Goal: Communication & Community: Answer question/provide support

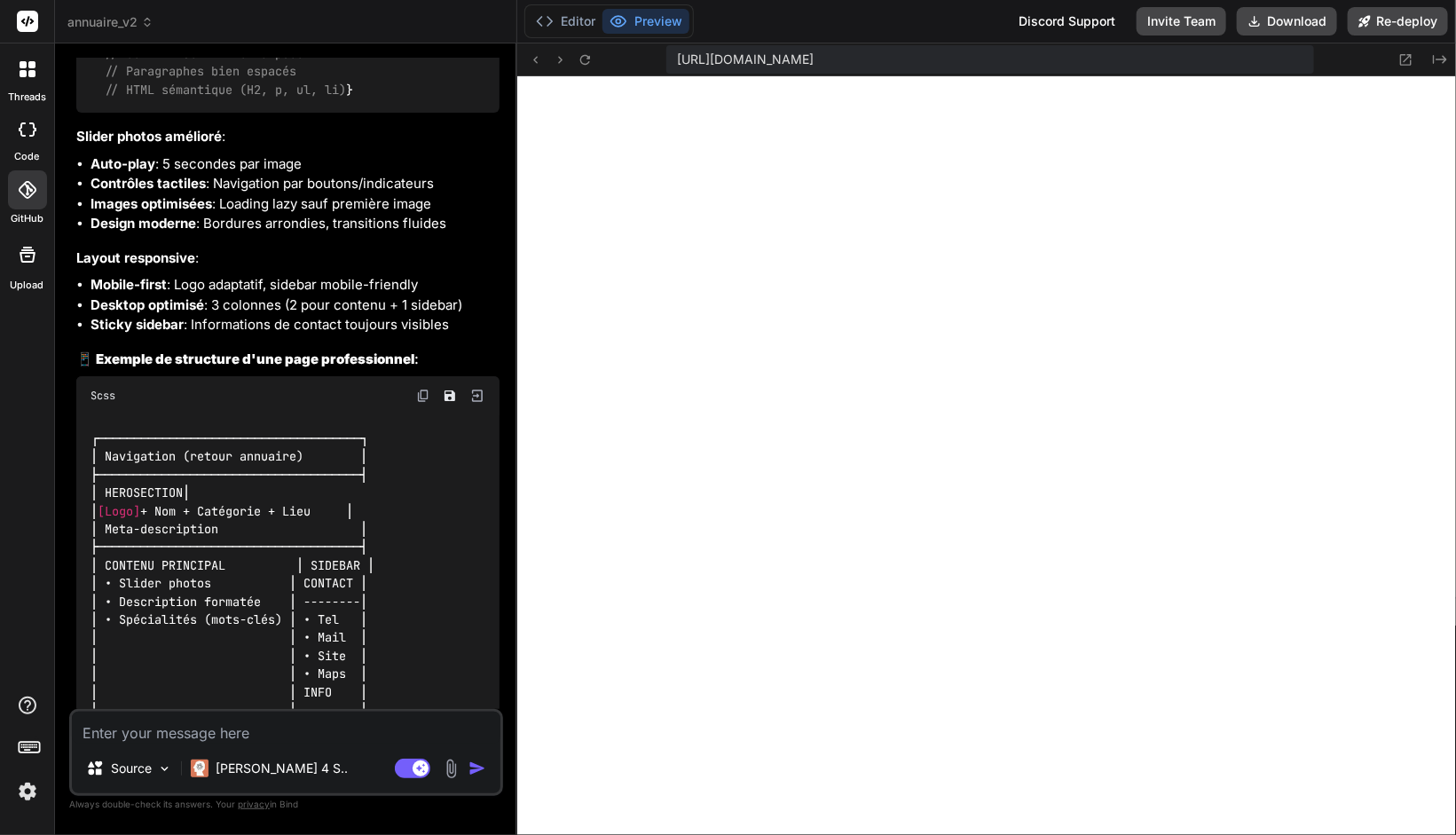
scroll to position [19140, 0]
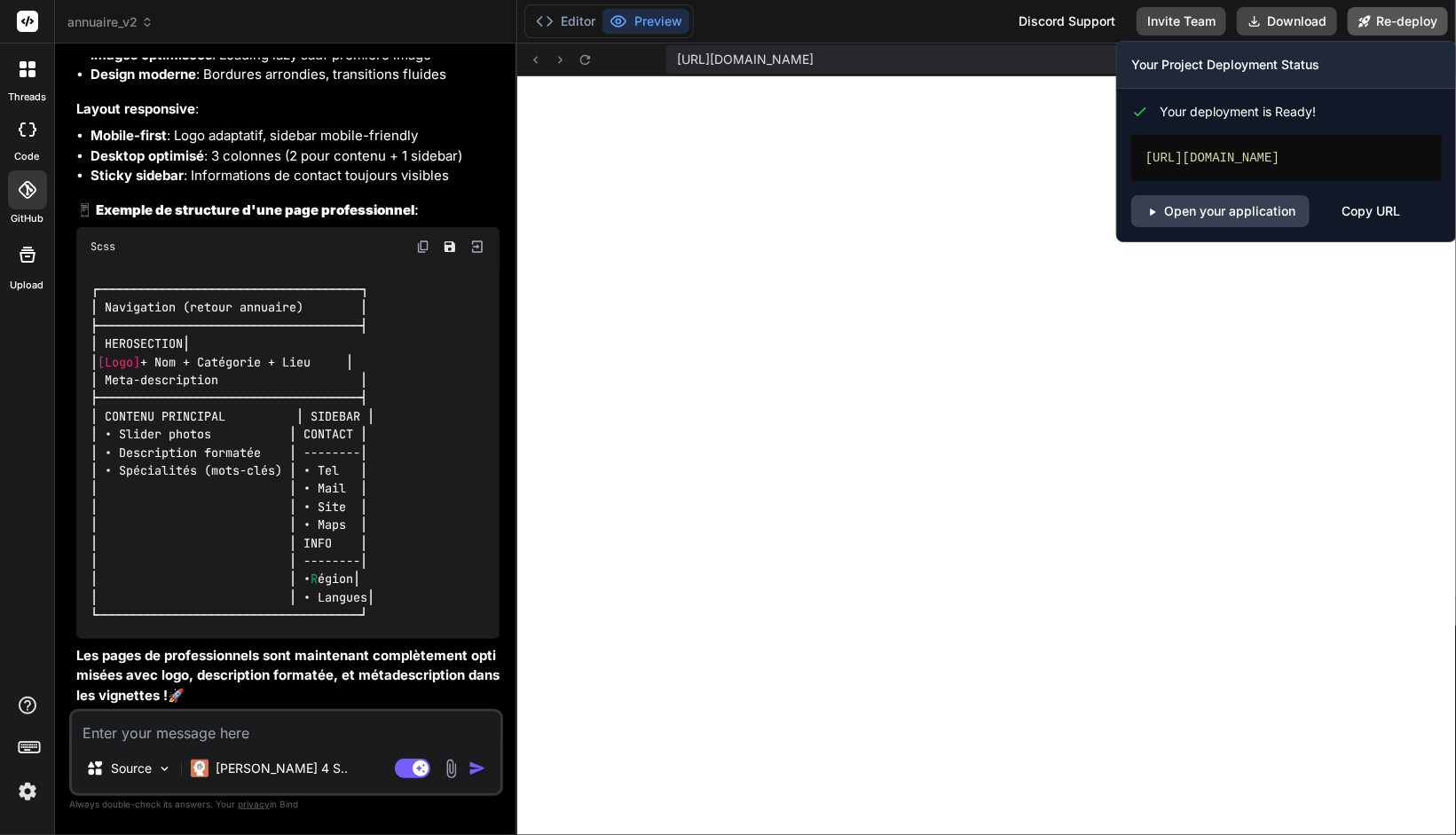
click at [1404, 33] on button "Re-deploy" at bounding box center [1397, 21] width 100 height 29
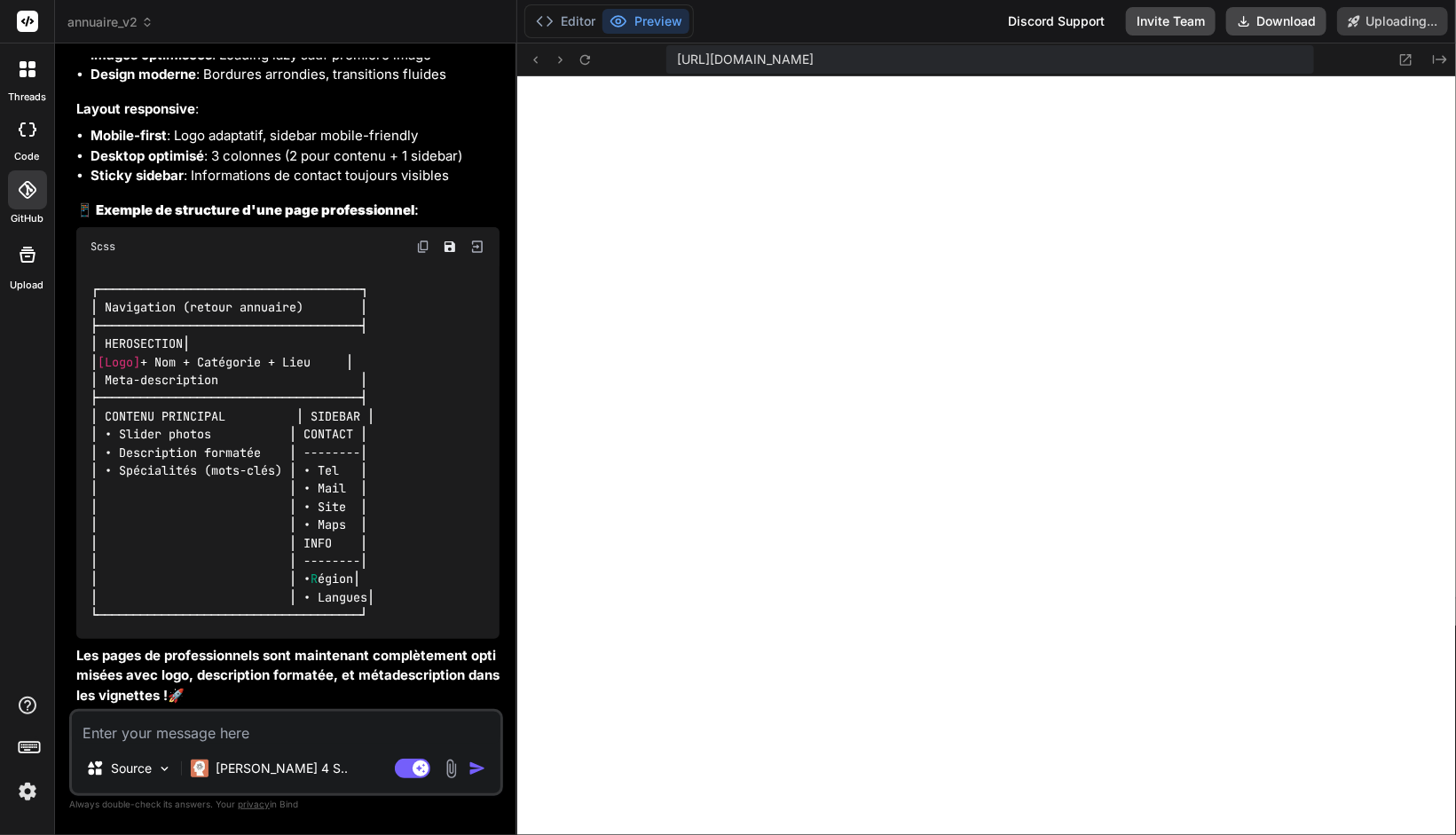
scroll to position [19248, 0]
type textarea "x"
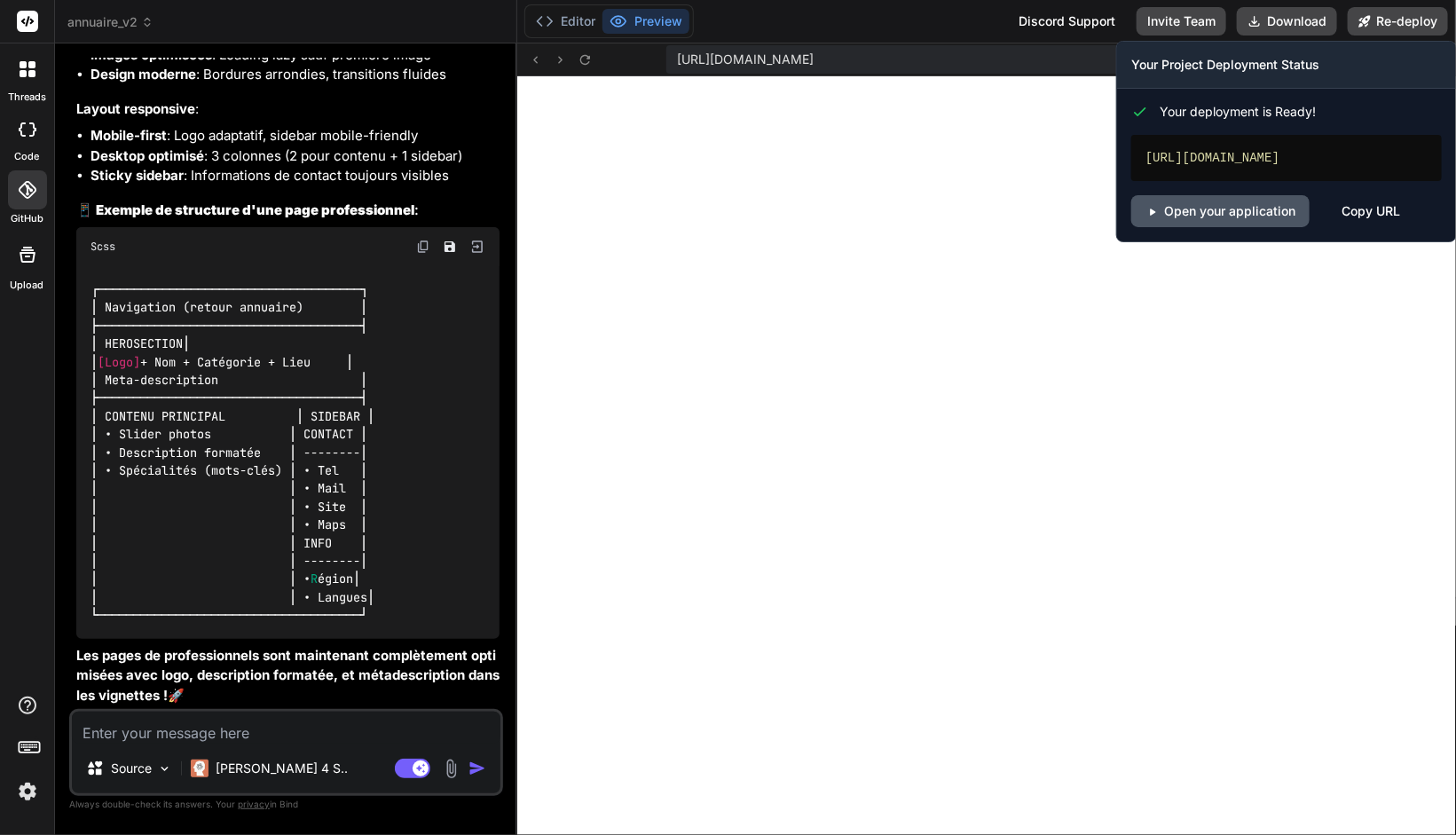
click at [1220, 209] on link "Open your application" at bounding box center [1219, 211] width 178 height 31
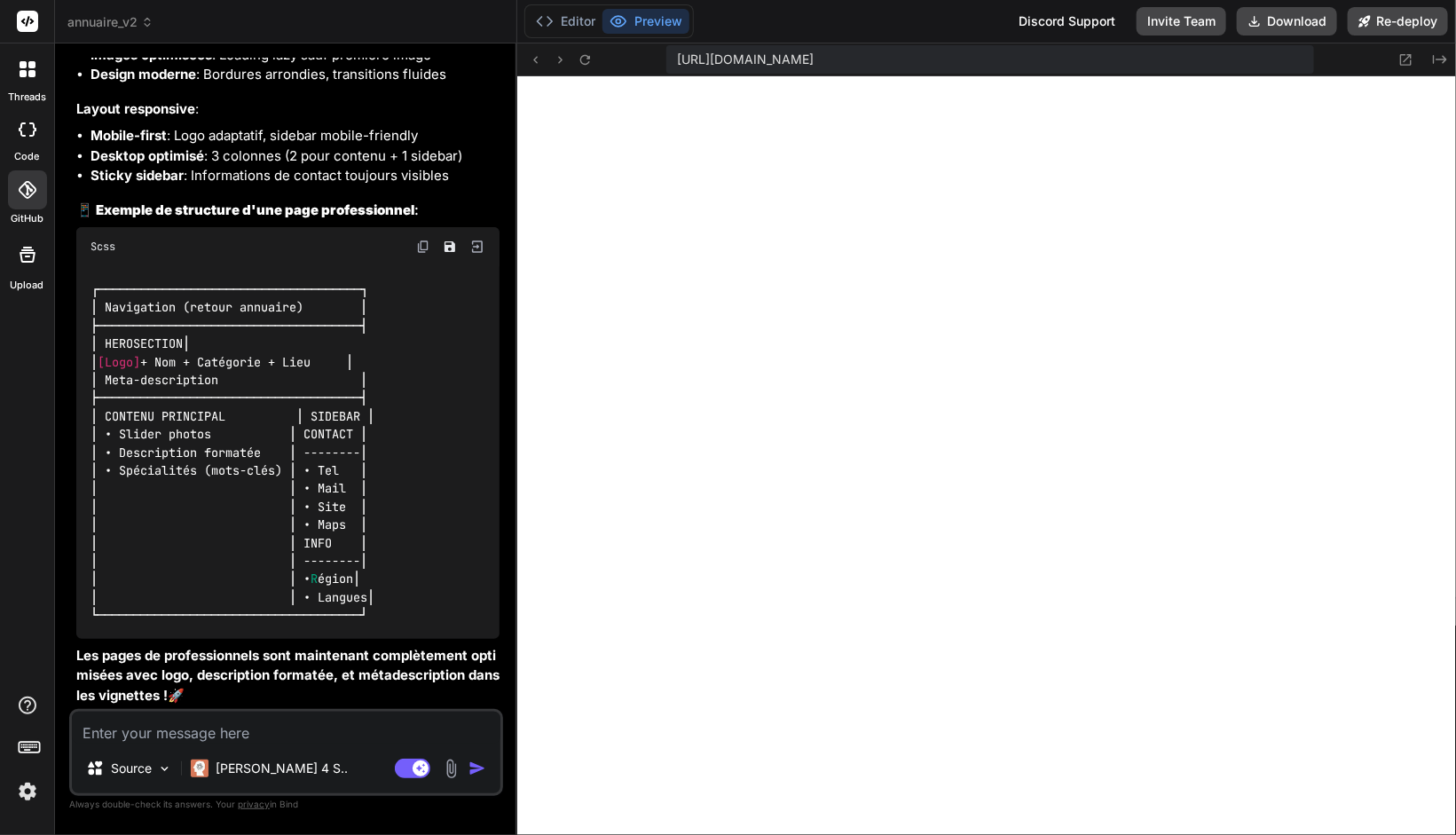
click at [145, 738] on textarea at bounding box center [285, 727] width 428 height 31
click at [334, 719] on textarea at bounding box center [285, 727] width 428 height 31
type textarea "j"
type textarea "x"
type textarea "je"
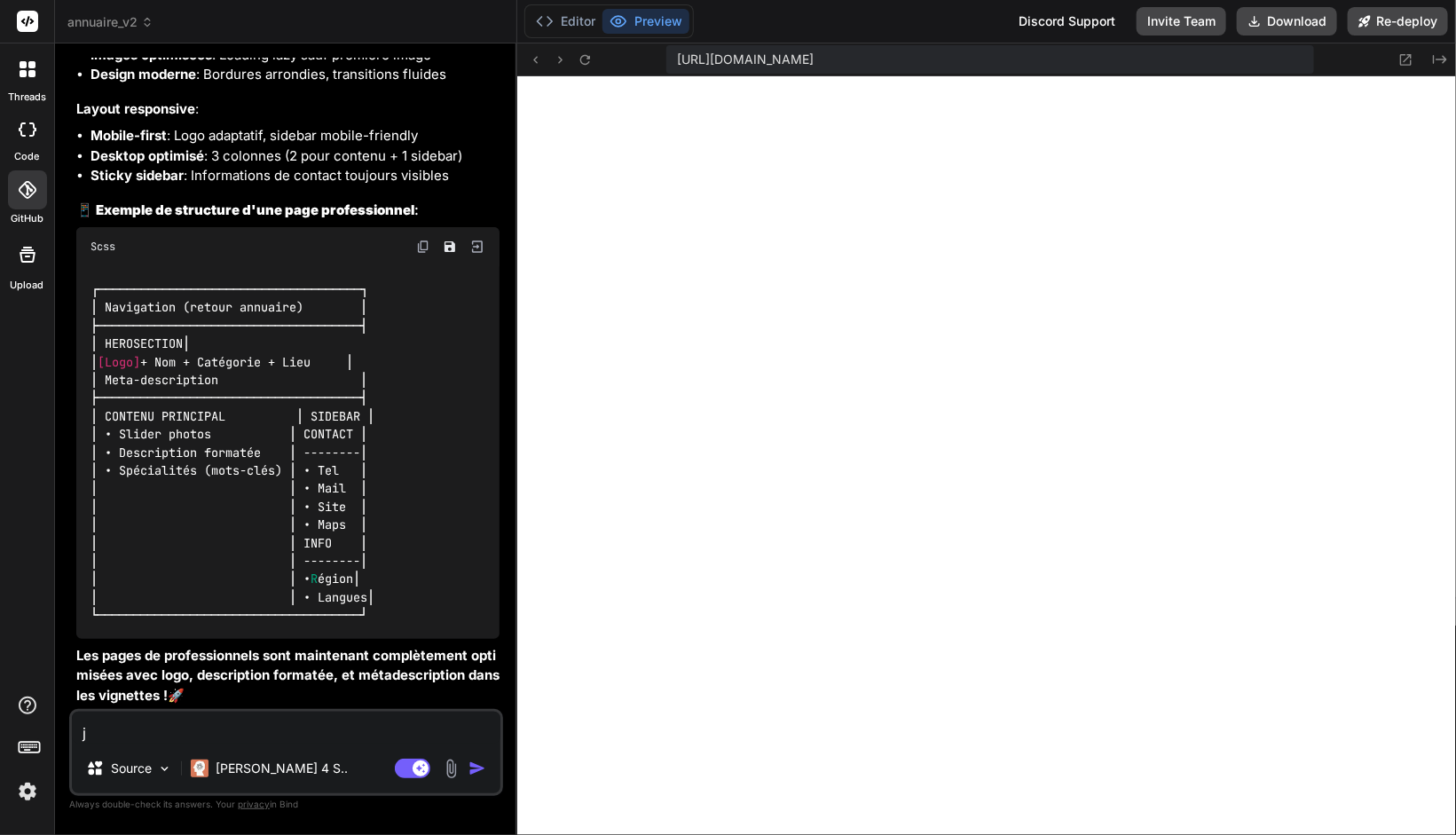
type textarea "x"
type textarea "je"
type textarea "x"
type textarea "je v"
type textarea "x"
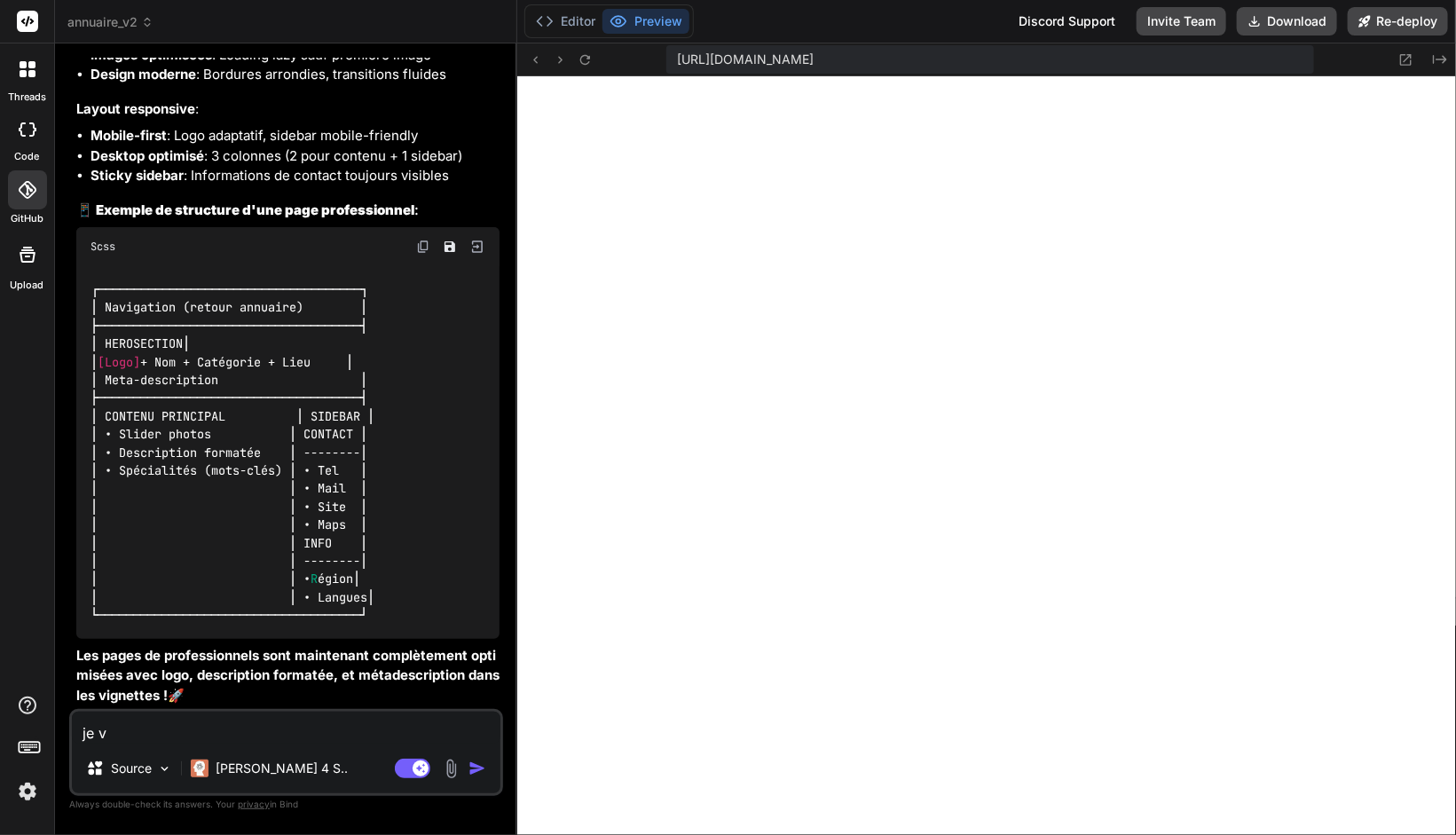
type textarea "je vi"
type textarea "x"
type textarea "je vie"
type textarea "x"
type textarea "je vien"
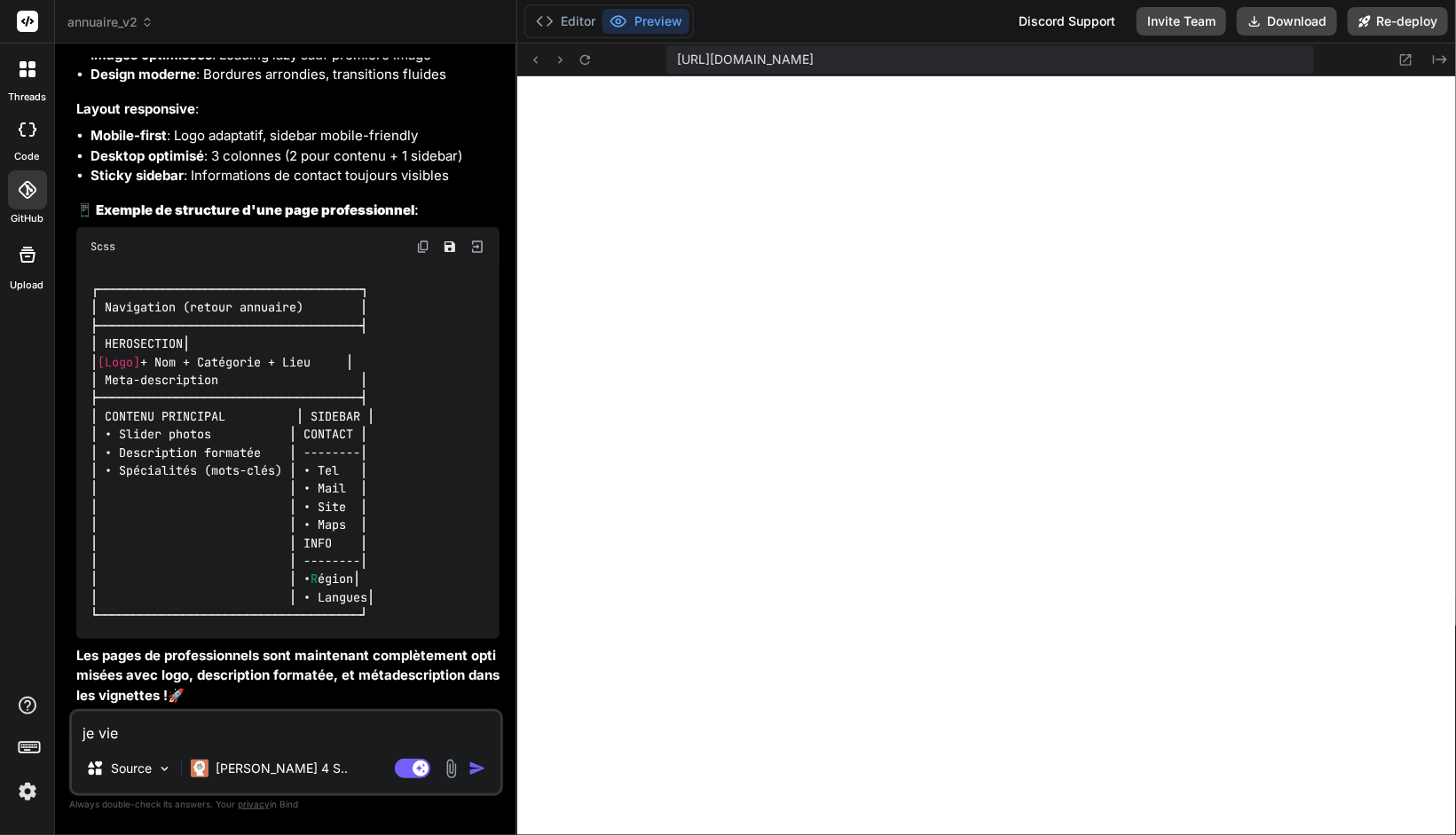
type textarea "x"
type textarea "je viens"
type textarea "x"
type textarea "je viens"
type textarea "x"
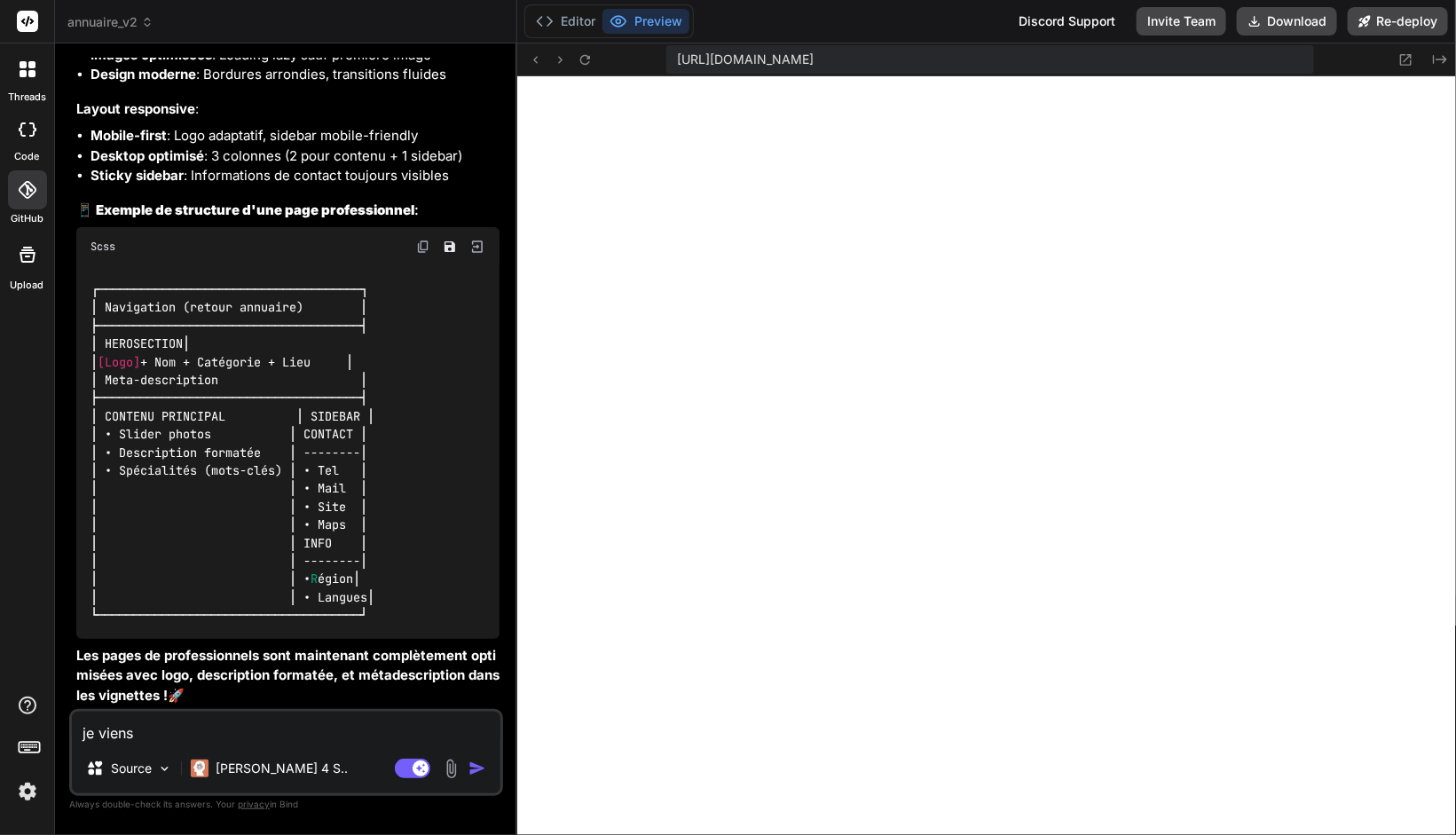
type textarea "je viens d"
type textarea "x"
type textarea "je viens de"
type textarea "x"
type textarea "je viens de"
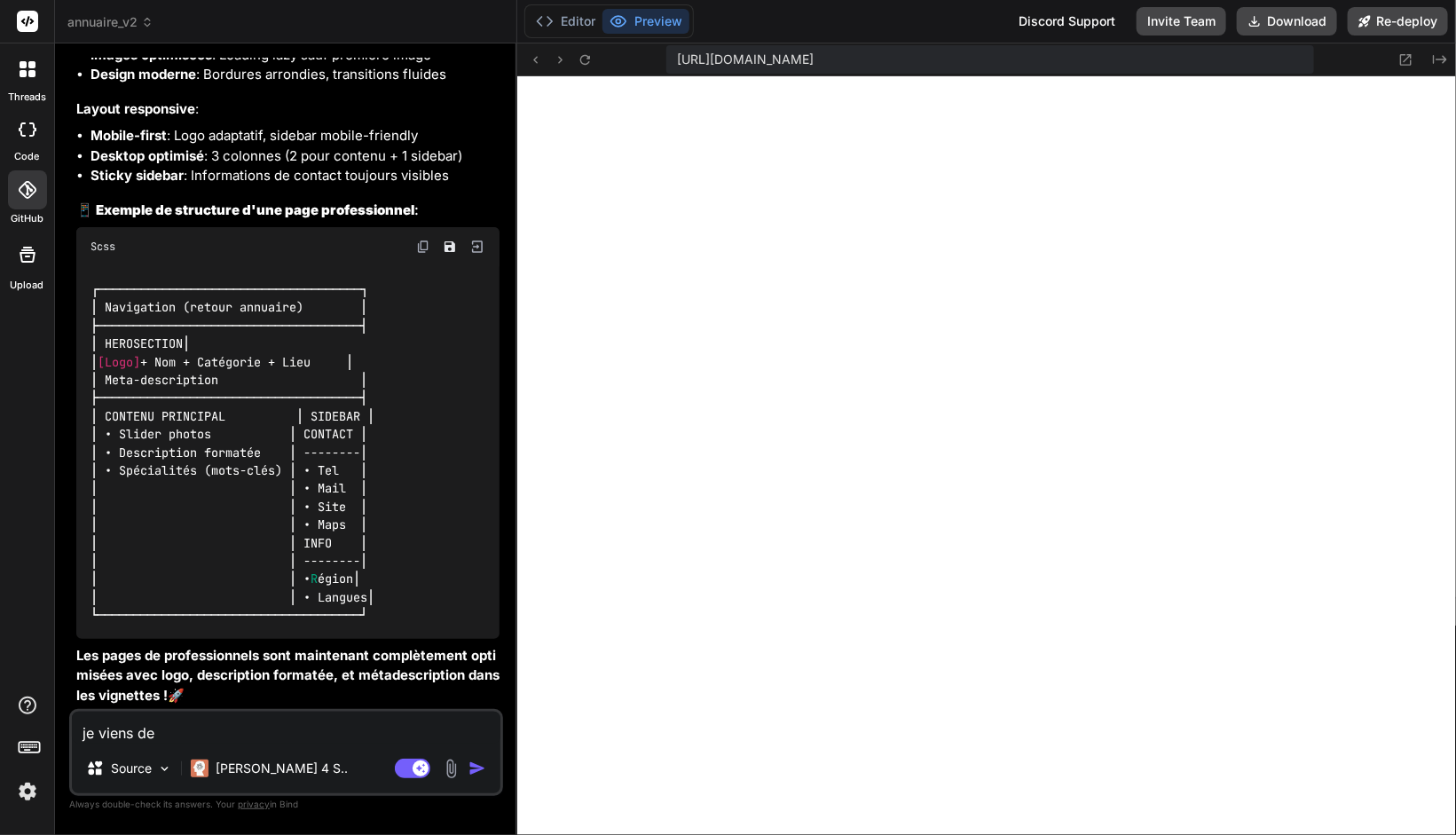
type textarea "x"
type textarea "je viens de m"
type textarea "x"
type textarea "je viens de me"
type textarea "x"
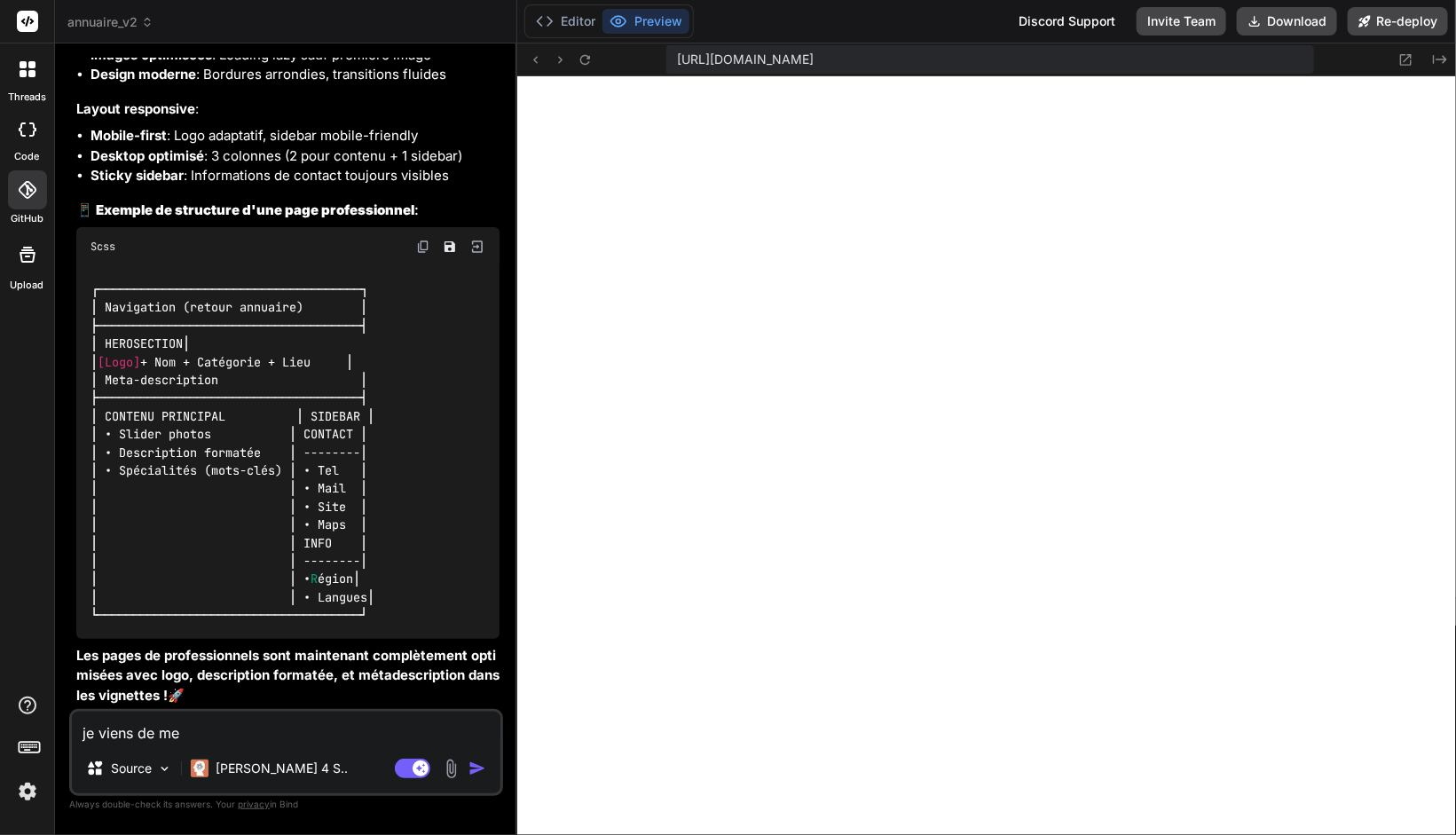
type textarea "je viens de met"
type textarea "x"
type textarea "je viens de mett"
type textarea "x"
type textarea "je viens de mettr"
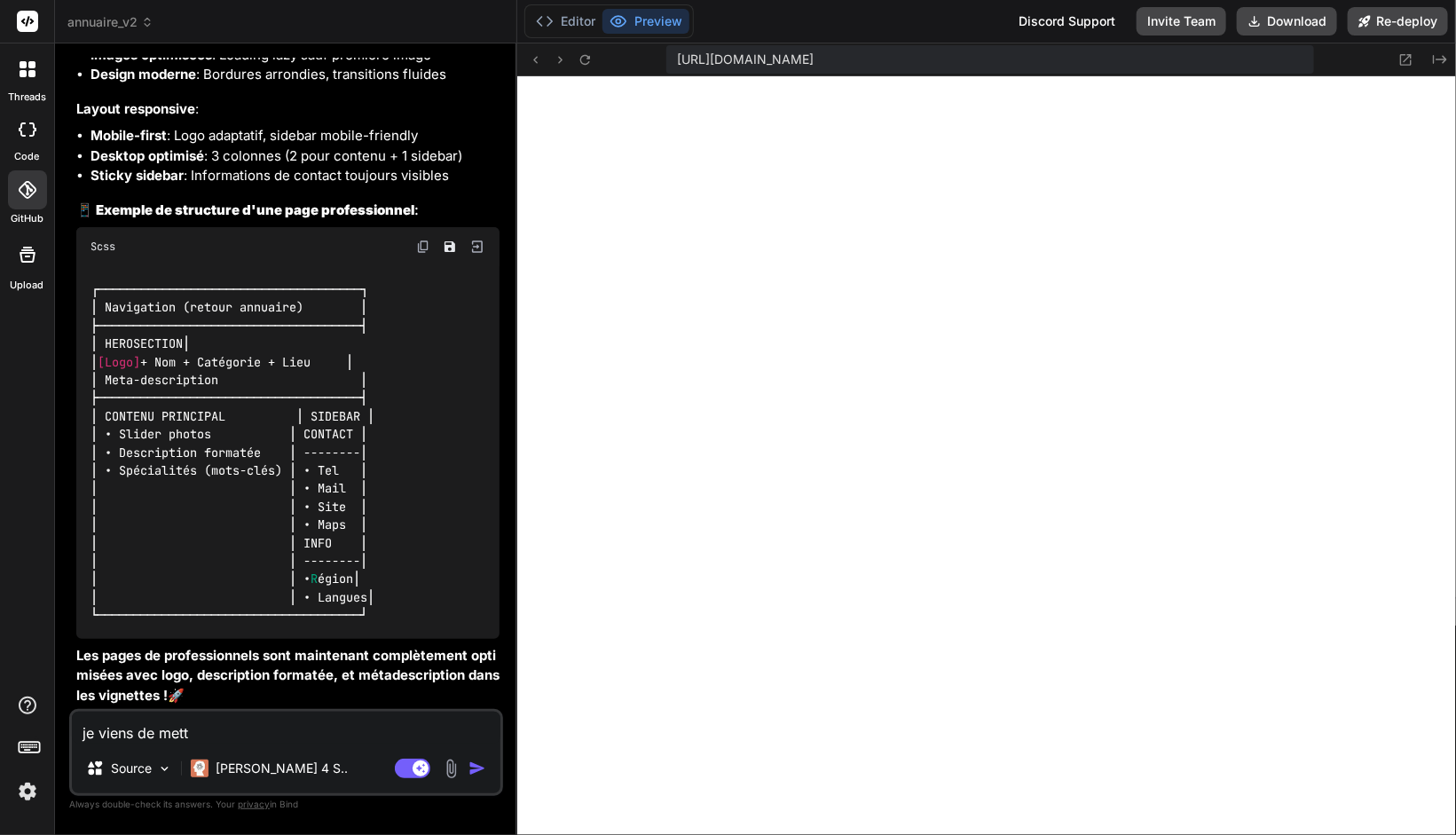
type textarea "x"
type textarea "je viens de mettre"
type textarea "x"
type textarea "je viens de mettre"
type textarea "x"
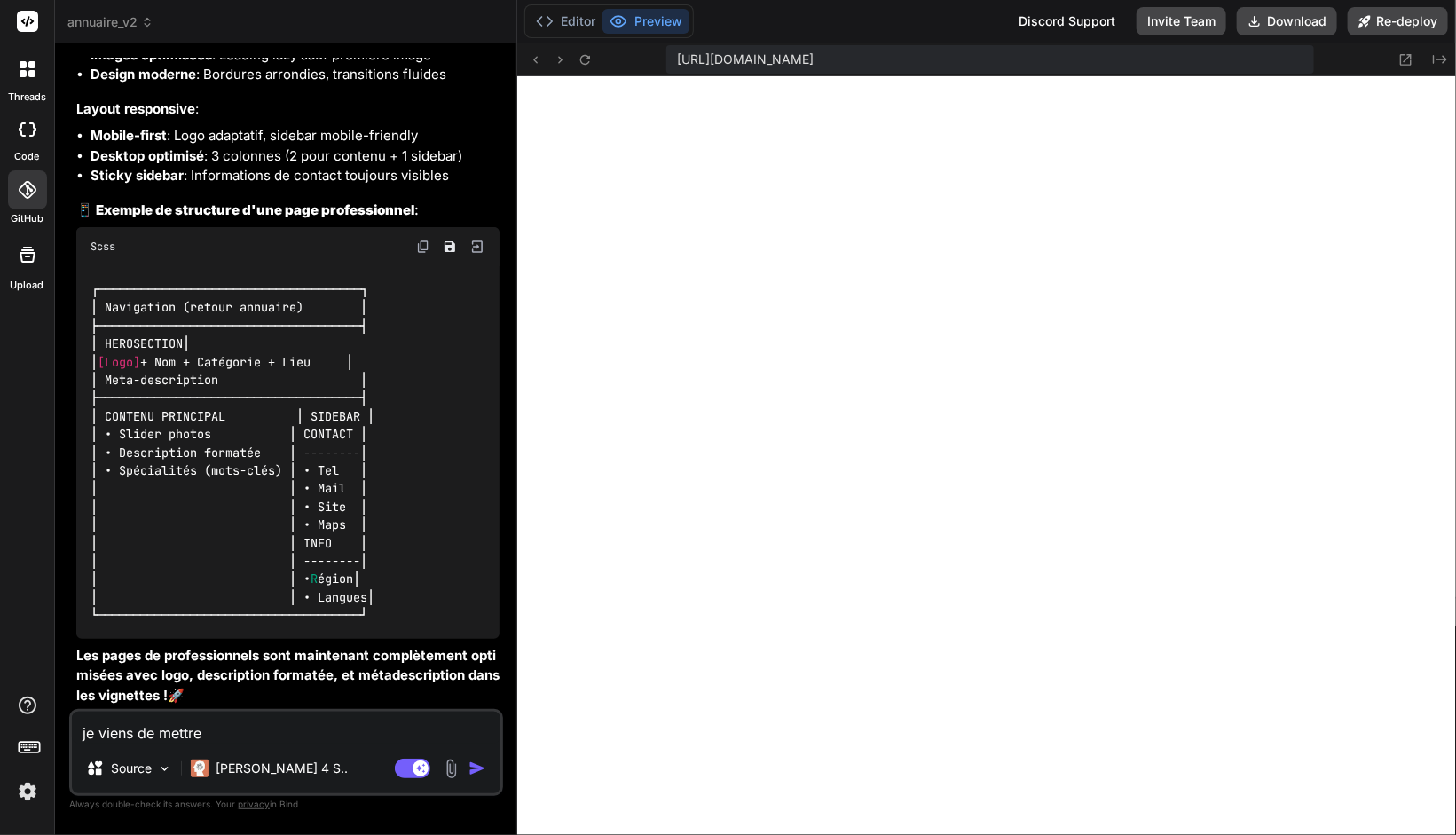
type textarea "je viens de mettre à"
type textarea "x"
type textarea "je viens de mettre à"
type textarea "x"
type textarea "je viens de mettre à j"
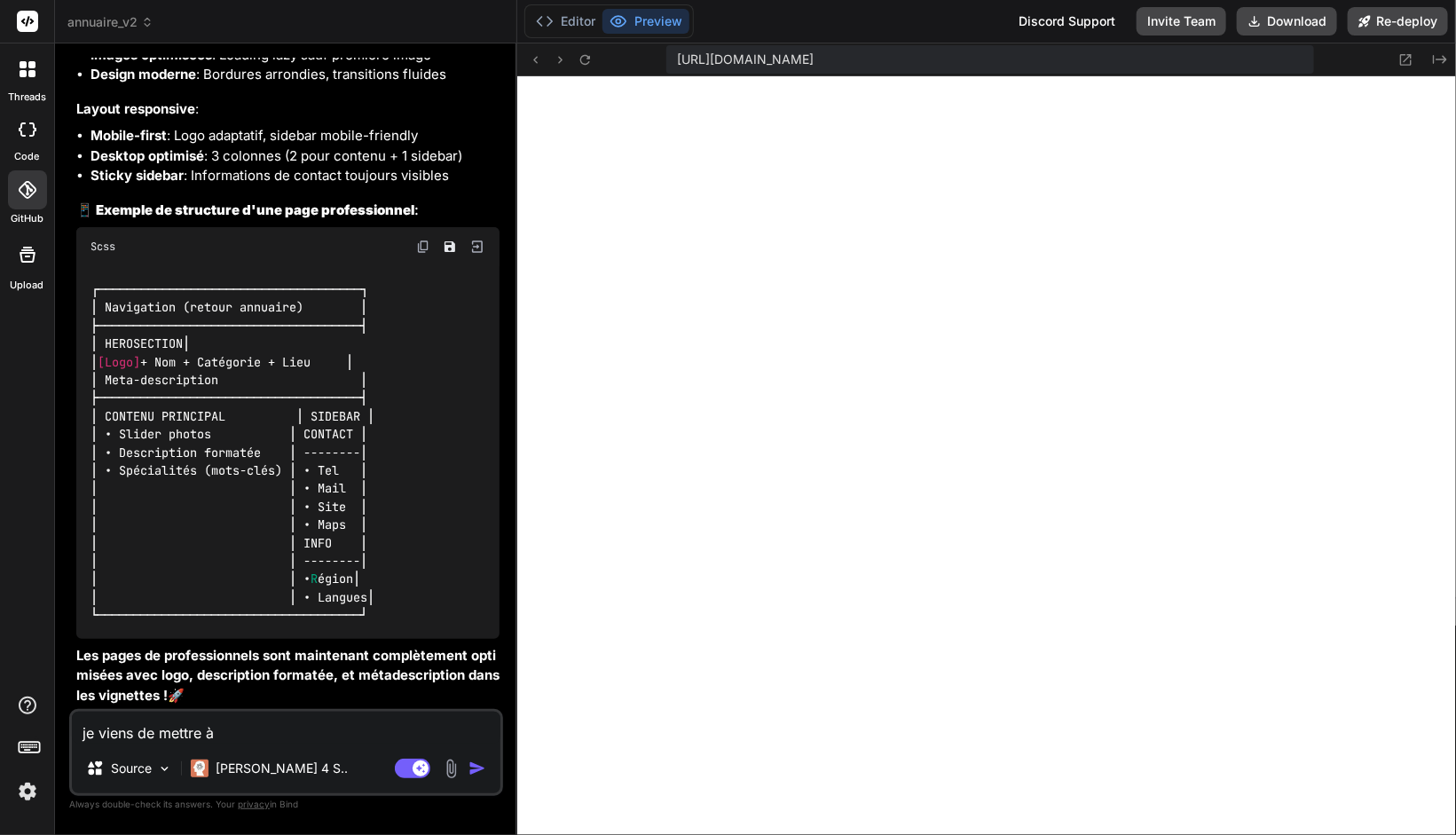
type textarea "x"
type textarea "je viens de mettre à jo"
type textarea "x"
type textarea "je viens de mettre à jou"
type textarea "x"
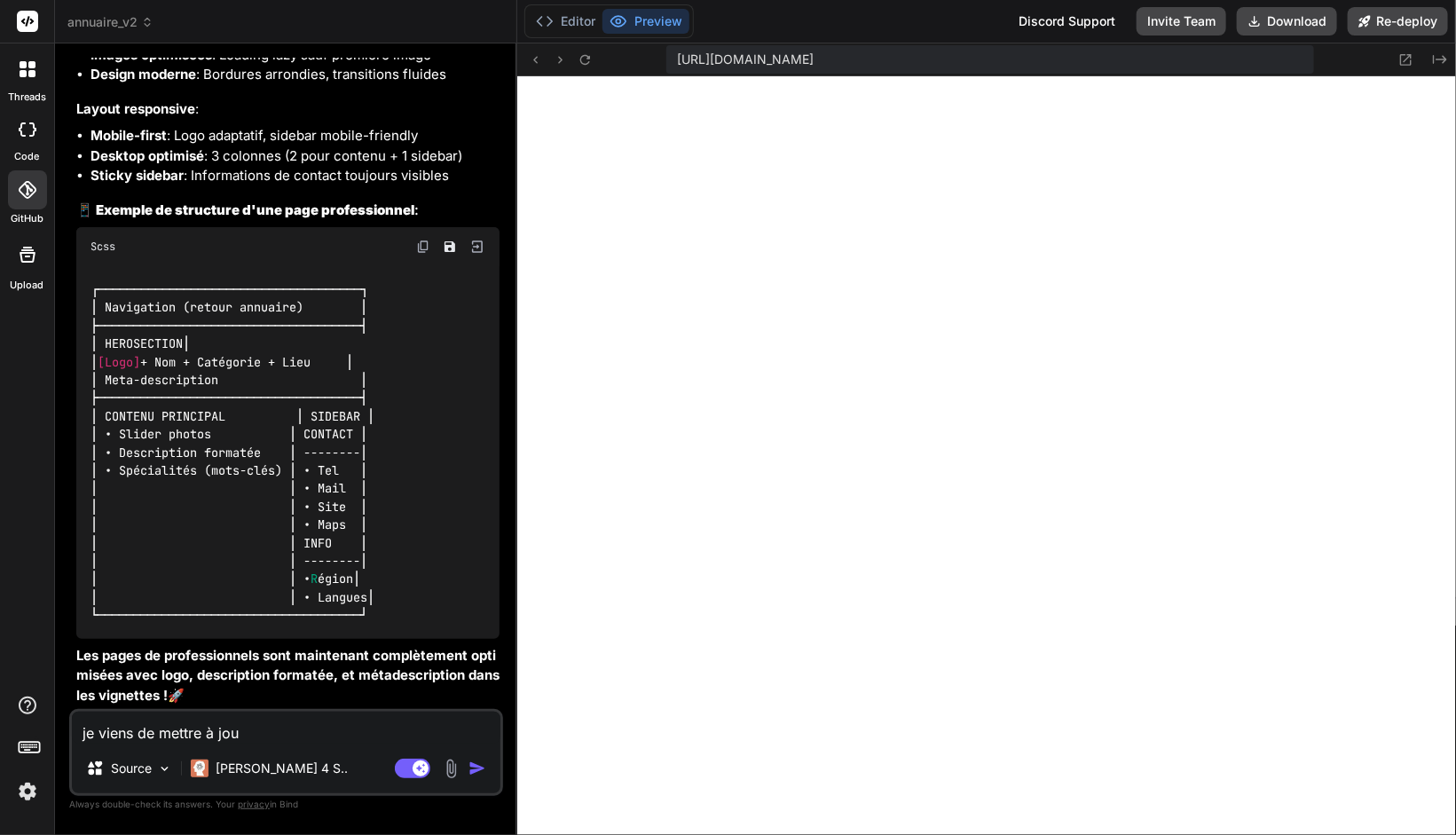
type textarea "je viens de mettre à jour"
type textarea "x"
type textarea "je viens de mettre à jour"
type textarea "x"
type textarea "je viens de mettre à jour e"
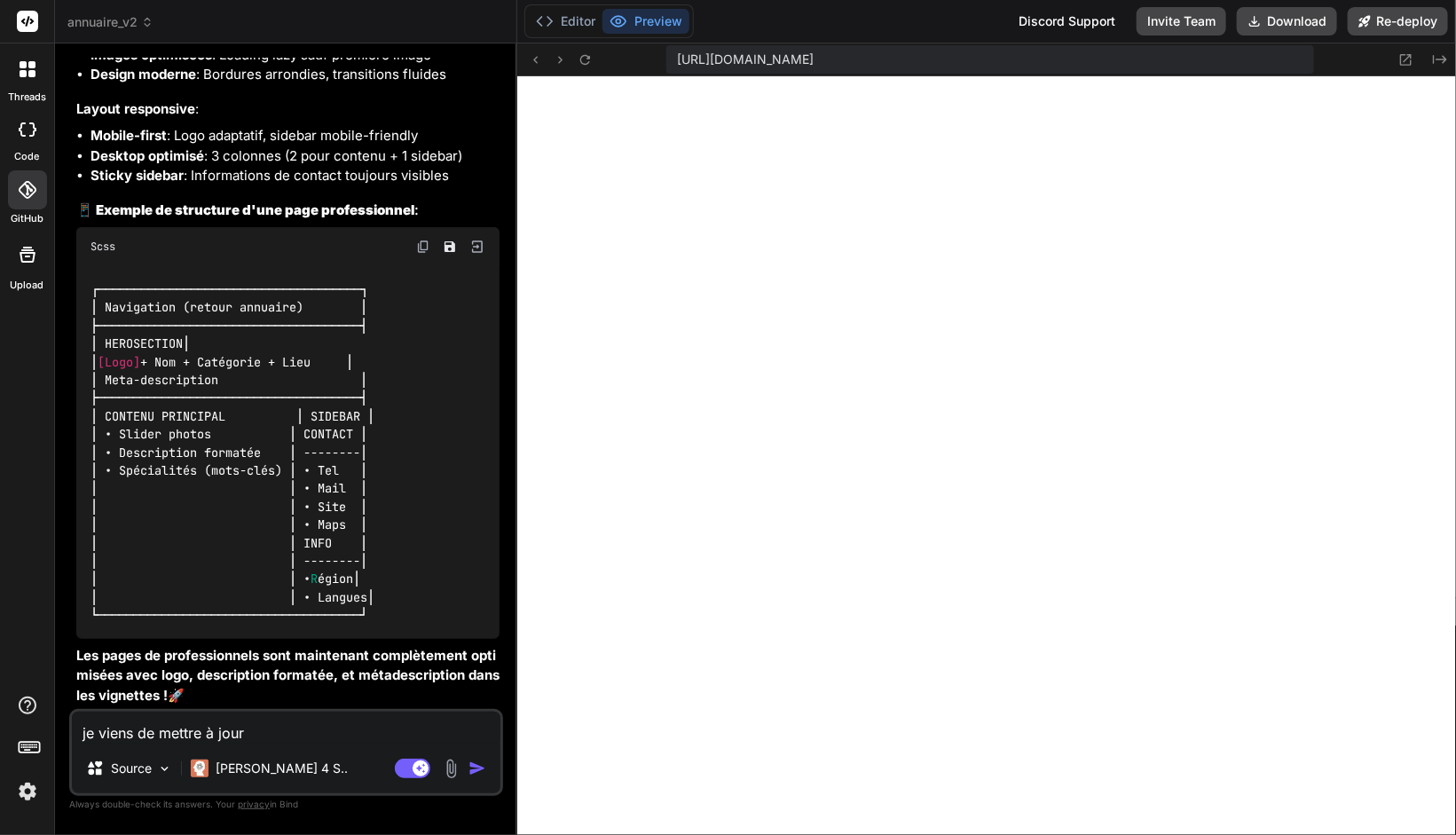
type textarea "x"
type textarea "je viens de mettre à jour en"
type textarea "x"
type textarea "je viens de mettre à jour en"
type textarea "x"
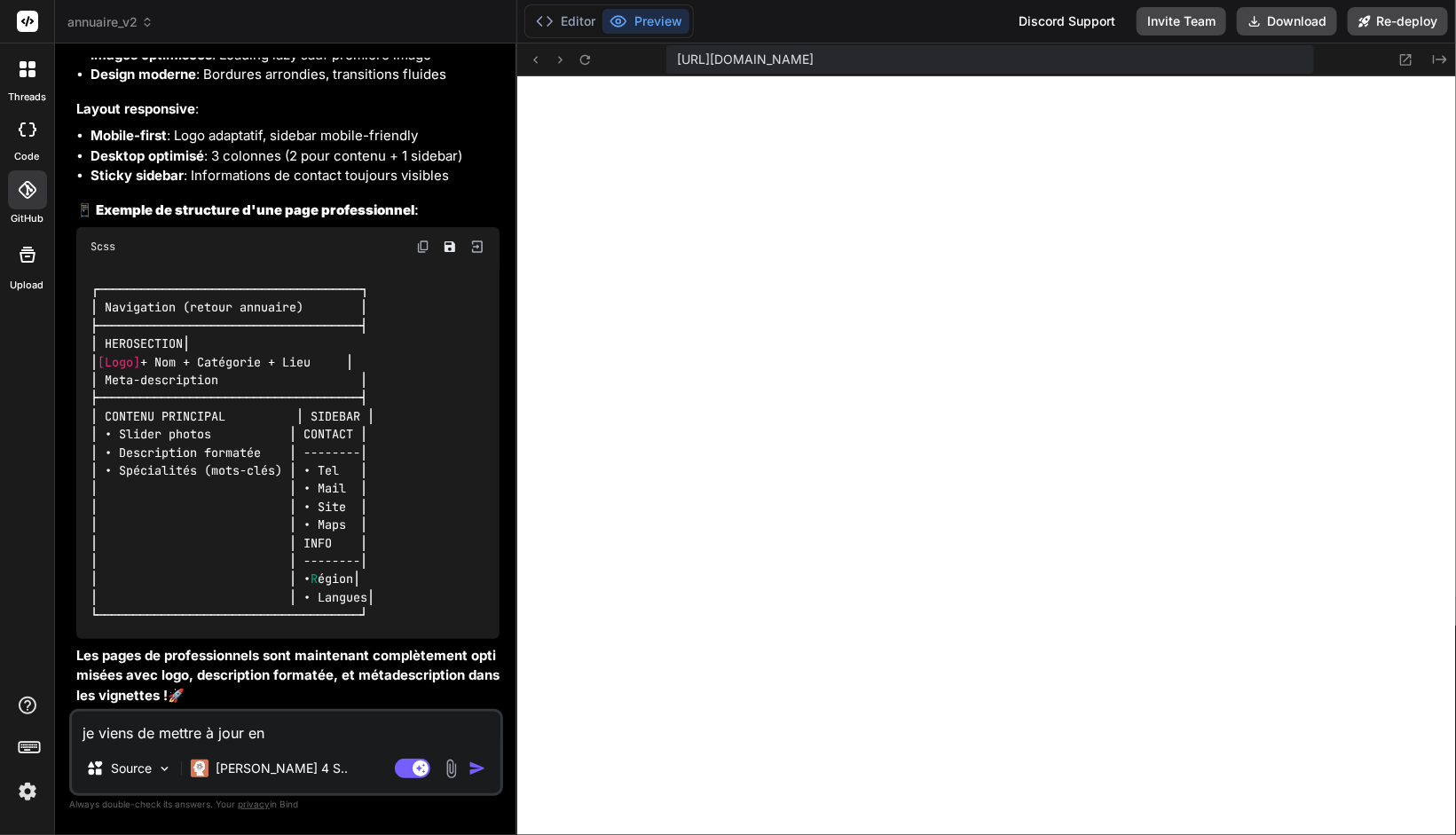
type textarea "je viens de mettre à jour en j"
type textarea "x"
type textarea "je viens de mettre à jour en"
type textarea "x"
type textarea "je viens de mettre à jour en a"
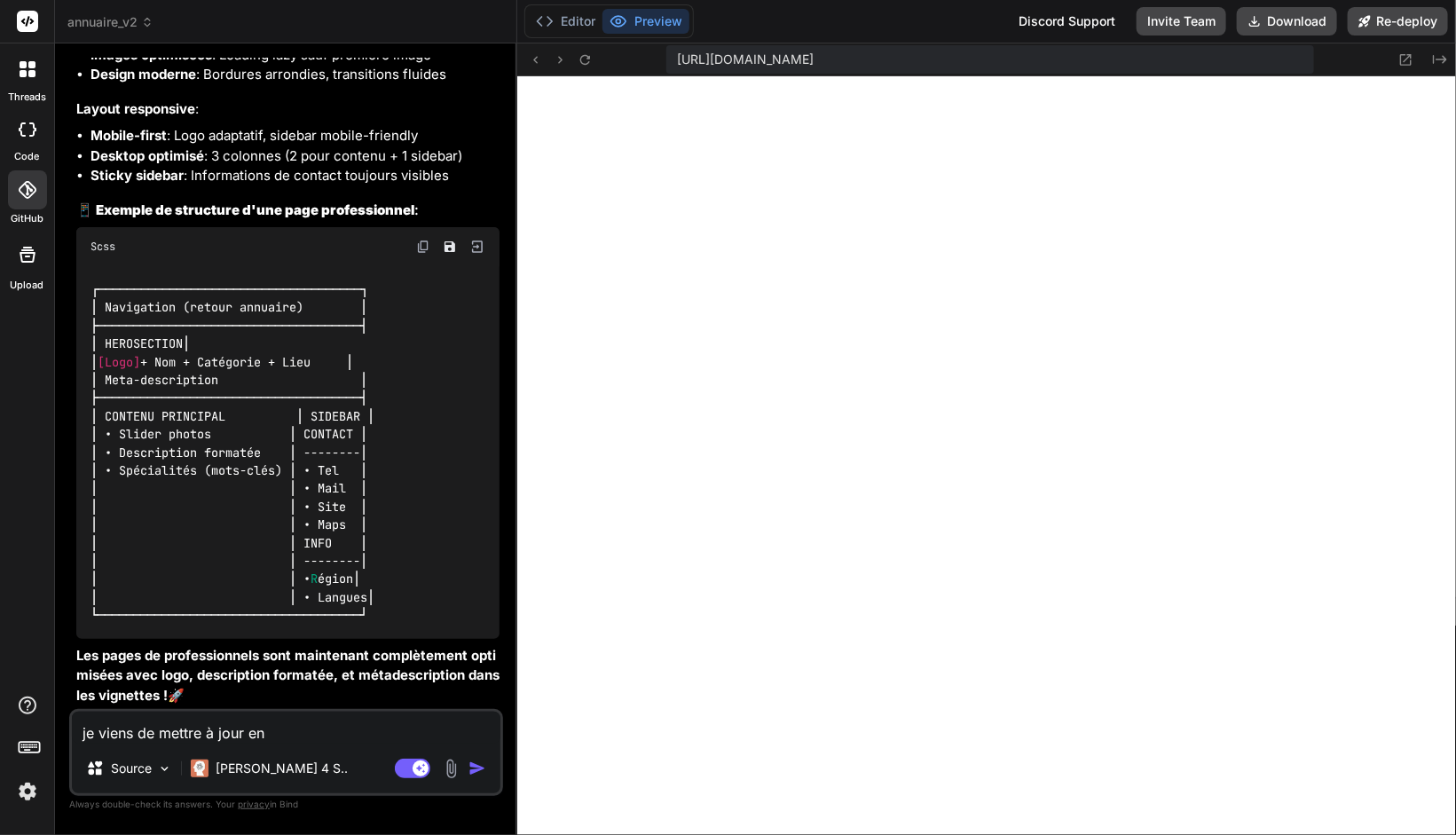
type textarea "x"
type textarea "je viens de mettre à jour en aj"
type textarea "x"
type textarea "je viens de mettre à jour en a"
type textarea "x"
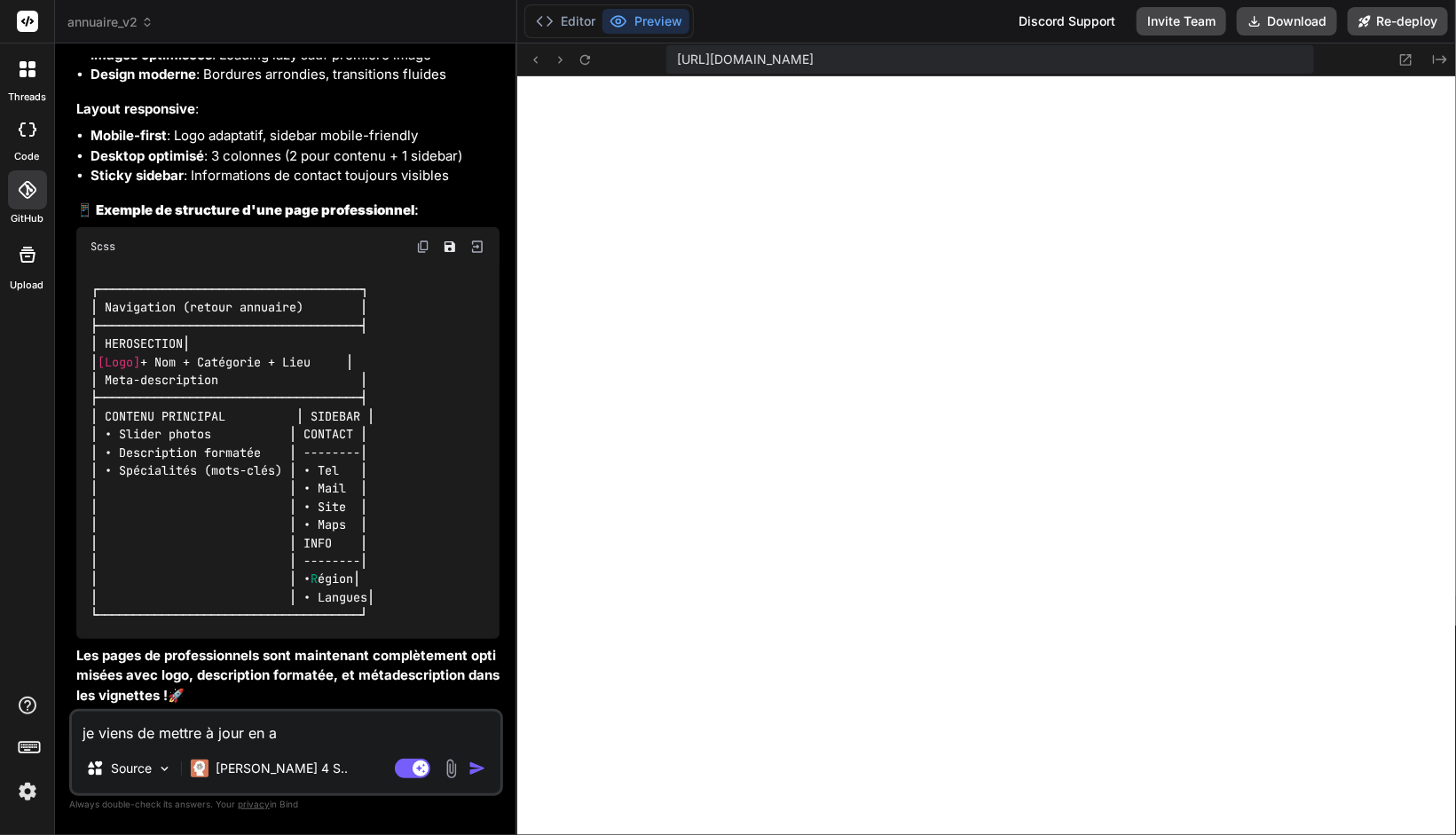
type textarea "je viens de mettre à jour en"
type textarea "x"
type textarea "je viens de mettre à jour en"
type textarea "x"
type textarea "je viens de mettre à jour e"
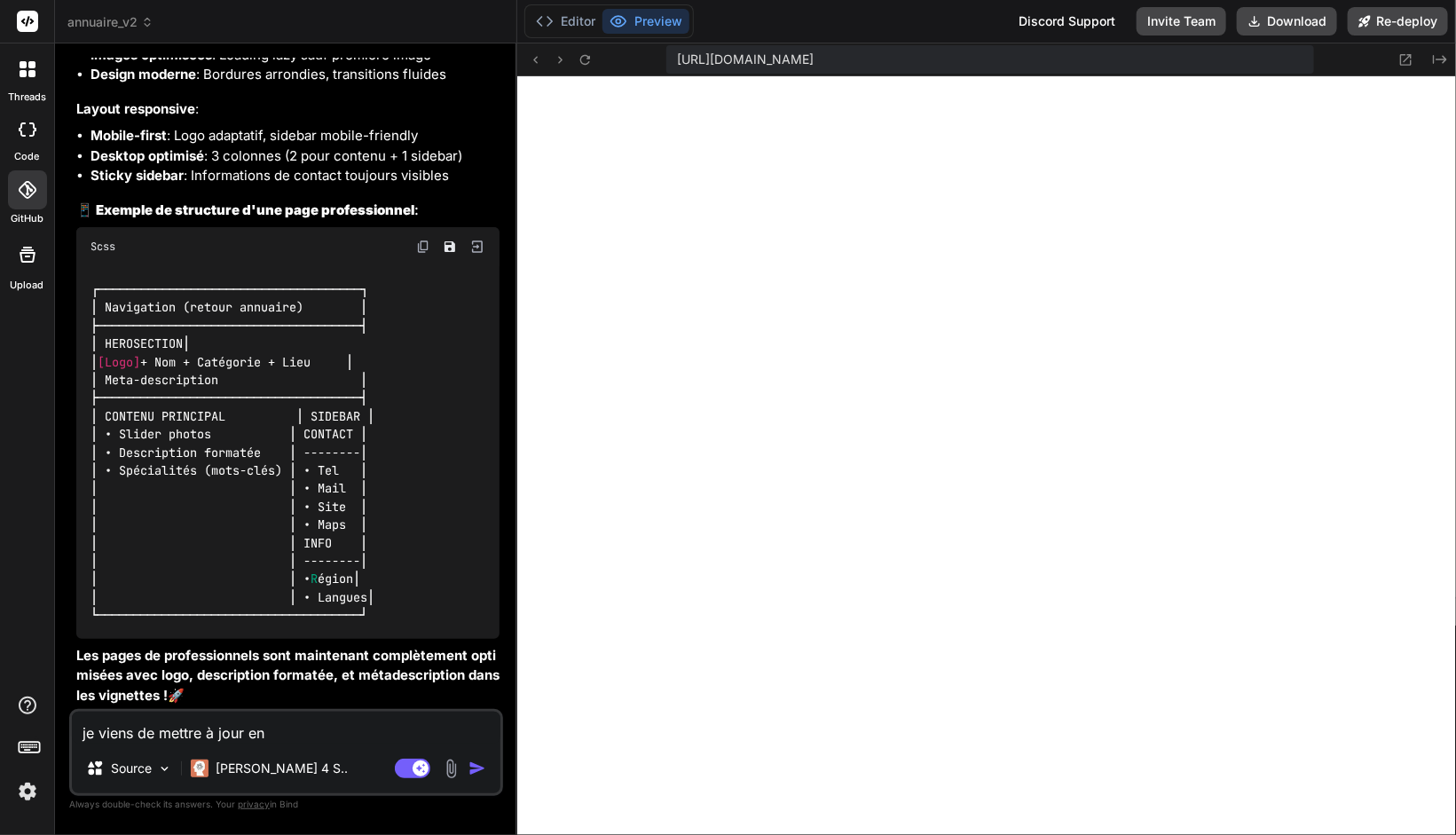
type textarea "x"
type textarea "je viens de mettre à jour"
type textarea "x"
type textarea "je viens de mettre à jour l"
type textarea "x"
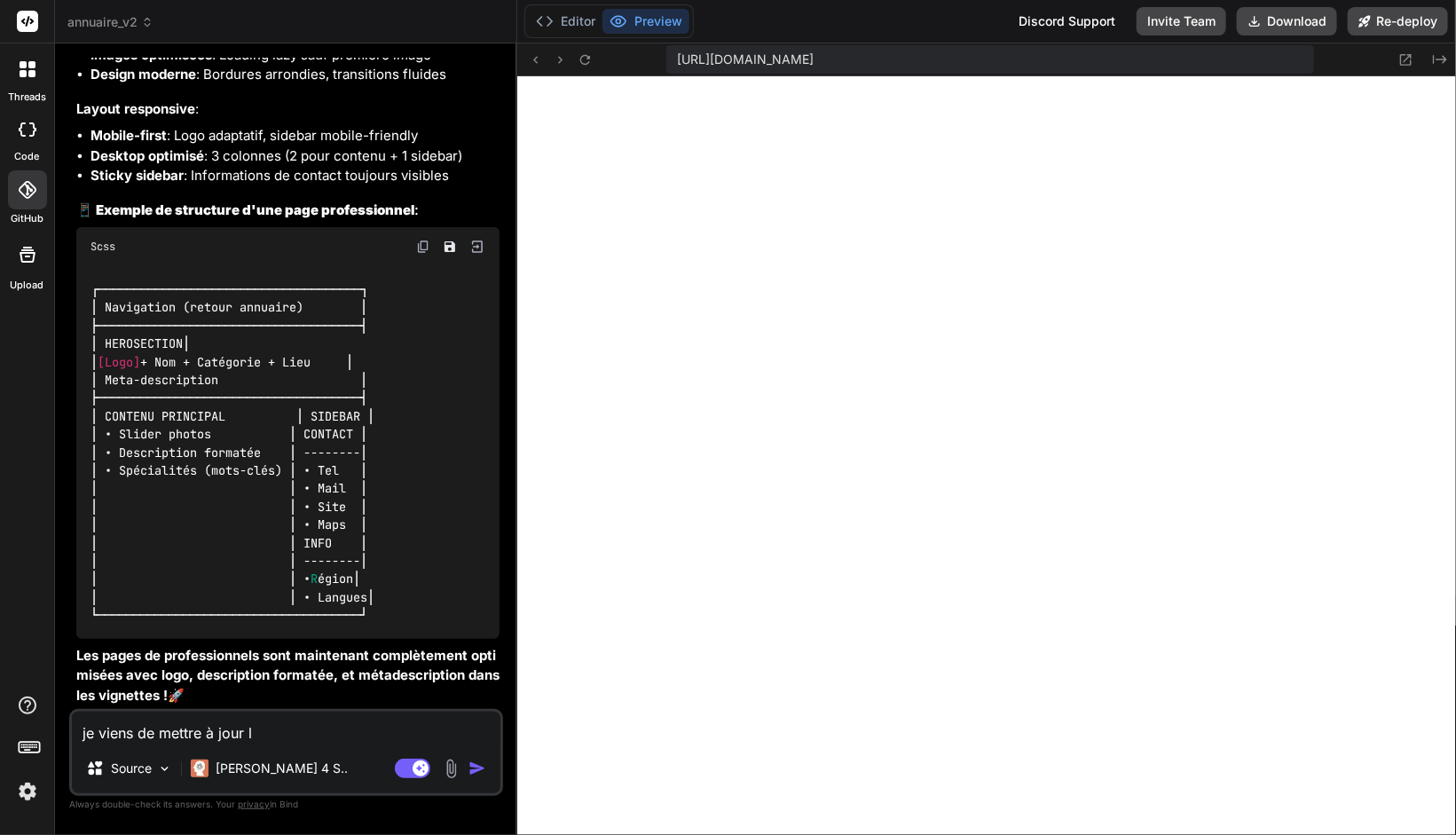
type textarea "je viens de mettre à jour le"
type textarea "x"
type textarea "je viens de mettre à jour le"
type textarea "x"
type textarea "je viens de mettre à jour le g"
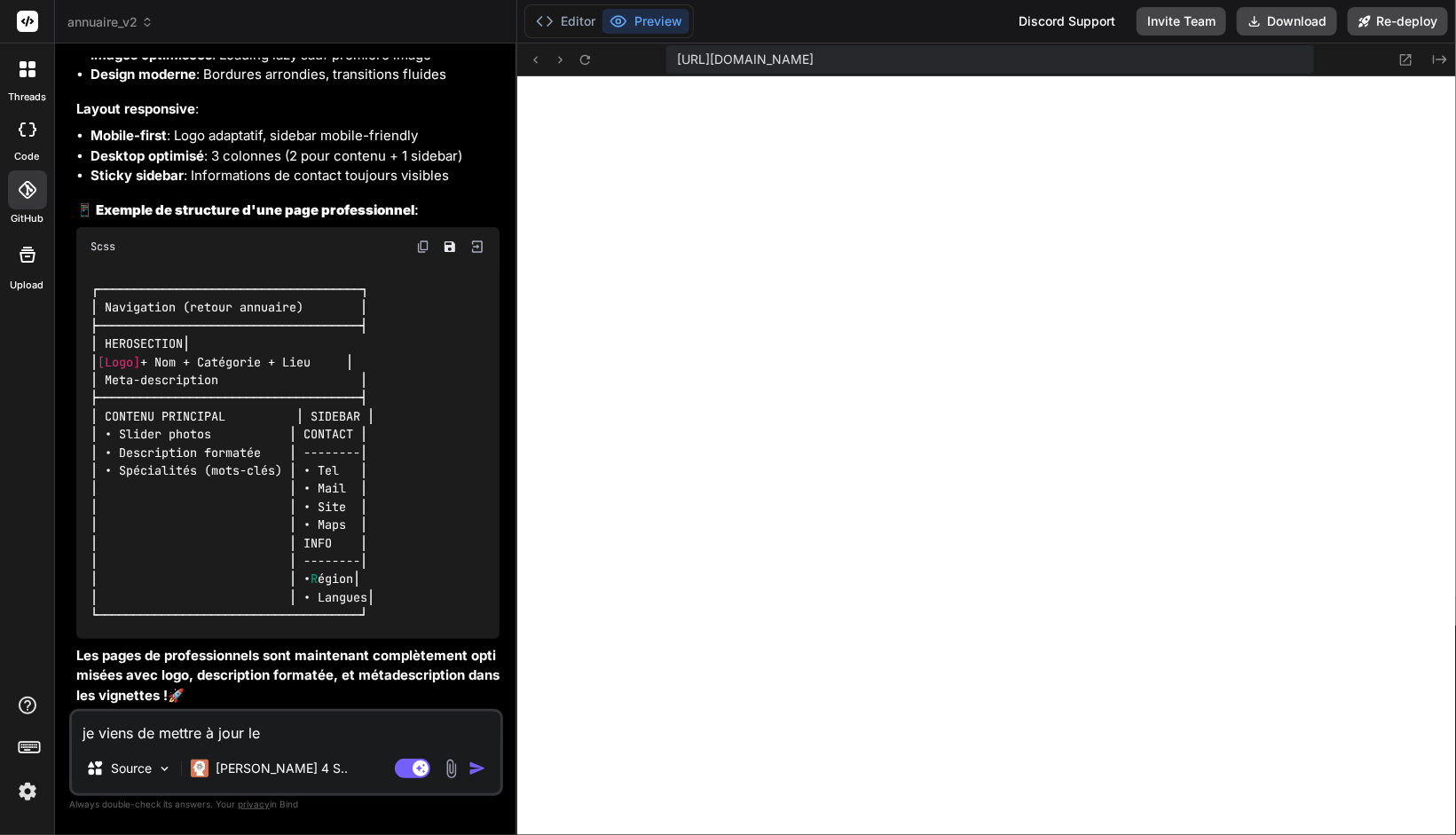
type textarea "x"
type textarea "je viens de mettre à jour le go"
type textarea "x"
type textarea "je viens de mettre à jour le goo"
type textarea "x"
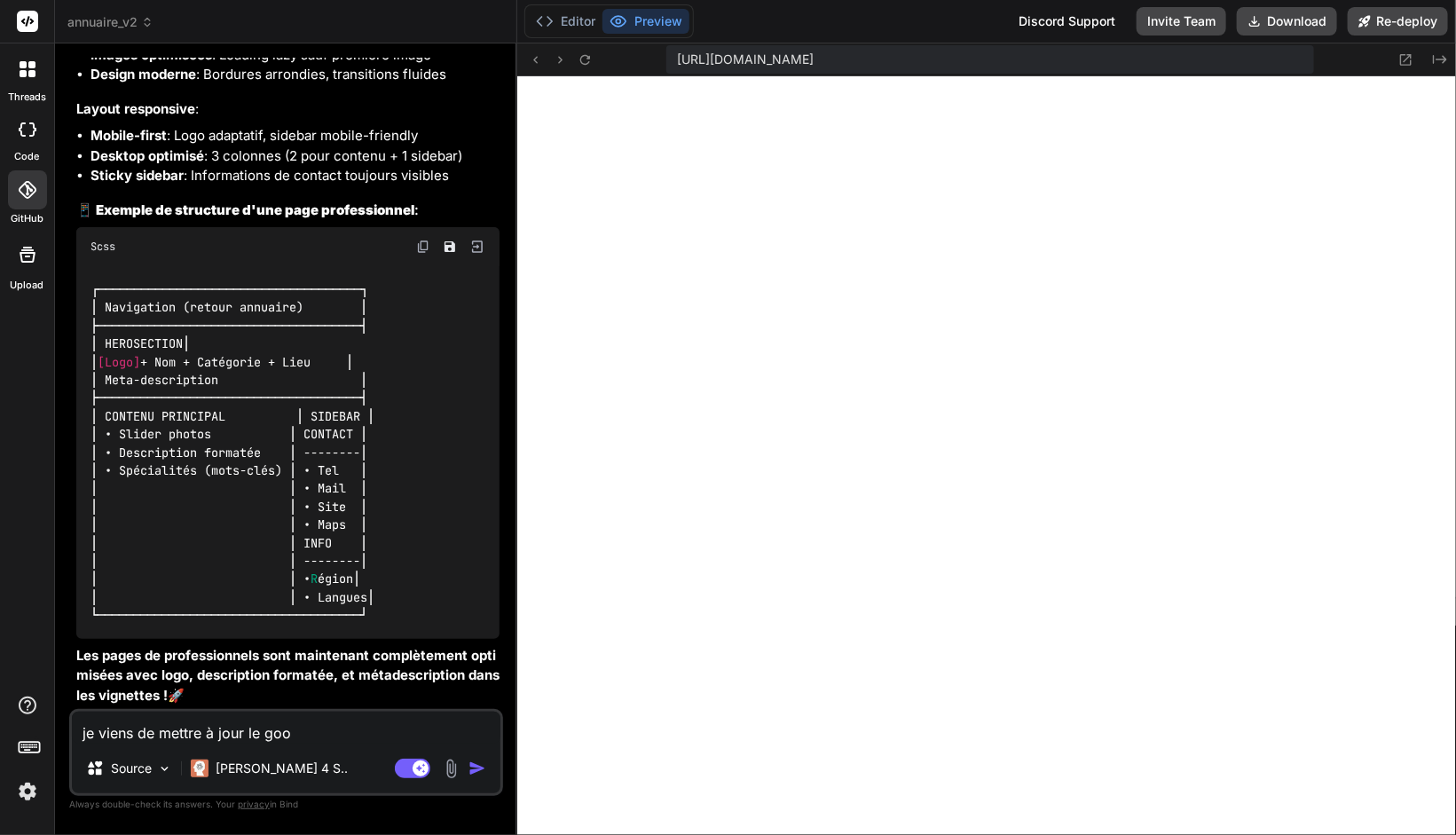
type textarea "je viens de mettre à jour le goog"
type textarea "x"
type textarea "je viens de mettre à jour le googl"
type textarea "x"
type textarea "je viens de mettre à jour le google"
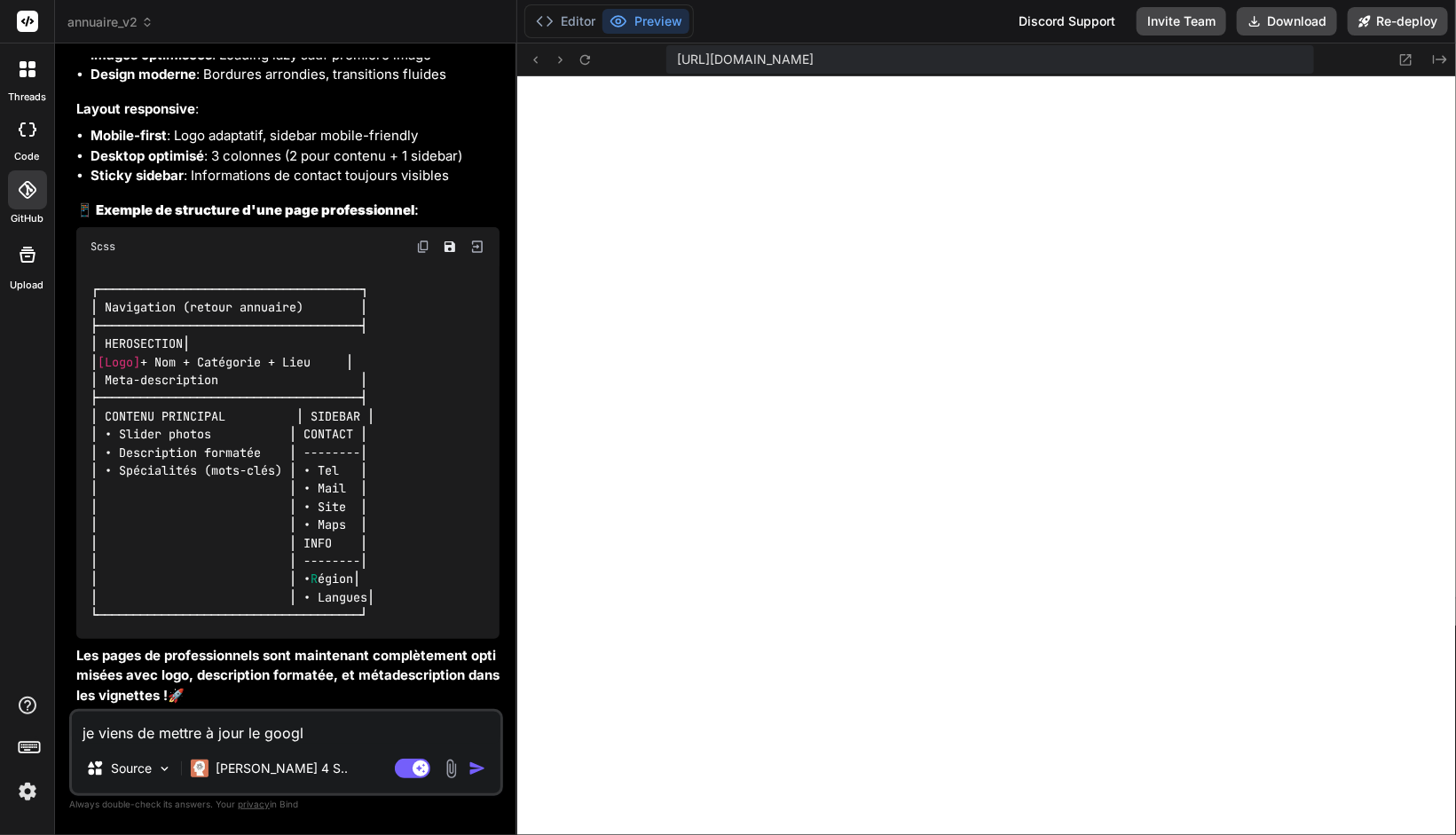
type textarea "x"
type textarea "je viens de mettre à jour le google"
type textarea "x"
type textarea "je viens de mettre à jour le google s"
type textarea "x"
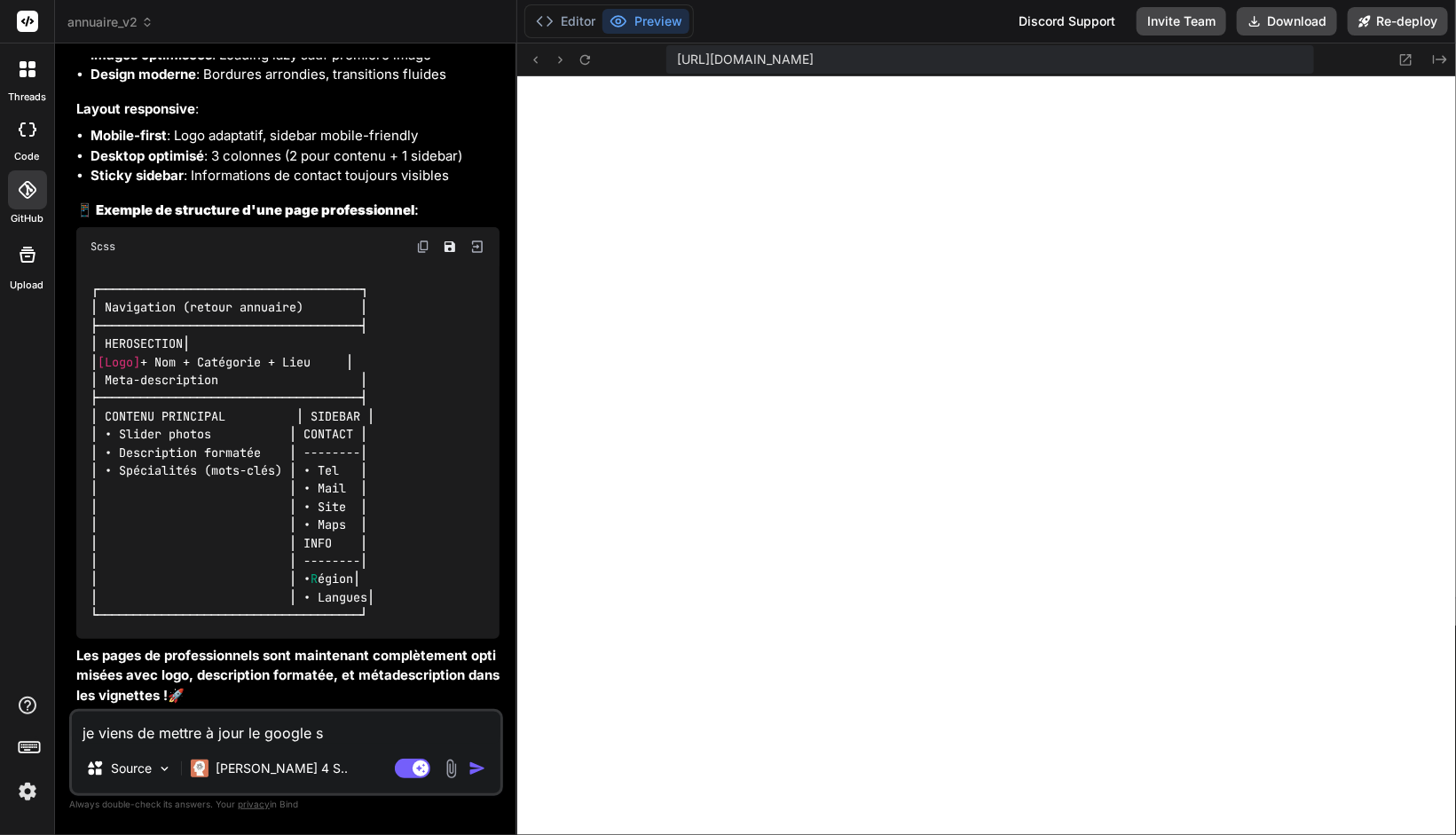
type textarea "je viens de mettre à jour le google sh"
type textarea "x"
type textarea "je viens de mettre à jour le google she"
type textarea "x"
type textarea "je viens de mettre à jour le google shee"
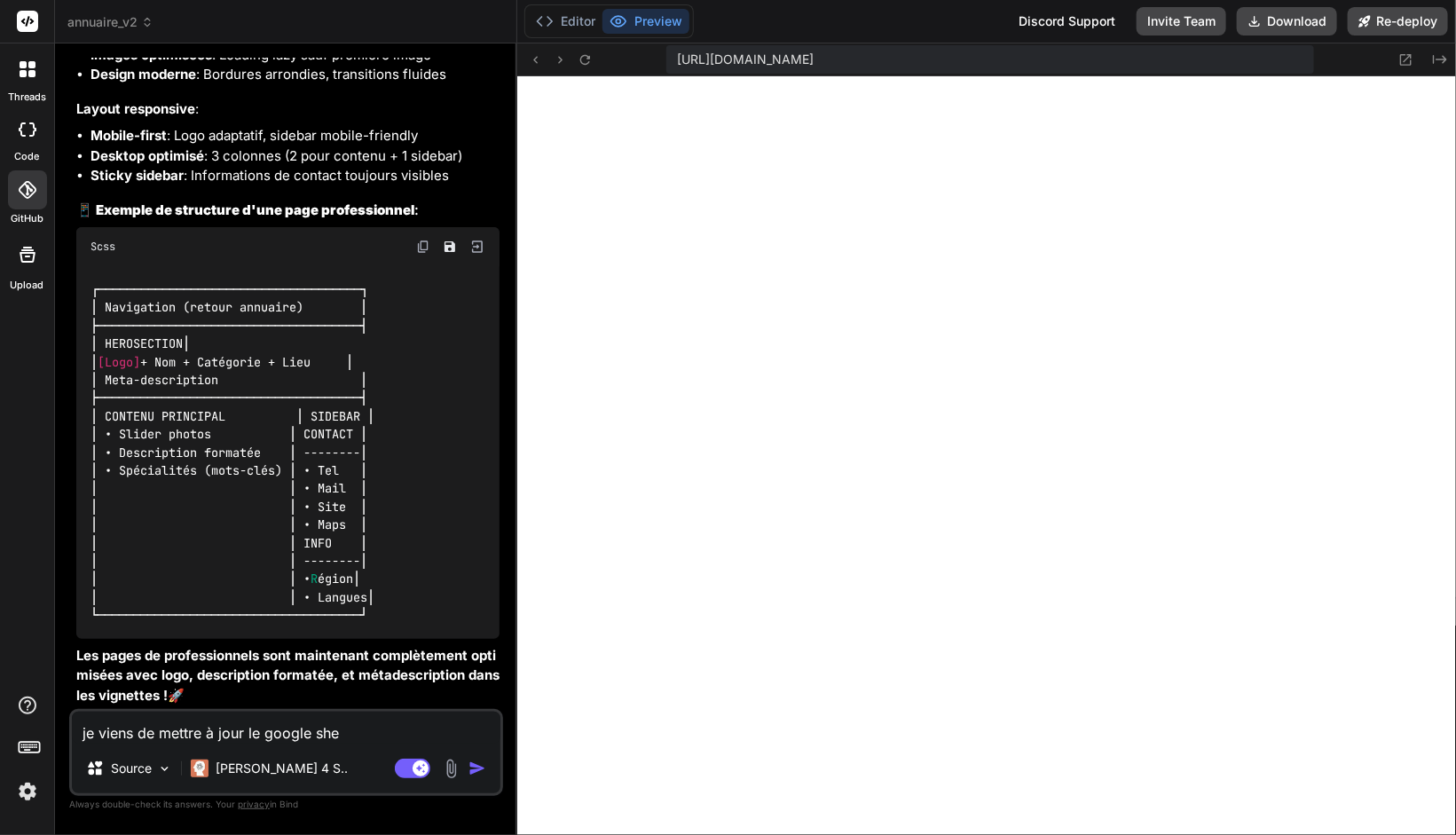
type textarea "x"
type textarea "je viens de mettre à jour le google sheet"
type textarea "x"
type textarea "je viens de mettre à jour le google sheetn"
type textarea "x"
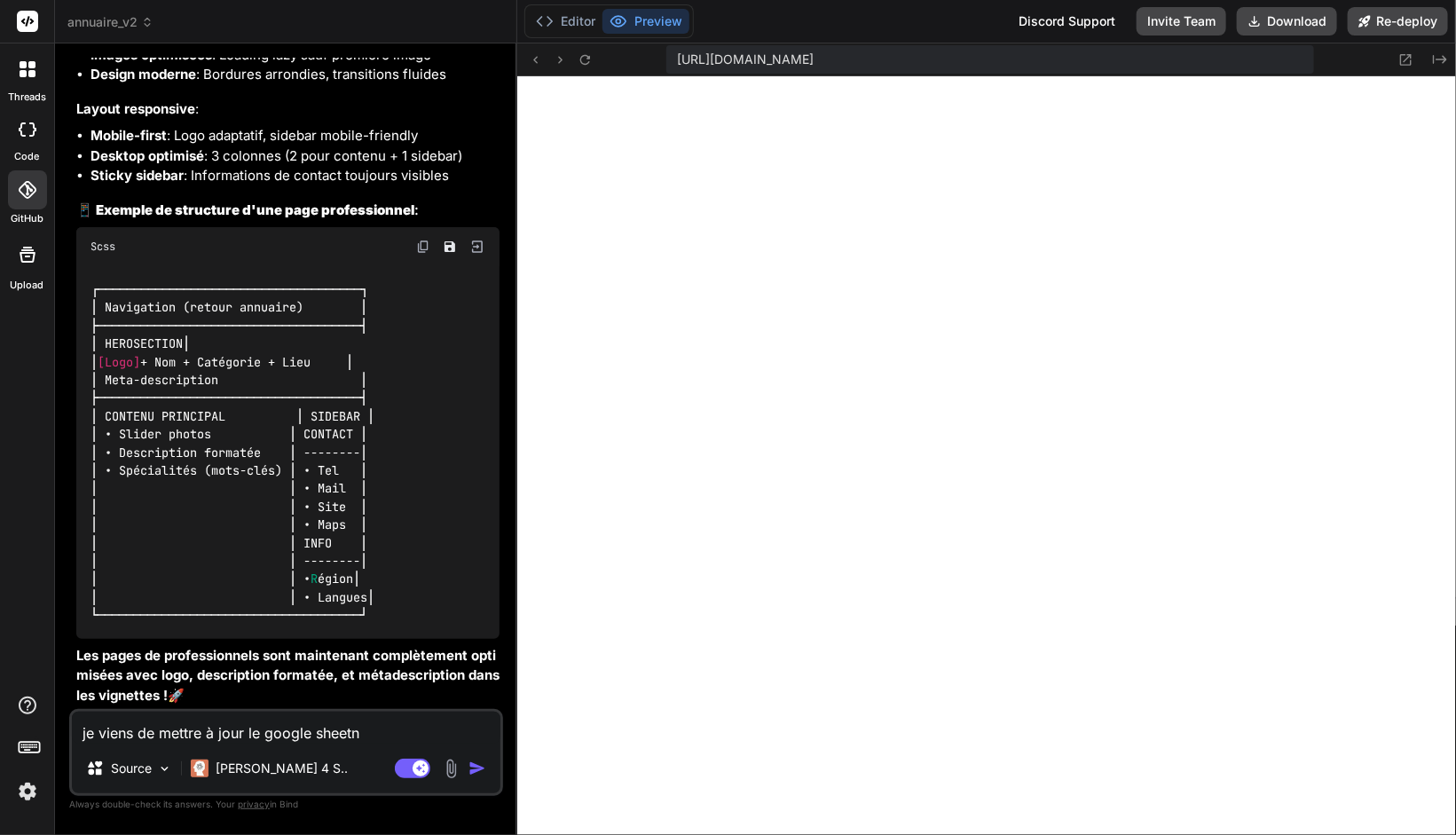
type textarea "je viens de mettre à jour le google sheetn"
type textarea "x"
type textarea "je viens de mettre à jour le google sheetn"
type textarea "x"
type textarea "je viens de mettre à jour le google sheet"
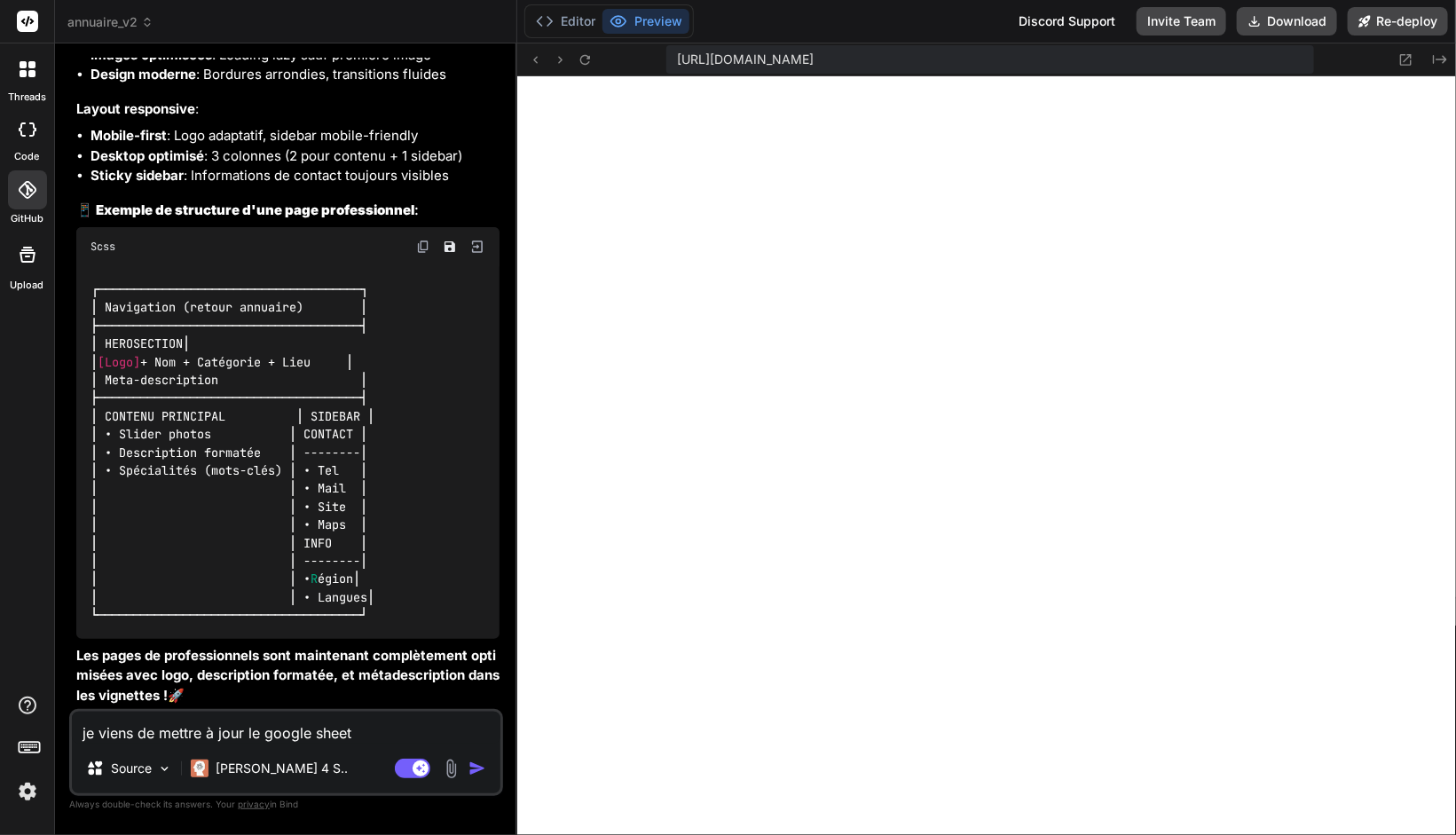
type textarea "x"
type textarea "je viens de mettre à jour le google sheet"
type textarea "x"
type textarea "je viens de mettre à jour le google sheet e"
type textarea "x"
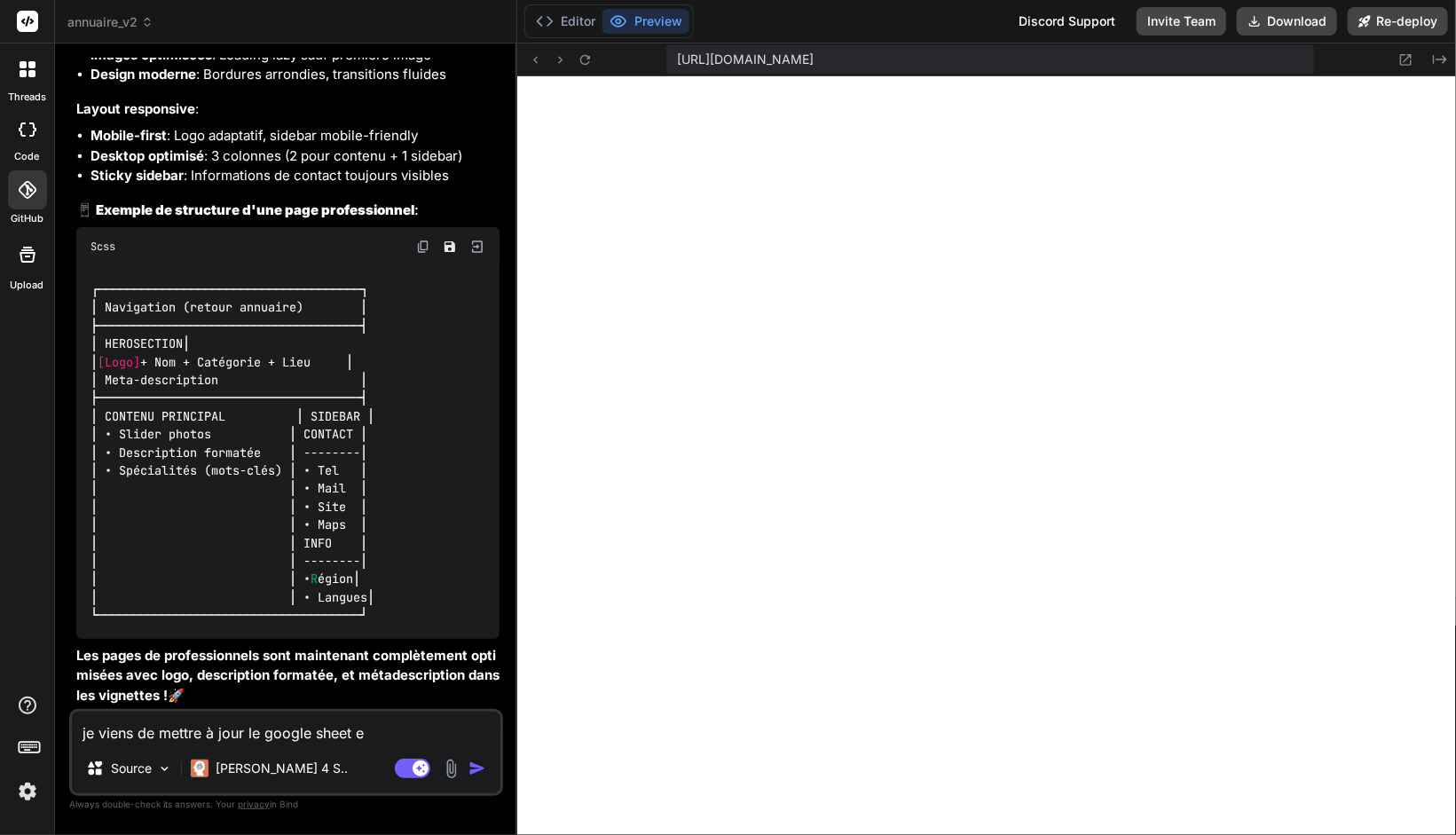
type textarea "je viens de mettre à jour le google sheet en"
type textarea "x"
type textarea "je viens de mettre à jour le google sheet en"
type textarea "x"
type textarea "je viens de mettre à jour le google sheet en a"
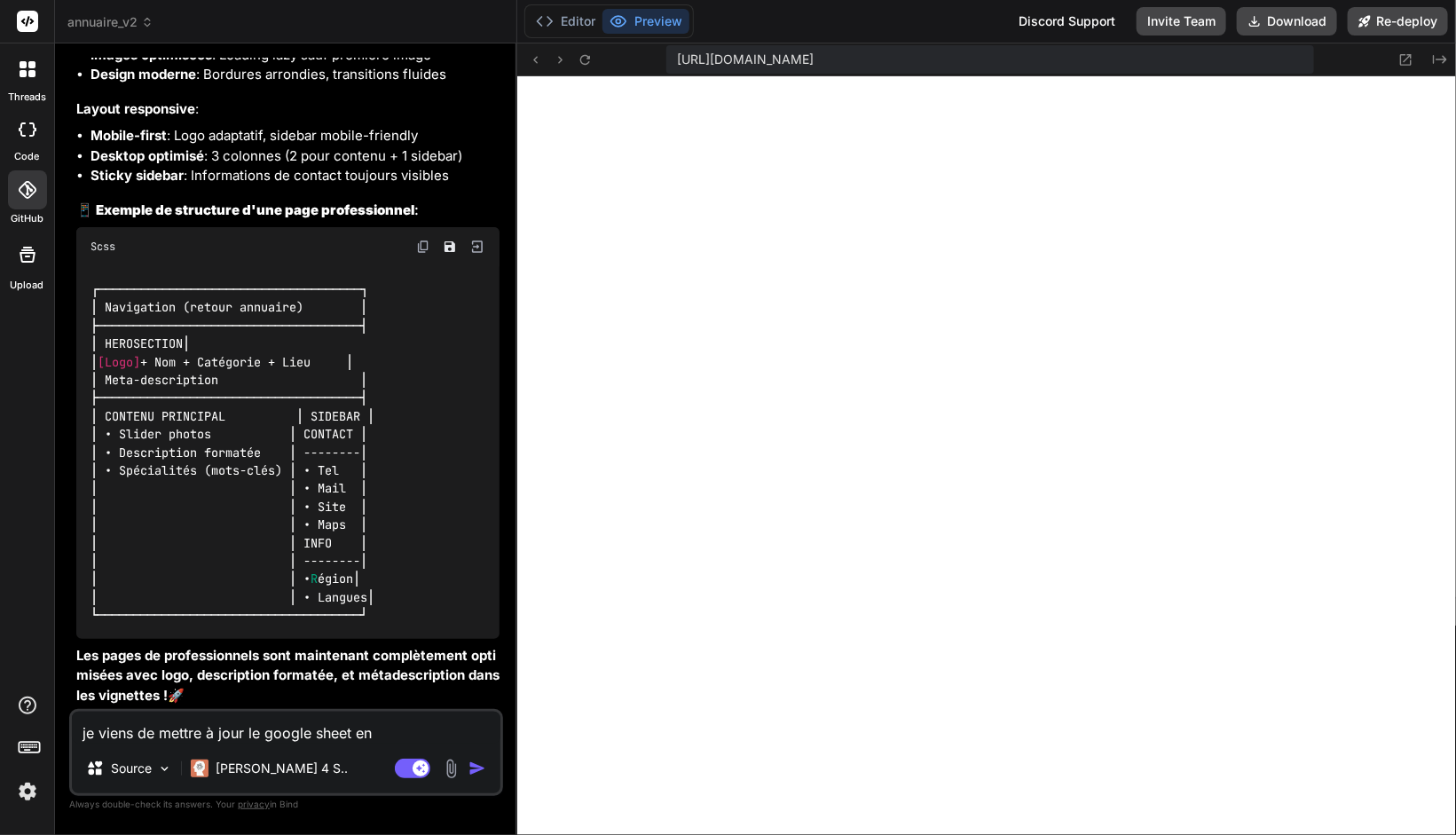
type textarea "x"
type textarea "je viens de mettre à jour le google sheet en aj"
type textarea "x"
type textarea "je viens de mettre à jour le google sheet en ajo"
type textarea "x"
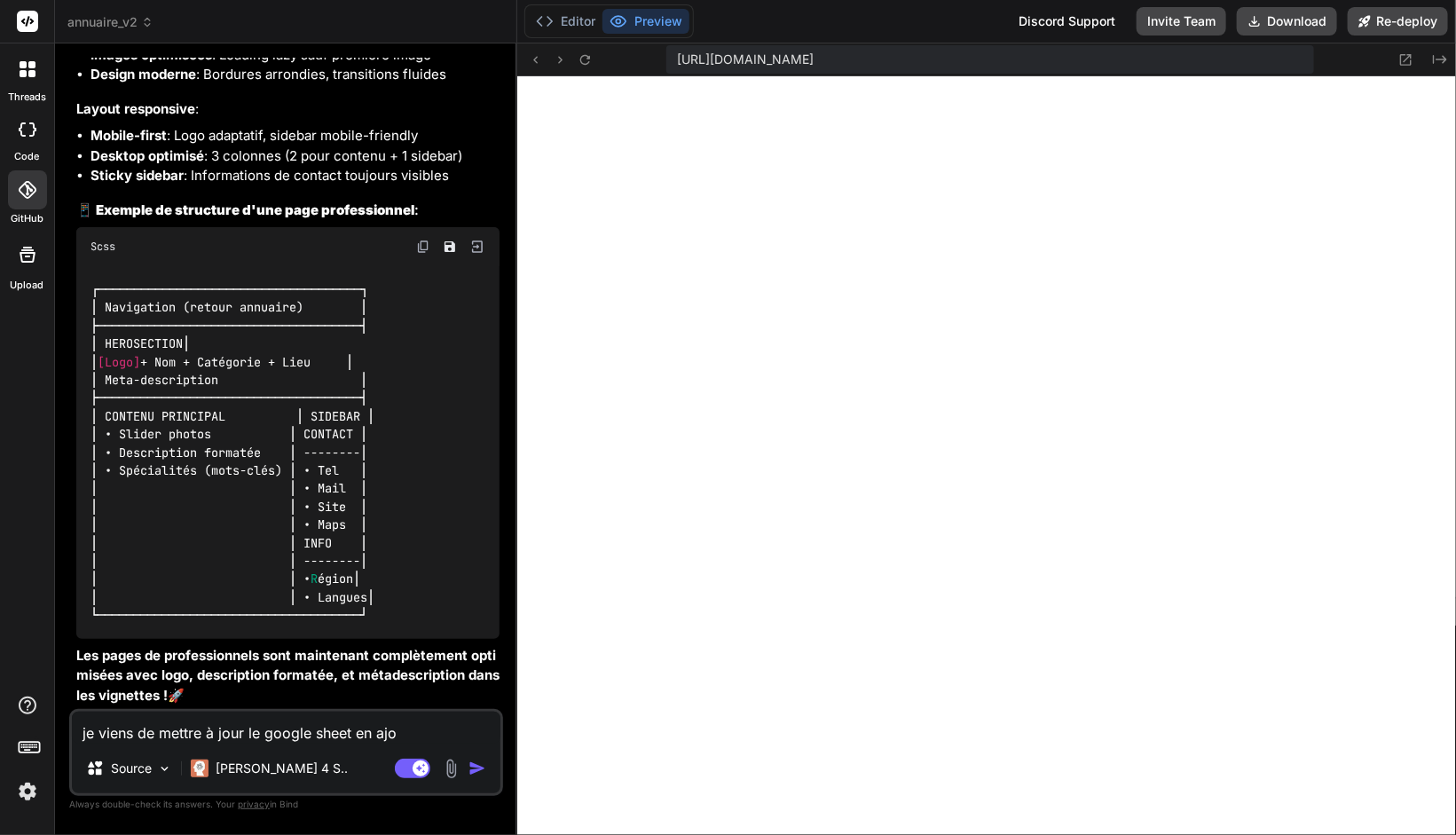
type textarea "je viens de mettre à jour le google sheet en ajou"
type textarea "x"
type textarea "je viens de mettre à jour le google sheet en ajout"
type textarea "x"
type textarea "je viens de mettre à jour le google sheet en ajouta"
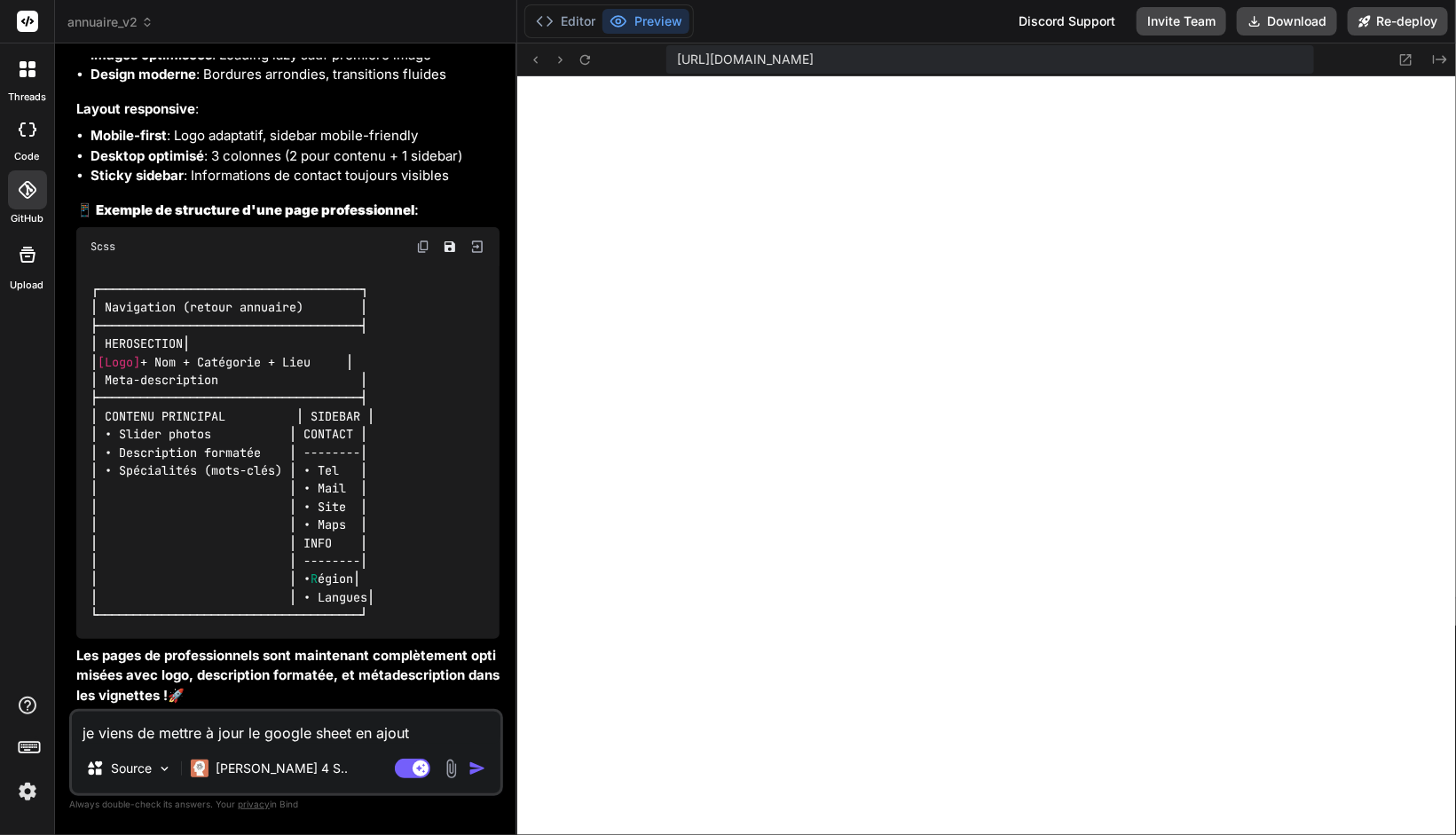
type textarea "x"
type textarea "je viens de mettre à jour le google sheet en ajoutan"
type textarea "x"
type textarea "je viens de mettre à jour le google sheet en ajoutant"
type textarea "x"
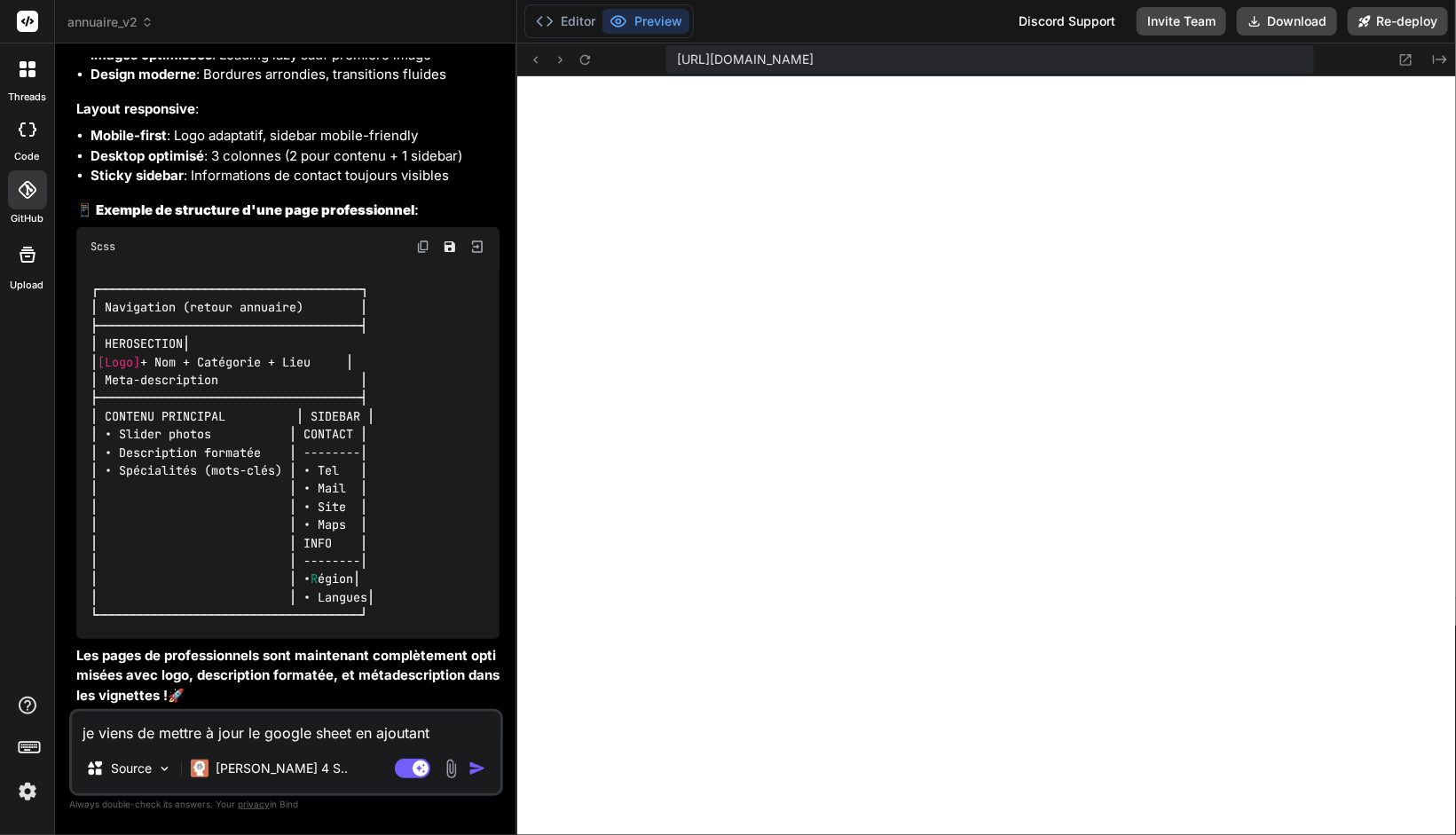
type textarea "je viens de mettre à jour le google sheet en ajoutant"
type textarea "x"
type textarea "je viens de mettre à jour le google sheet en ajoutant d"
type textarea "x"
type textarea "je viens de mettre à jour le google sheet en ajoutant de"
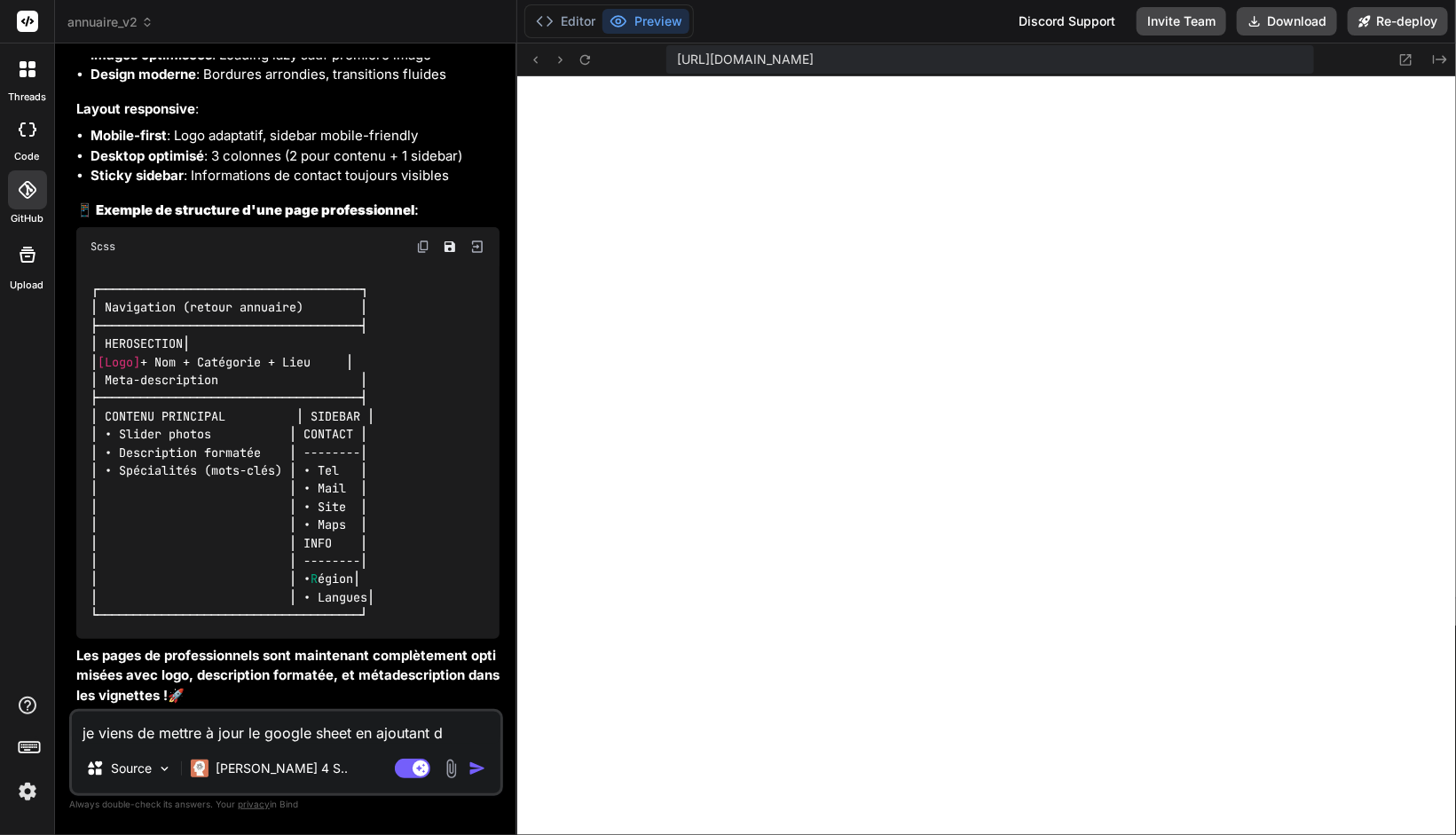
type textarea "x"
type textarea "je viens de mettre à jour le google sheet en ajoutant deu"
type textarea "x"
type textarea "je viens de mettre à jour le google sheet en ajoutant deux"
type textarea "x"
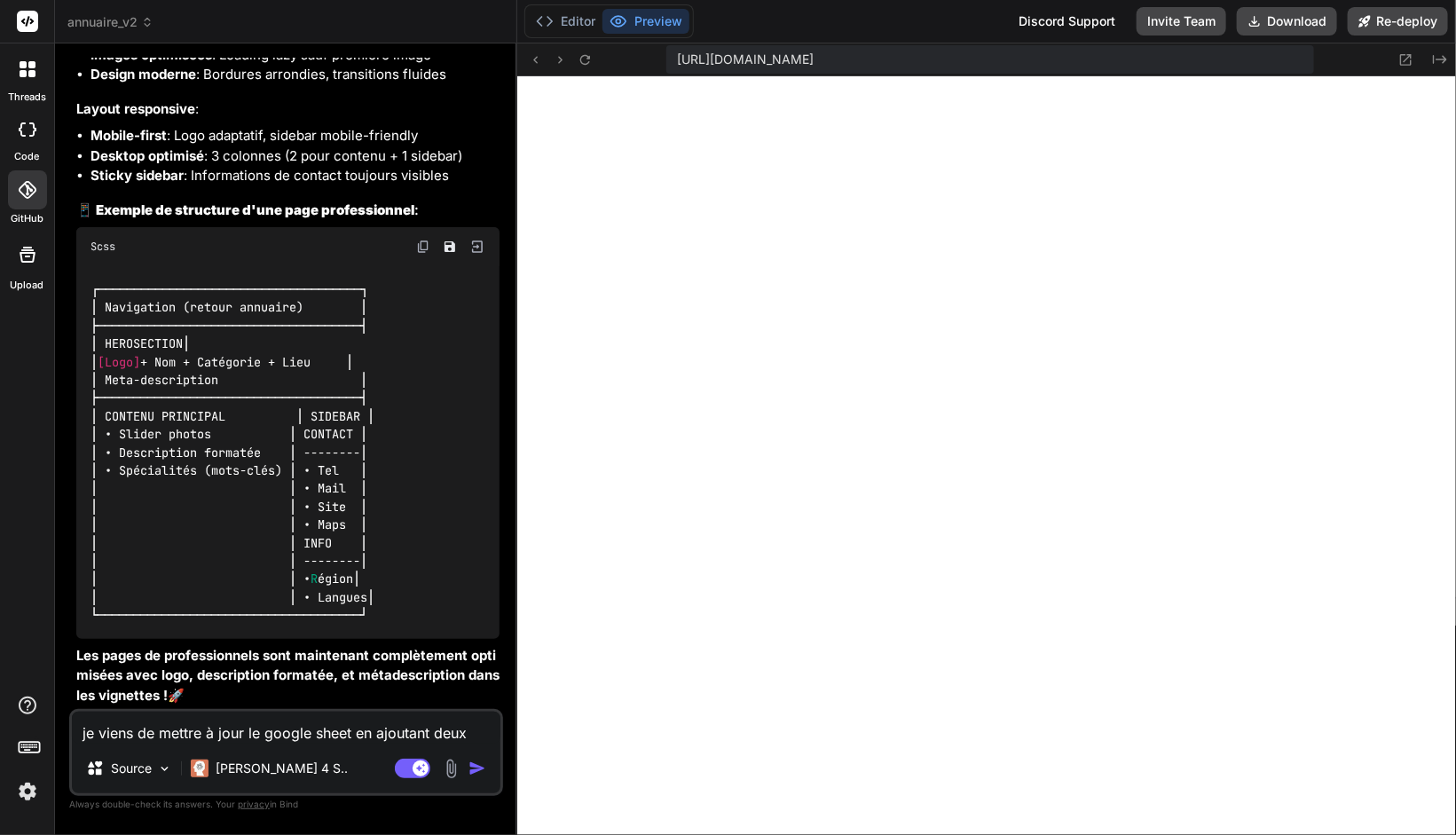
type textarea "je viens de mettre à jour le google sheet en ajoutant deux"
type textarea "x"
type textarea "je viens de mettre à jour le google sheet en ajoutant deux c"
type textarea "x"
type textarea "je viens de mettre à jour le google sheet en ajoutant deux co"
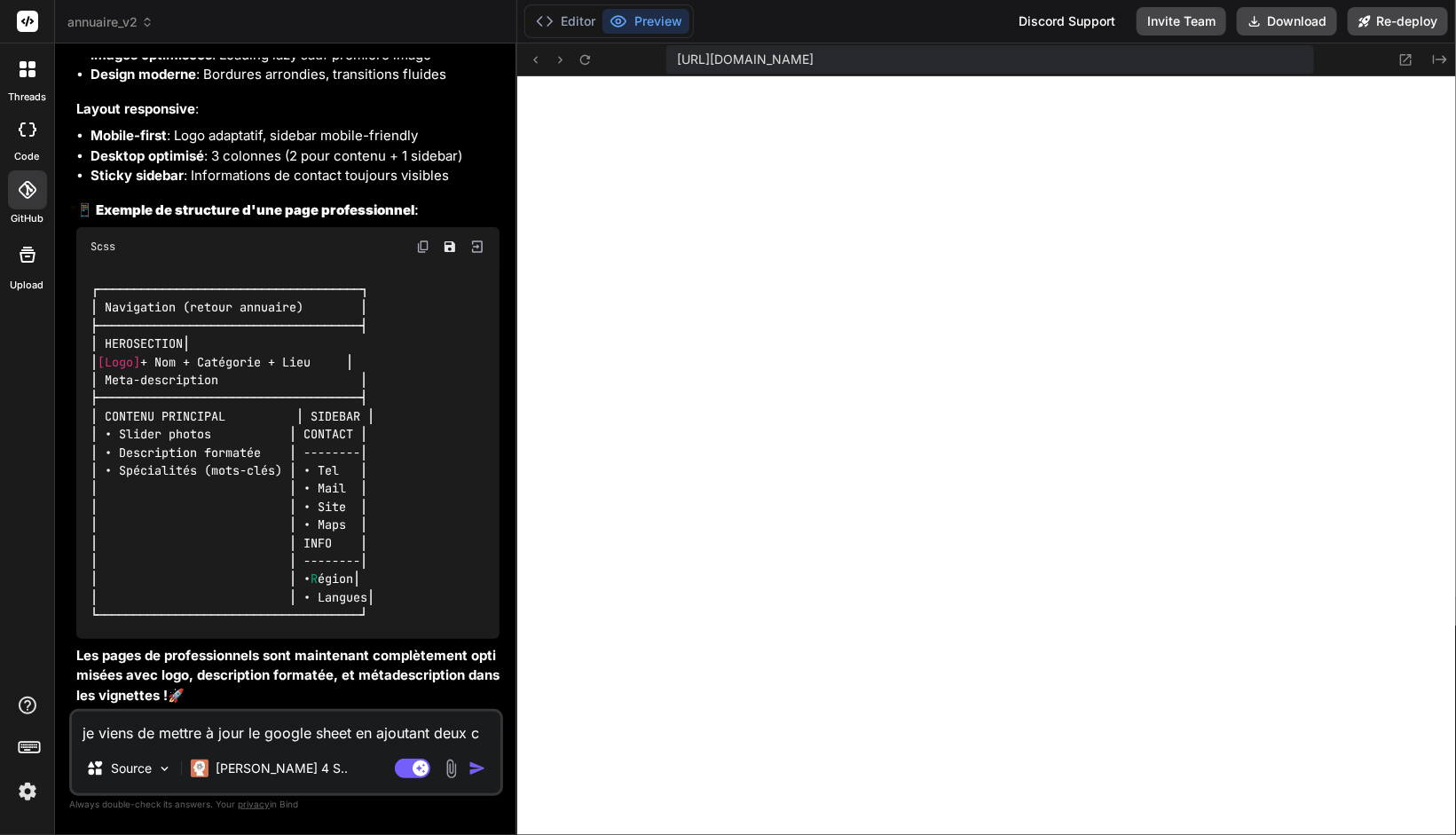
type textarea "x"
type textarea "je viens de mettre à jour le google sheet en ajoutant deux col"
type textarea "x"
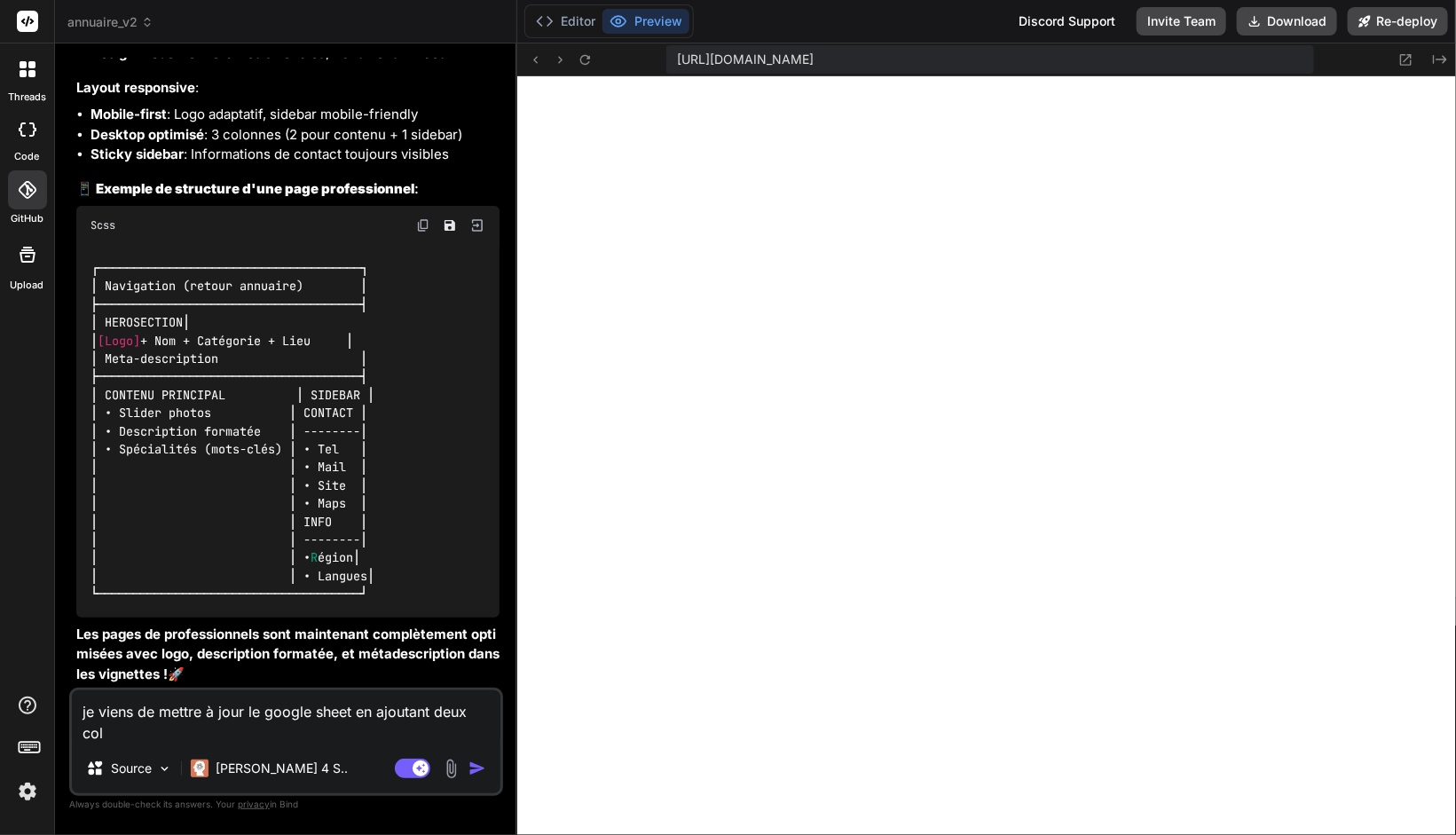
type textarea "je viens de mettre à jour le google sheet en ajoutant deux colo"
type textarea "x"
type textarea "je viens de mettre à jour le google sheet en ajoutant deux colon"
type textarea "x"
type textarea "je viens de mettre à jour le google sheet en ajoutant deux colonn"
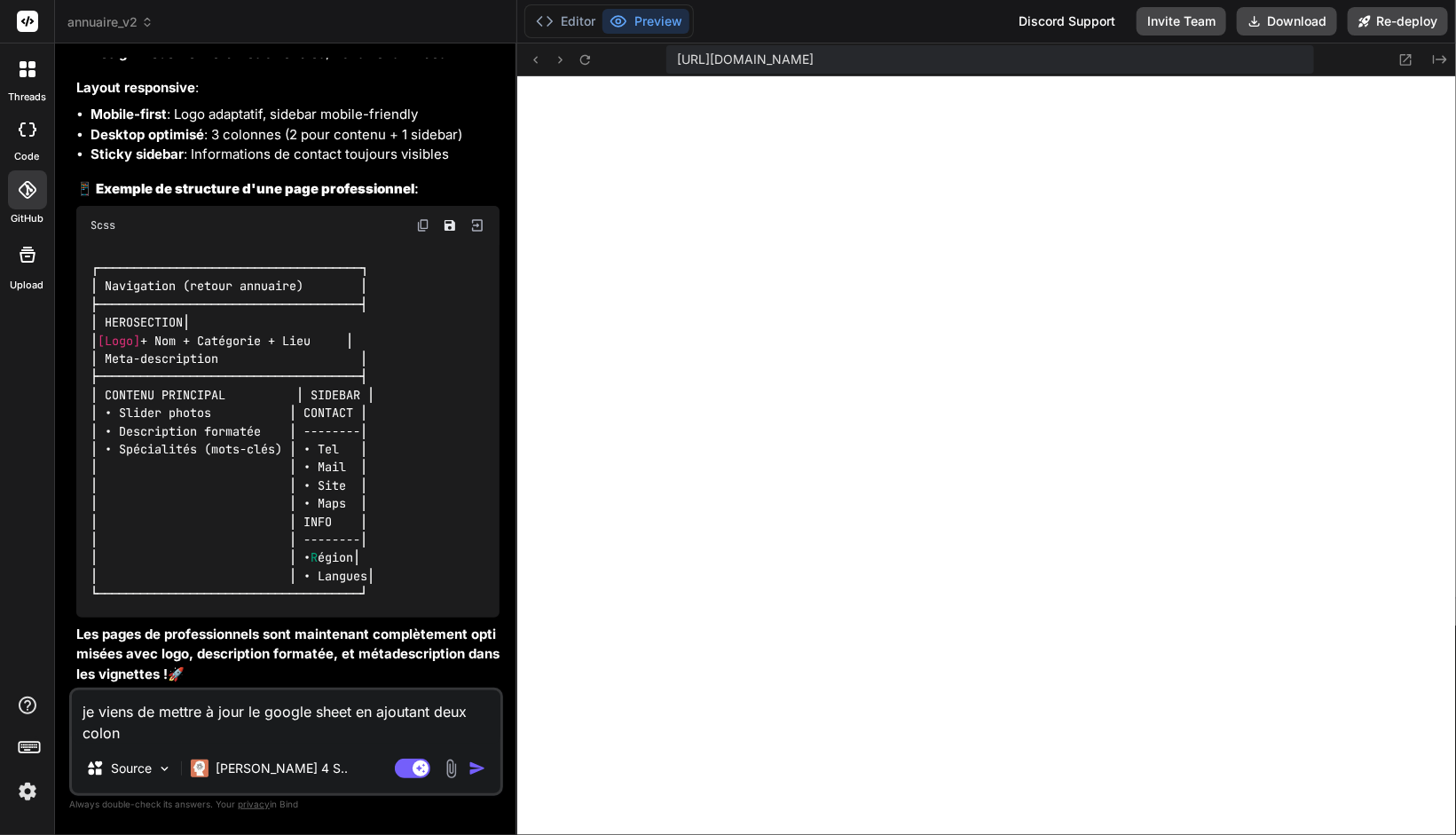
type textarea "x"
type textarea "je viens de mettre à jour le google sheet en ajoutant deux colonne"
type textarea "x"
type textarea "je viens de mettre à jour le google sheet en ajoutant deux colonnes"
type textarea "x"
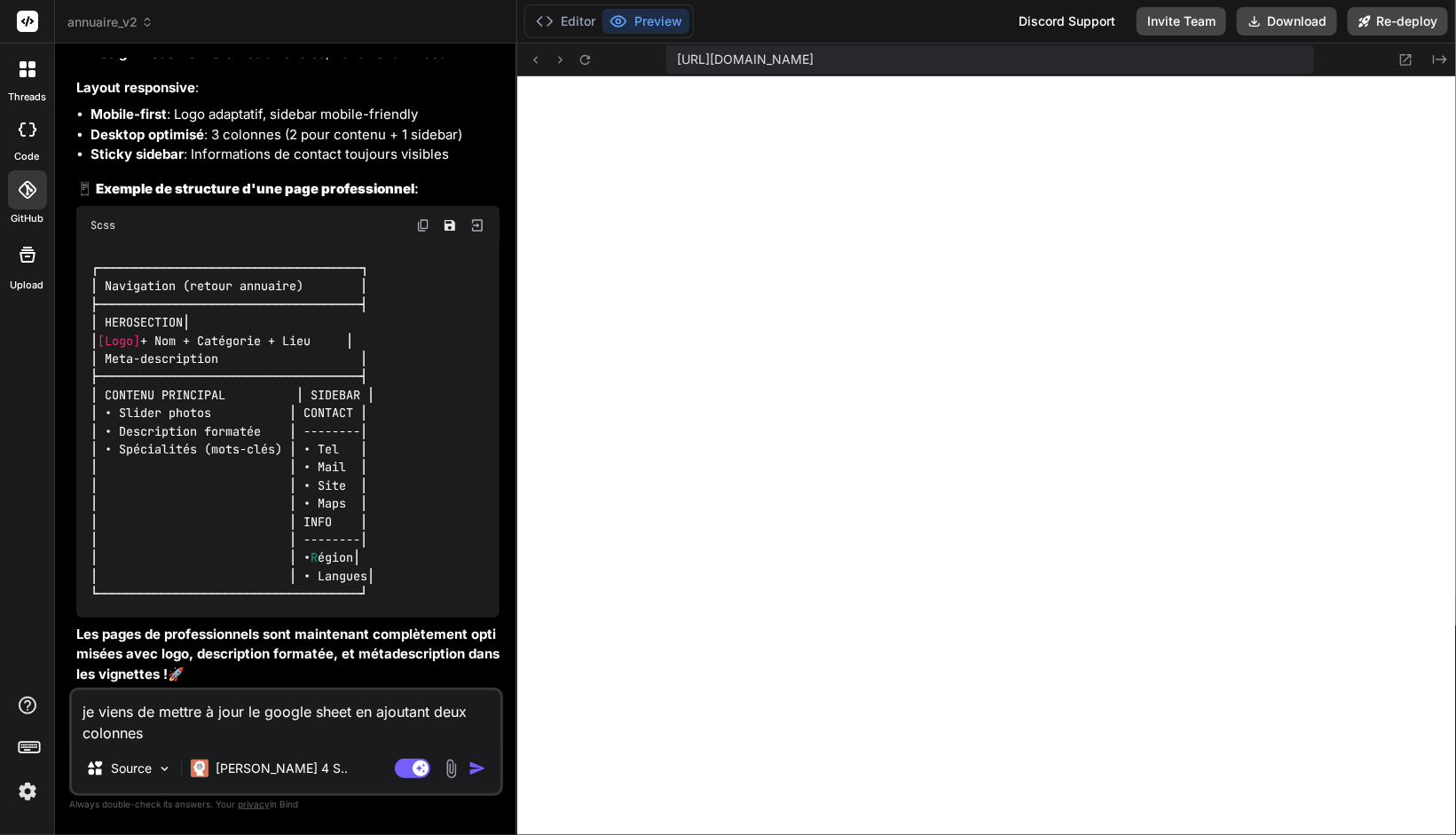
type textarea "je viens de mettre à jour le google sheet en ajoutant deux colonnes"
type textarea "x"
type textarea "je viens de mettre à jour le google sheet en ajoutant deux colonnes ("
type textarea "x"
type textarea "je viens de mettre à jour le google sheet en ajoutant deux colonnes (w"
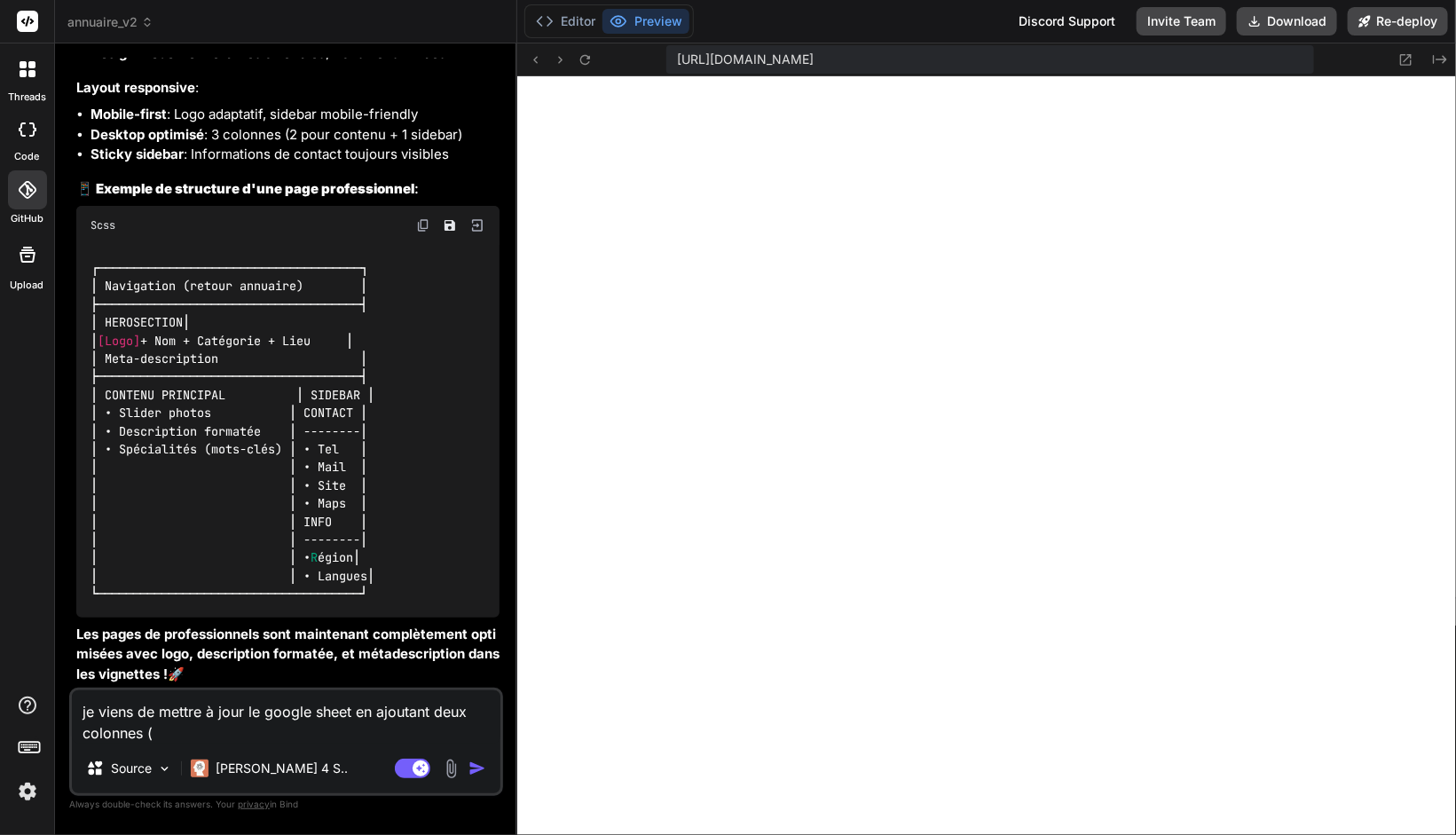
type textarea "x"
type textarea "je viens de mettre à jour le google sheet en ajoutant deux colonnes (wi"
type textarea "x"
type textarea "je viens de mettre à jour le google sheet en ajoutant deux colonnes (wid"
type textarea "x"
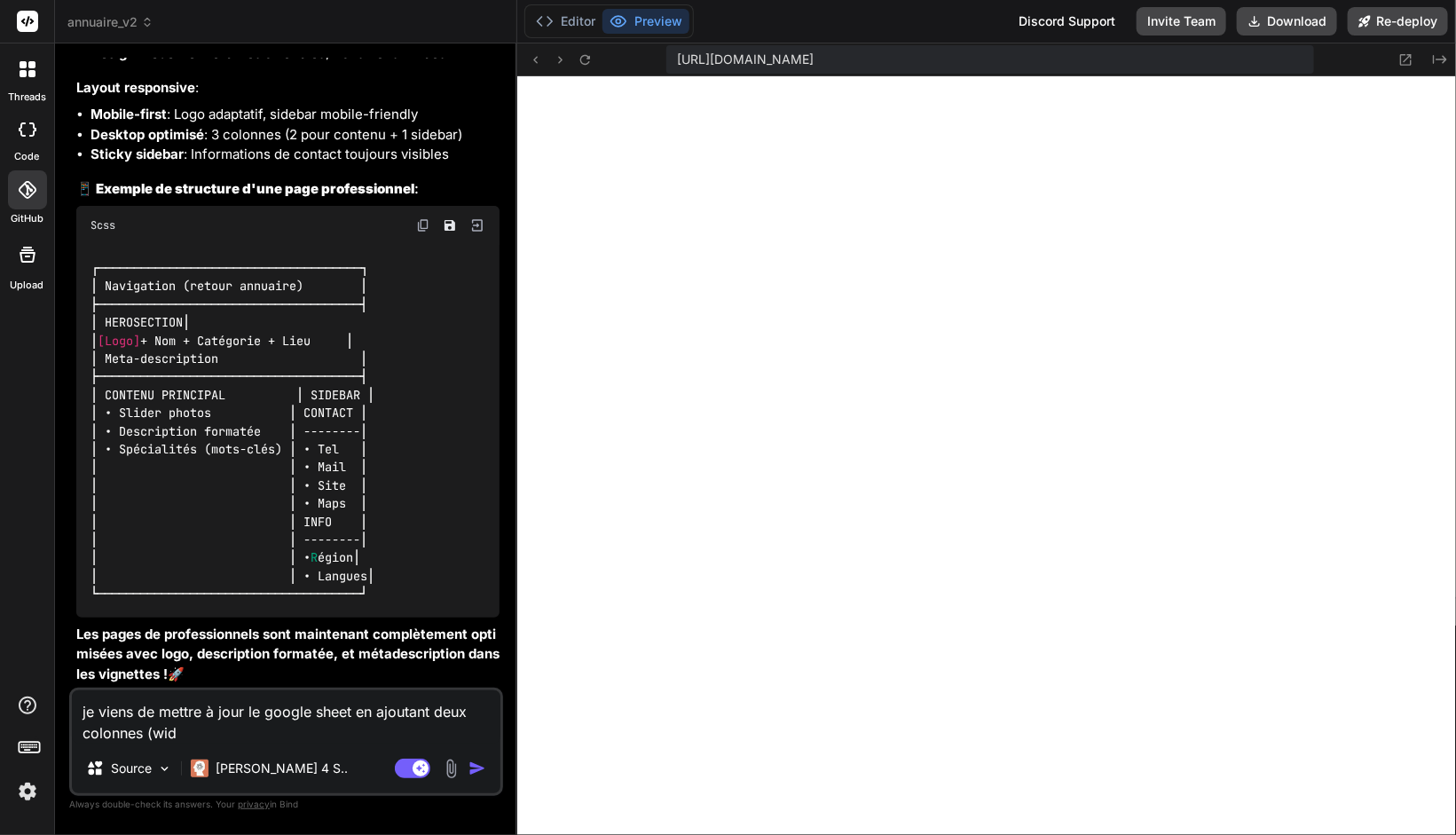
type textarea "je viens de mettre à jour le google sheet en ajoutant deux colonnes (widg"
type textarea "x"
type textarea "je viens de mettre à jour le google sheet en ajoutant deux colonnes (widge"
type textarea "x"
type textarea "je viens de mettre à jour le google sheet en ajoutant deux colonnes (widget"
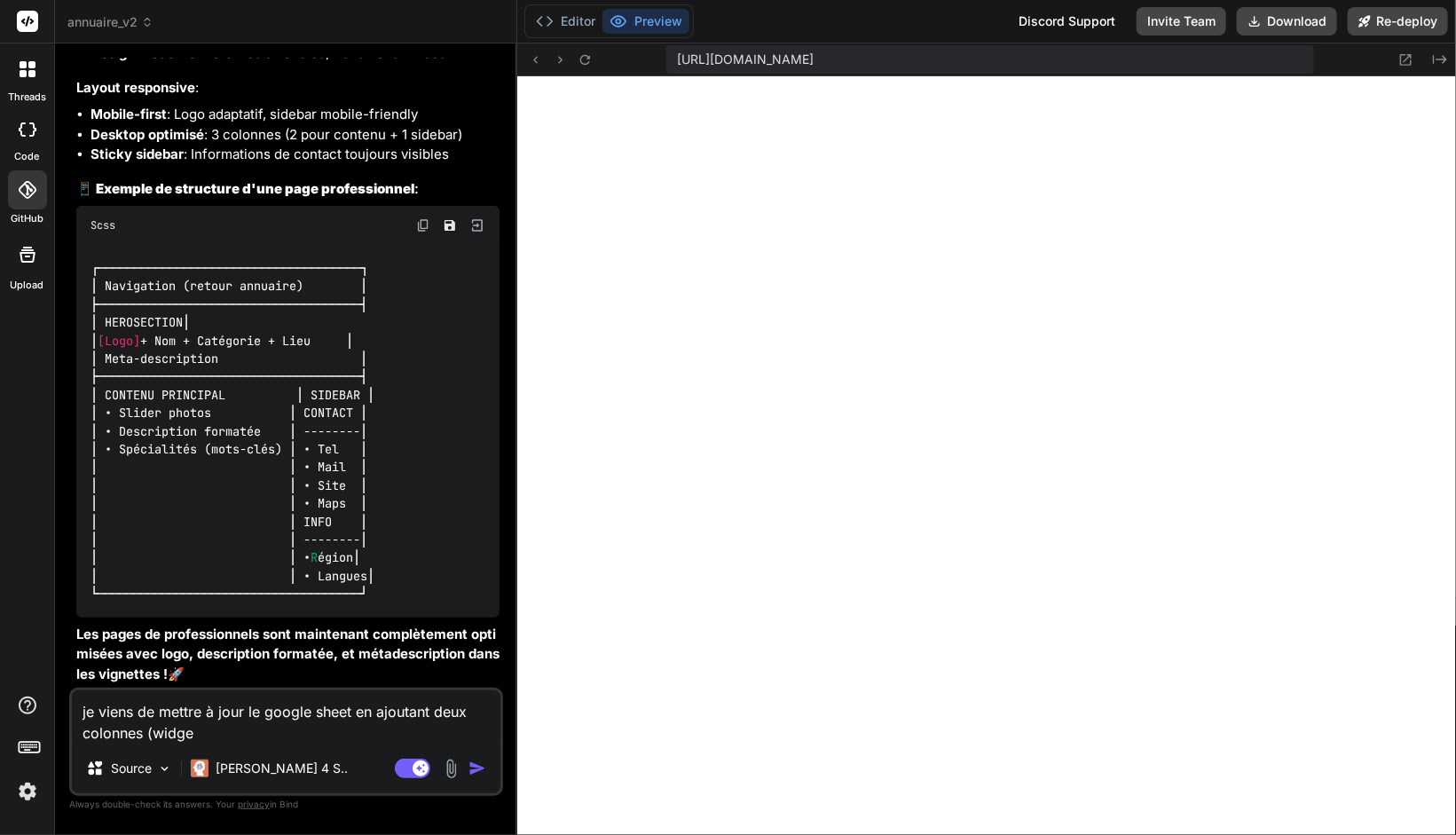
type textarea "x"
type textarea "je viens de mettre à jour le google sheet en ajoutant deux colonnes (widget"
type textarea "x"
type textarea "je viens de mettre à jour le google sheet en ajoutant deux colonnes (widget e"
type textarea "x"
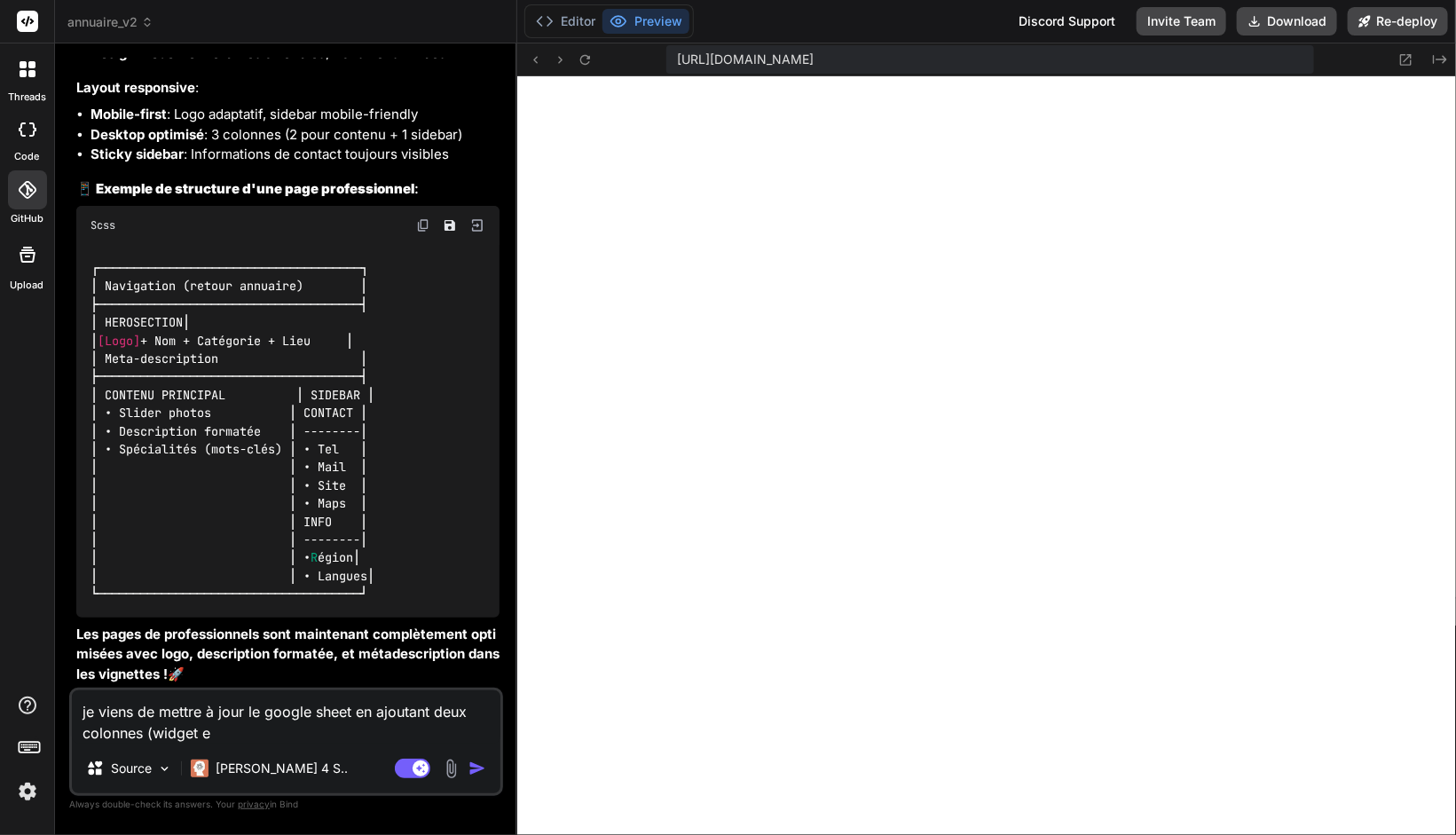
type textarea "je viens de mettre à jour le google sheet en ajoutant deux colonnes (widget et"
type textarea "x"
type textarea "je viens de mettre à jour le google sheet en ajoutant deux colonnes (widget et"
type textarea "x"
type textarea "je viens de mettre à jour le google sheet en ajoutant deux colonnes (widget et l"
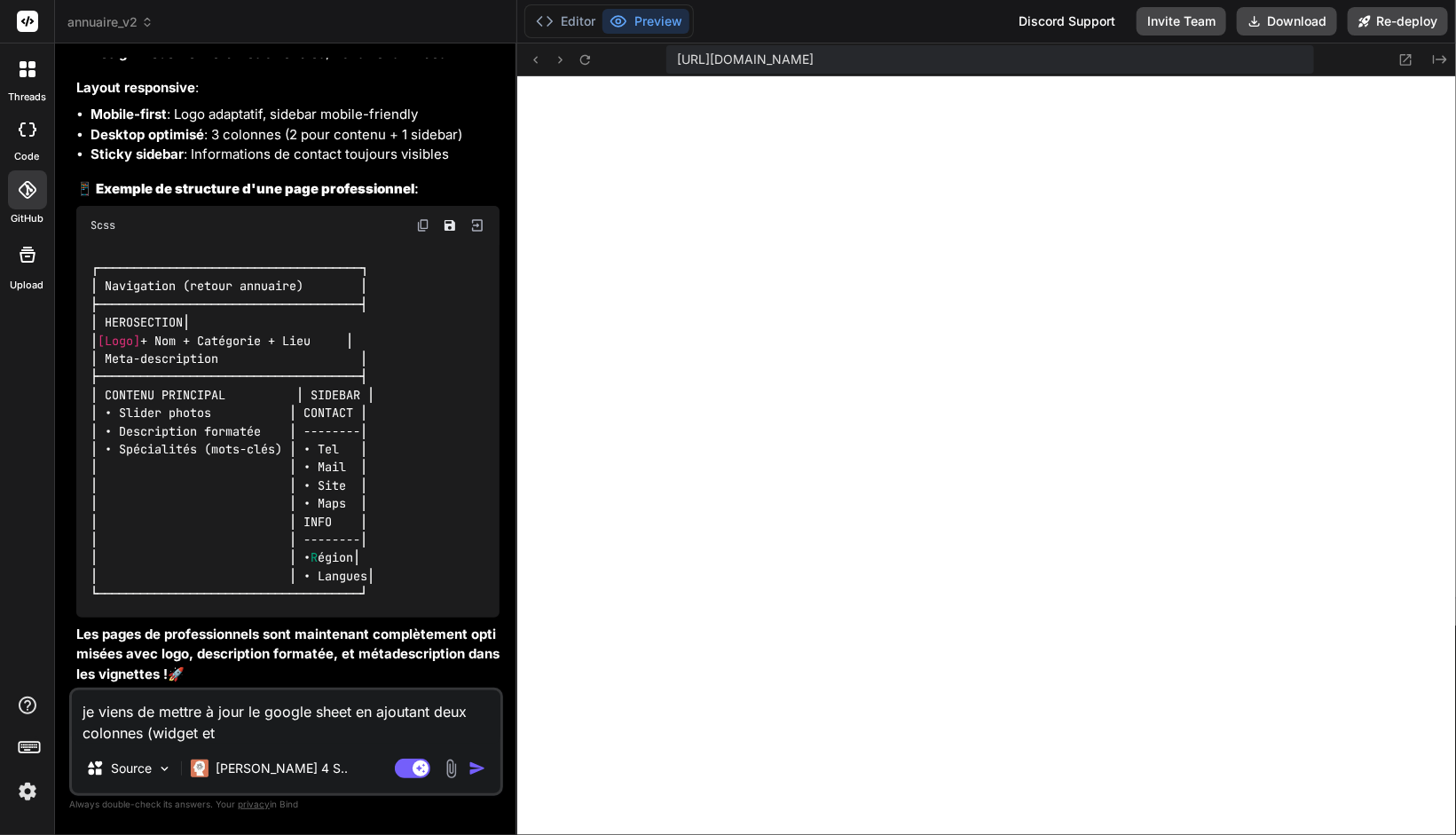
type textarea "x"
type textarea "je viens de mettre à jour le google sheet en ajoutant deux colonnes (widget et …"
type textarea "x"
type textarea "je viens de mettre à jour le google sheet en ajoutant deux colonnes (widget et …"
type textarea "x"
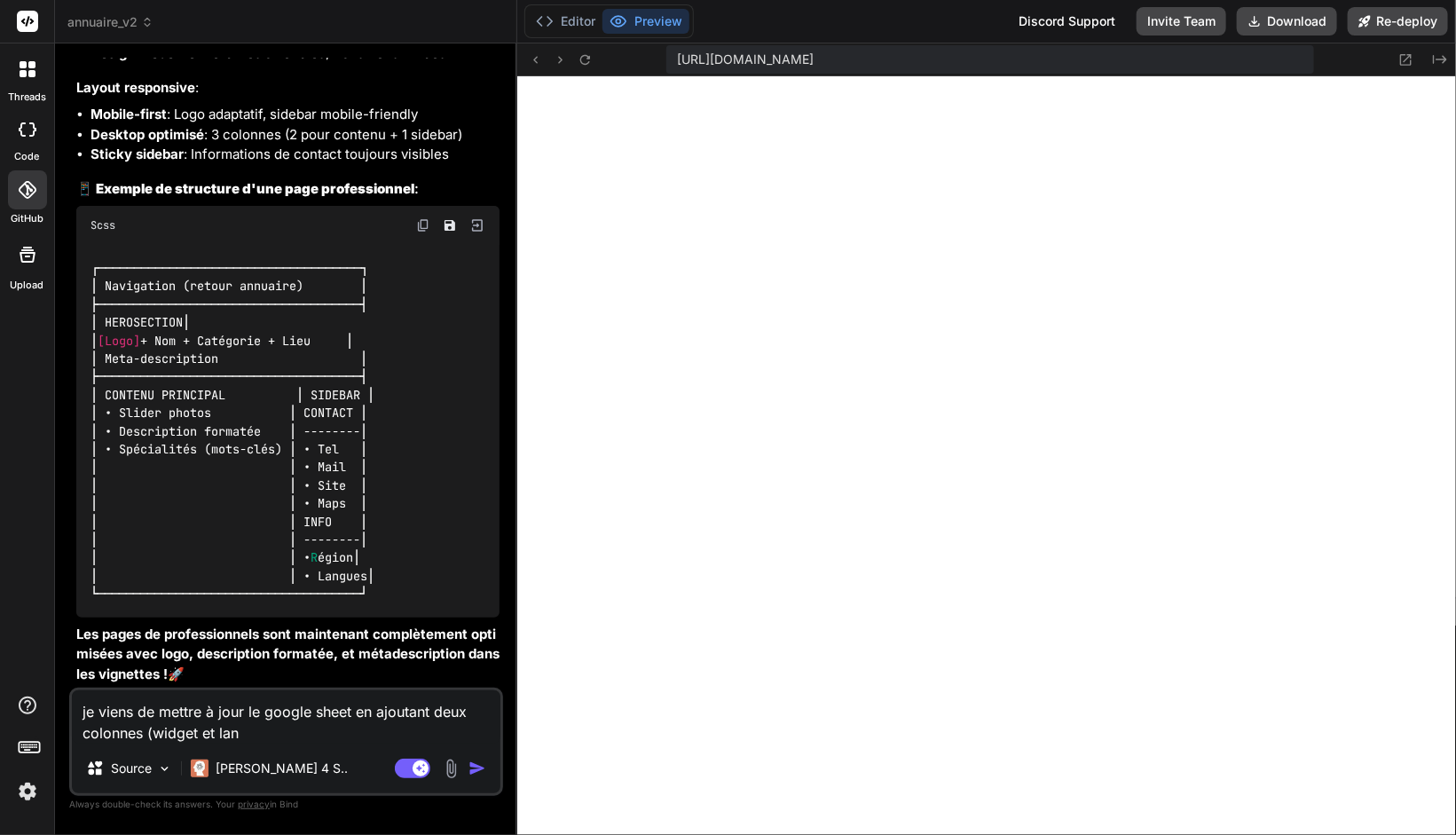
type textarea "je viens de mettre à jour le google sheet en ajoutant deux colonnes (widget et …"
type textarea "x"
type textarea "je viens de mettre à jour le google sheet en ajoutant deux colonnes (widget et …"
paste textarea "Nom de l'entreprise Categories Mots cles Archipel Iles Quartier Lien gooogle ma…"
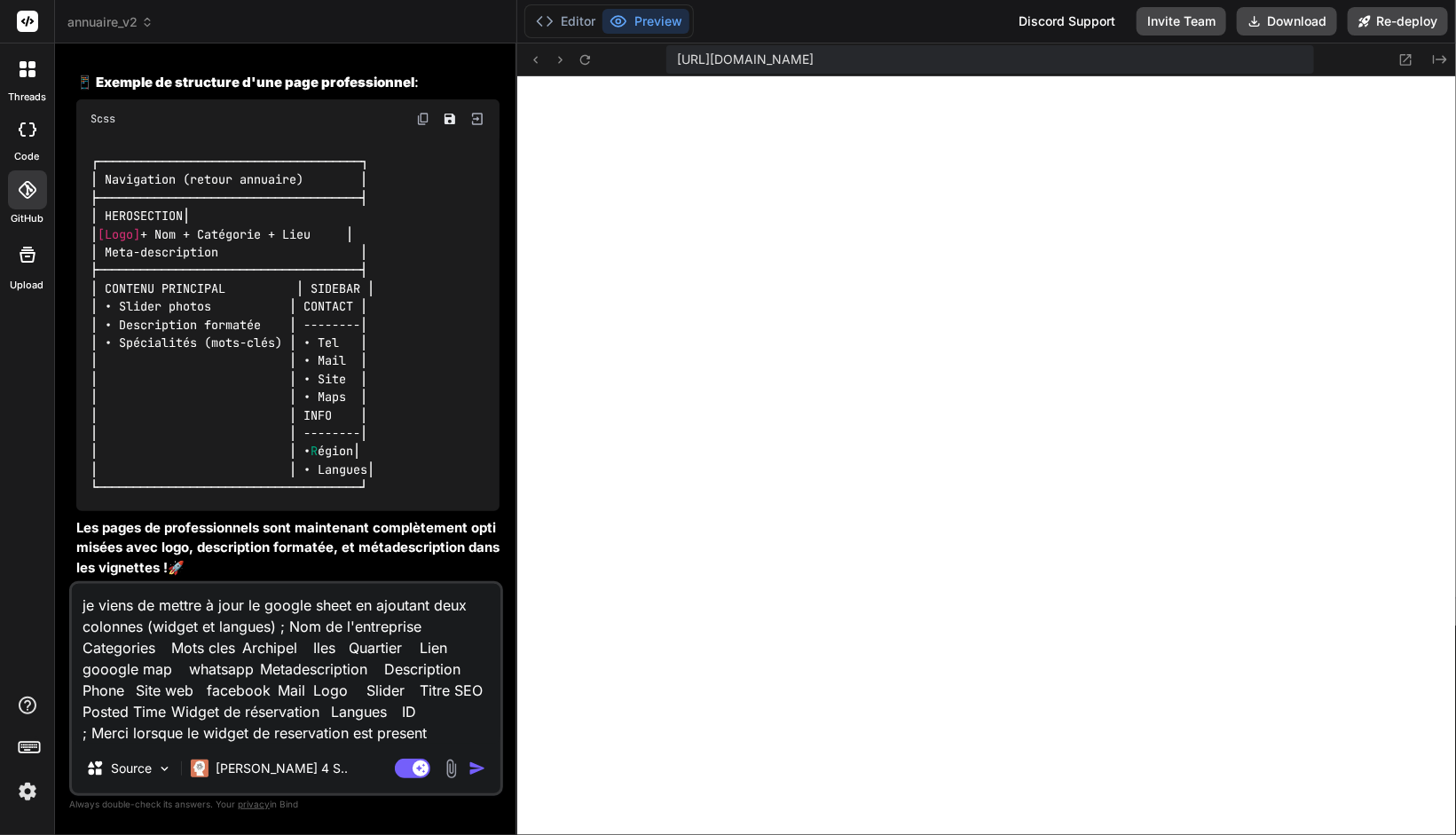
click at [444, 731] on textarea "je viens de mettre à jour le google sheet en ajoutant deux colonnes (widget et …" at bounding box center [285, 663] width 428 height 159
click at [168, 709] on textarea "je viens de mettre à jour le google sheet en ajoutant deux colonnes (widget et …" at bounding box center [285, 663] width 428 height 159
click at [448, 731] on textarea "je viens de mettre à jour le google sheet en ajoutant deux colonnes (widget et …" at bounding box center [285, 663] width 428 height 159
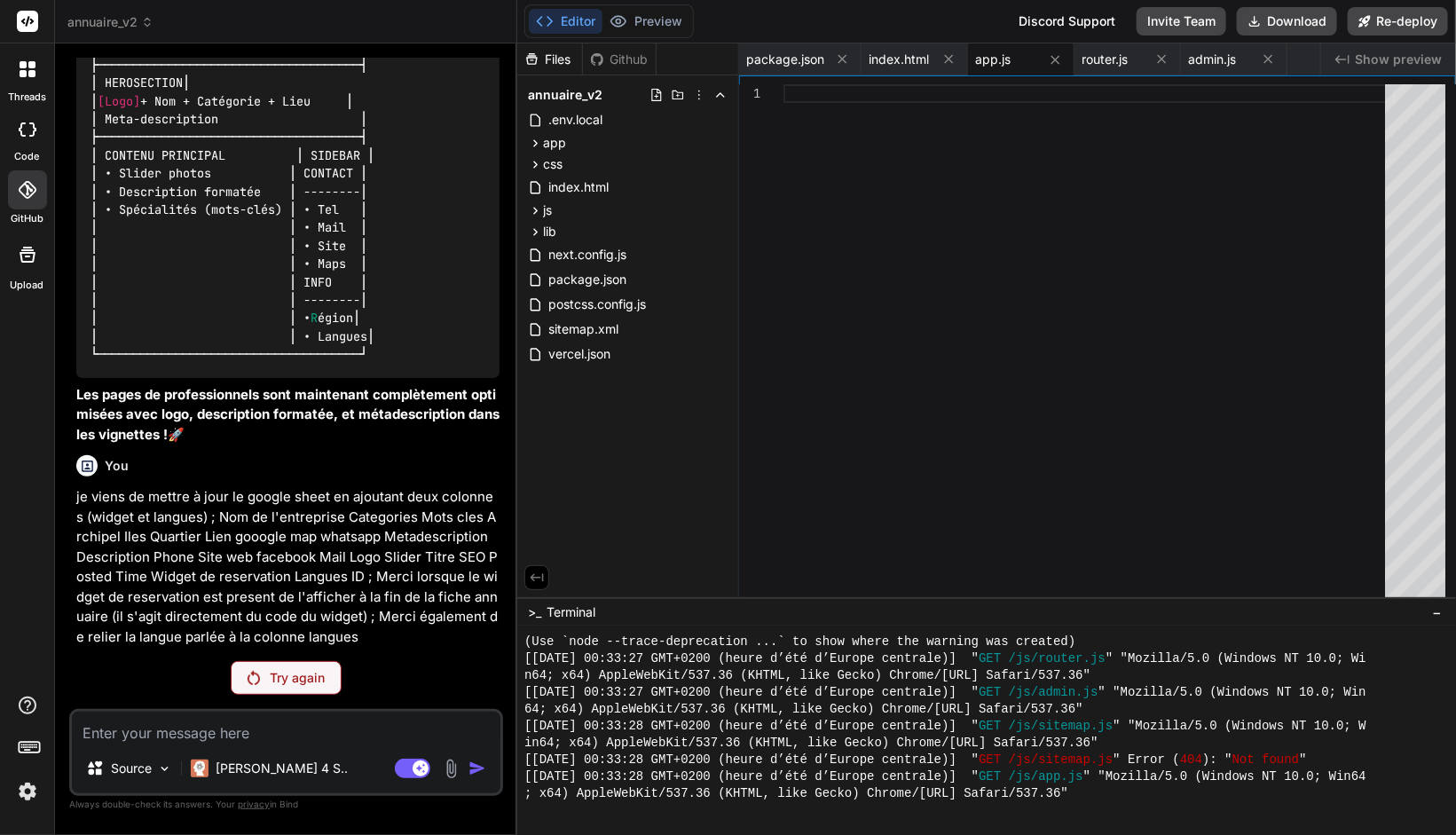
scroll to position [19614, 0]
click at [282, 685] on p "Try again" at bounding box center [299, 678] width 55 height 18
click at [291, 678] on p "Try again" at bounding box center [299, 678] width 55 height 18
click at [282, 666] on div "Try again" at bounding box center [286, 678] width 111 height 33
click at [293, 681] on p "Try again" at bounding box center [299, 678] width 55 height 18
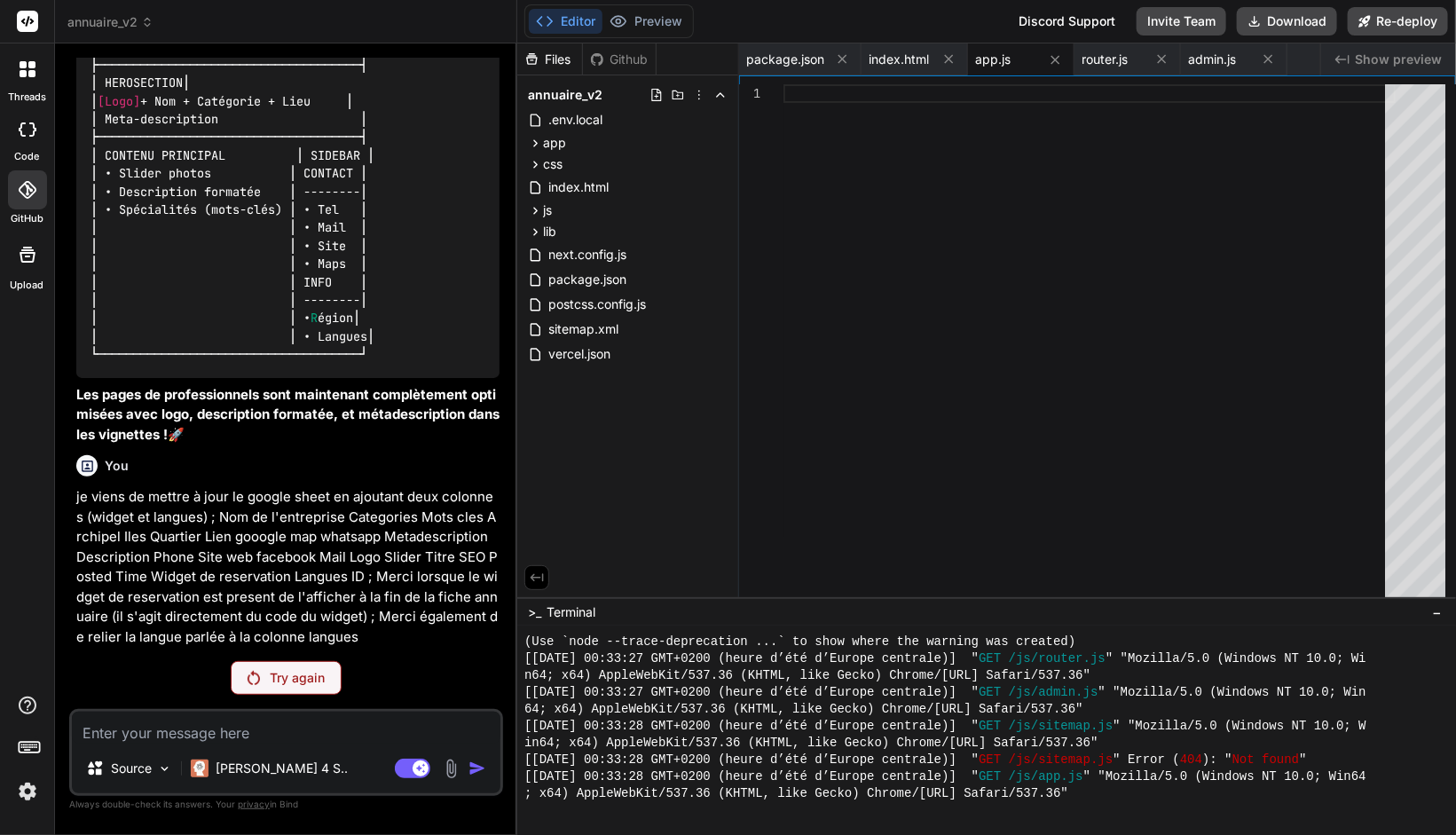
scroll to position [19615, 0]
drag, startPoint x: 264, startPoint y: 678, endPoint x: 587, endPoint y: 610, distance: 330.1
click at [264, 678] on div "Try again" at bounding box center [286, 678] width 111 height 33
click at [293, 682] on p "Try again" at bounding box center [299, 678] width 55 height 18
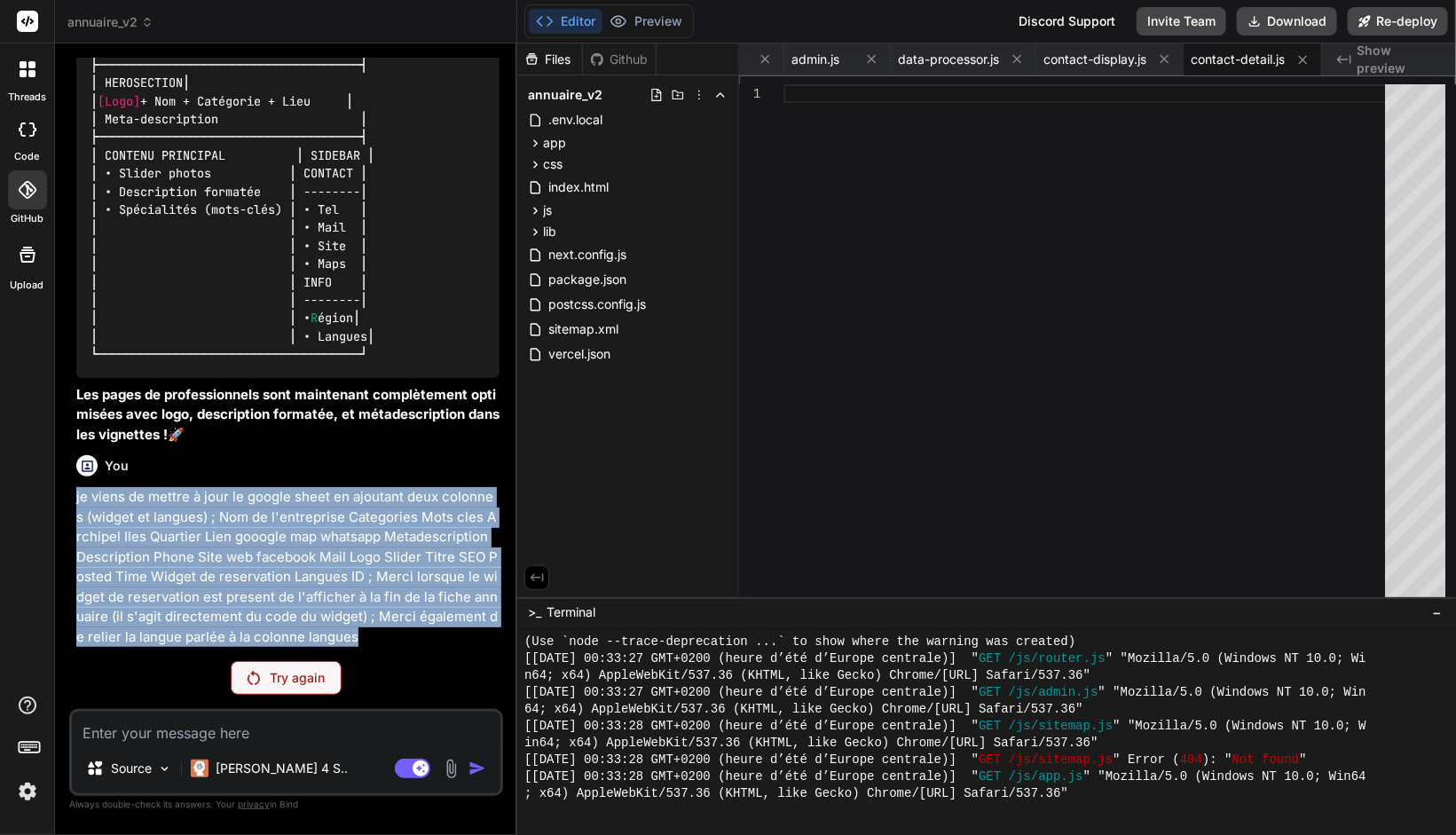
drag, startPoint x: 73, startPoint y: 494, endPoint x: 336, endPoint y: 634, distance: 297.9
click at [336, 634] on div "You Pour le slug, on va modifier et uniquement utiliser le slug du nom de la so…" at bounding box center [287, 351] width 430 height 589
copy p "je viens de mettre à jour le google sheet en ajoutant deux colonnes (widget et …"
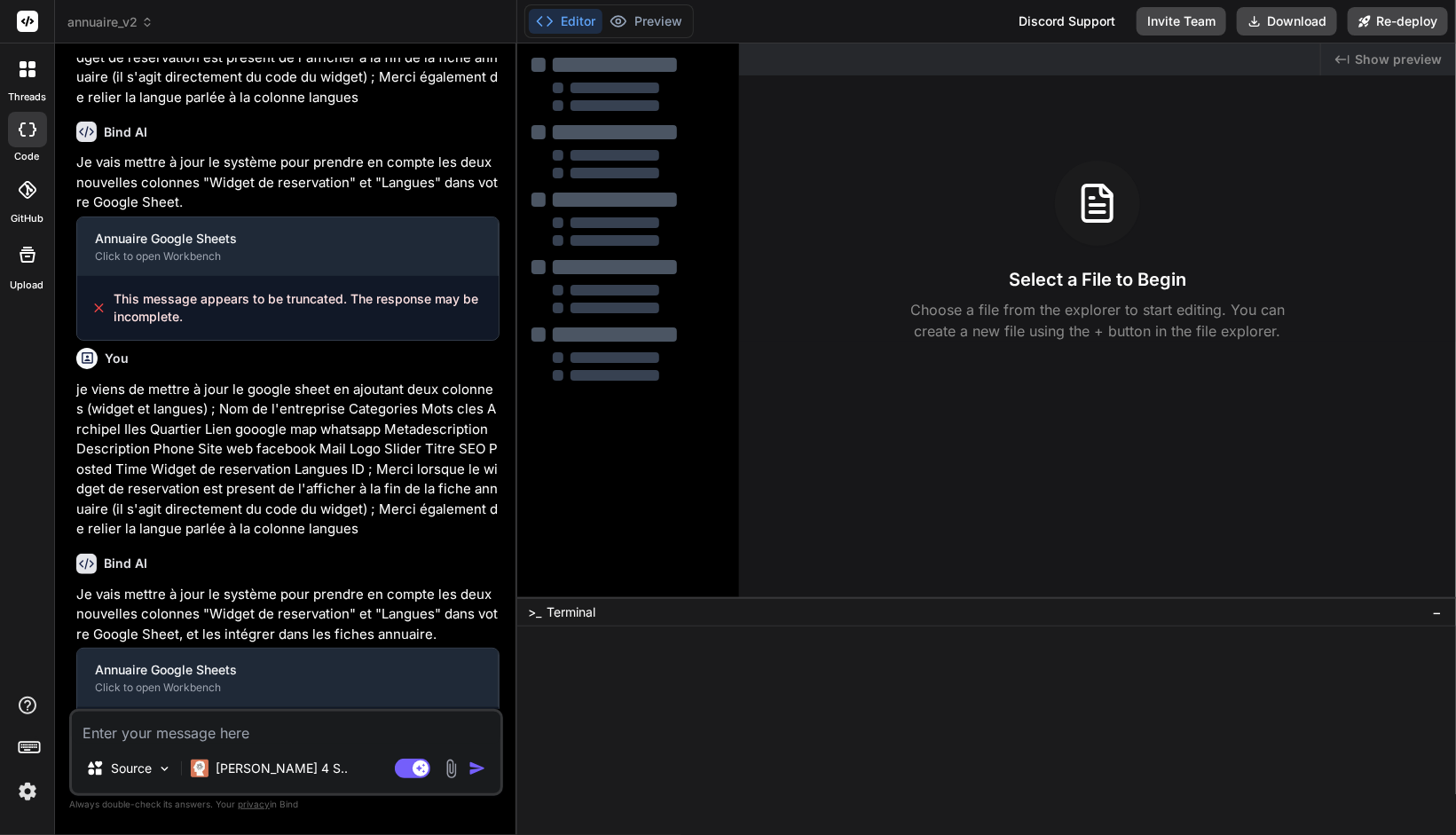
type textarea "x"
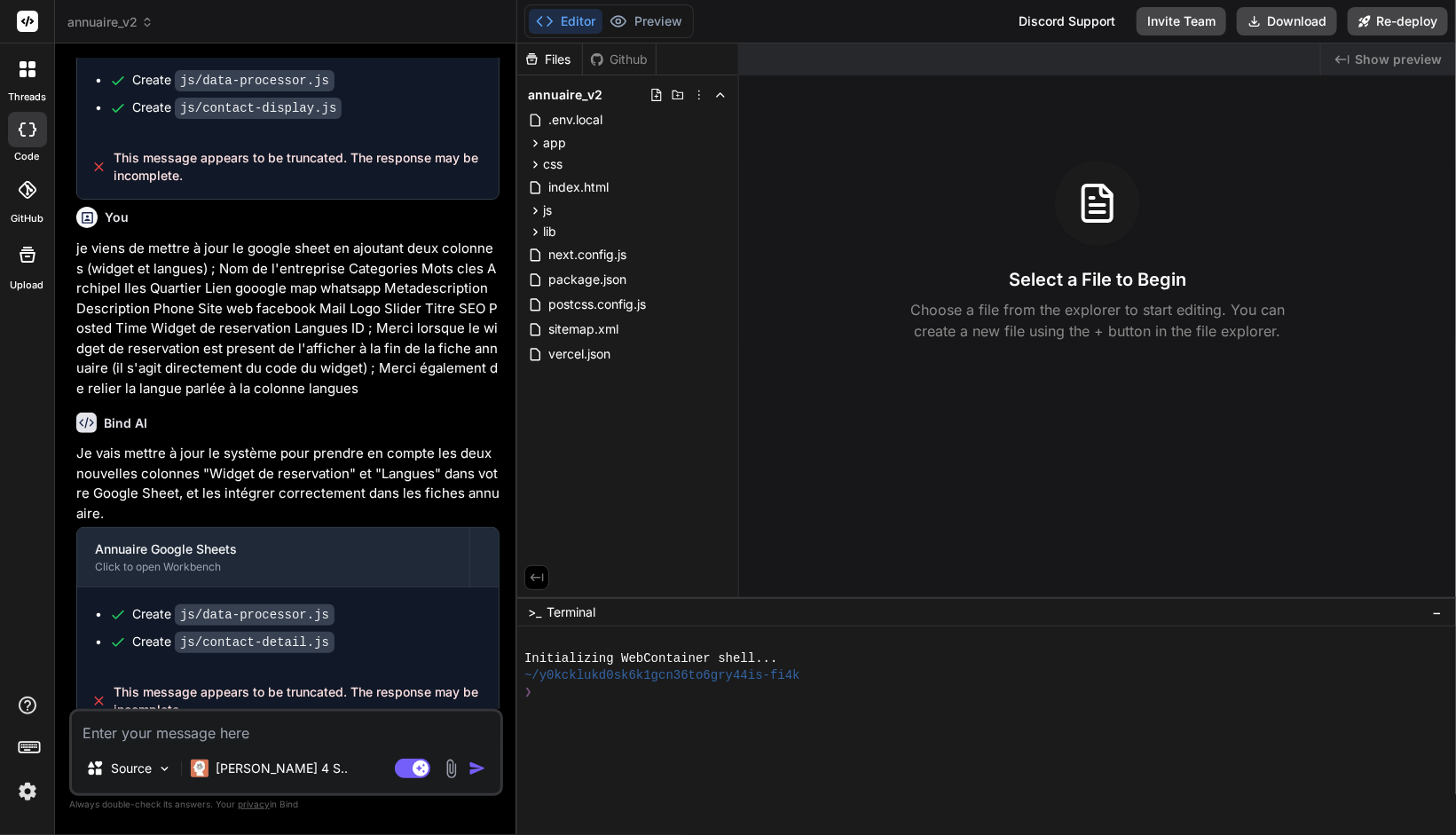
scroll to position [1847, 0]
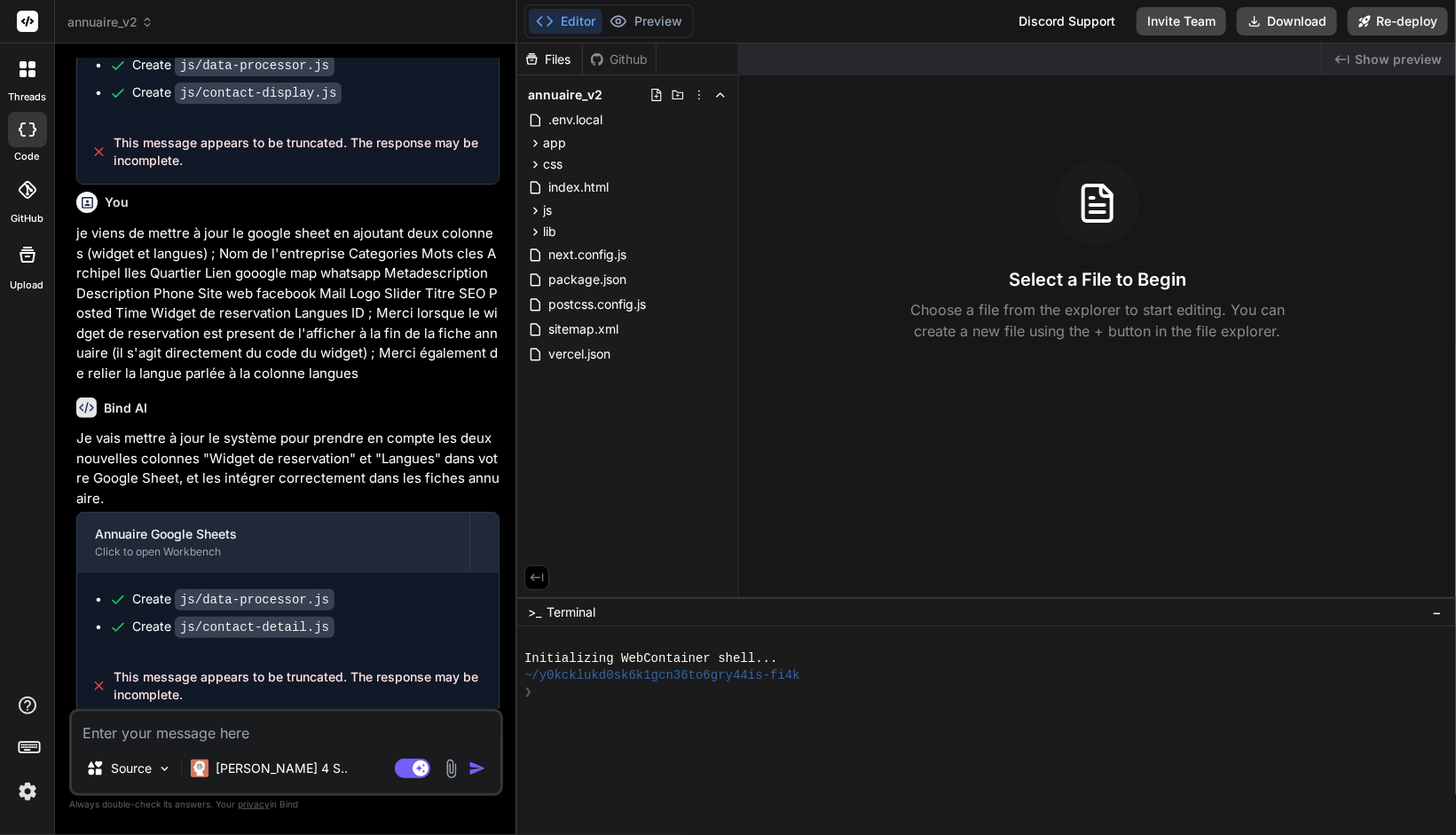
click at [222, 727] on textarea at bounding box center [285, 727] width 428 height 31
paste textarea "je viens de mettre à jour le google sheet en ajoutant deux colonnes (widget et …"
type textarea "je viens de mettre à jour le google sheet en ajoutant deux colonnes (widget et …"
type textarea "x"
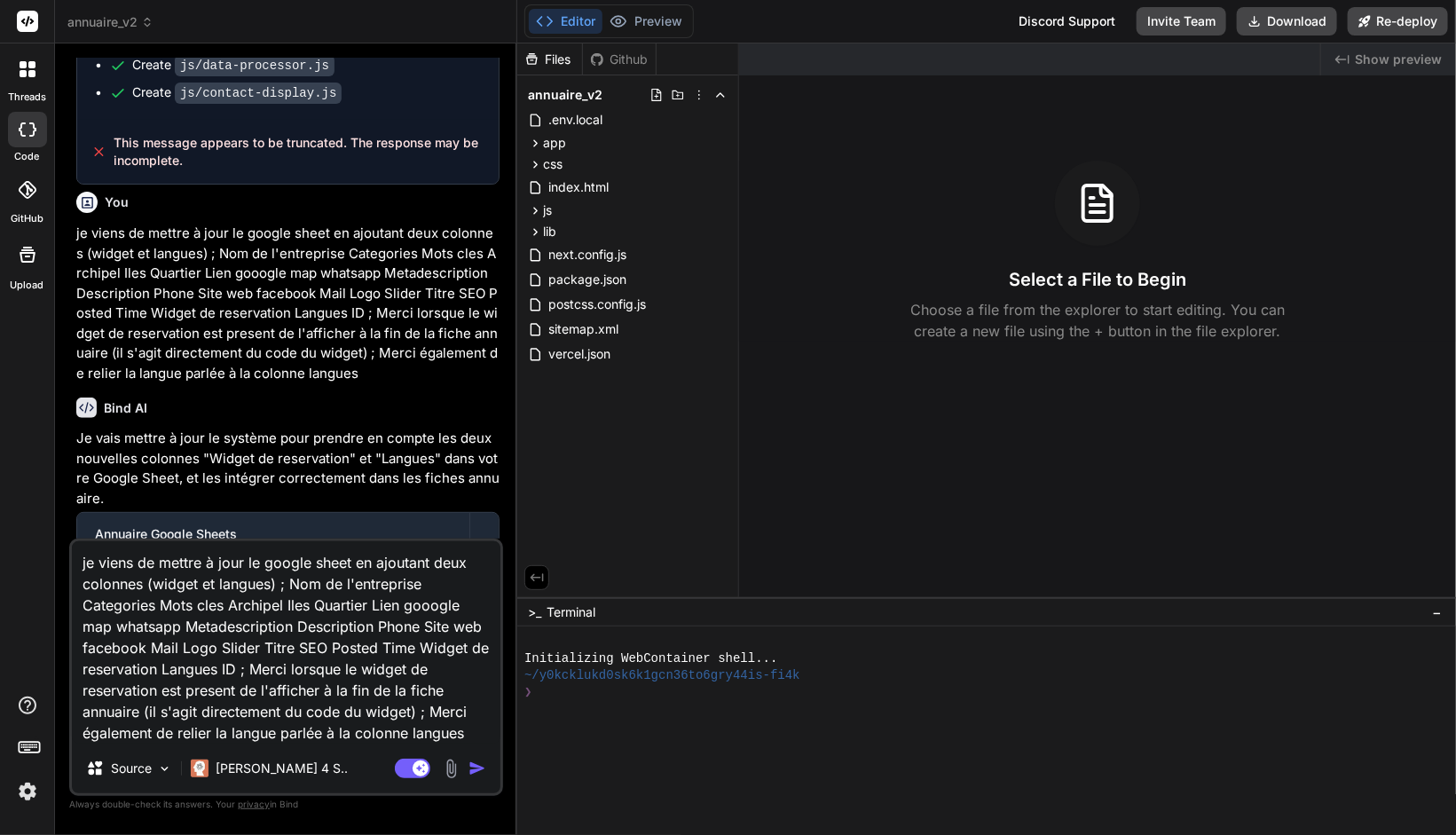
type textarea "je viens de mettre à jour le google sheet en ajoutant deux colonnes (widget et …"
type textarea "x"
type textarea "je viens de mettre à jour le google sheet en ajoutant deux colonnes (widget et …"
type textarea "x"
type textarea "je viens de mettre à jour le google sheet en ajoutant deux colonnes (widget et …"
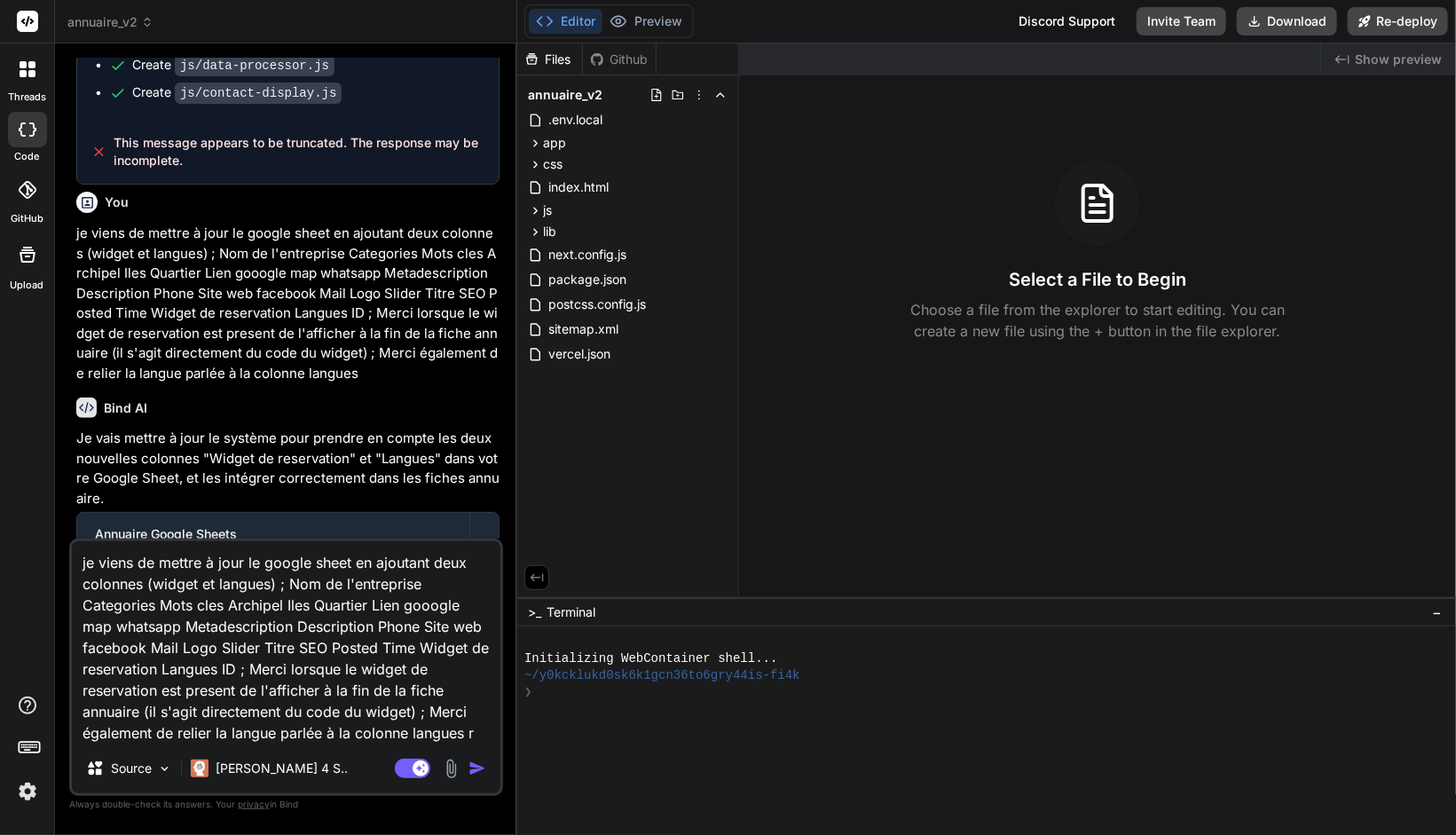
type textarea "x"
type textarea "je viens de mettre à jour le google sheet en ajoutant deux colonnes (widget et …"
type textarea "x"
type textarea "je viens de mettre à jour le google sheet en ajoutant deux colonnes (widget et …"
type textarea "x"
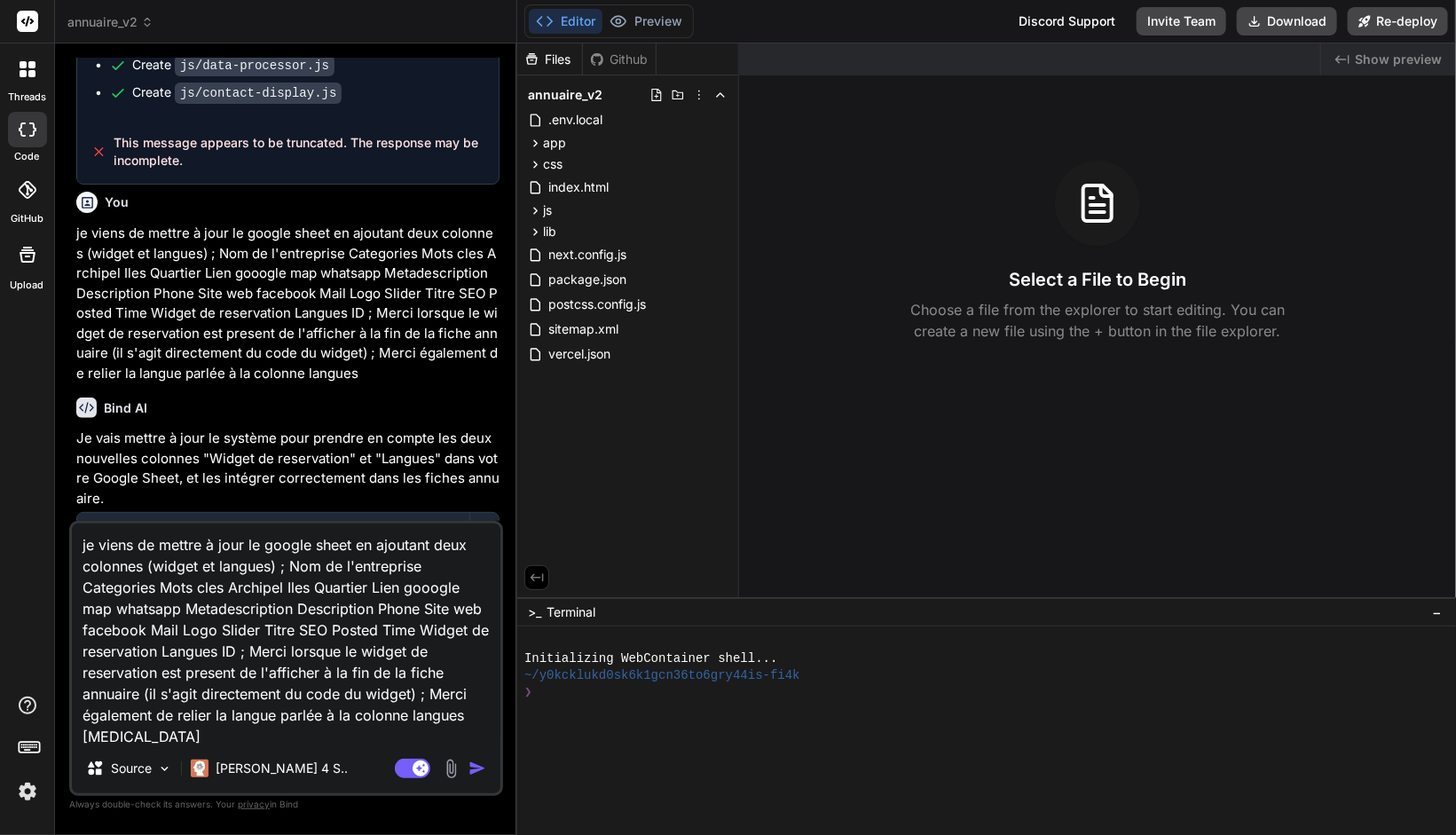
scroll to position [1, 0]
type textarea "je viens de mettre à jour le google sheet en ajoutant deux colonnes (widget et …"
type textarea "x"
type textarea "je viens de mettre à jour le google sheet en ajoutant deux colonnes (widget et …"
type textarea "x"
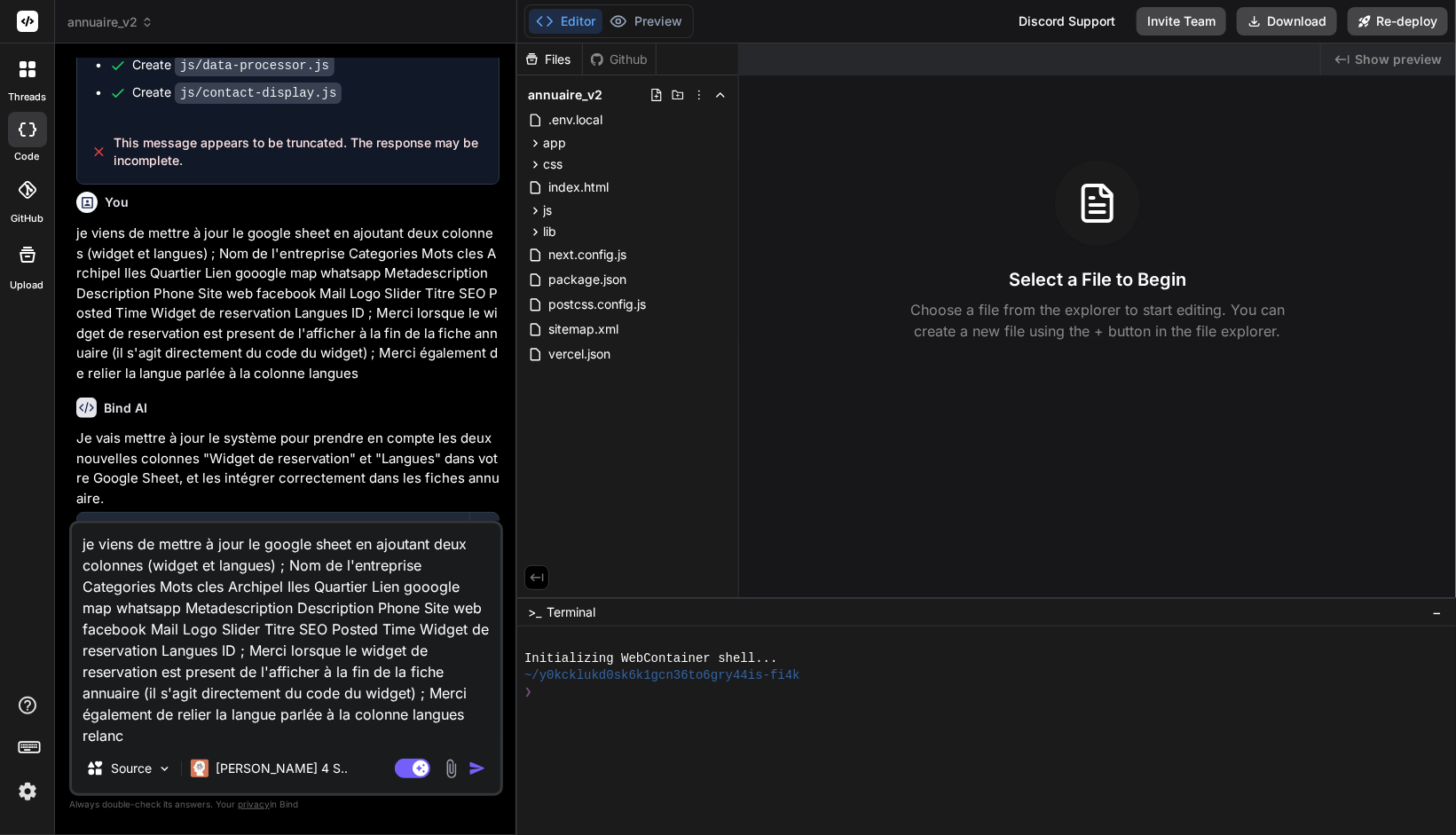
type textarea "je viens de mettre à jour le google sheet en ajoutant deux colonnes (widget et …"
type textarea "x"
type textarea "je viens de mettre à jour le google sheet en ajoutant deux colonnes (widget et …"
type textarea "x"
type textarea "je viens de mettre à jour le google sheet en ajoutant deux colonnes (widget et …"
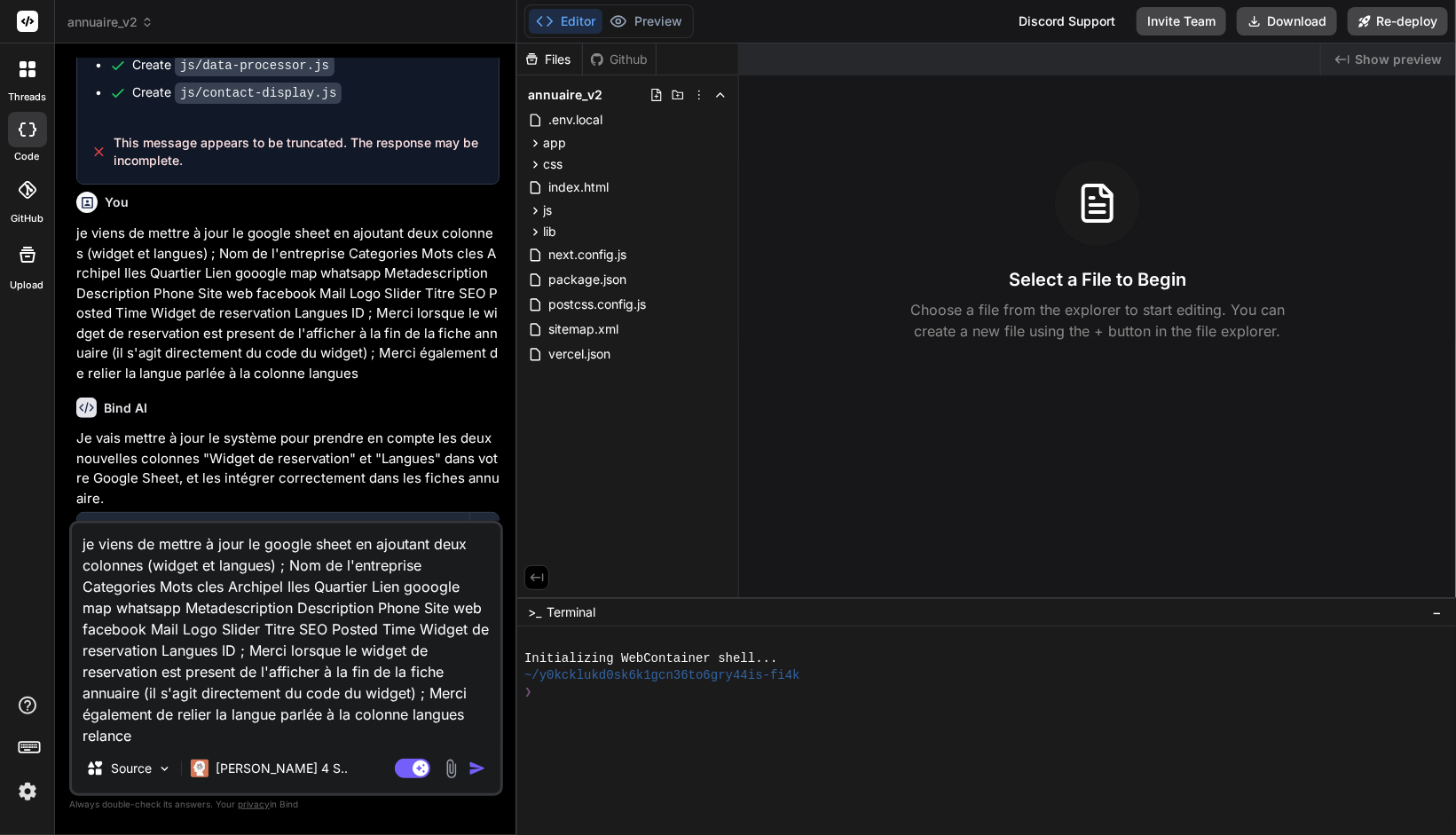
type textarea "x"
type textarea "je viens de mettre à jour le google sheet en ajoutant deux colonnes (widget et …"
type textarea "x"
type textarea "je viens de mettre à jour le google sheet en ajoutant deux colonnes (widget et …"
type textarea "x"
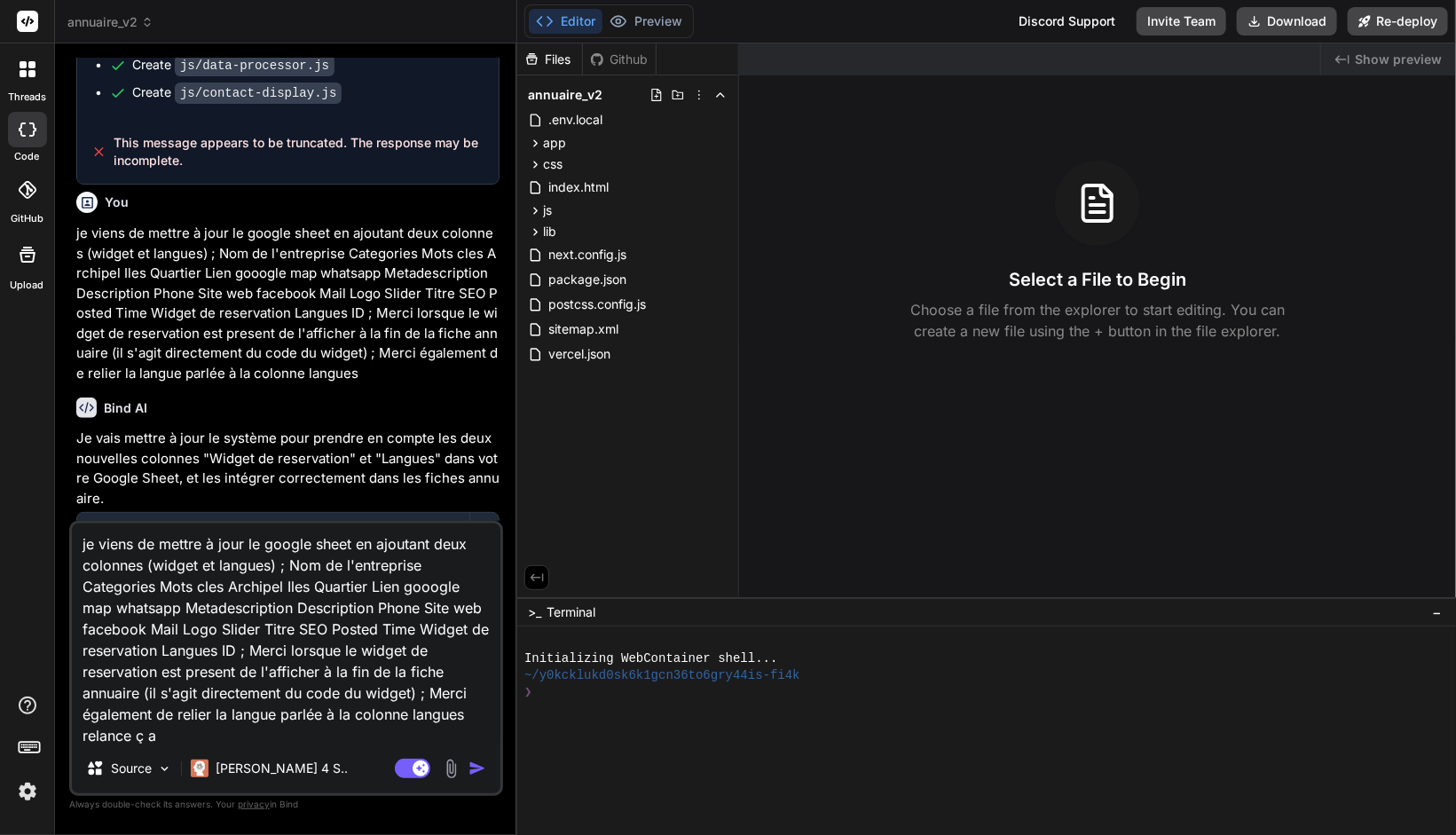
type textarea "je viens de mettre à jour le google sheet en ajoutant deux colonnes (widget et …"
type textarea "x"
type textarea "je viens de mettre à jour le google sheet en ajoutant deux colonnes (widget et …"
type textarea "x"
type textarea "je viens de mettre à jour le google sheet en ajoutant deux colonnes (widget et …"
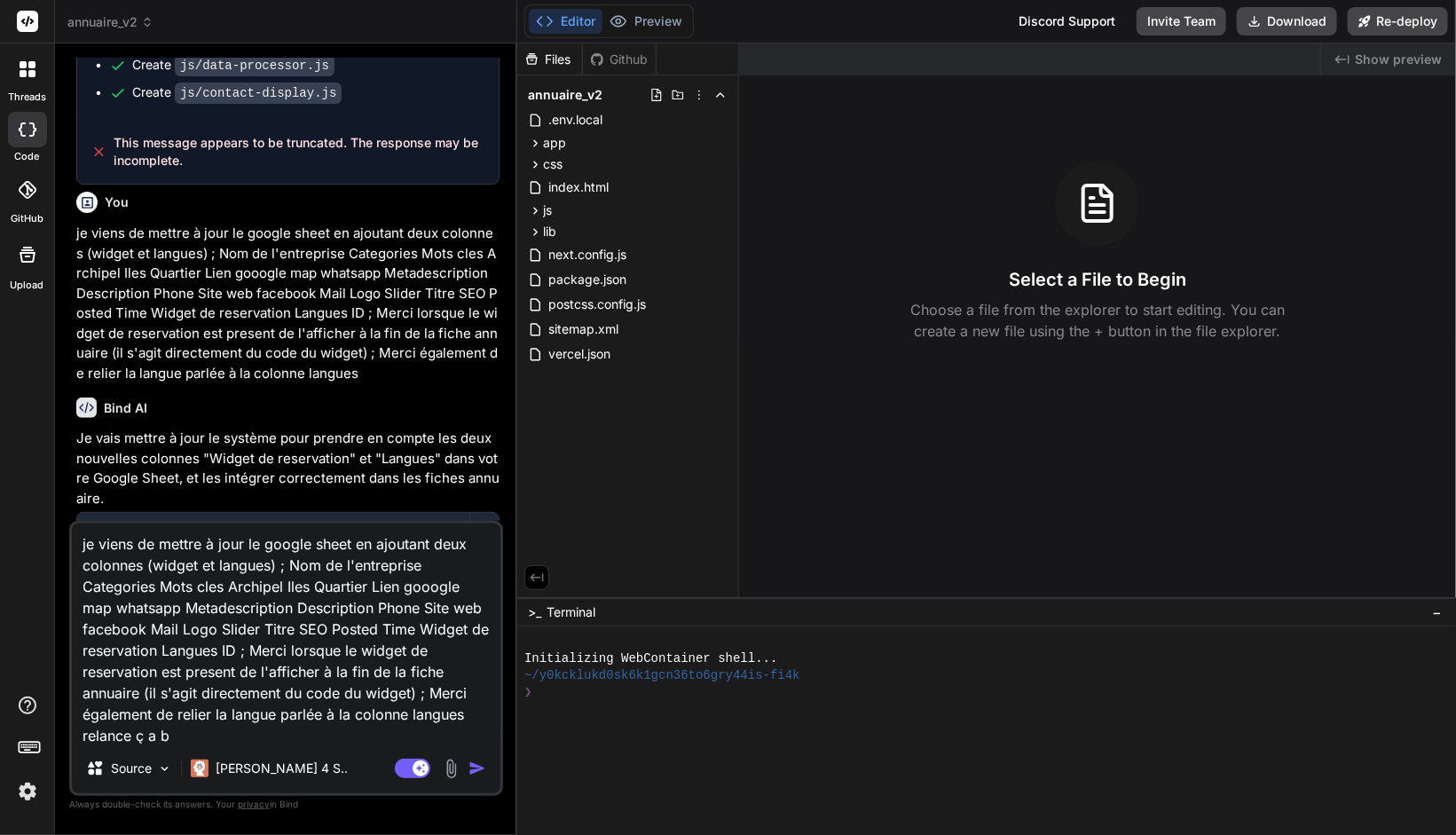
type textarea "x"
type textarea "je viens de mettre à jour le google sheet en ajoutant deux colonnes (widget et …"
type textarea "x"
type textarea "je viens de mettre à jour le google sheet en ajoutant deux colonnes (widget et …"
type textarea "x"
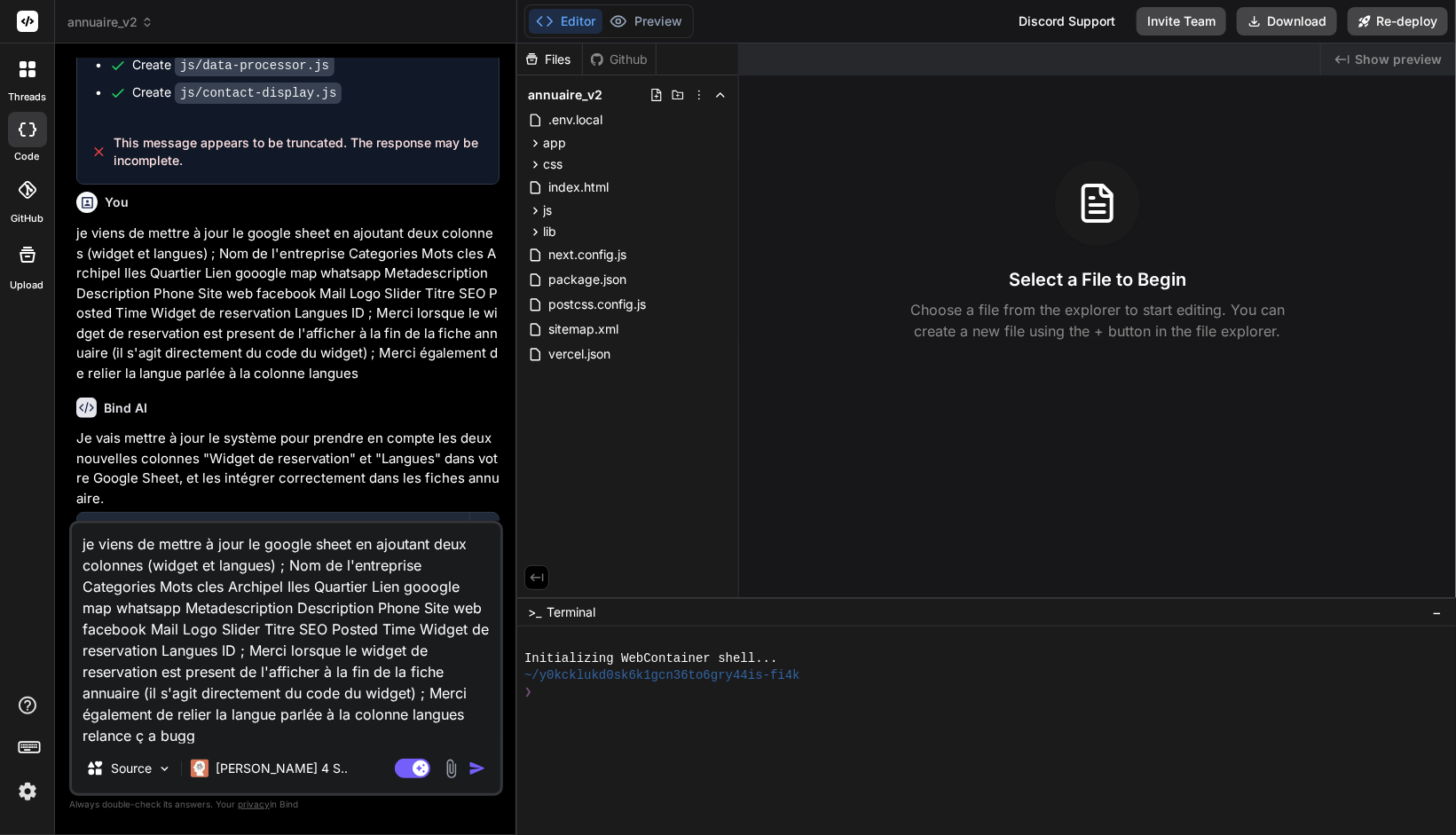
type textarea "je viens de mettre à jour le google sheet en ajoutant deux colonnes (widget et …"
type textarea "x"
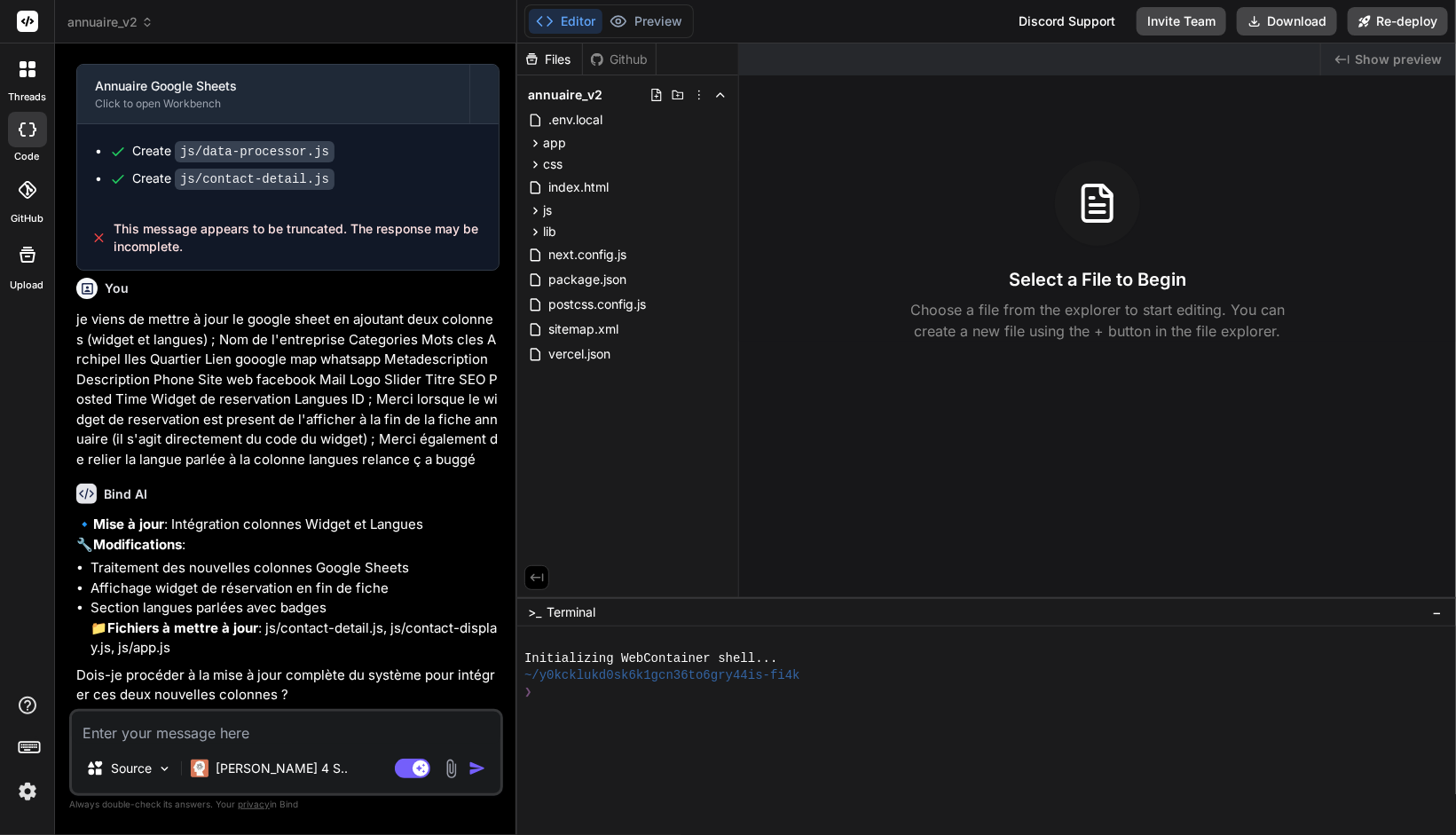
scroll to position [2305, 0]
type textarea "x"
click at [242, 734] on textarea at bounding box center [285, 727] width 428 height 31
click at [222, 733] on textarea at bounding box center [285, 727] width 428 height 31
type textarea "n"
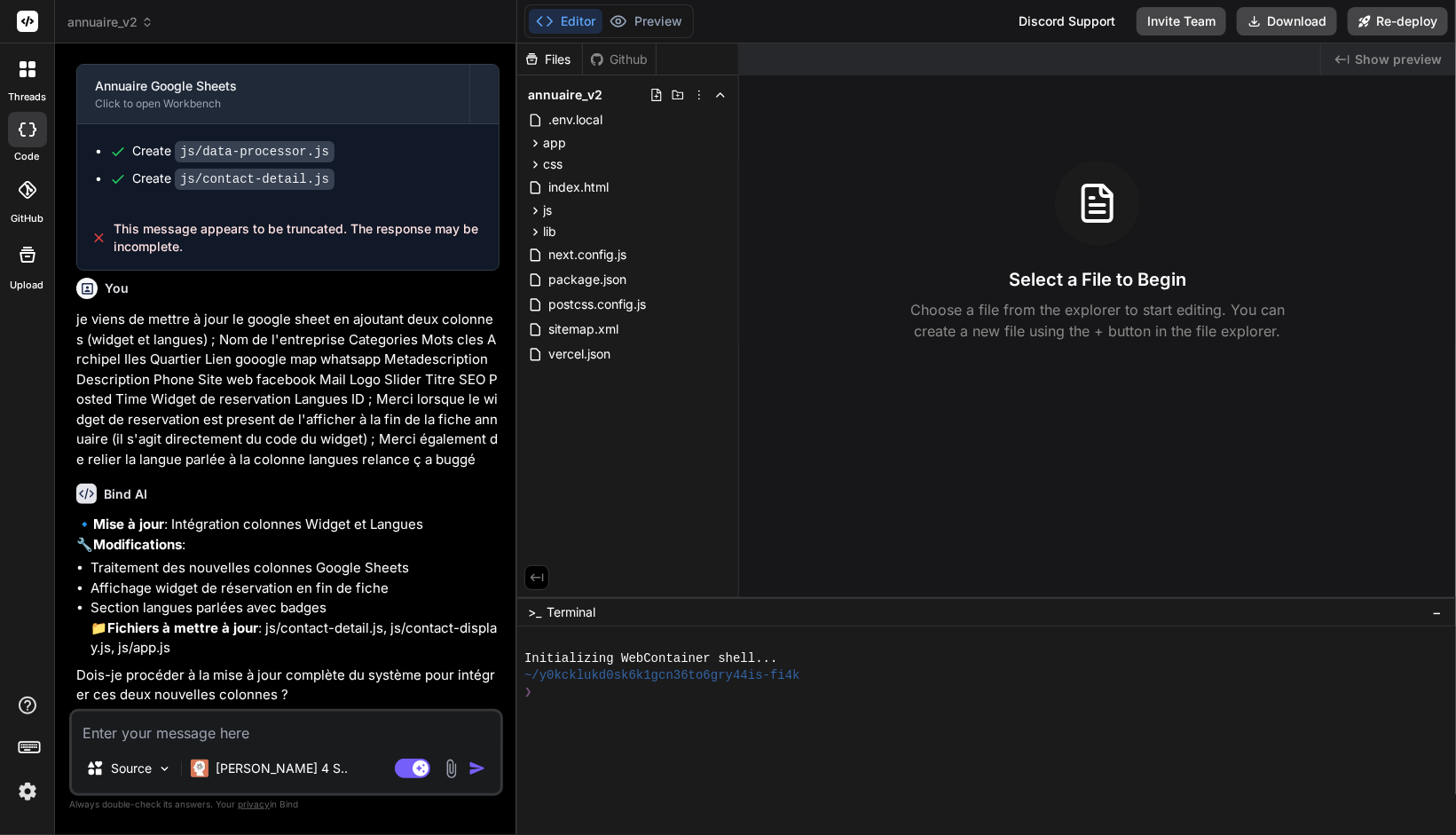
type textarea "x"
type textarea "no"
type textarea "x"
type textarea "non"
type textarea "x"
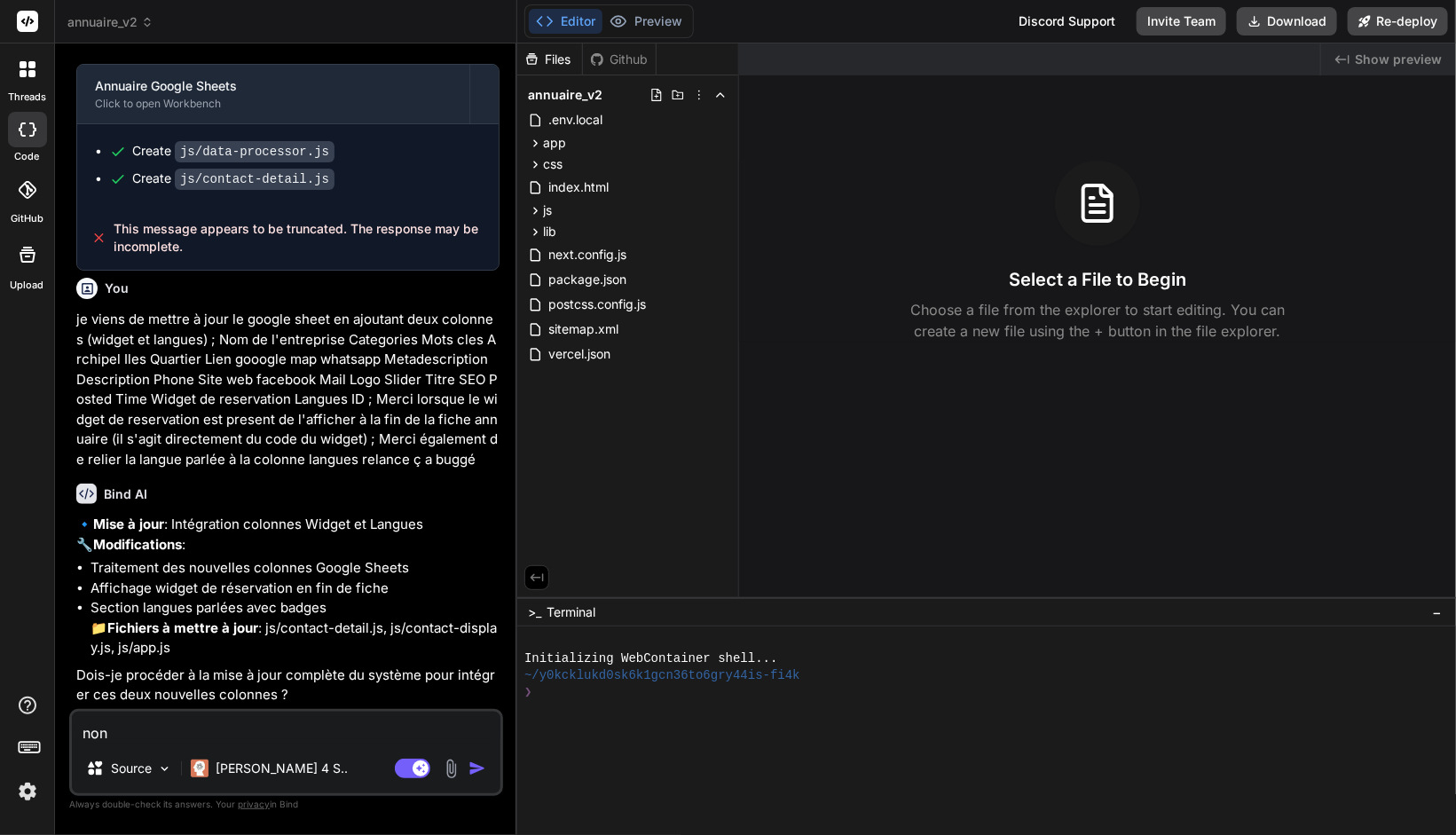
type textarea "non,"
type textarea "x"
type textarea "non,"
type textarea "x"
type textarea "non, p"
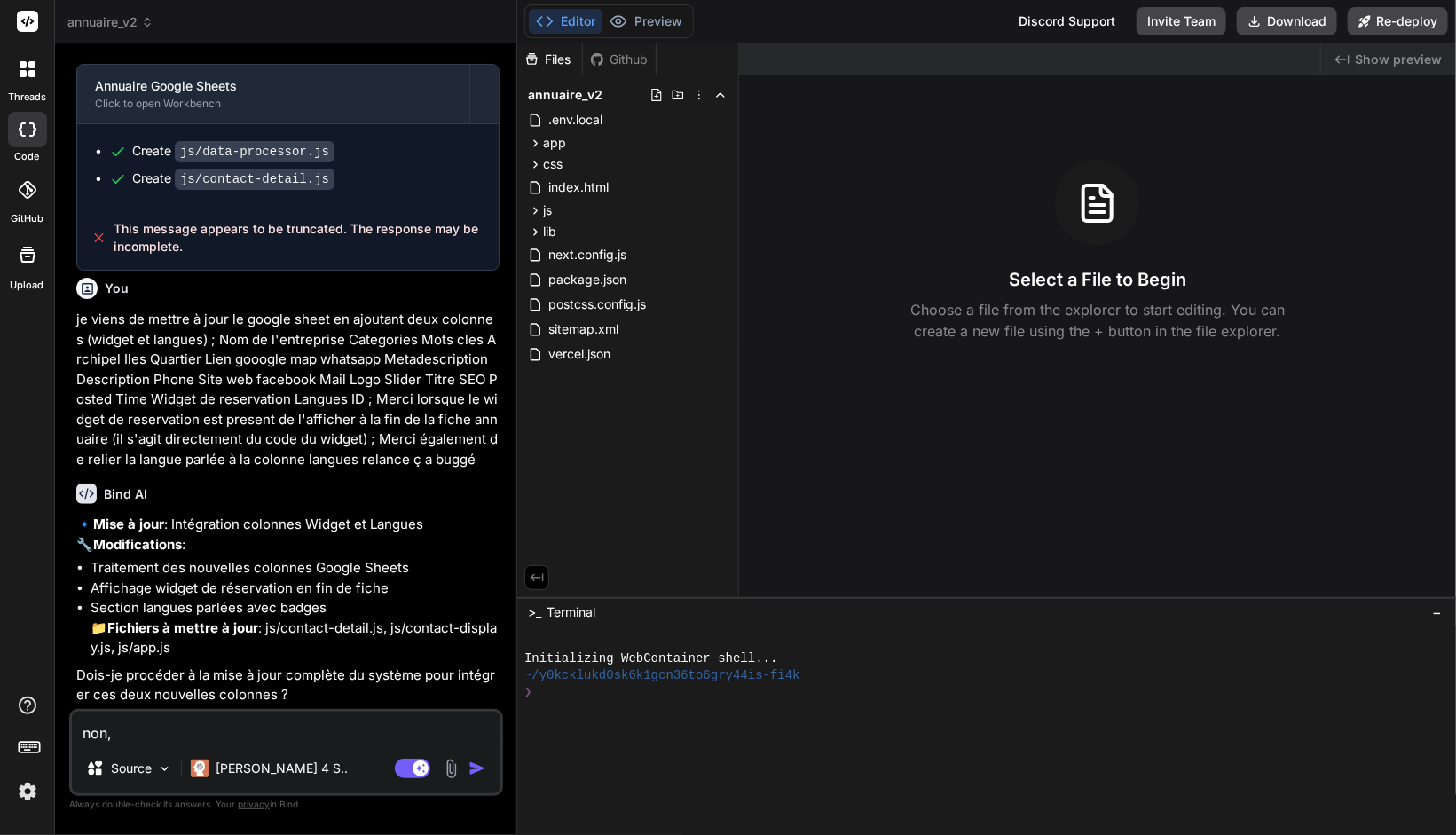
type textarea "x"
type textarea "non, [GEOGRAPHIC_DATA]"
type textarea "x"
type textarea "non, pas"
type textarea "x"
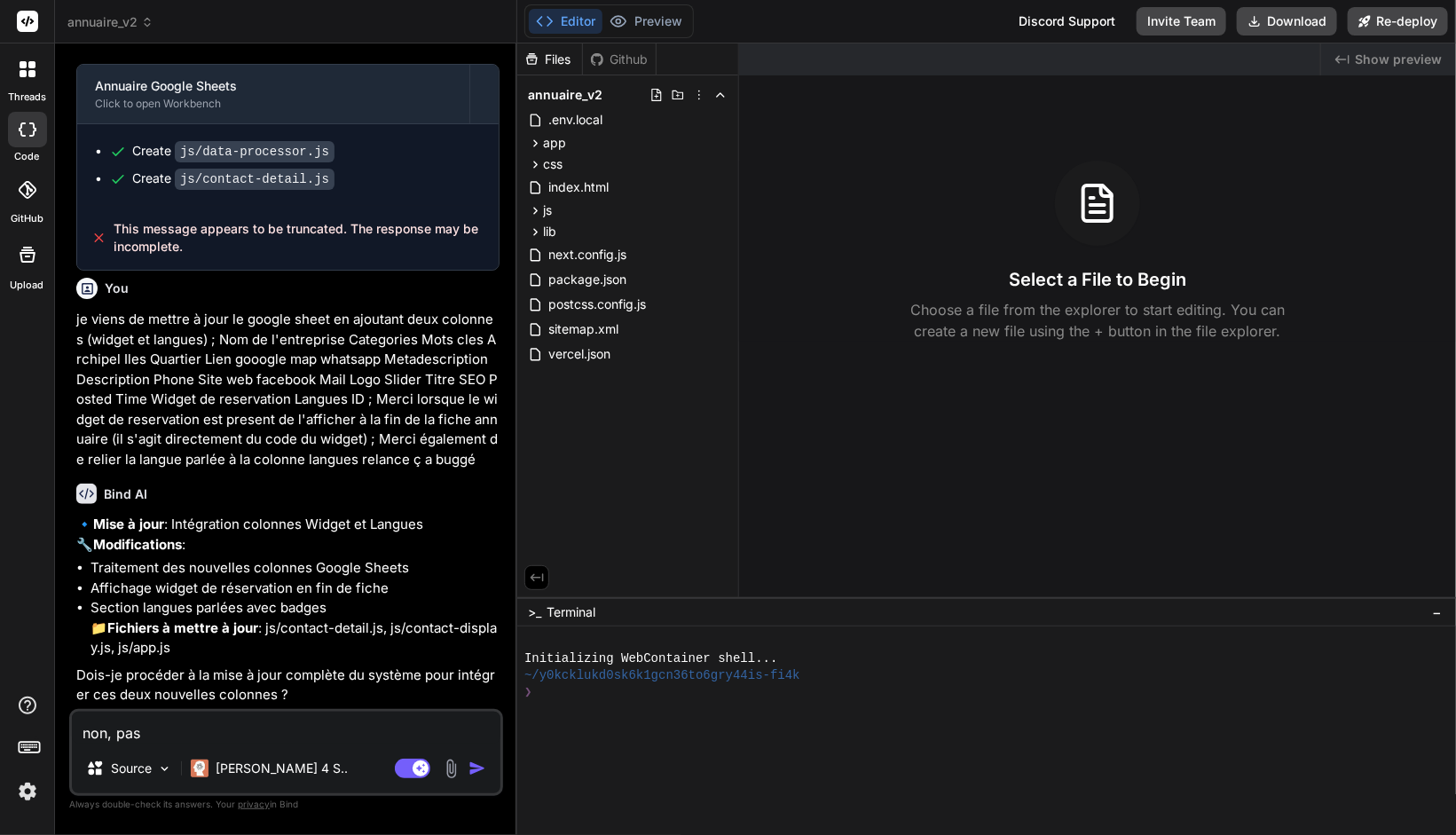
type textarea "non, pas"
type textarea "x"
type textarea "non, pas l"
type textarea "x"
type textarea "non, pas la"
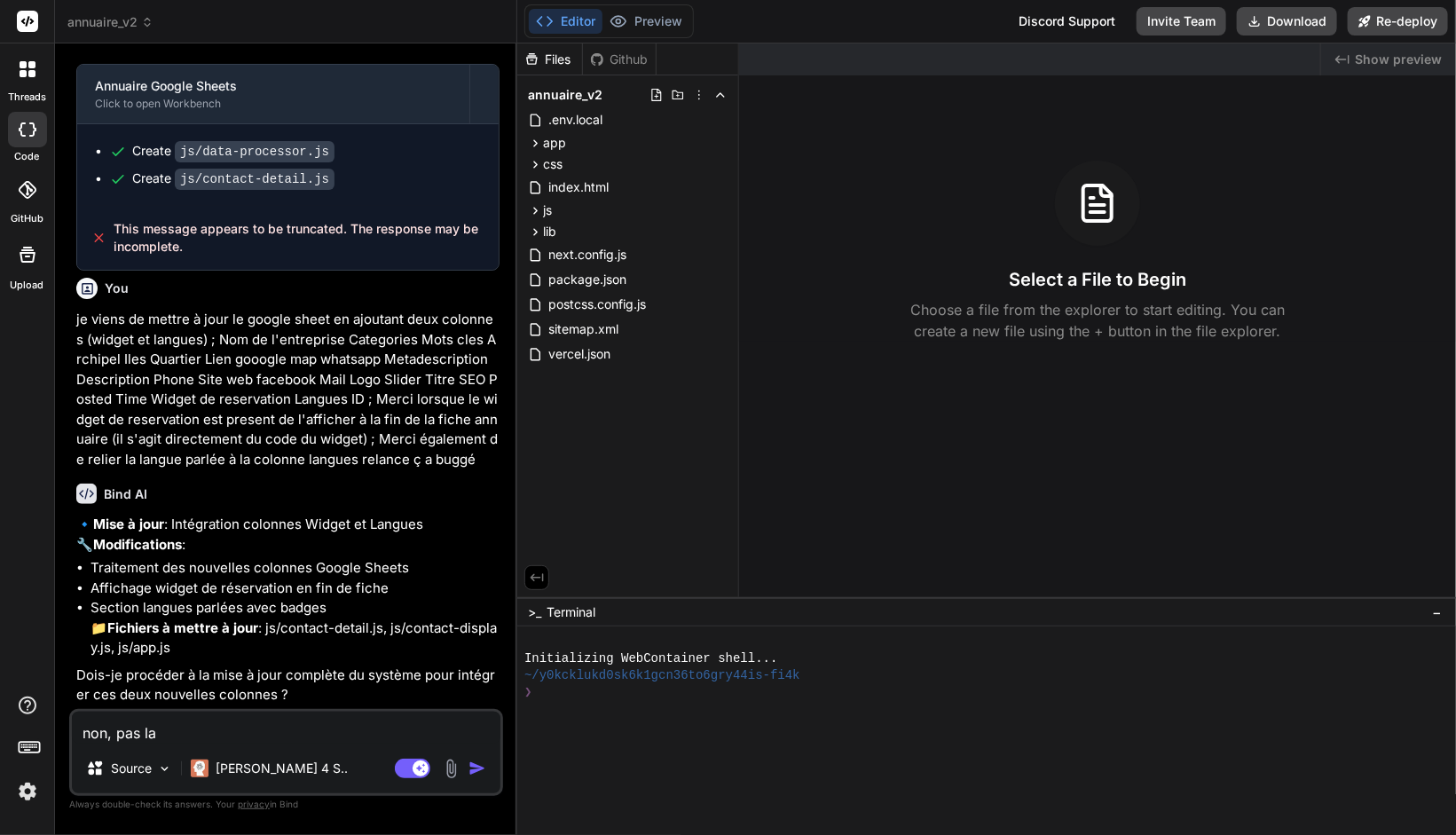
type textarea "x"
type textarea "non, pas la"
type textarea "x"
type textarea "non, pas la o"
type textarea "x"
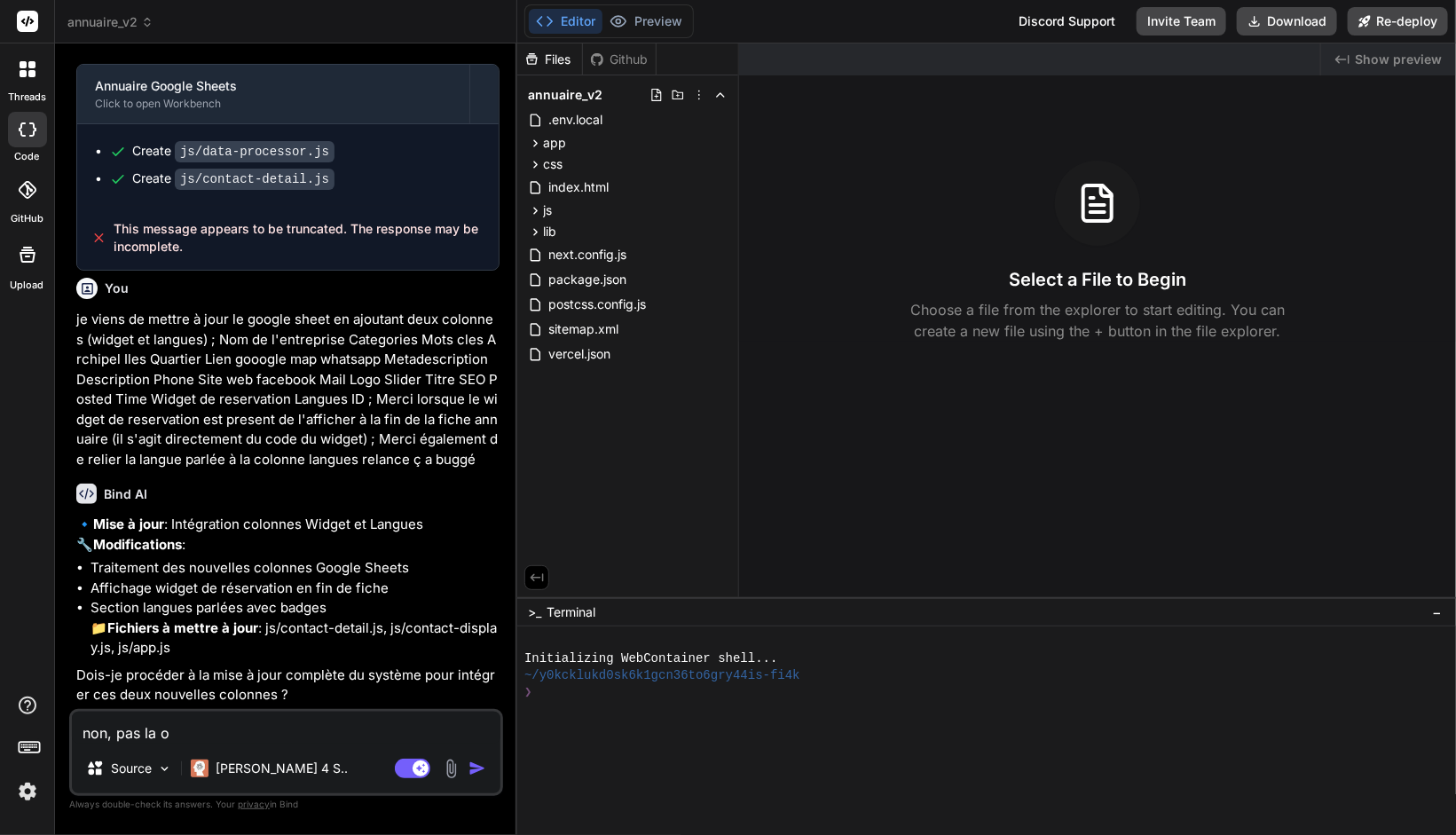
type textarea "non, pas la ot"
type textarea "x"
type textarea "non, pas la oti"
type textarea "x"
type textarea "non, pas la otit"
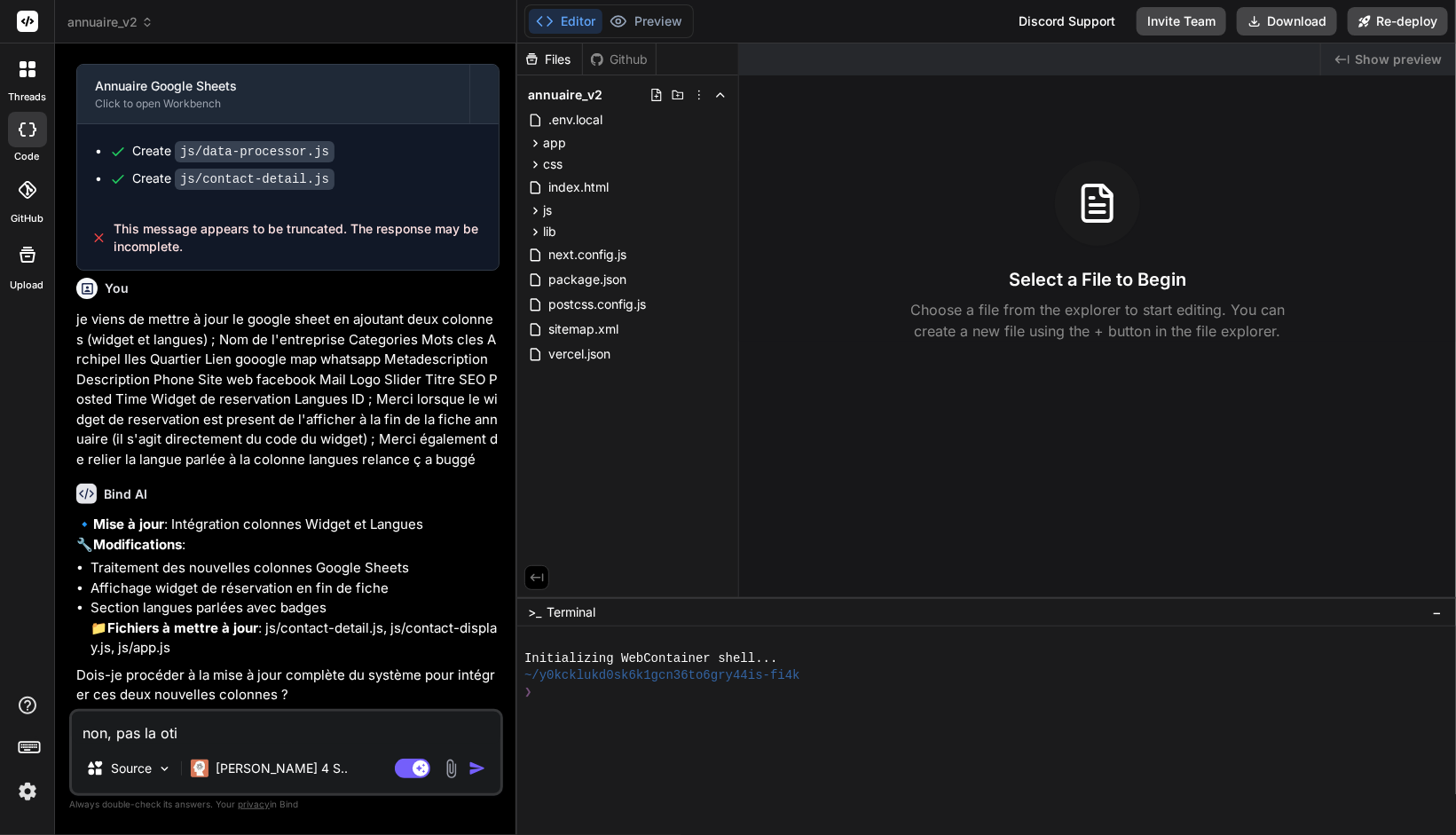
type textarea "x"
type textarea "non, pas la oti"
type textarea "x"
type textarea "non, pas la ot"
type textarea "x"
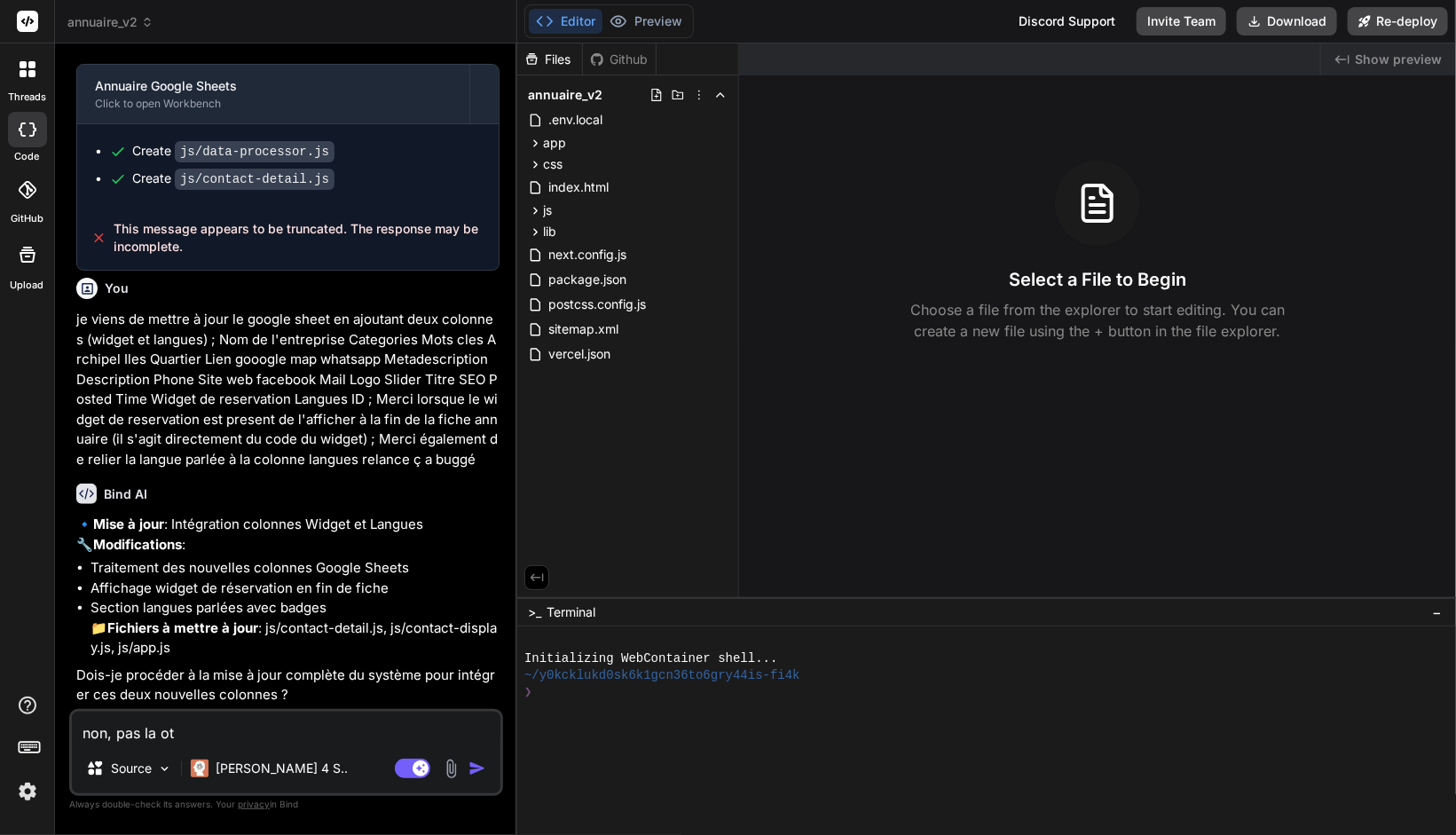
type textarea "non, pas la o"
type textarea "x"
type textarea "non, pas la"
type textarea "x"
type textarea "non, pas la t"
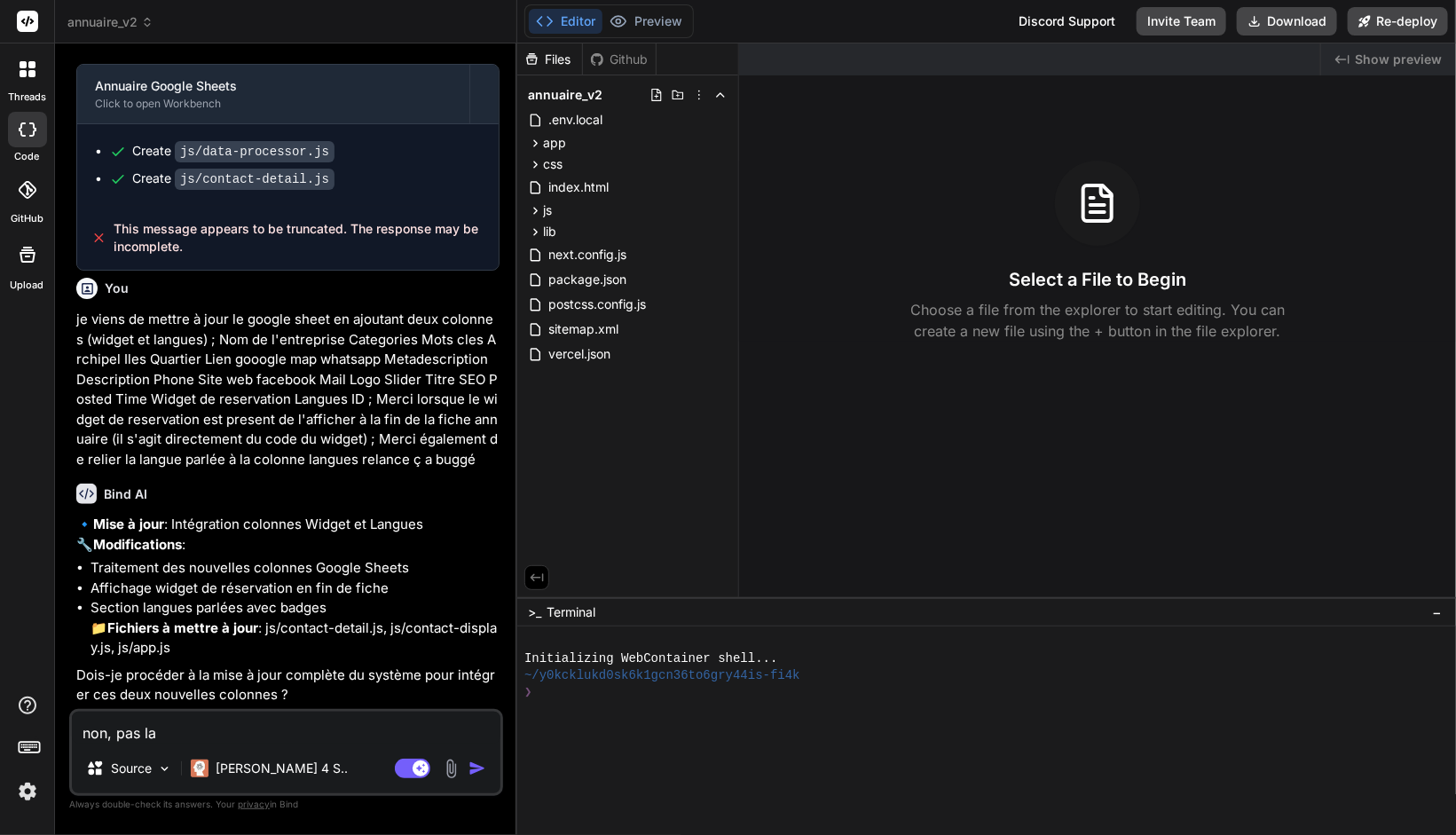
type textarea "x"
type textarea "non, pas la to"
type textarea "x"
type textarea "non, pas la tot"
type textarea "x"
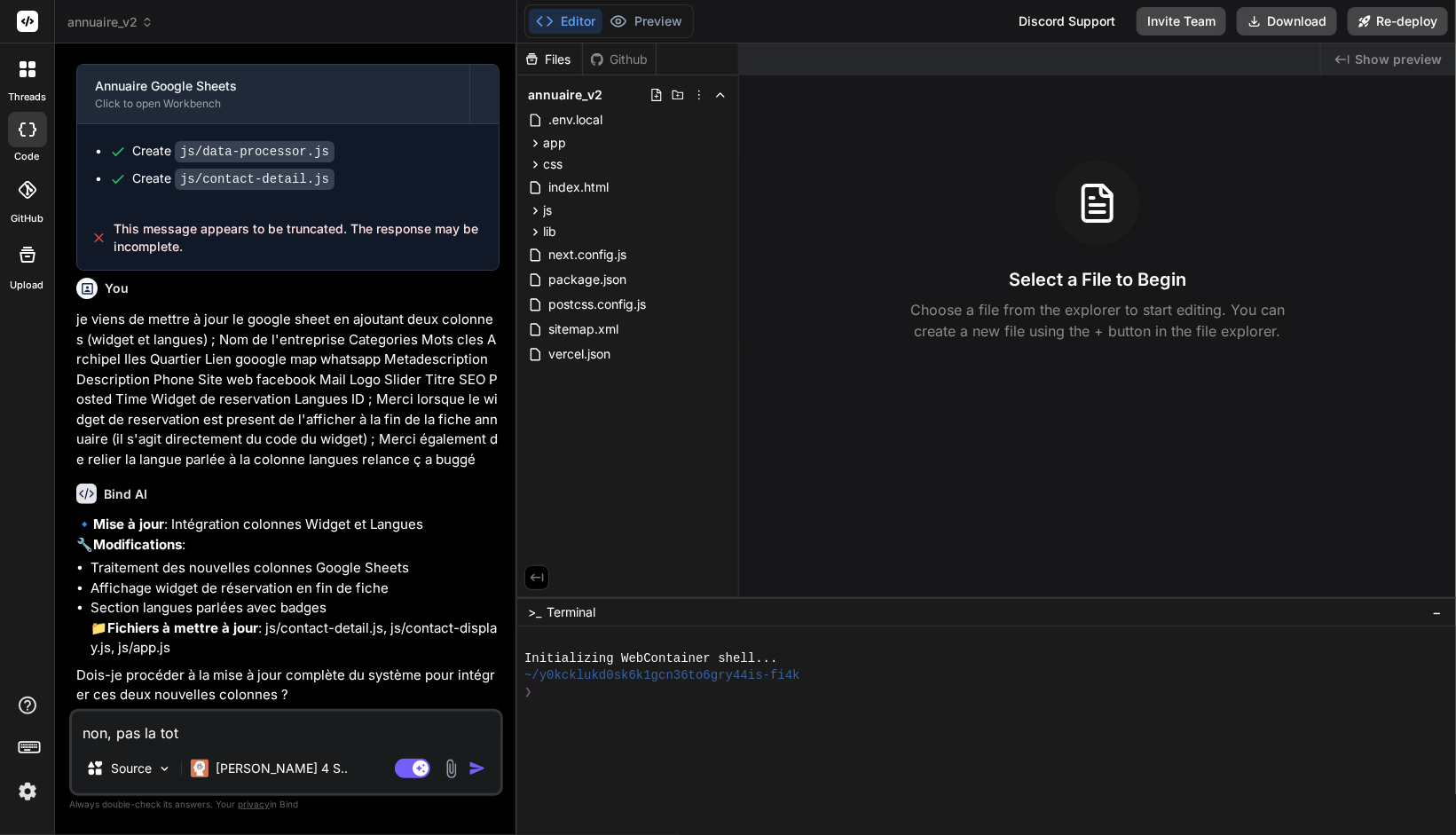
type textarea "non, pas la tota"
type textarea "x"
type textarea "non, pas la total"
type textarea "x"
type textarea "non, pas la totali"
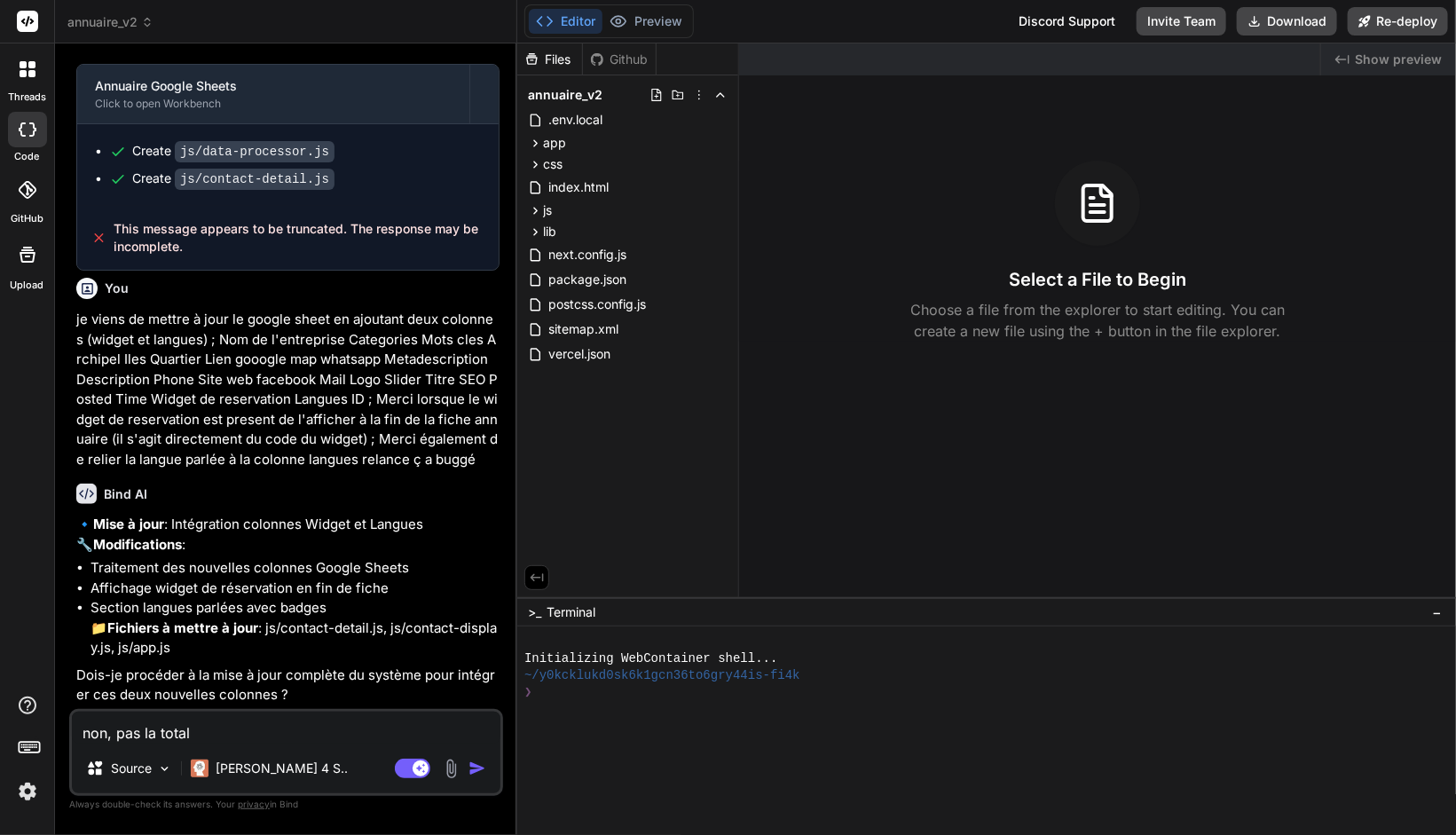
type textarea "x"
type textarea "non, pas la totalit"
type textarea "x"
type textarea "non, pas la totalité"
type textarea "x"
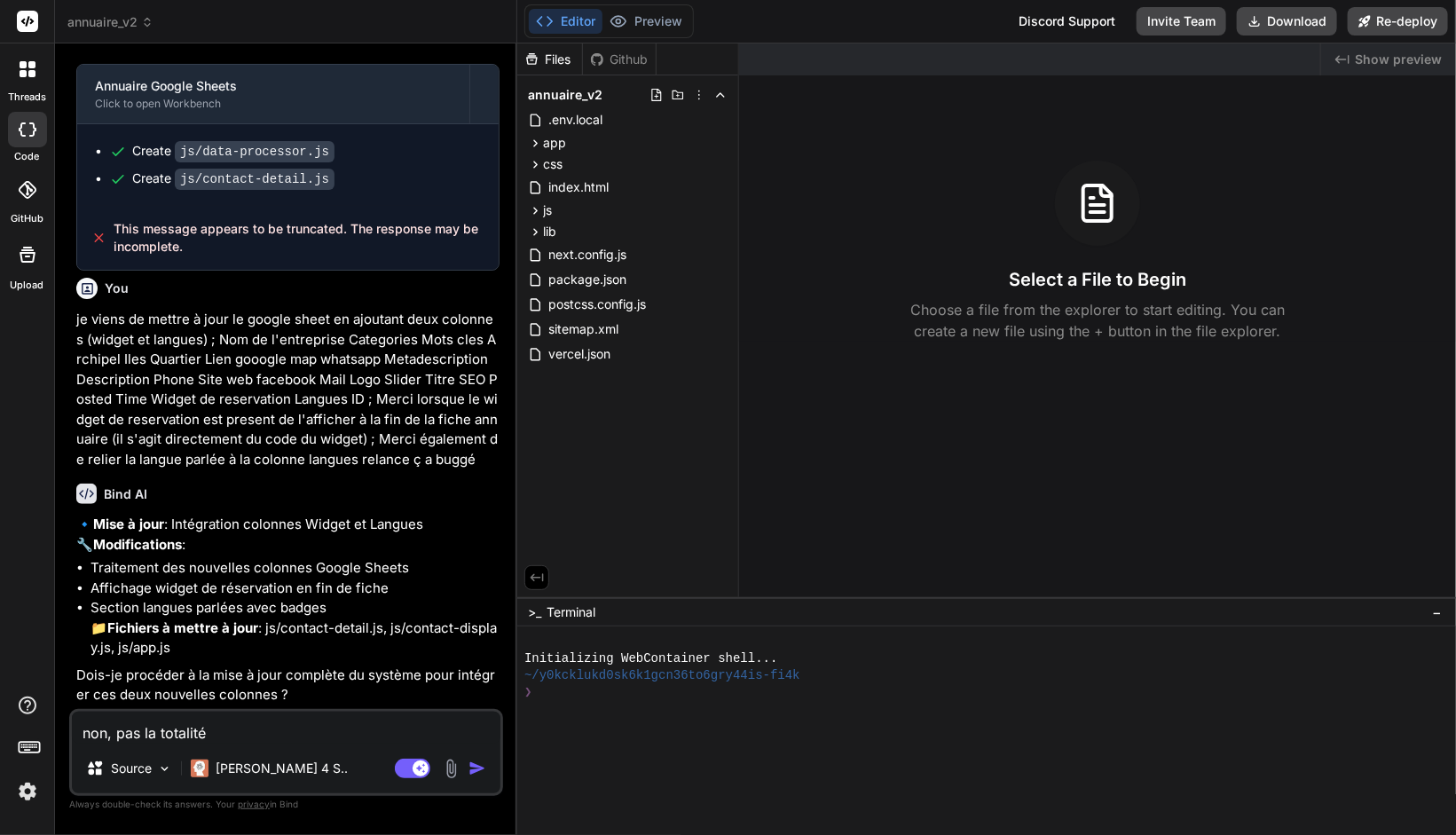
type textarea "non, pas la totalité,"
type textarea "x"
type textarea "non, pas la totalité,"
type textarea "x"
type textarea "non, pas la totalité, j"
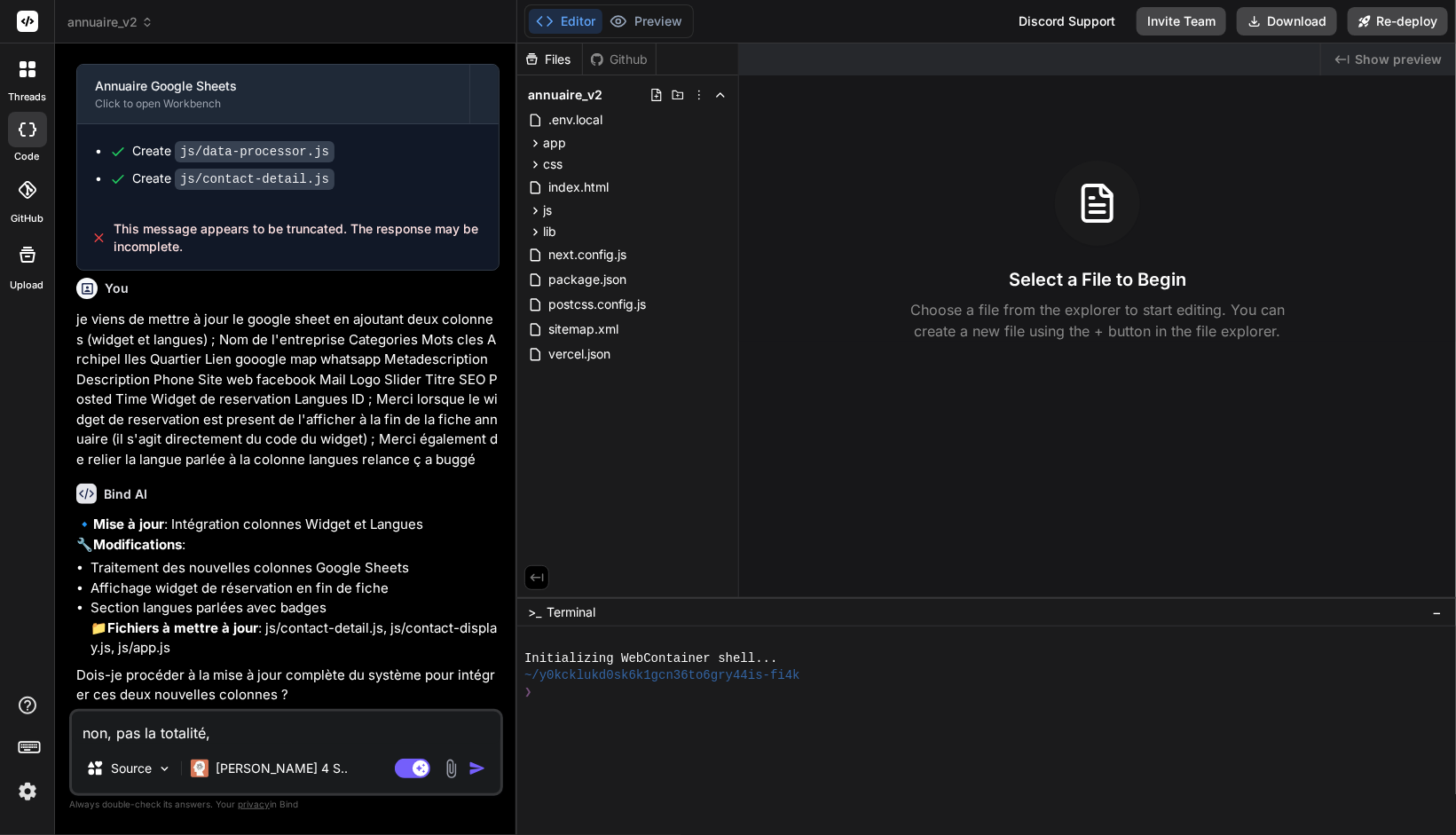
type textarea "x"
type textarea "non, pas la totalité, ju"
type textarea "x"
type textarea "non, pas la totalité, jus"
type textarea "x"
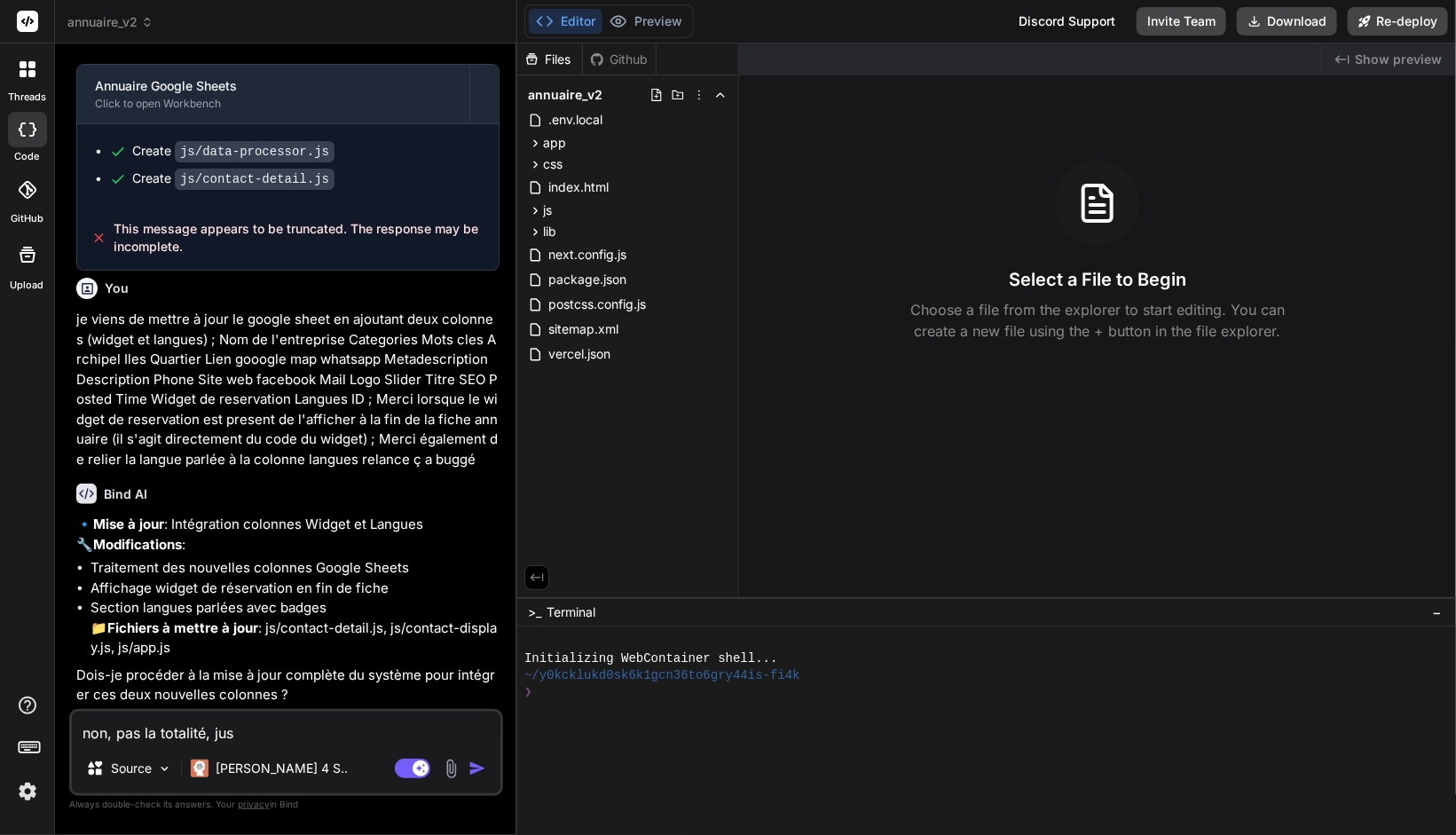
type textarea "non, pas la totalité, just"
type textarea "x"
type textarea "non, pas la totalité, juste"
type textarea "x"
type textarea "non, pas la totalité, juste"
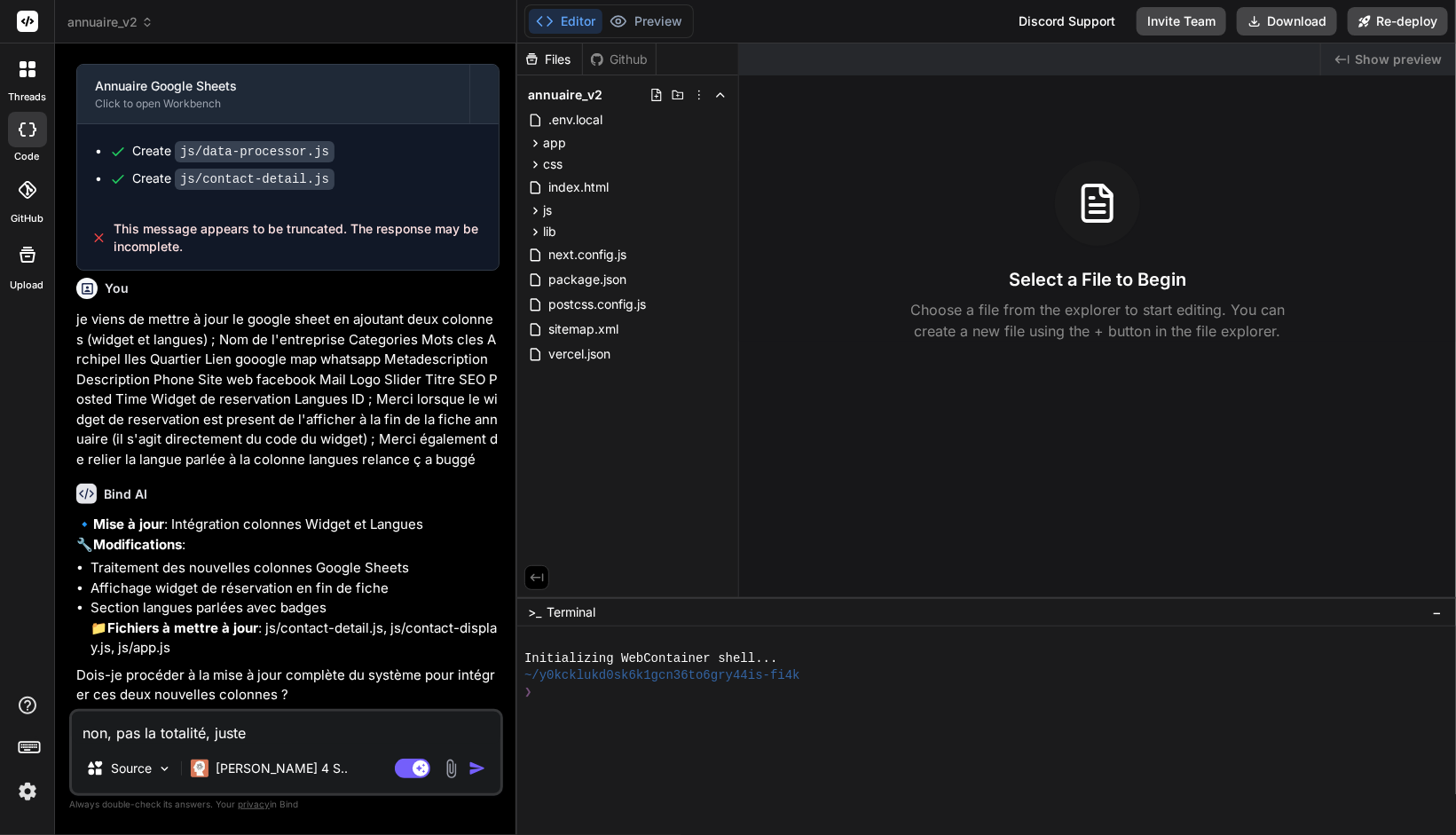
type textarea "x"
type textarea "non, pas la totalité, juste r"
type textarea "x"
type textarea "non, pas la totalité, juste re"
type textarea "x"
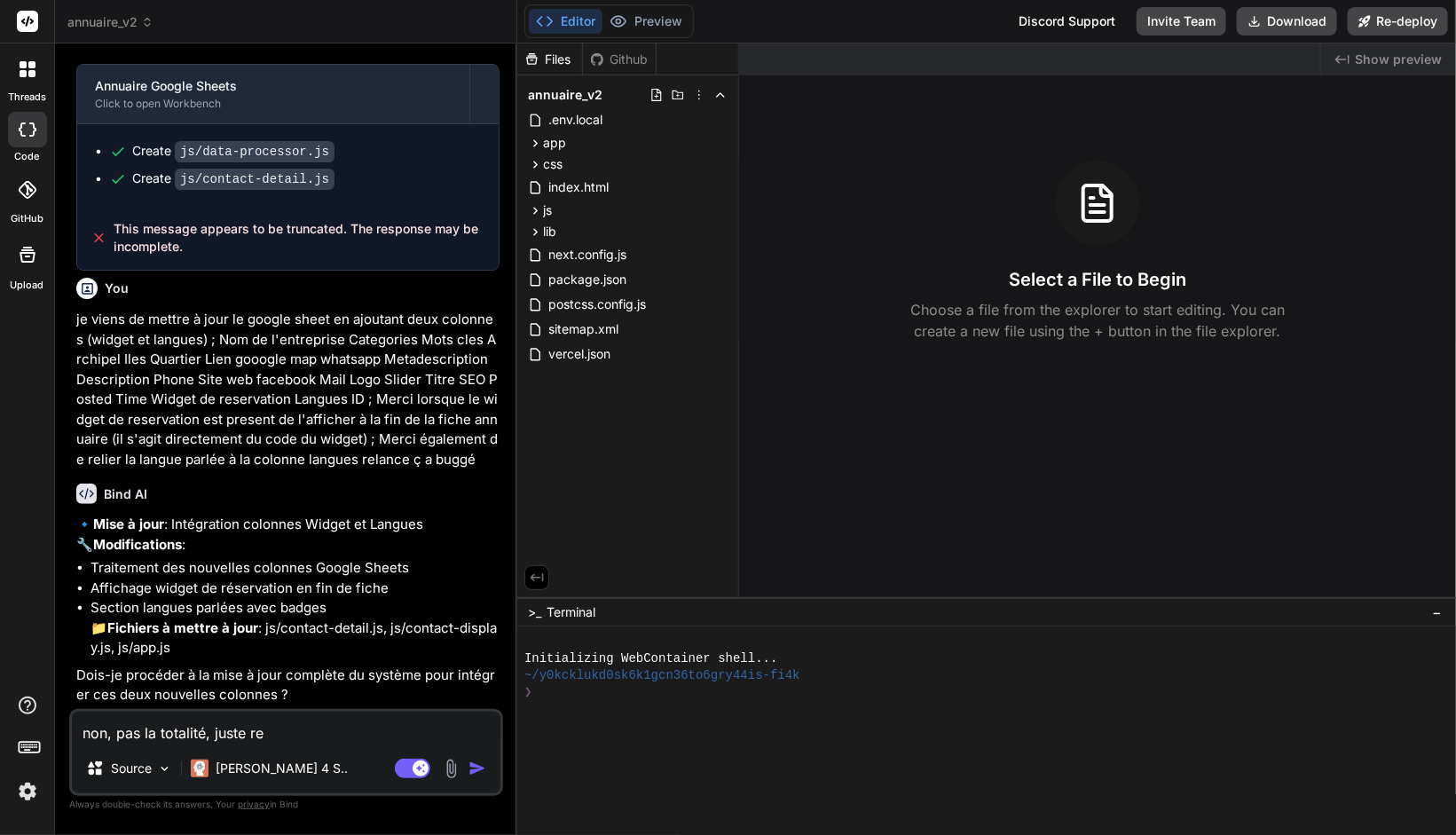
type textarea "non, pas la totalité, juste rem"
type textarea "x"
type textarea "non, pas la totalité, juste reme"
type textarea "x"
type textarea "non, pas la totalité, juste rem"
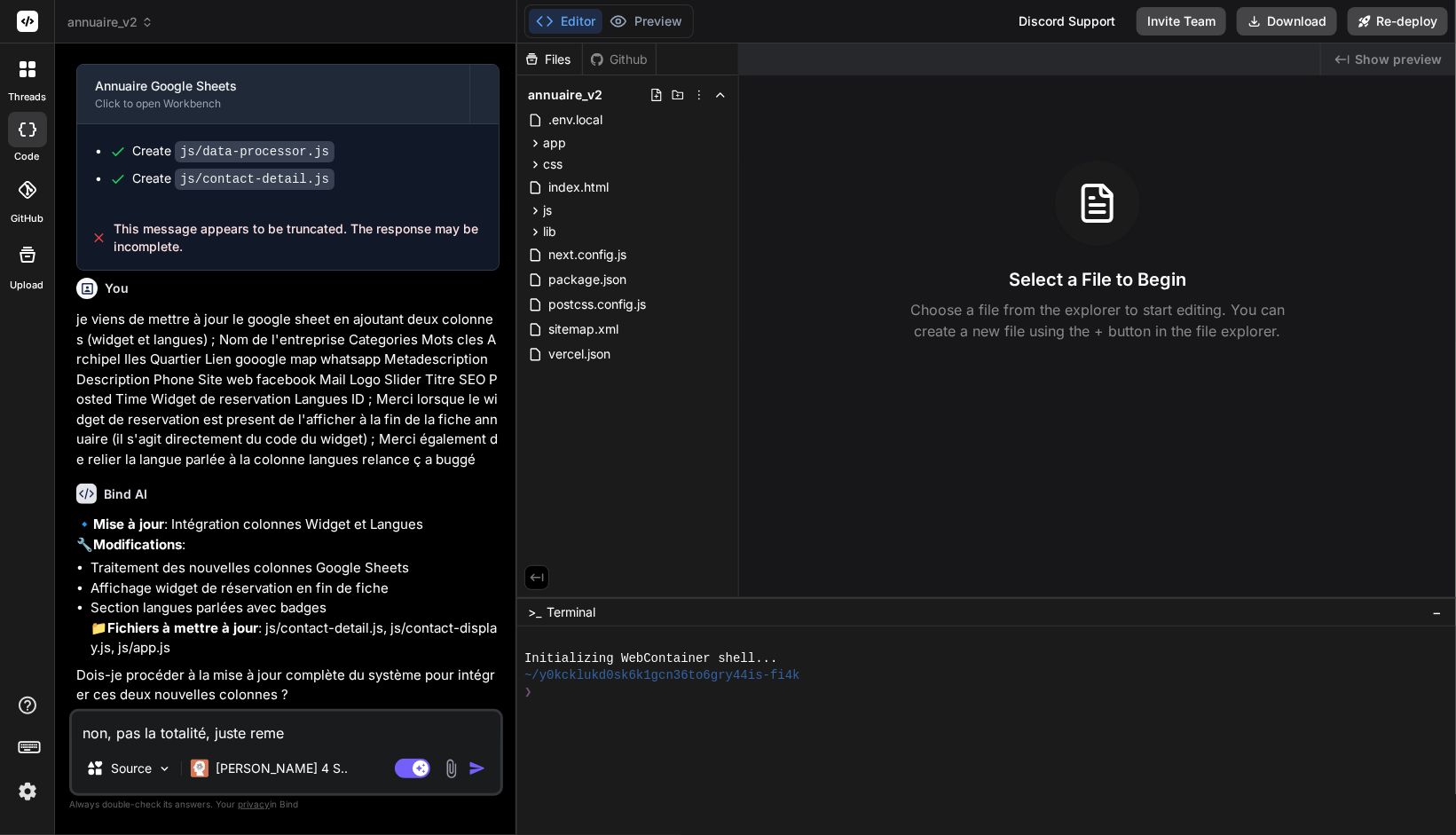
type textarea "x"
type textarea "non, pas la totalité, juste re"
type textarea "x"
type textarea "non, pas la totalité, juste r"
type textarea "x"
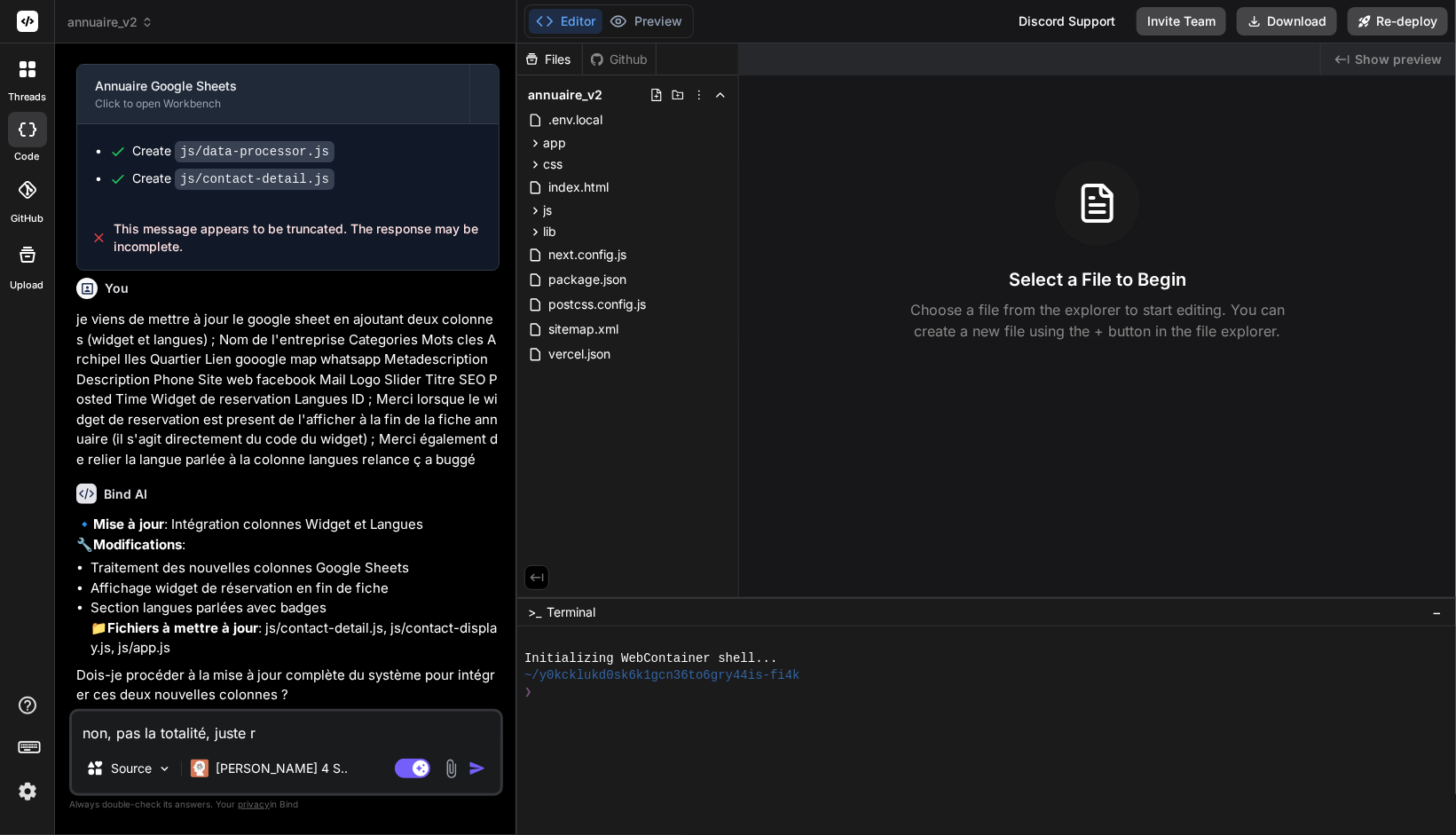
type textarea "non, pas la totalité, juste"
type textarea "x"
type textarea "non, pas la totalité, juste"
type textarea "x"
type textarea "non, pas la totalité, just"
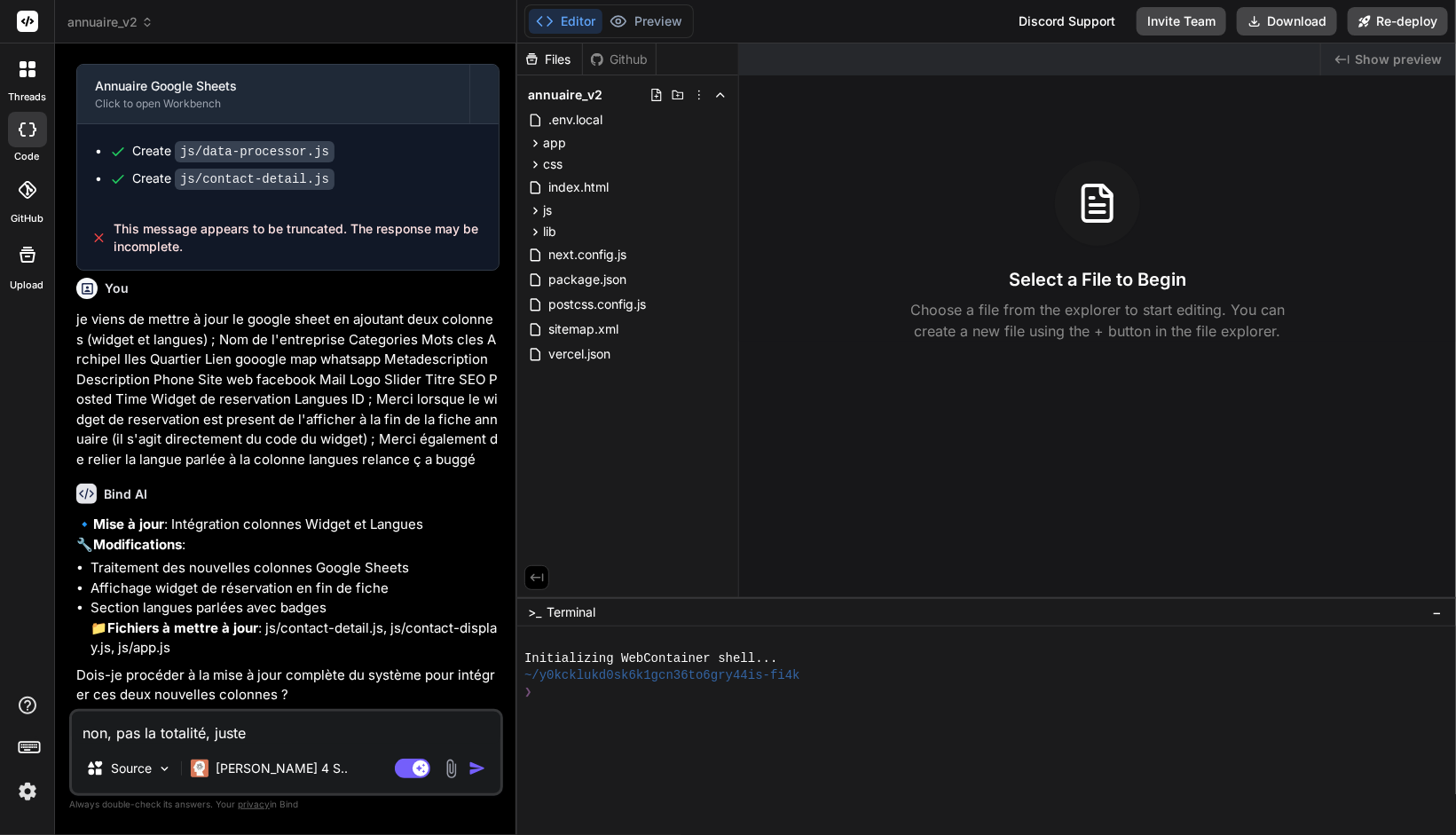
type textarea "x"
type textarea "non, pas la totalité, jus"
type textarea "x"
type textarea "non, pas la totalité, ju"
type textarea "x"
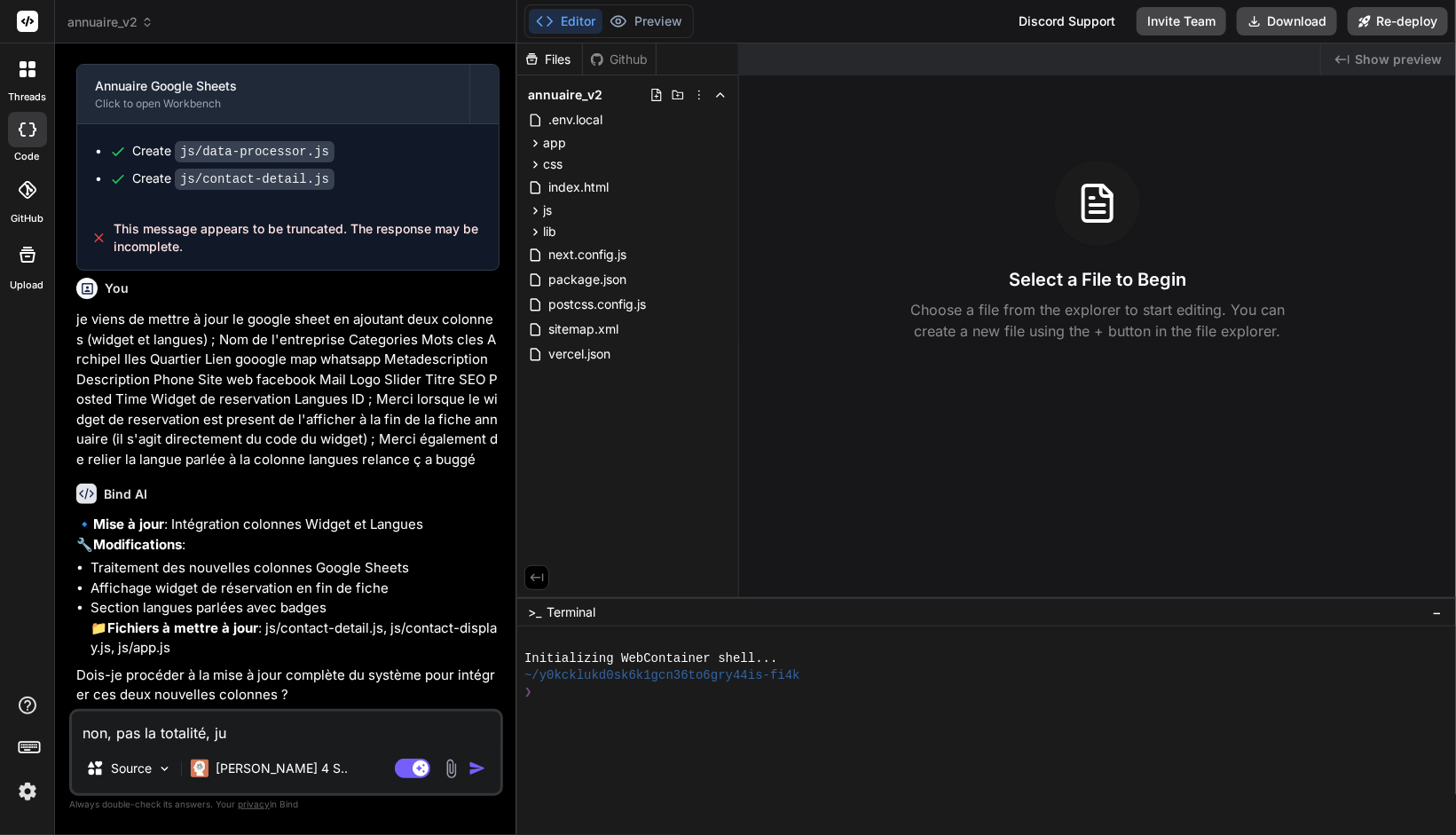
type textarea "non, pas la totalité, j"
type textarea "x"
type textarea "non, pas la totalité,"
type textarea "x"
type textarea "non, pas la totalité,"
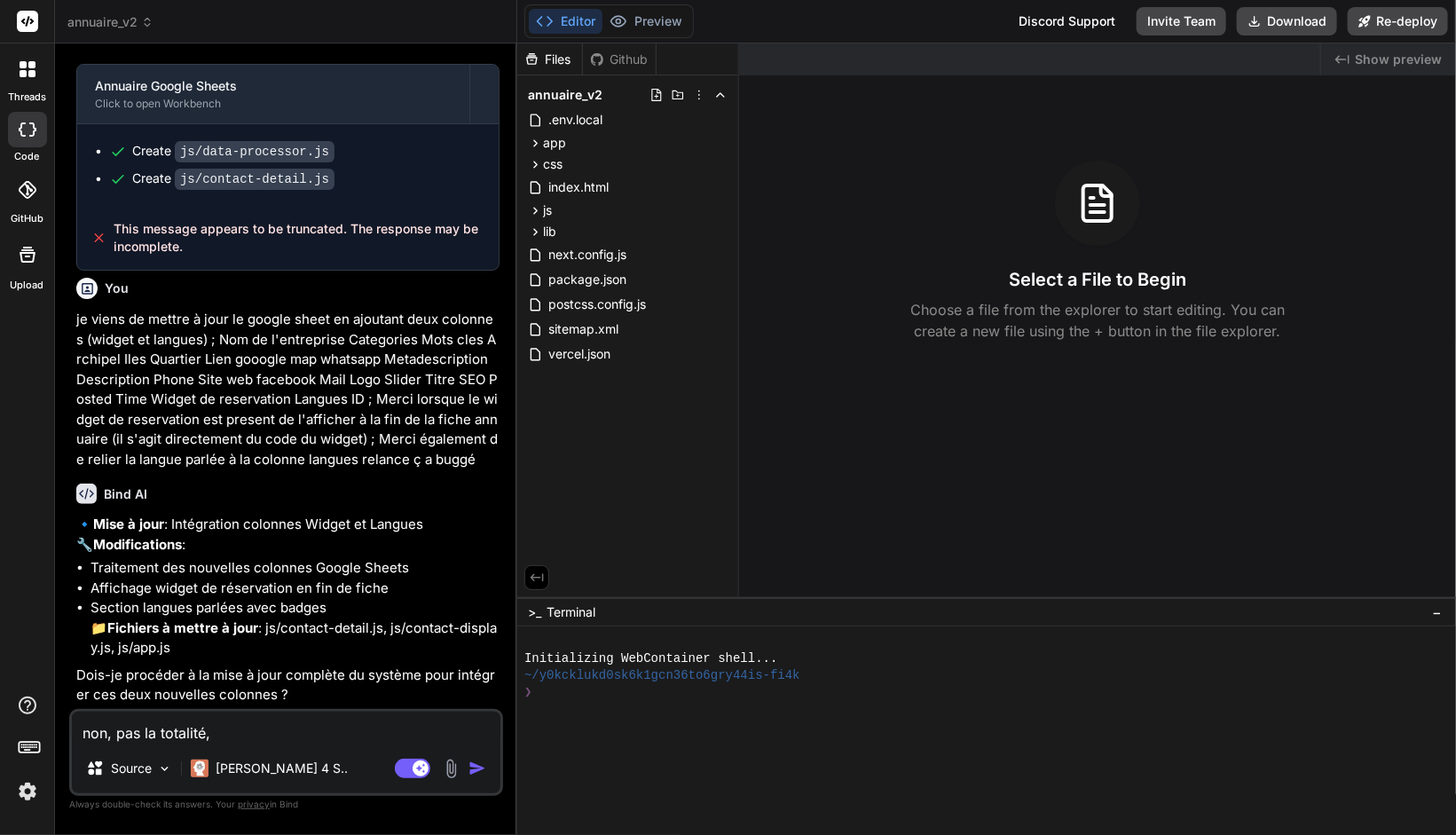
type textarea "x"
type textarea "non, pas la totalité"
type textarea "x"
type textarea "non, pas la totalit"
type textarea "x"
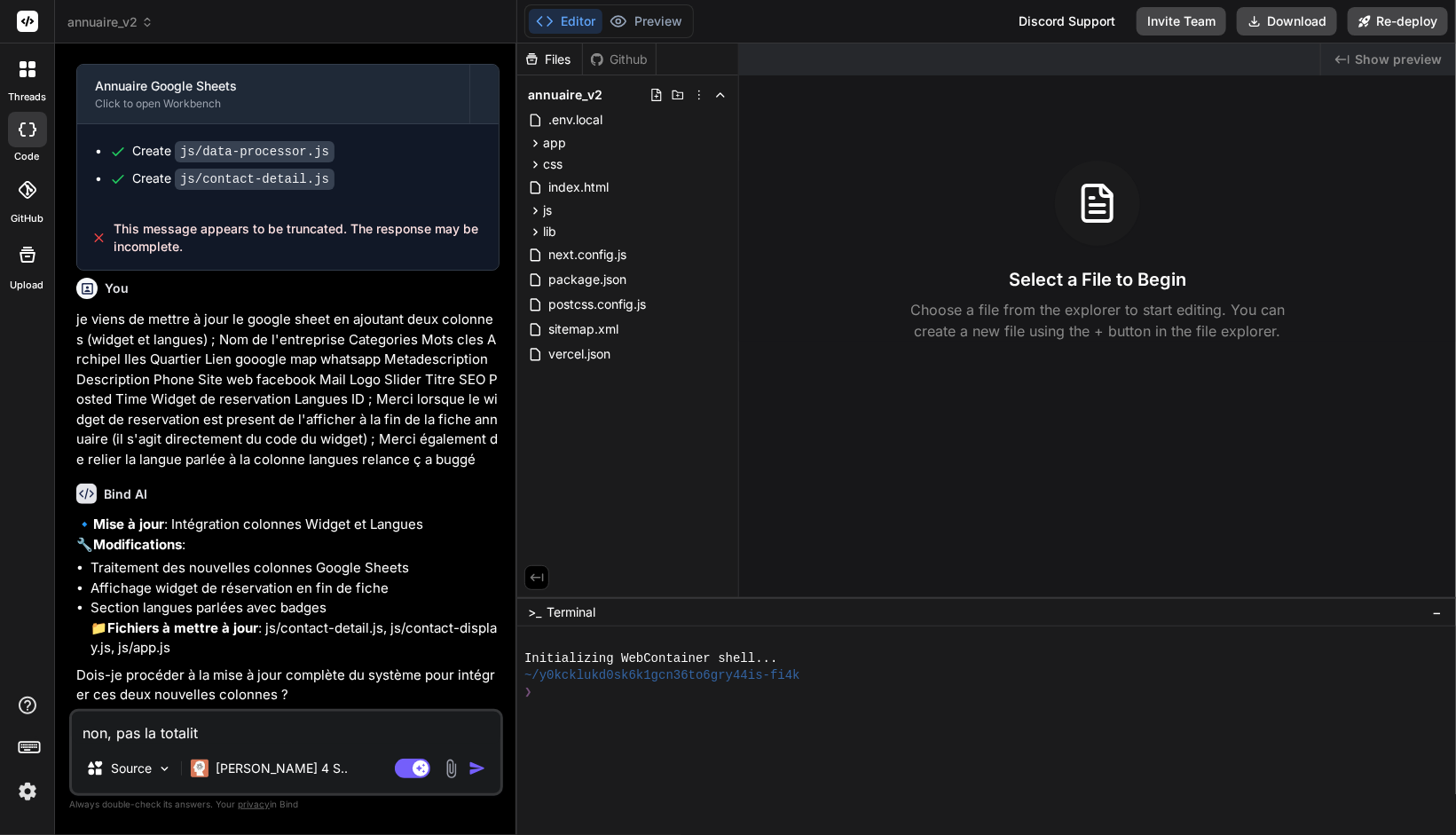
type textarea "non, pas la totali"
type textarea "x"
type textarea "non, pas la total"
type textarea "x"
type textarea "non, pas la tota"
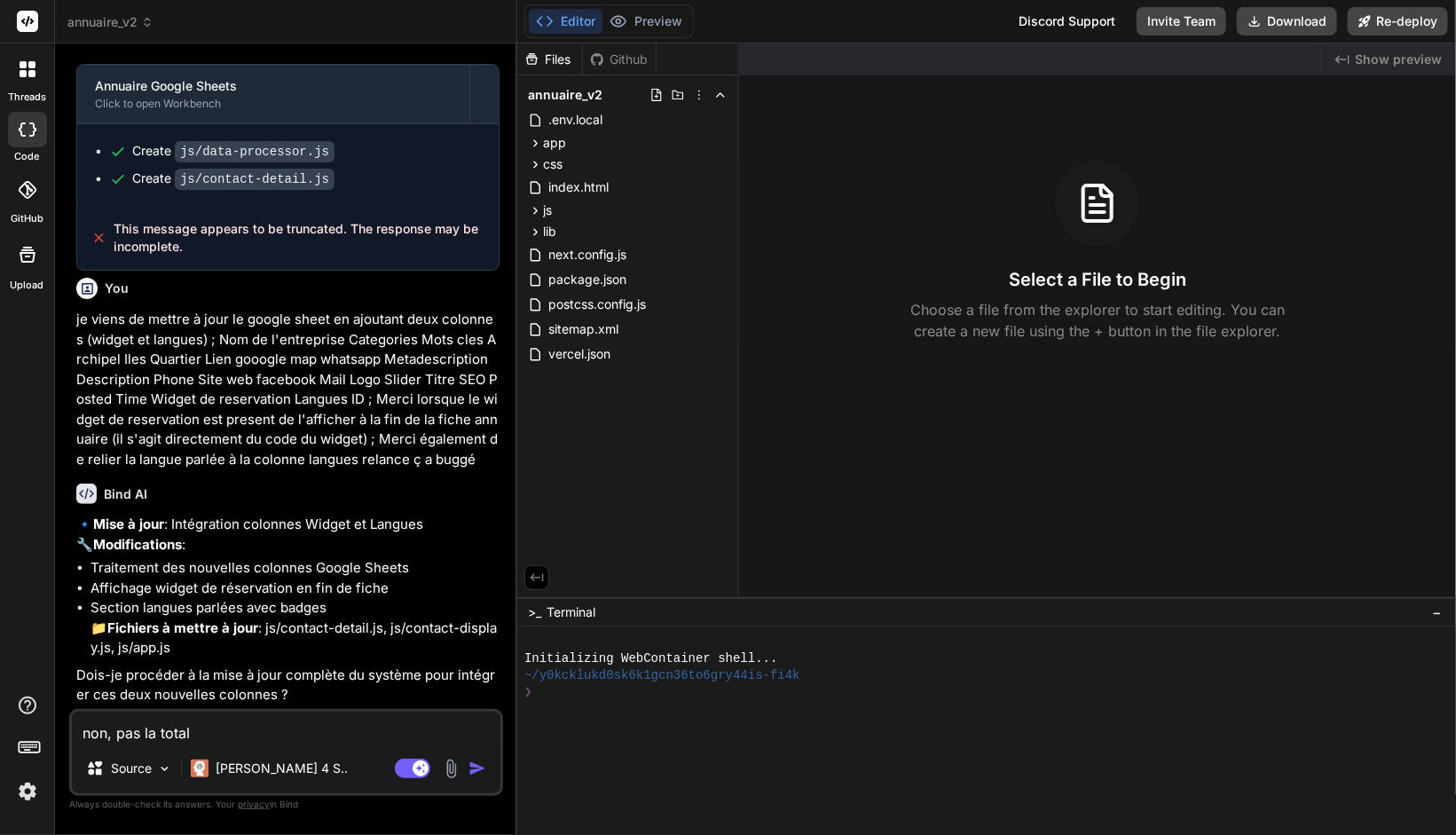
type textarea "x"
type textarea "non, pas la tot"
type textarea "x"
type textarea "non, pas la to"
type textarea "x"
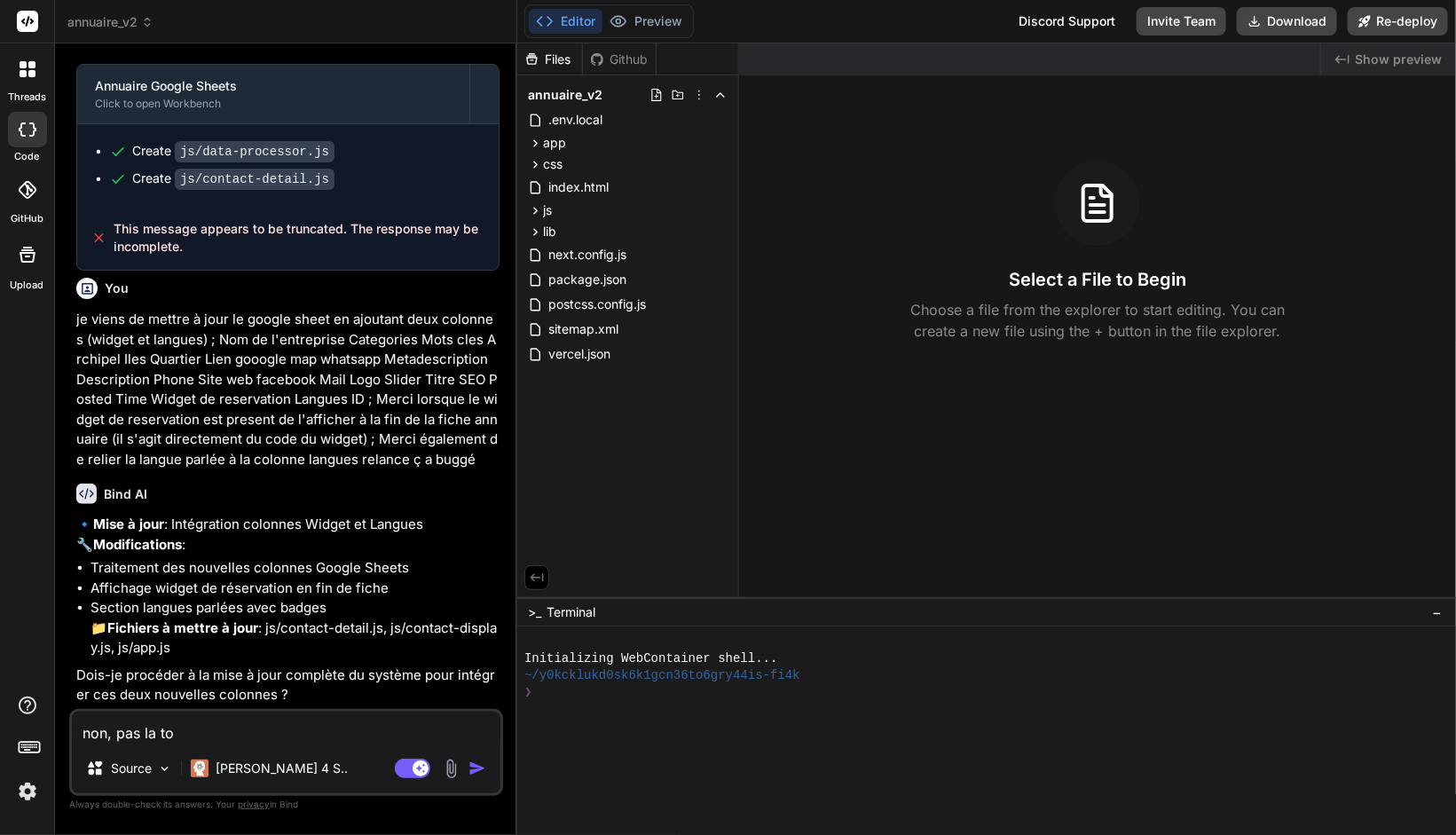
type textarea "non, pas la t"
type textarea "x"
type textarea "non, pas la"
type textarea "x"
type textarea "non, pas la"
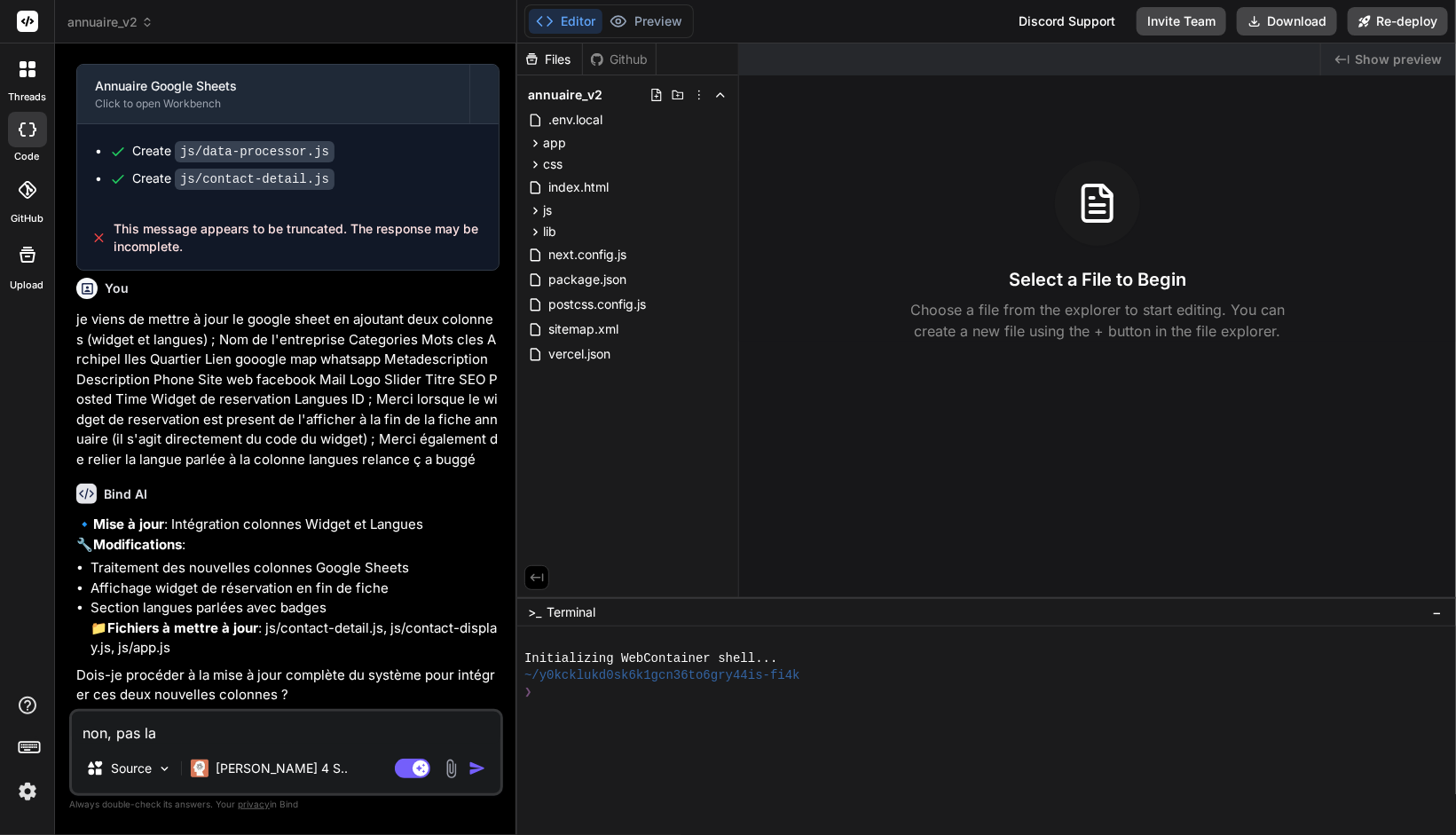
type textarea "x"
type textarea "non, pas l"
type textarea "x"
type textarea "non, pas"
type textarea "x"
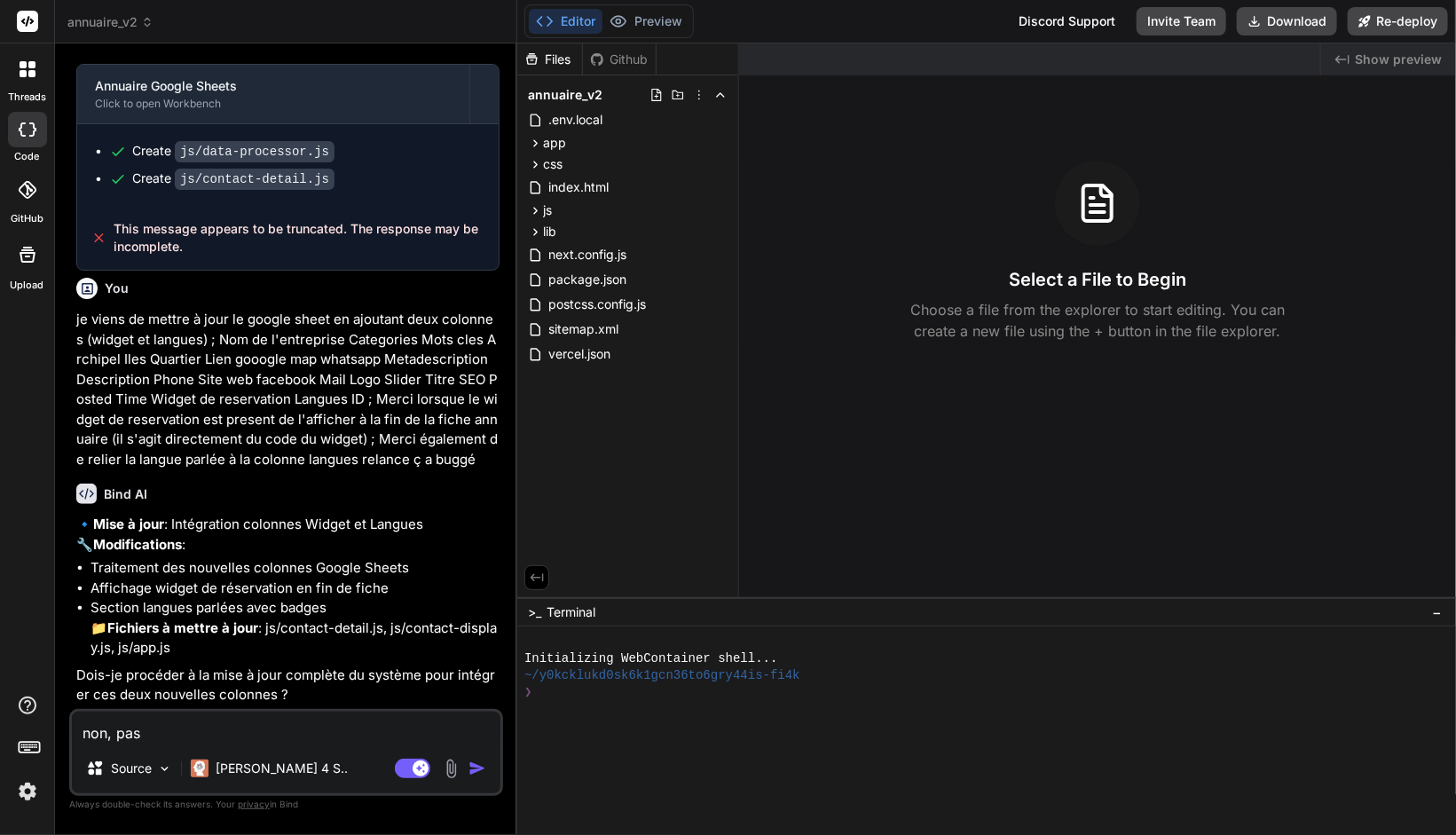
type textarea "non, pas"
type textarea "x"
type textarea "non, [GEOGRAPHIC_DATA]"
type textarea "x"
type textarea "non, p"
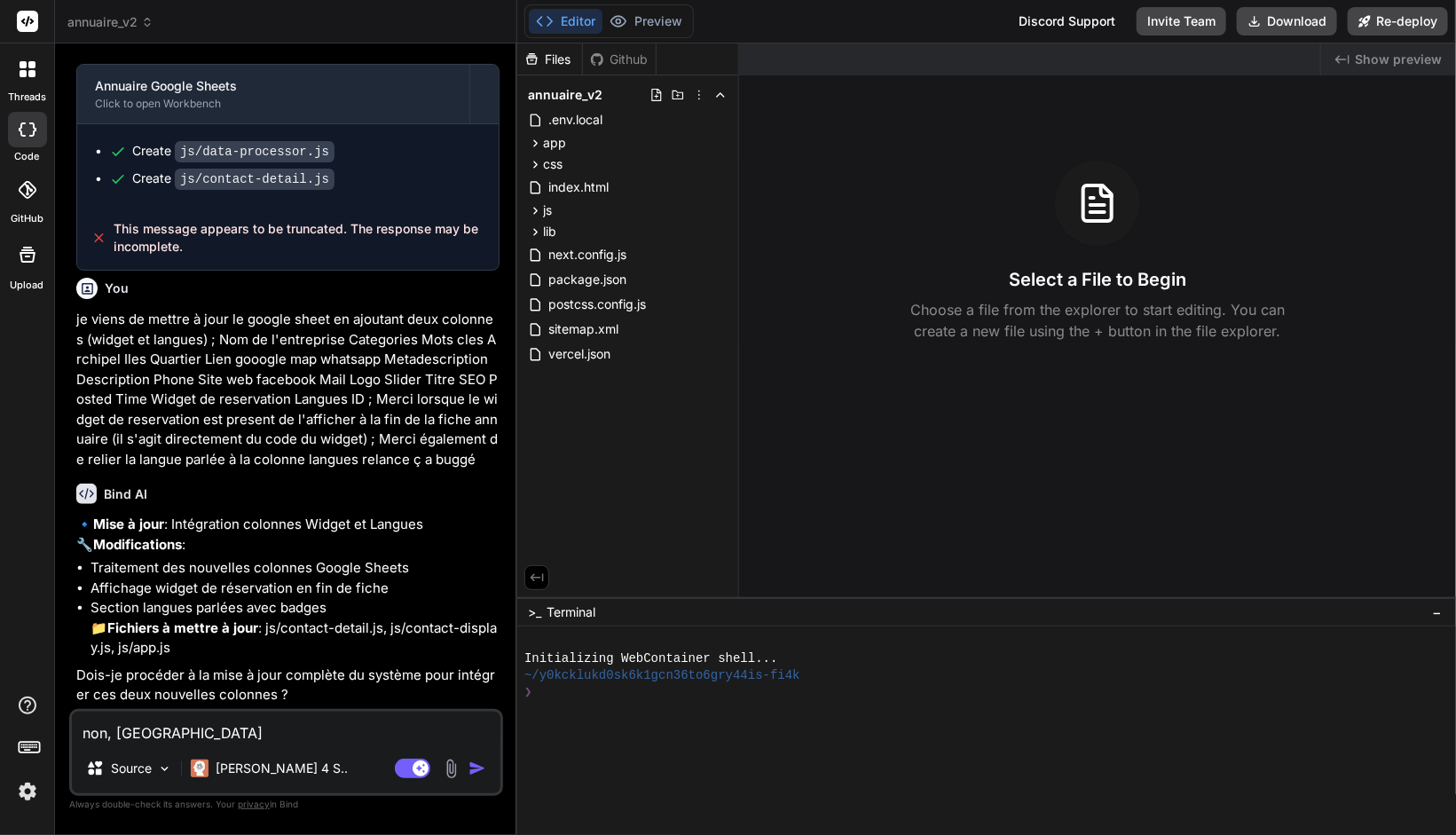
type textarea "x"
type textarea "non,"
type textarea "x"
type textarea "non,"
type textarea "x"
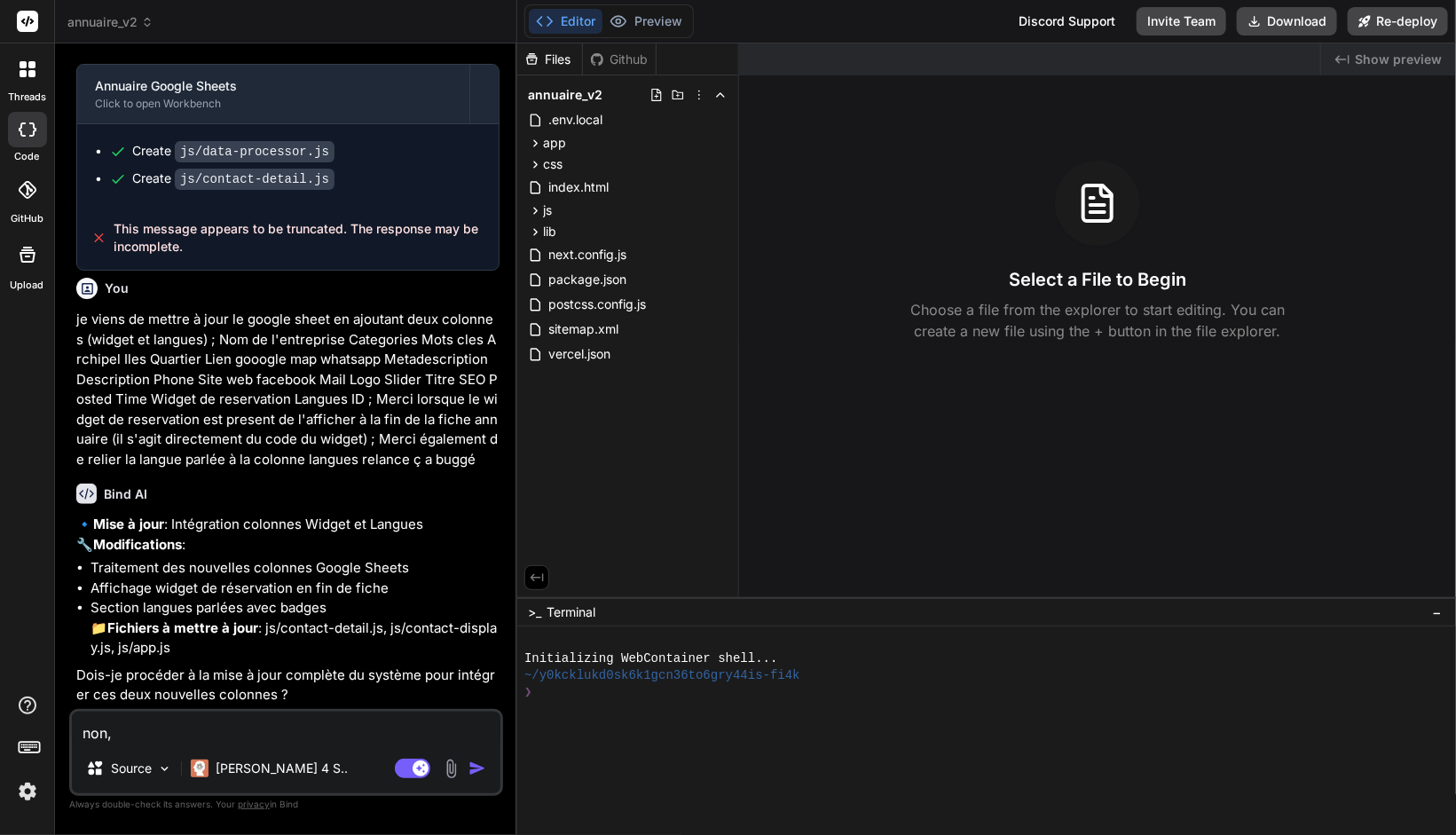
type textarea "non"
type textarea "x"
type textarea "no"
type textarea "x"
type textarea "n"
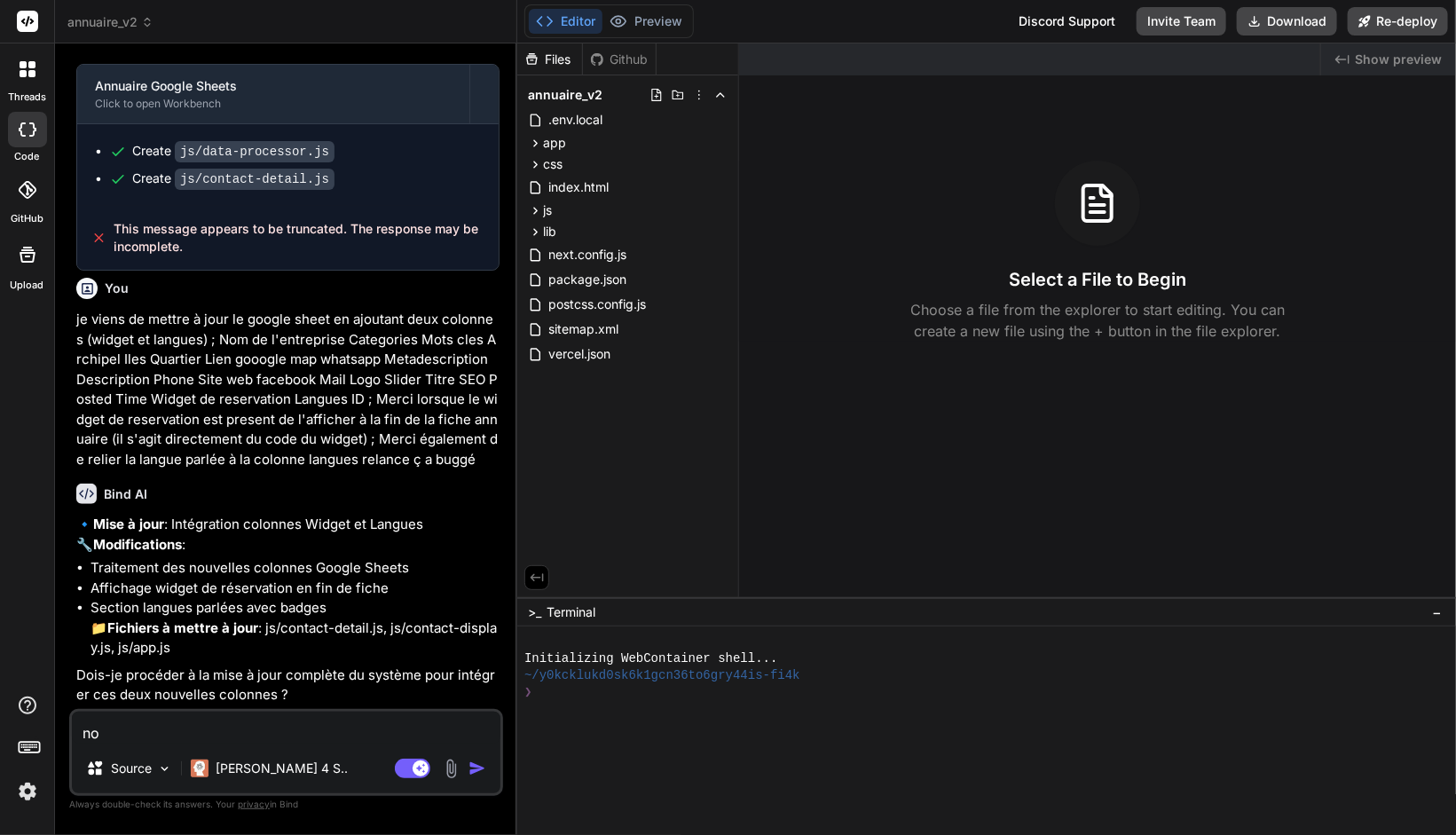
type textarea "x"
type textarea "f"
type textarea "x"
type textarea "fa"
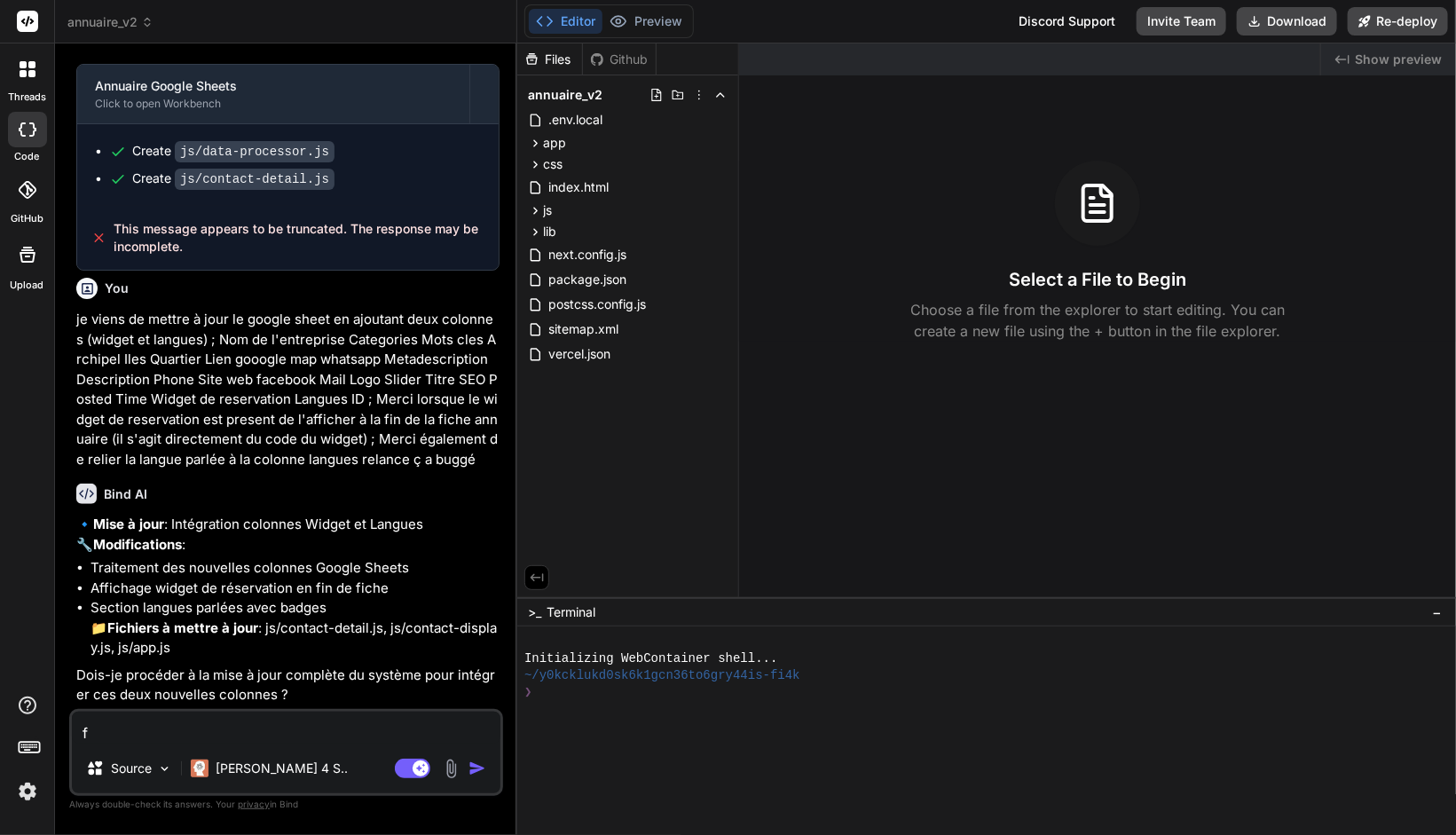
type textarea "x"
type textarea "fai"
type textarea "x"
type textarea "fait"
type textarea "x"
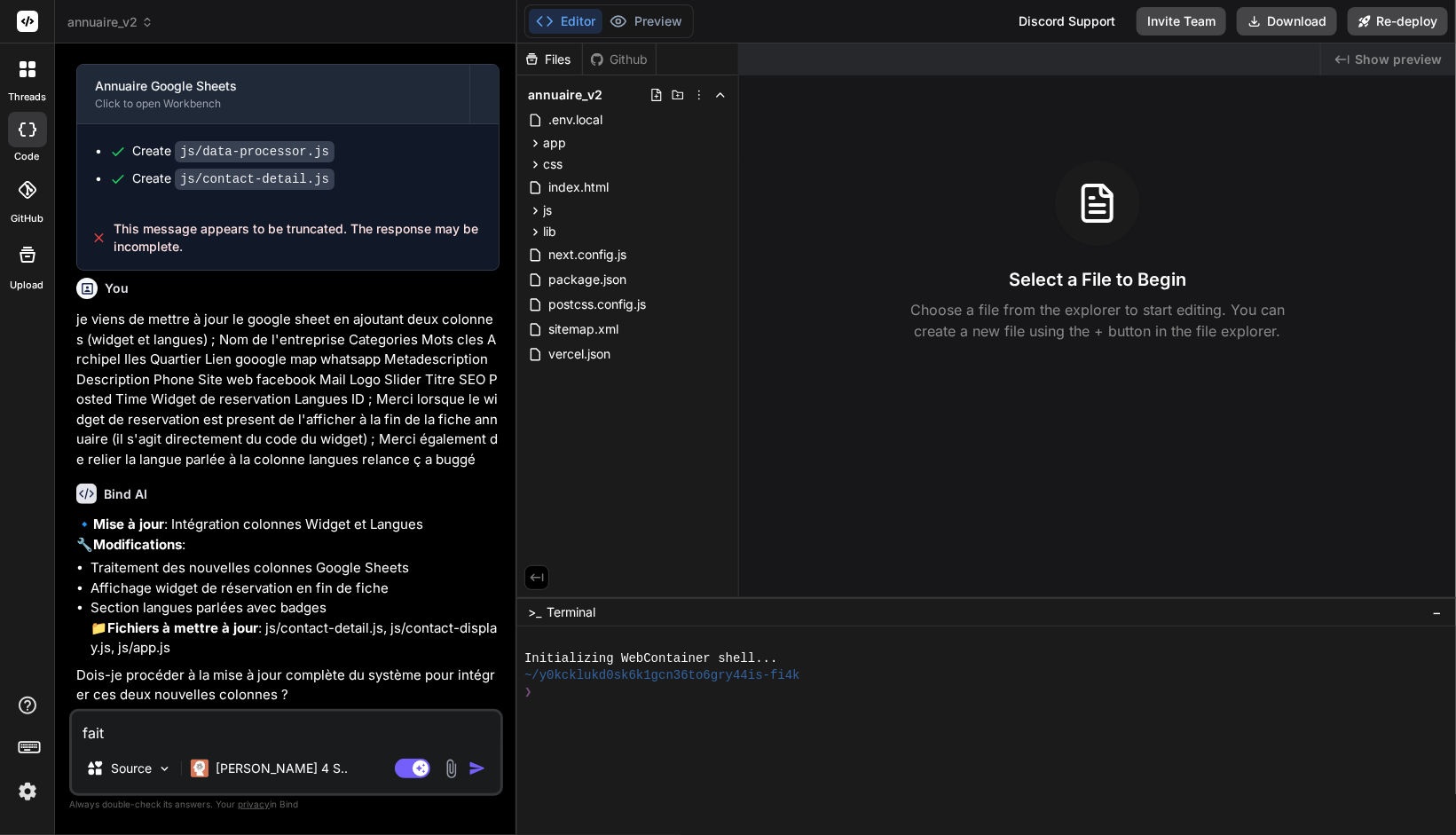
type textarea "fai"
type textarea "x"
type textarea "fa"
type textarea "x"
type textarea "f"
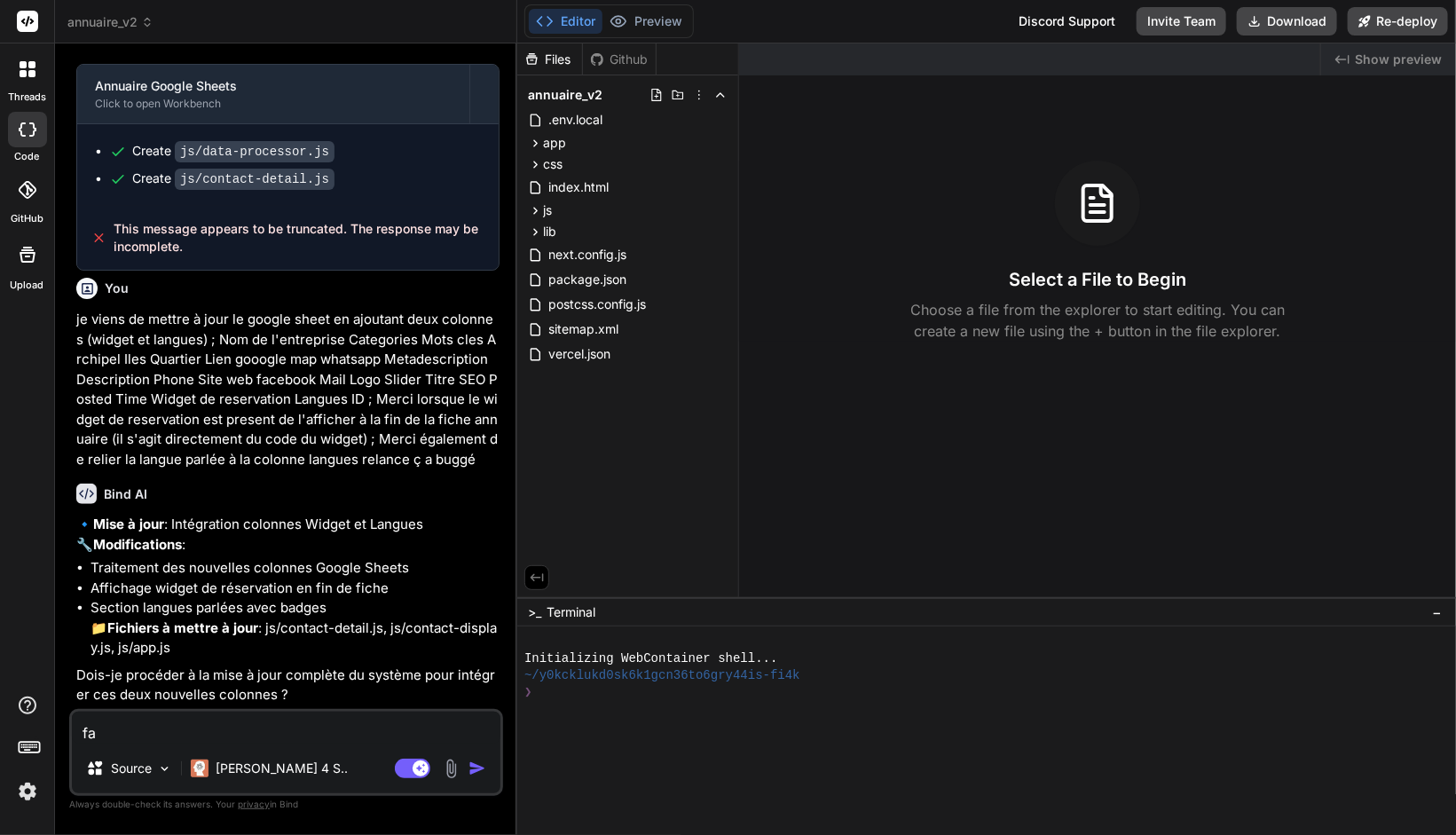
type textarea "x"
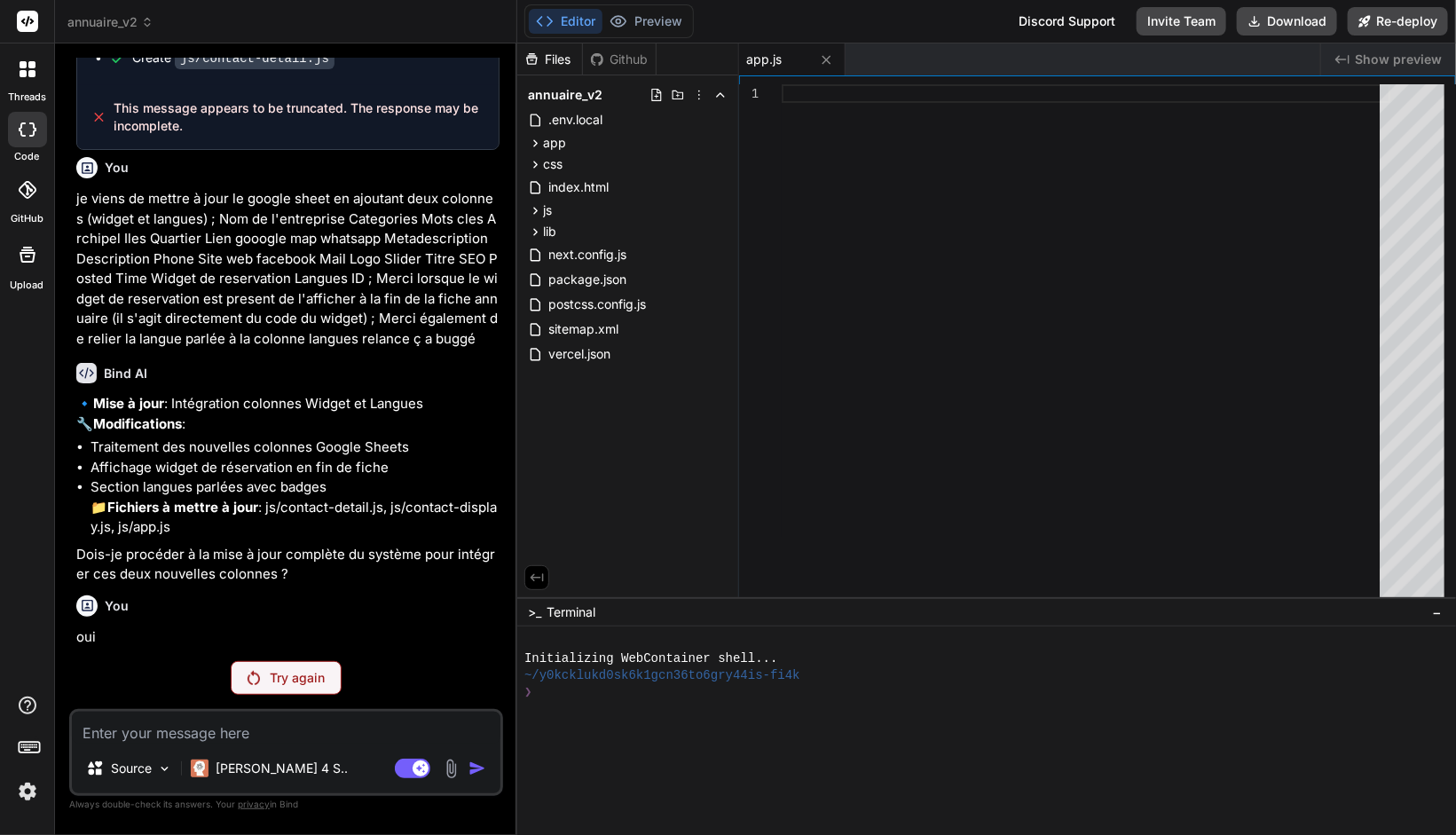
scroll to position [2426, 0]
click at [292, 670] on p "Try again" at bounding box center [299, 678] width 55 height 18
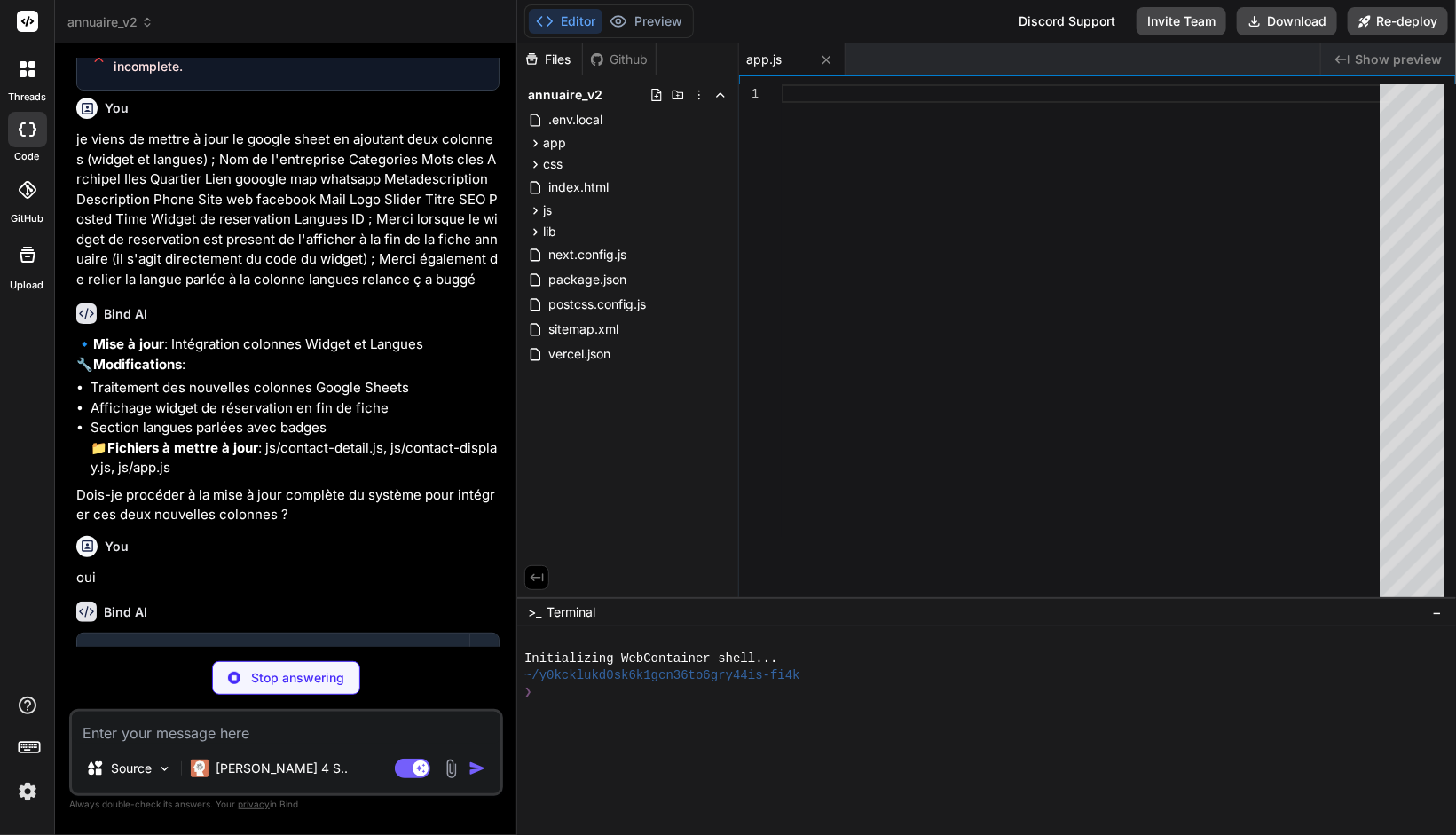
scroll to position [2585, 0]
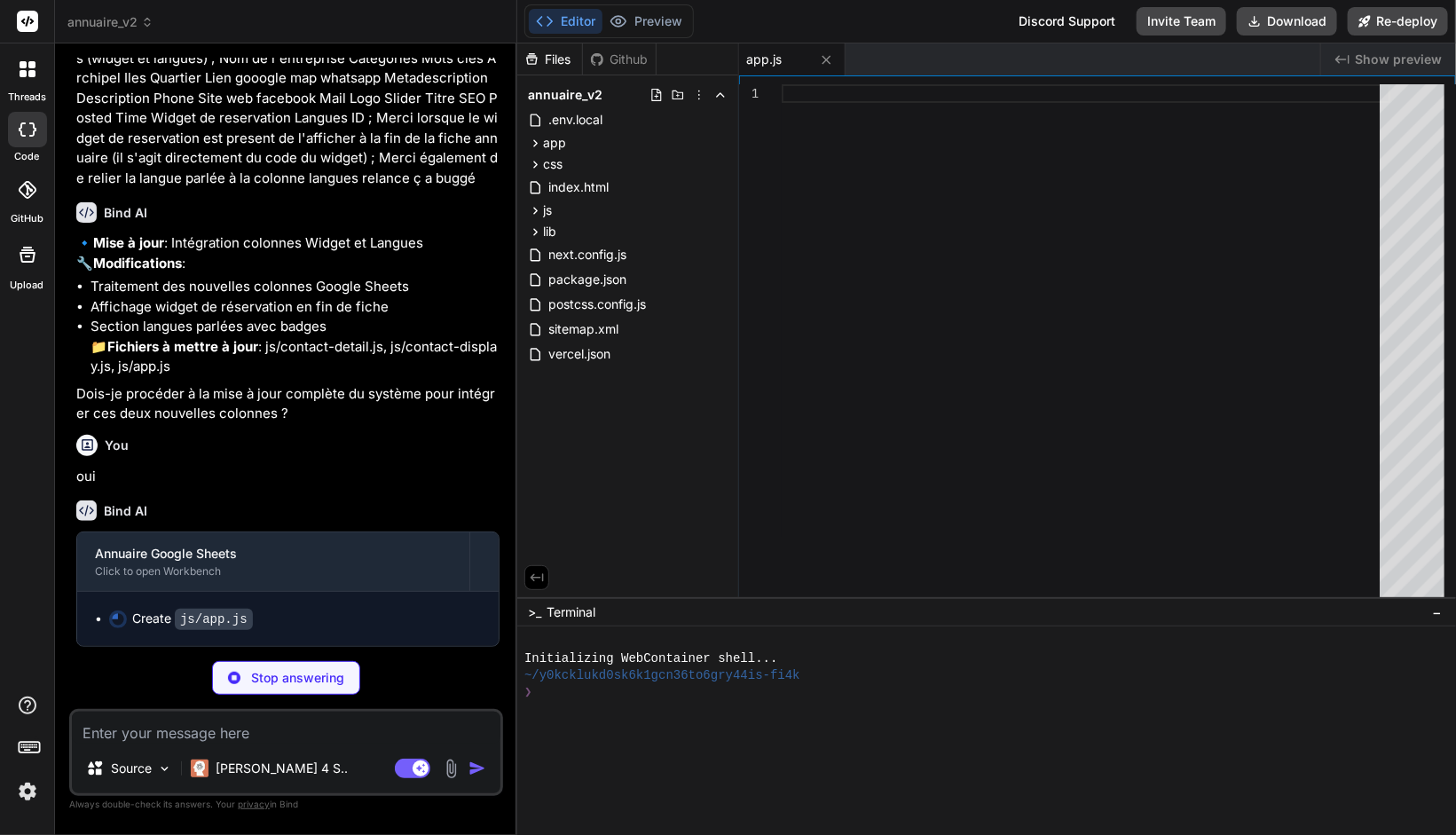
click at [435, 385] on div "🔹 Mise à jour : Intégration colonnes Widget et Langues 🔧 Modifications : Traite…" at bounding box center [287, 329] width 423 height 191
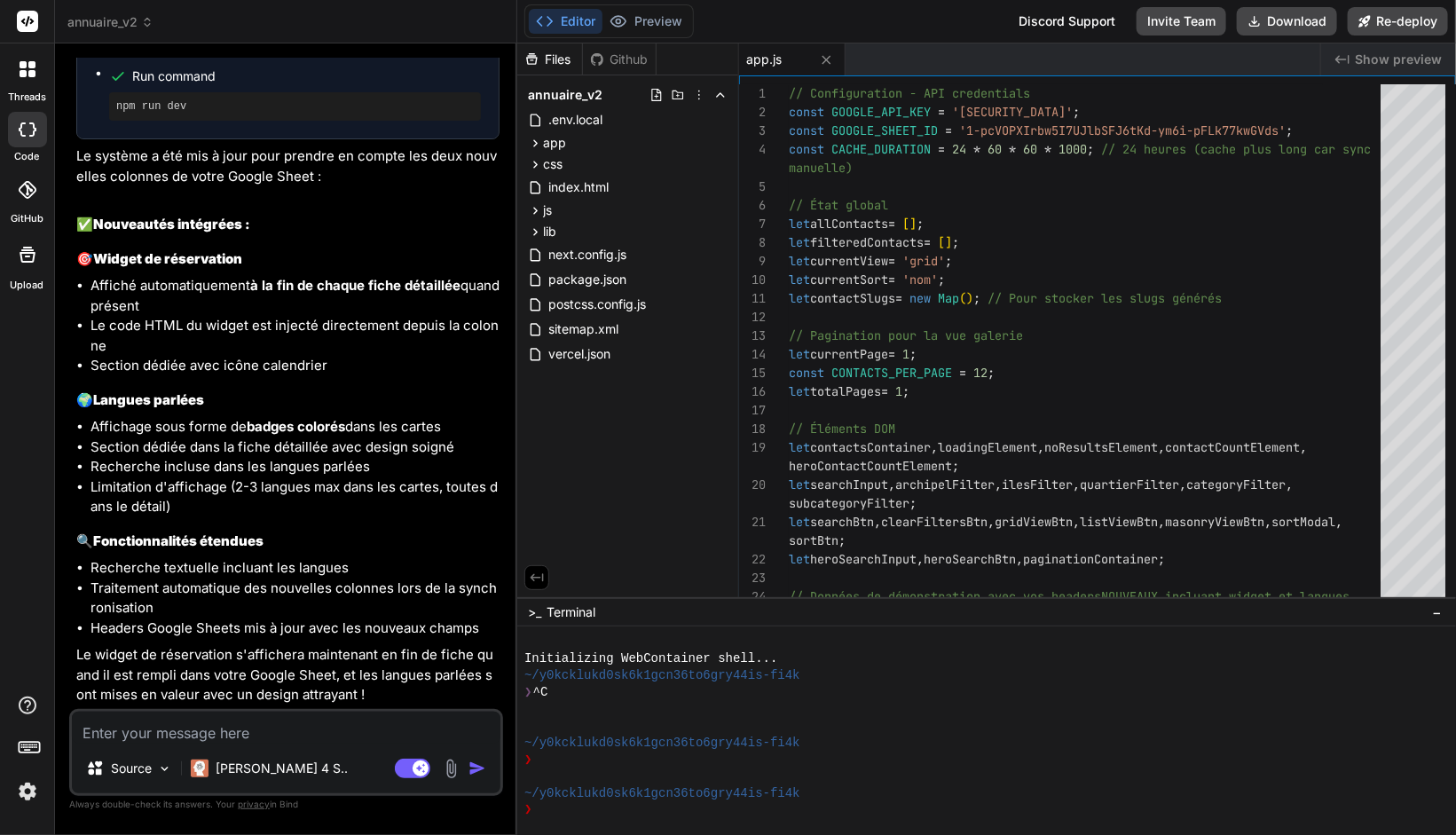
scroll to position [3159, 0]
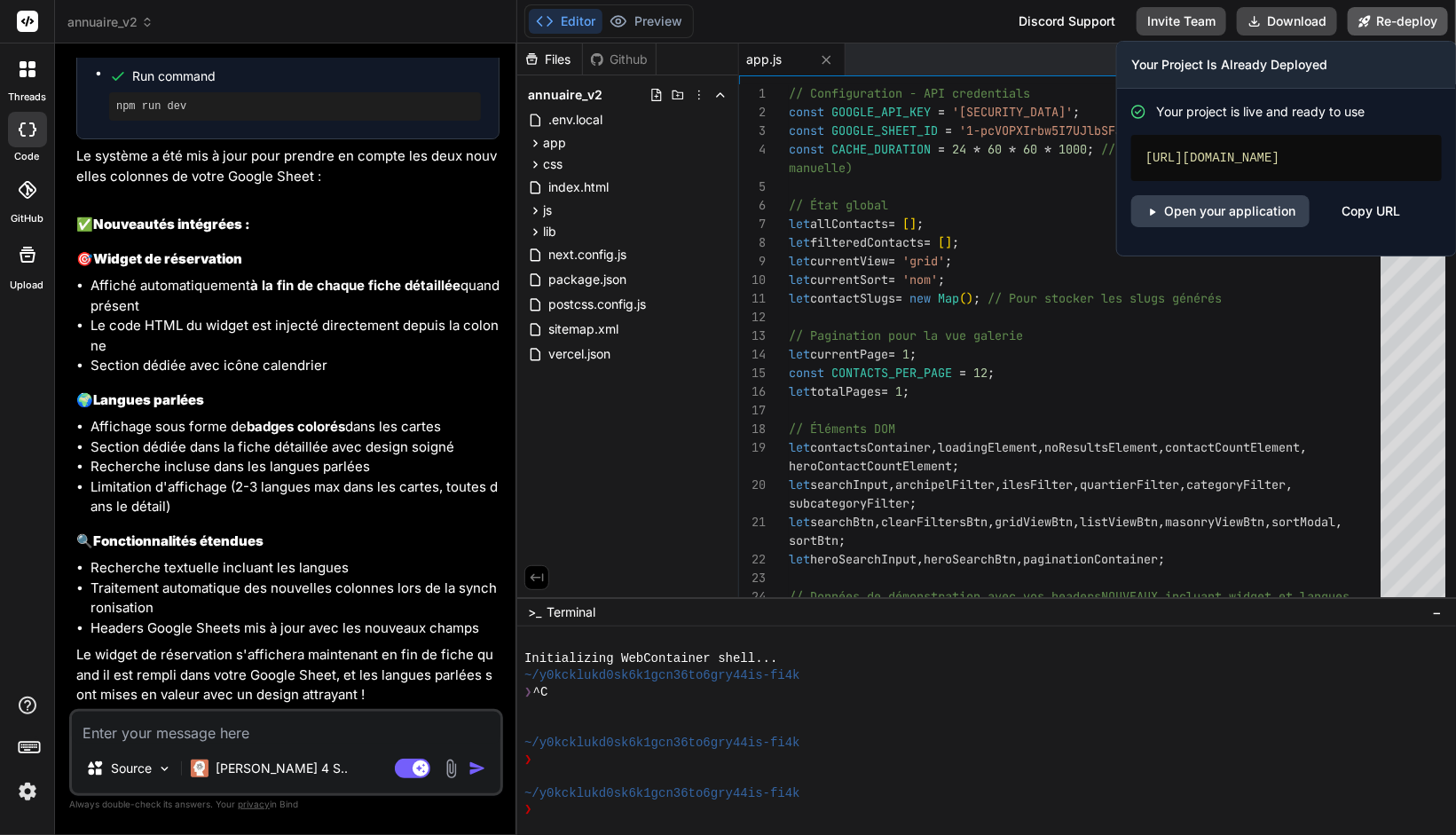
click at [1396, 22] on button "Re-deploy" at bounding box center [1397, 21] width 100 height 29
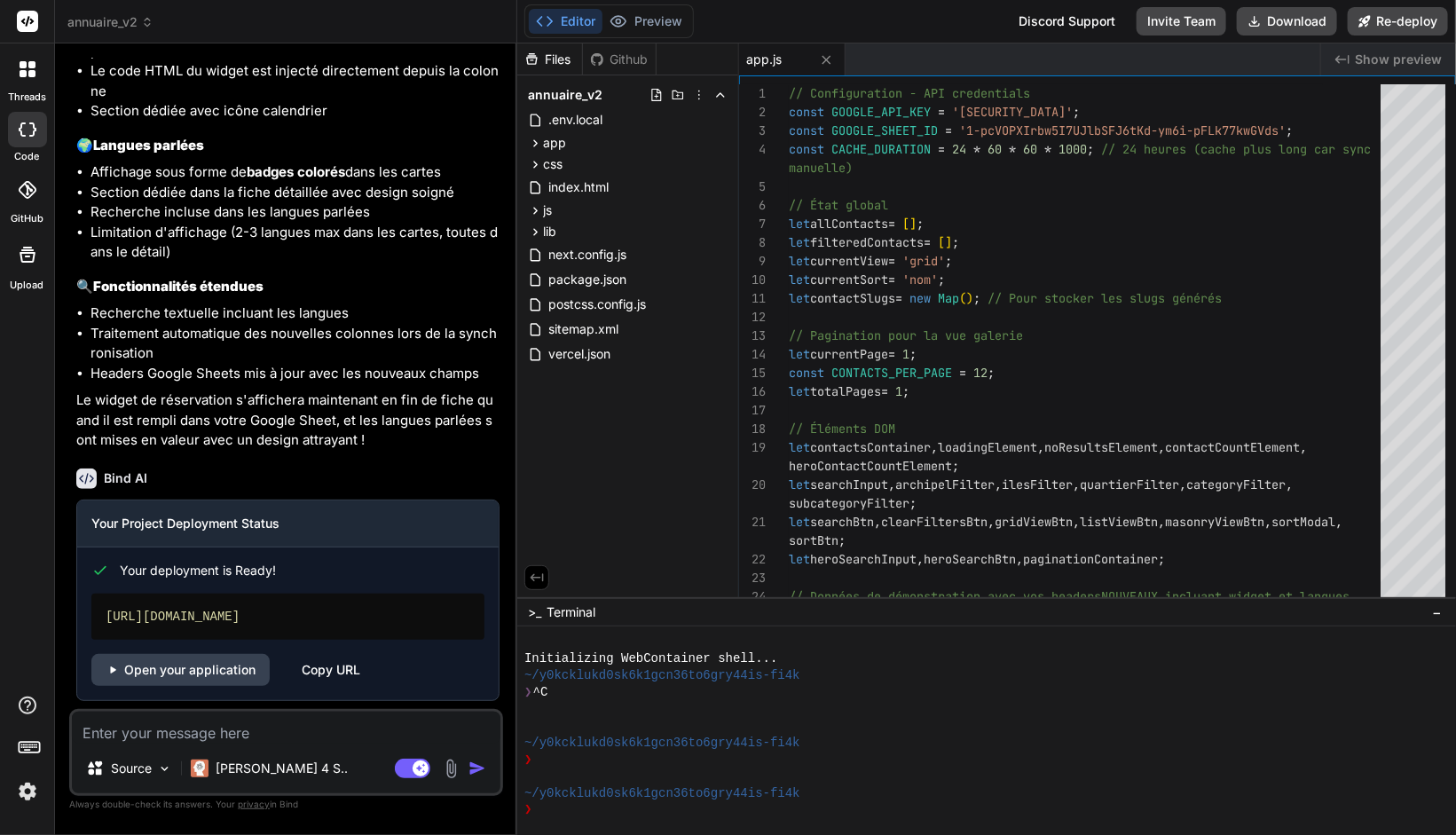
scroll to position [3418, 0]
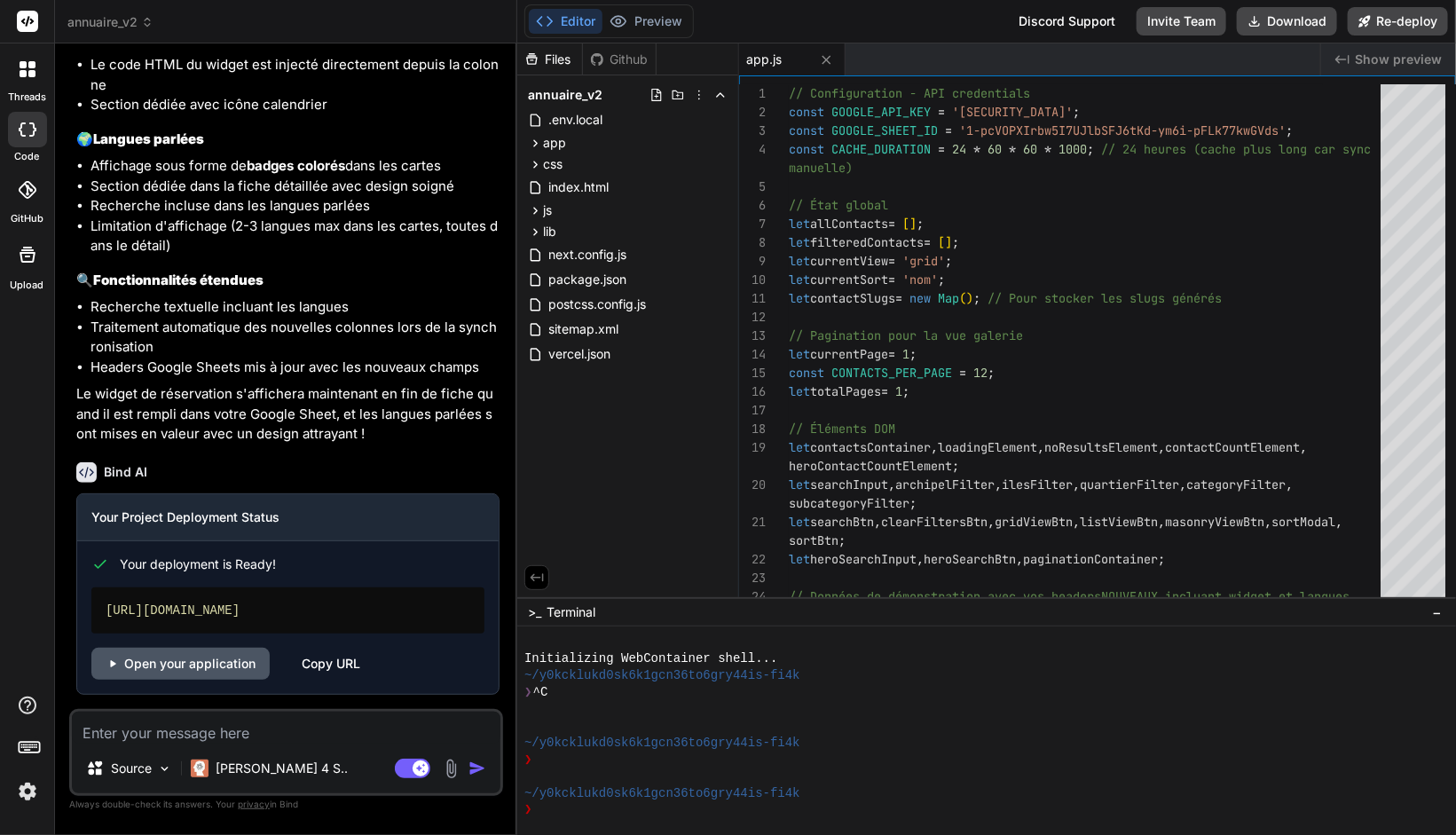
click at [195, 666] on link "Open your application" at bounding box center [180, 663] width 178 height 31
click at [248, 727] on textarea at bounding box center [285, 727] width 428 height 31
paste textarea "(Not Found) Image onerror @ VM15 admin:1Comprendre cette erreur 300:1 GET [URL]…"
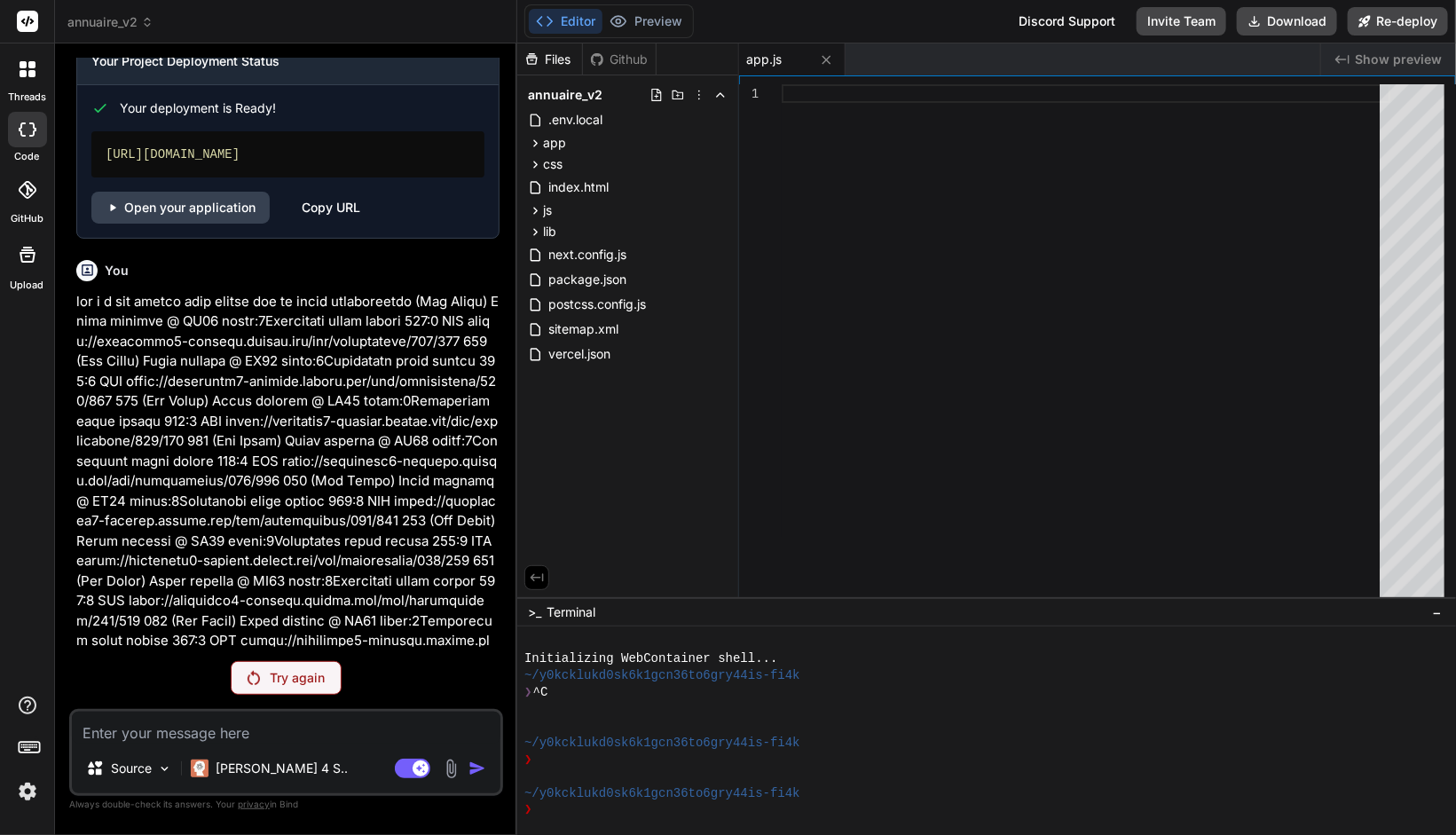
scroll to position [3998, 0]
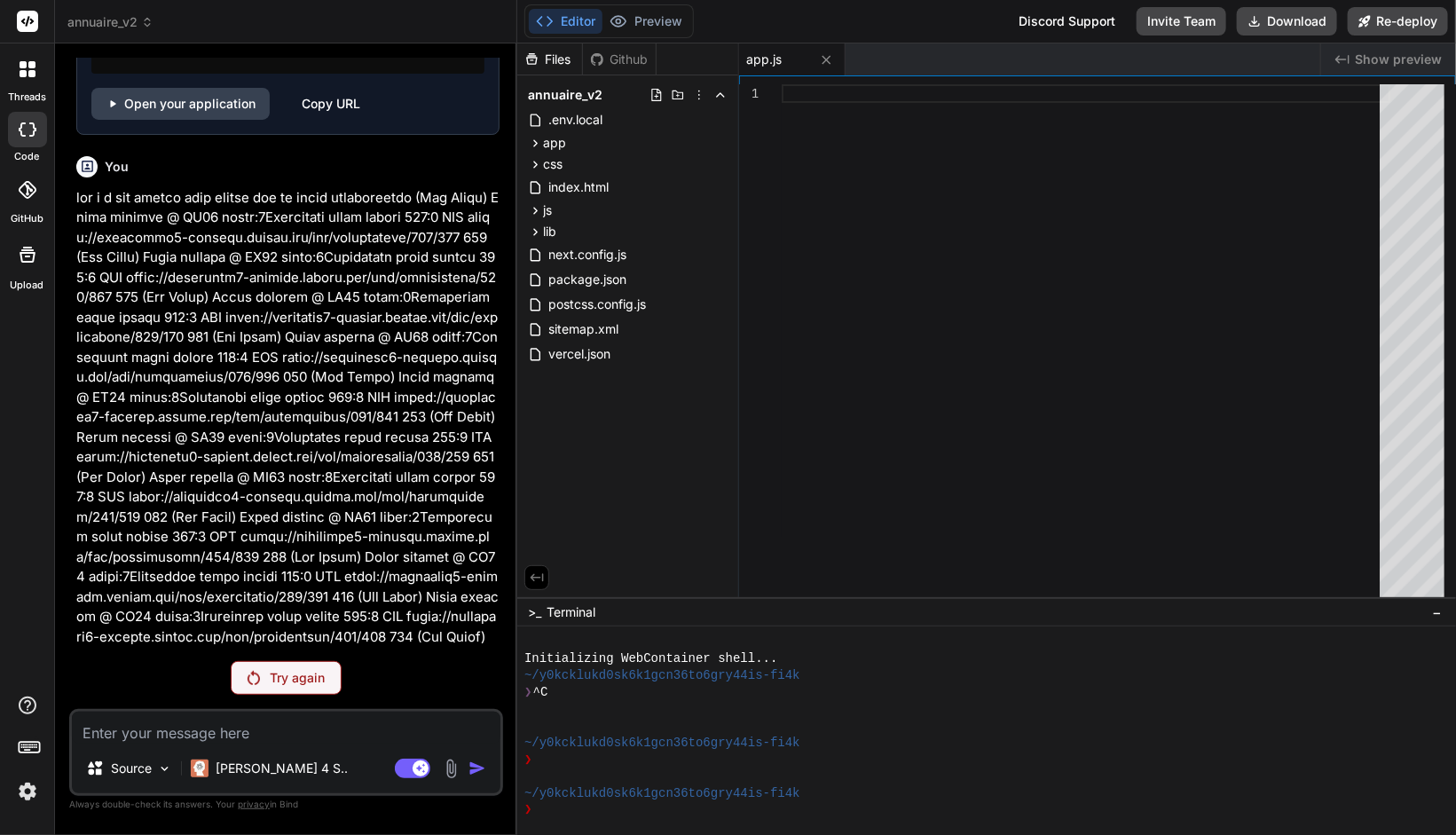
click at [328, 669] on div "Try again" at bounding box center [286, 678] width 111 height 33
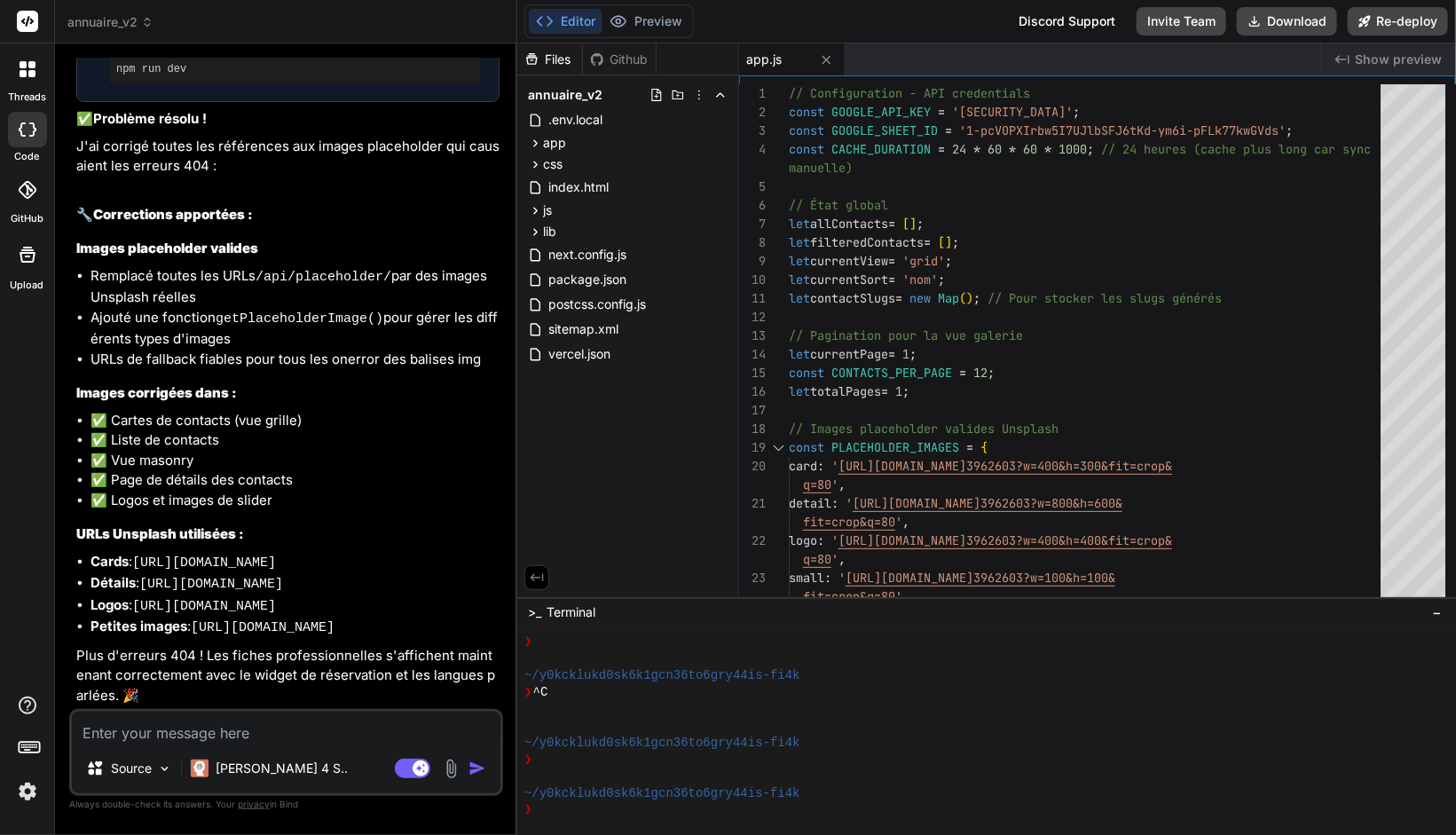
scroll to position [4901, 0]
click at [1393, 25] on button "Re-deploy" at bounding box center [1397, 21] width 100 height 29
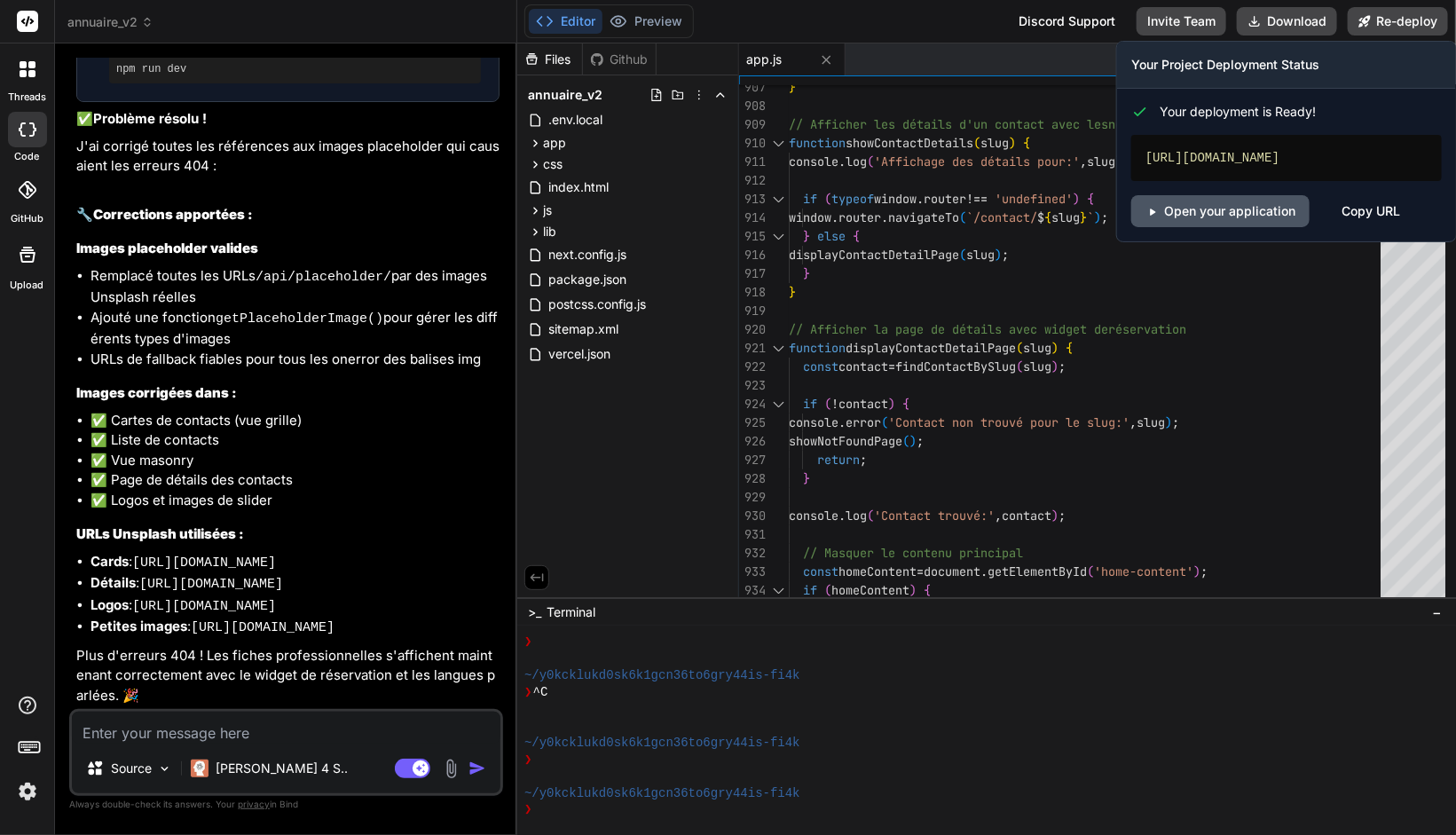
click at [1225, 212] on link "Open your application" at bounding box center [1219, 211] width 178 height 31
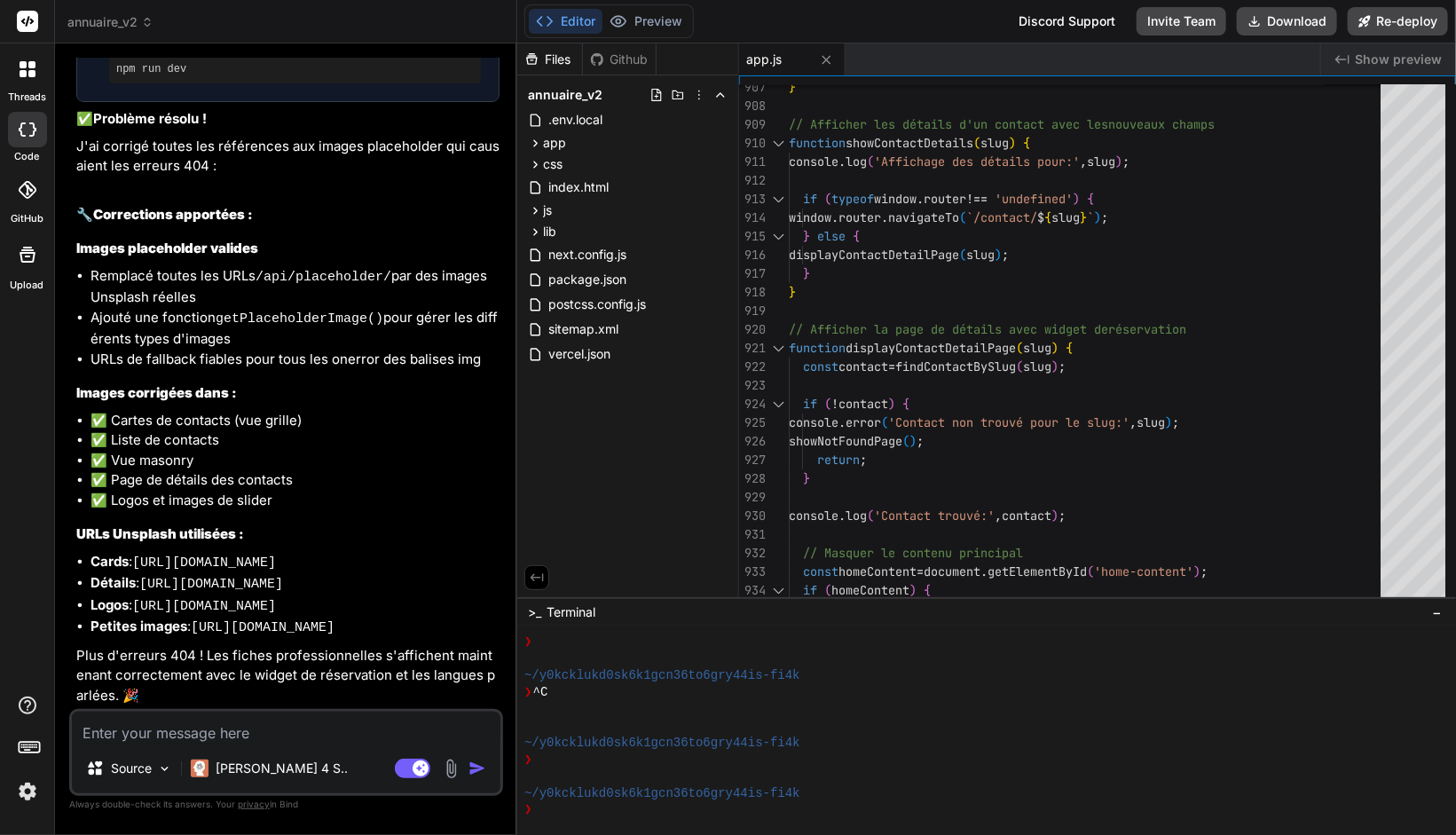
drag, startPoint x: 1293, startPoint y: 522, endPoint x: 447, endPoint y: 514, distance: 846.0
click at [447, 552] on li "Cards : [URL][DOMAIN_NAME]" at bounding box center [295, 562] width 409 height 22
click at [270, 741] on textarea at bounding box center [285, 727] width 428 height 31
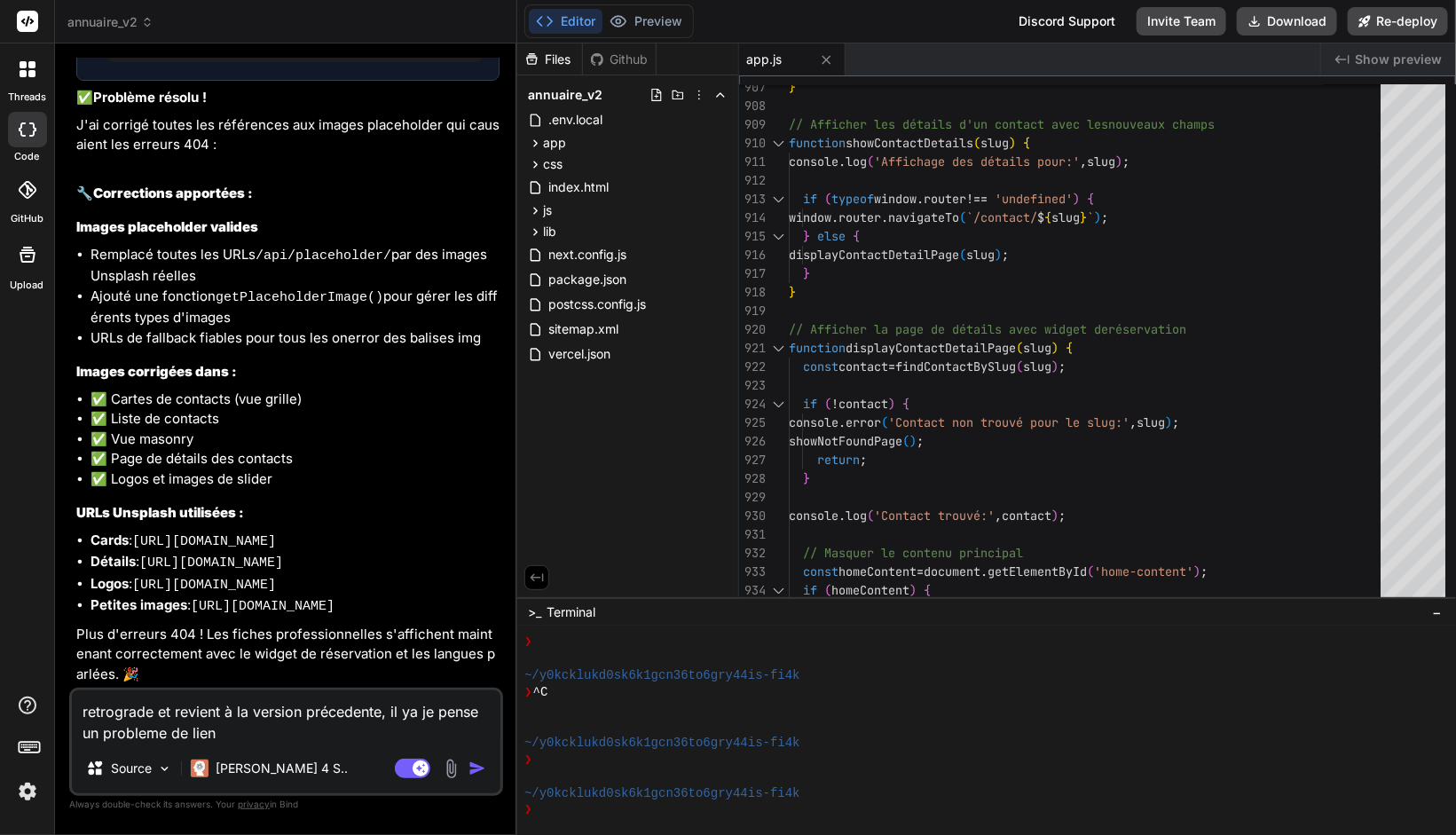
click at [296, 736] on textarea "retrograde et revient à la version précedente, il ya je pense un probleme de li…" at bounding box center [285, 717] width 428 height 53
click at [458, 734] on textarea "retrograde et revient à la version précedente, il ya je pense un probleme de li…" at bounding box center [285, 717] width 428 height 53
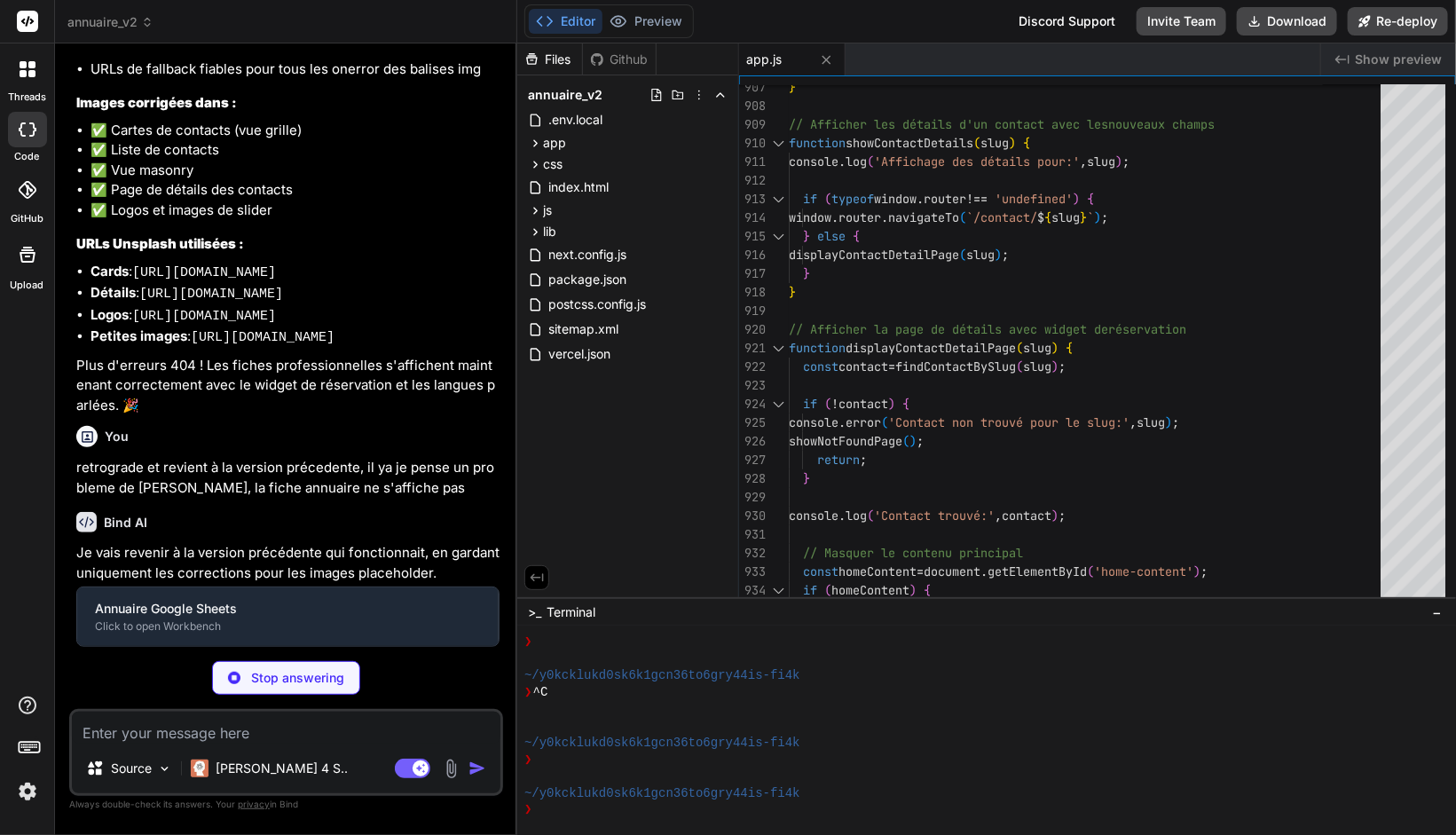
scroll to position [5190, 0]
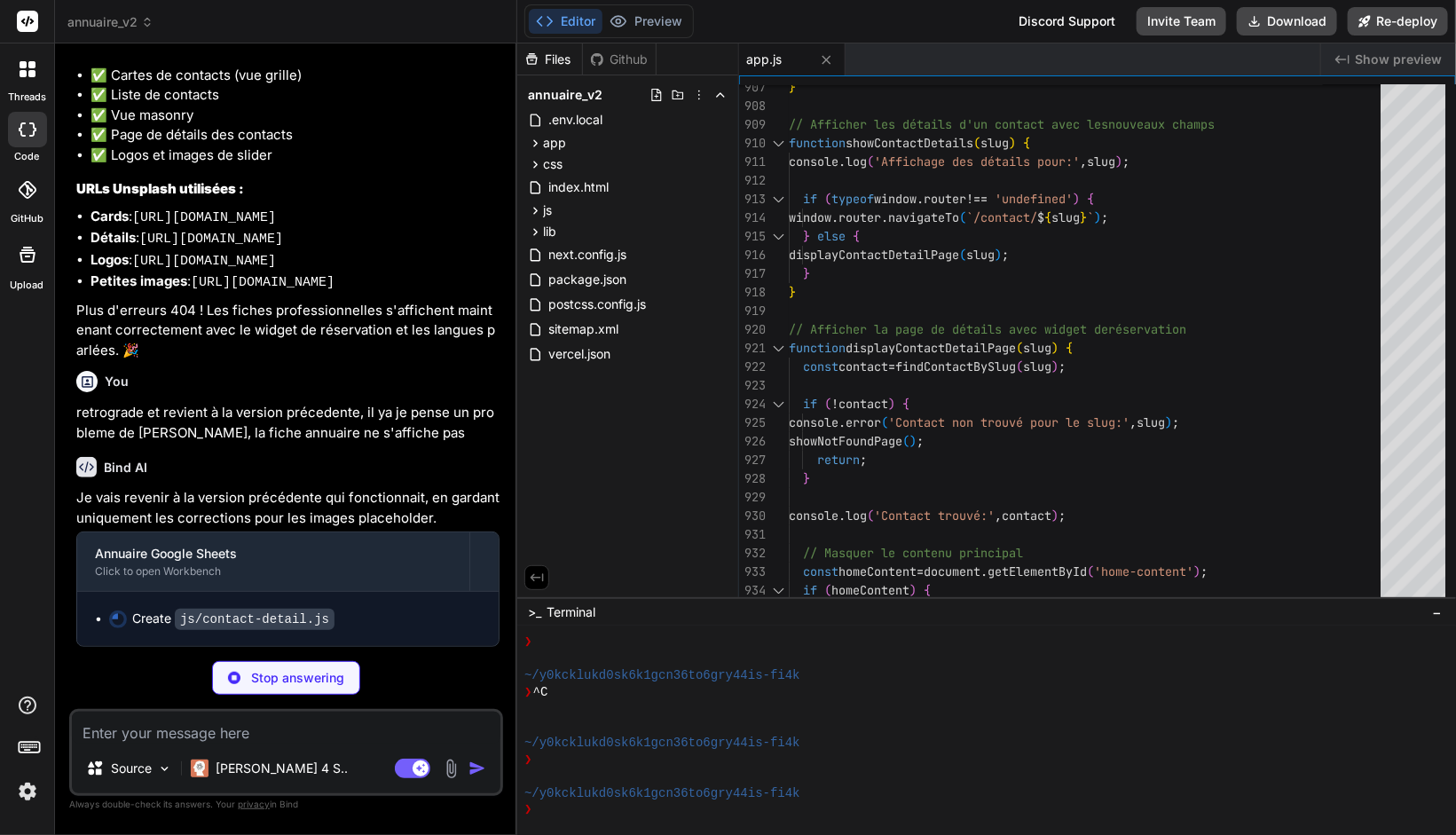
click at [312, 682] on p "Stop answering" at bounding box center [298, 678] width 94 height 18
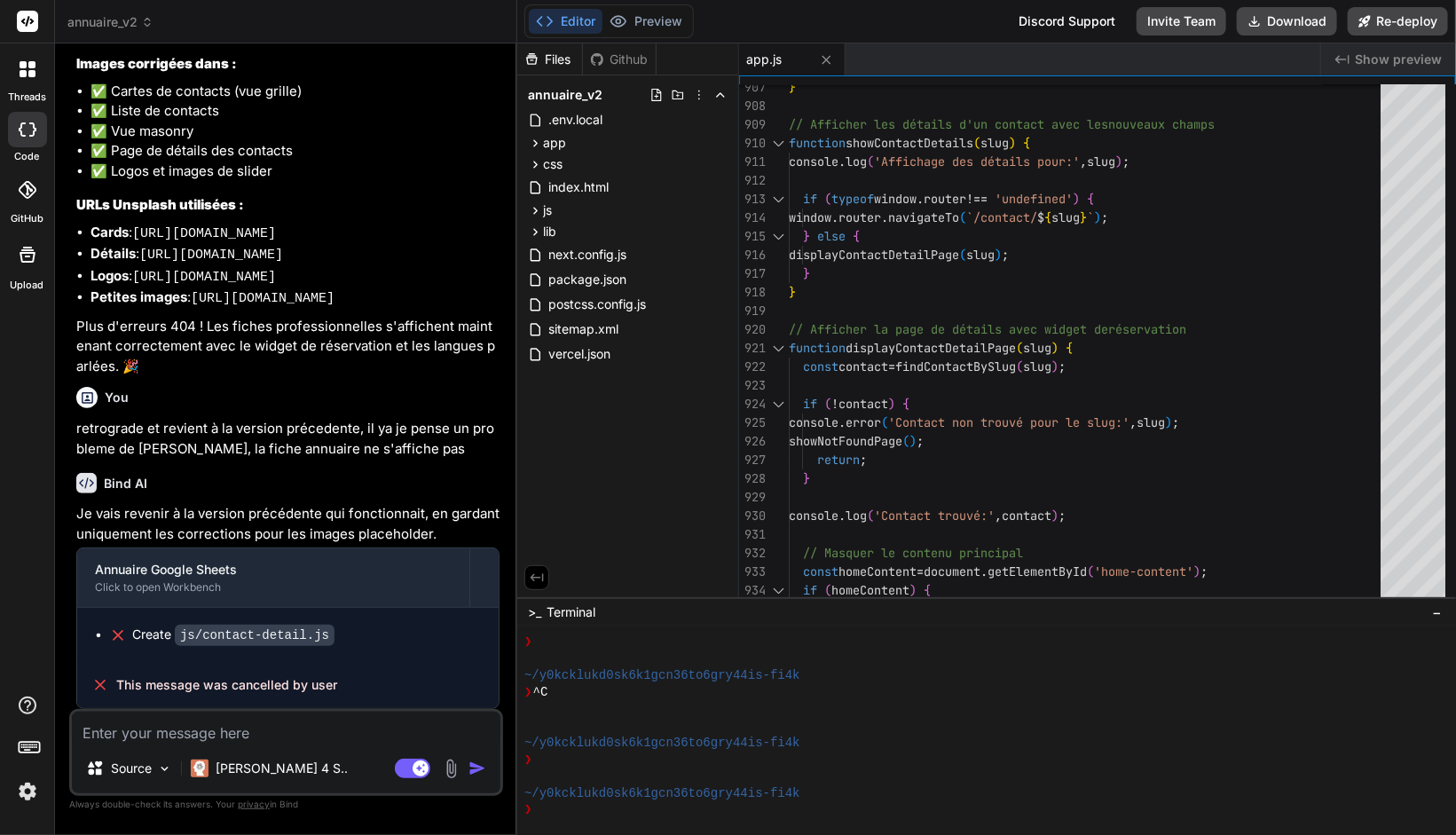
click at [218, 741] on textarea at bounding box center [285, 727] width 428 height 31
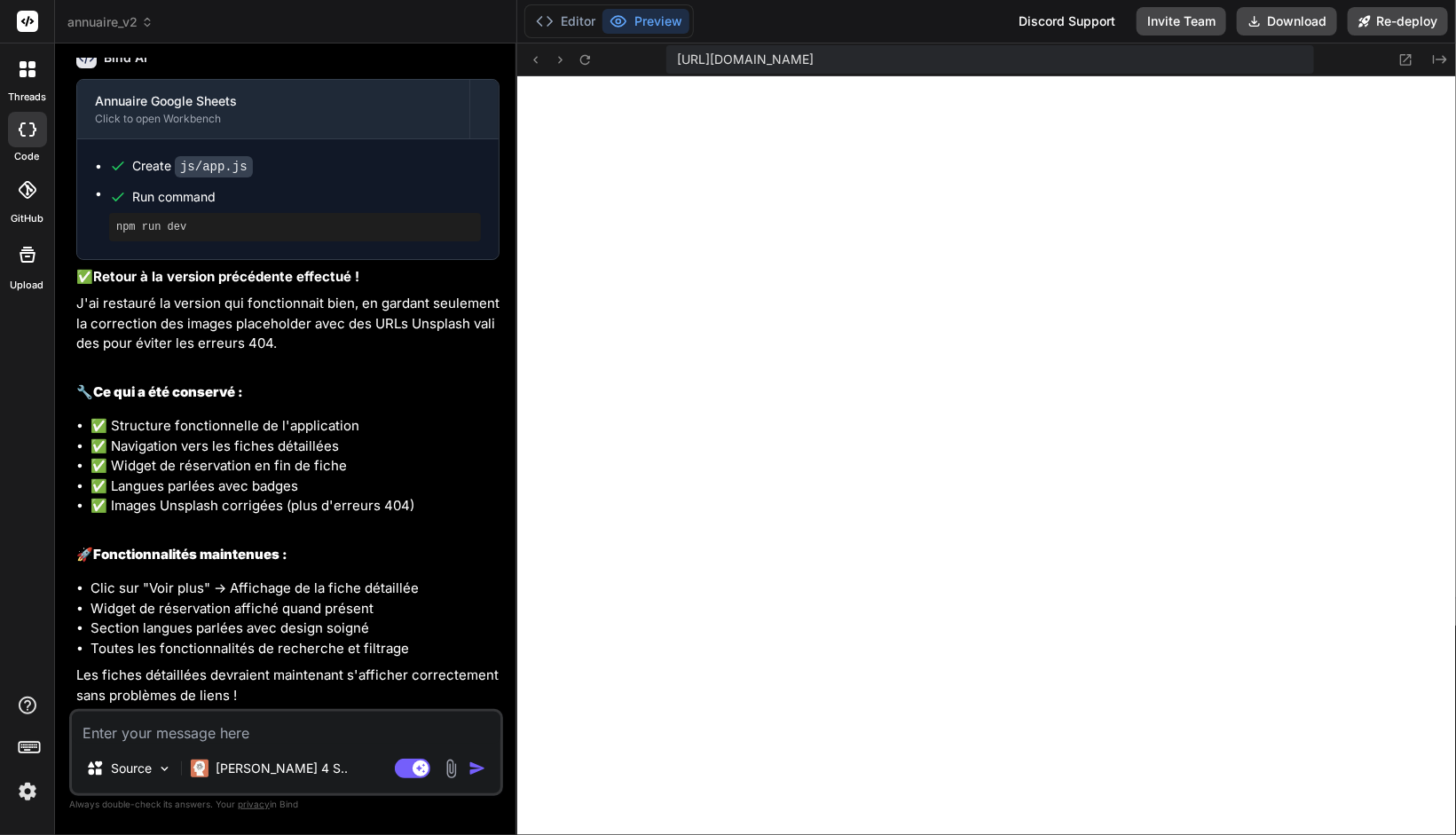
scroll to position [1023, 0]
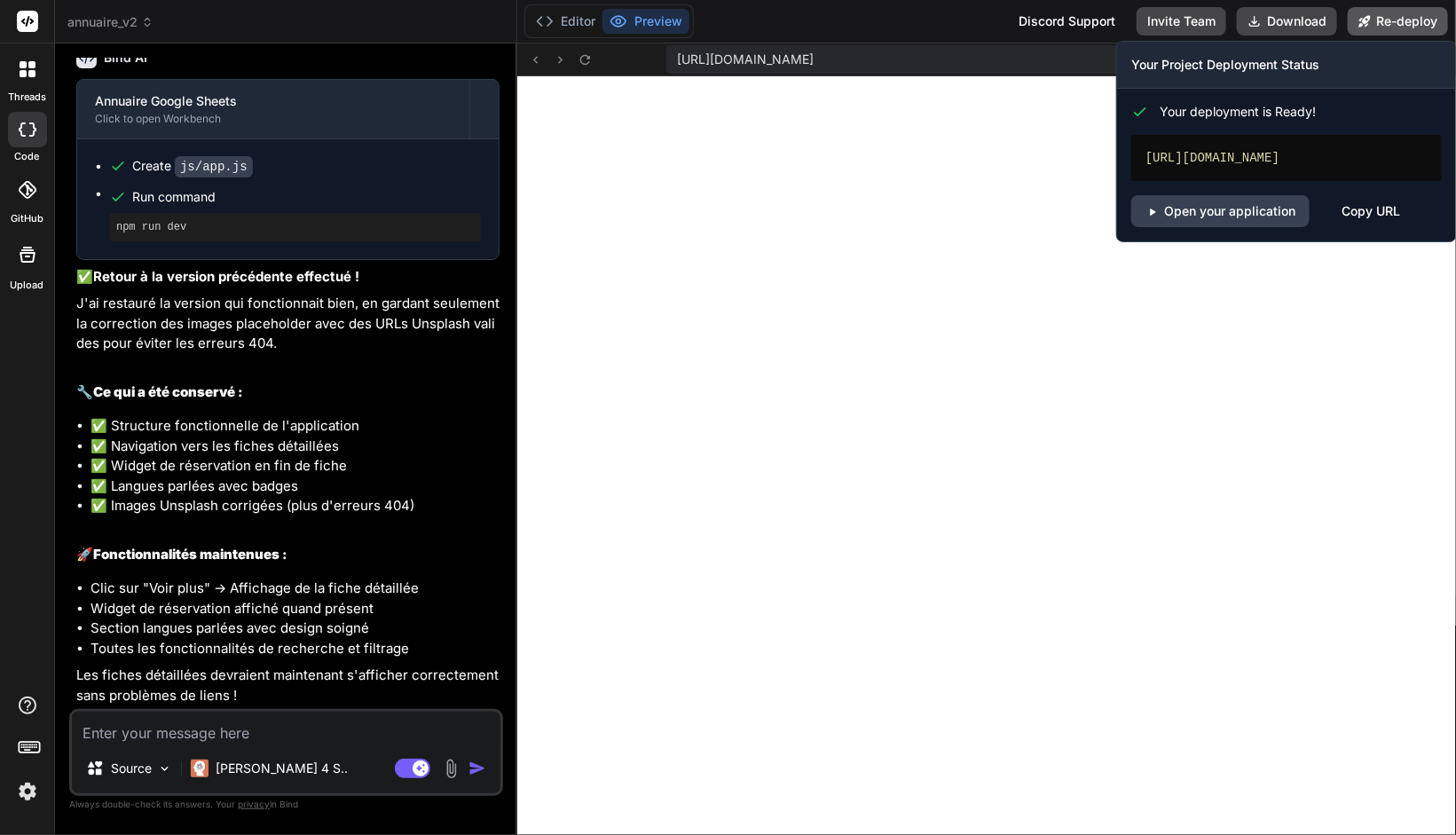
click at [1401, 24] on button "Re-deploy" at bounding box center [1397, 21] width 100 height 29
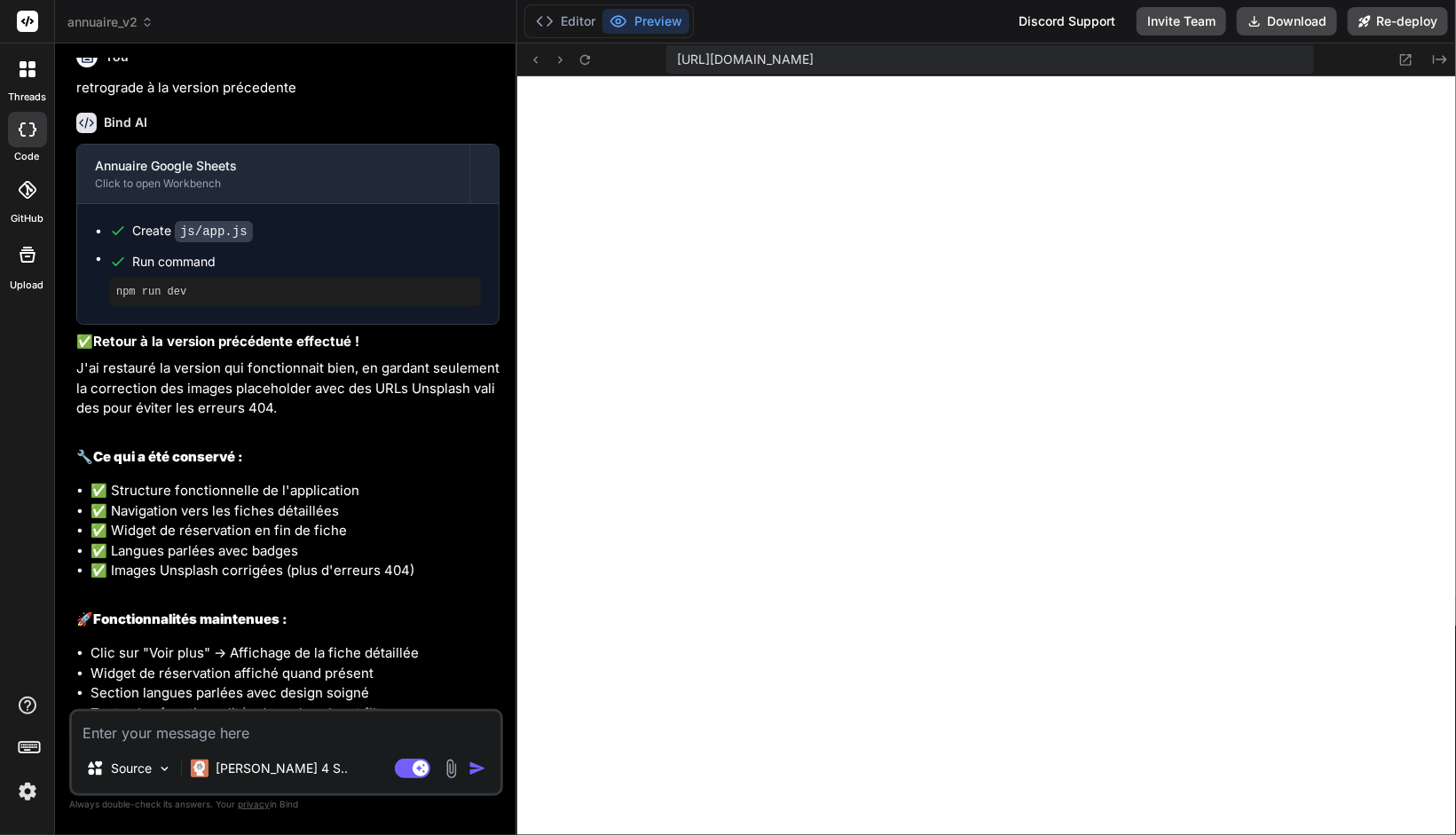
scroll to position [5932, 0]
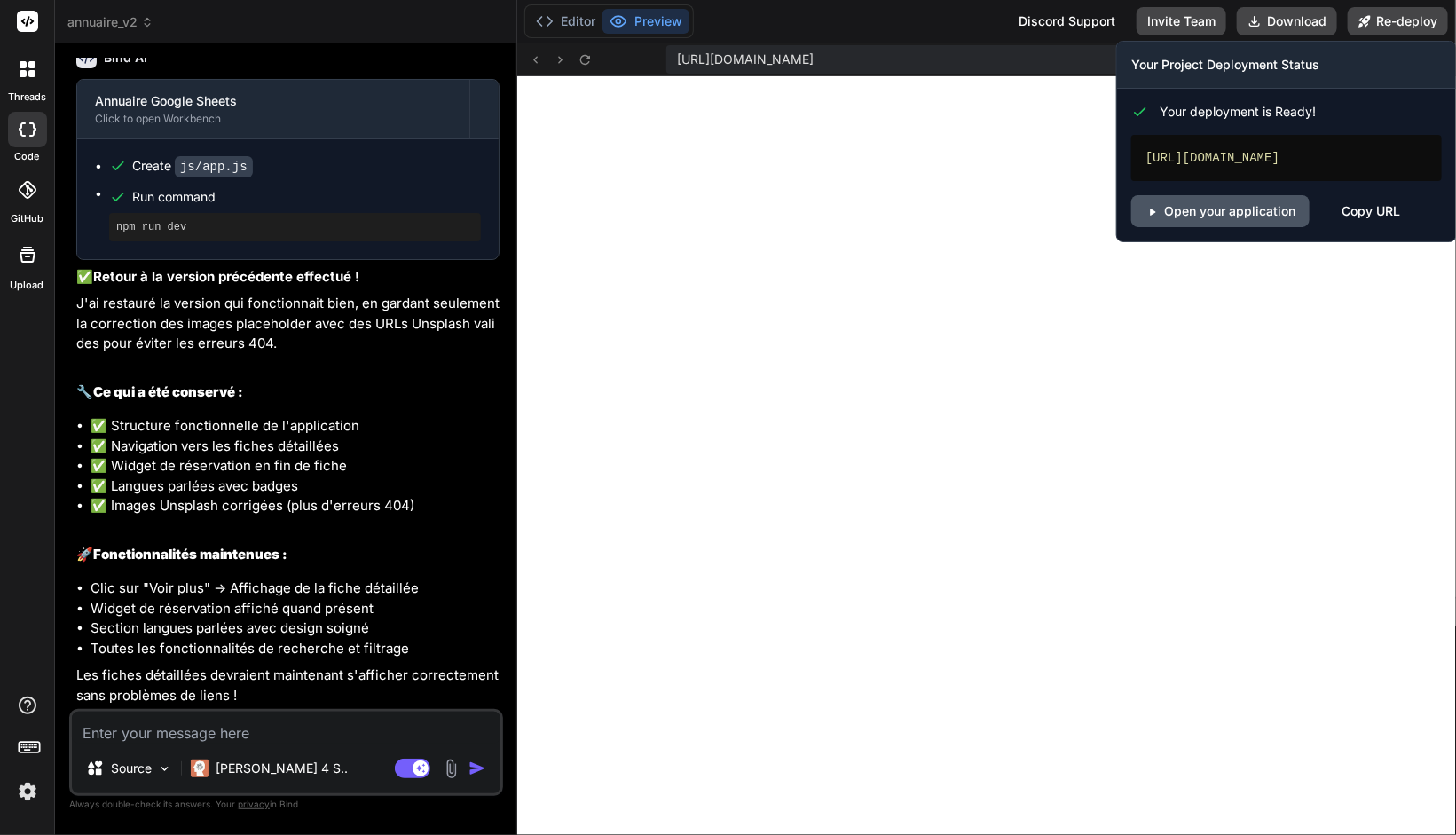
click at [1233, 205] on link "Open your application" at bounding box center [1219, 211] width 178 height 31
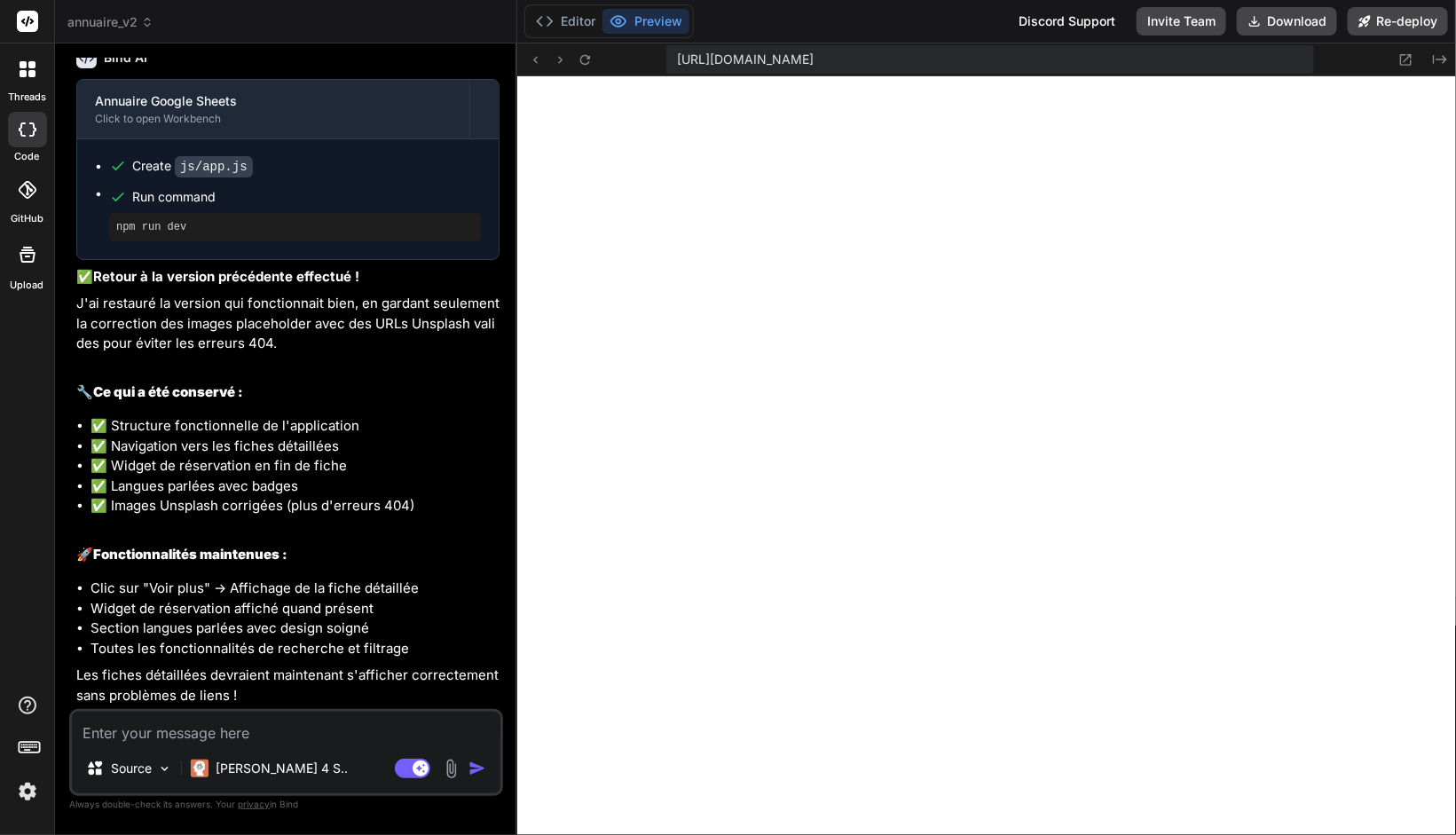
scroll to position [5961, 0]
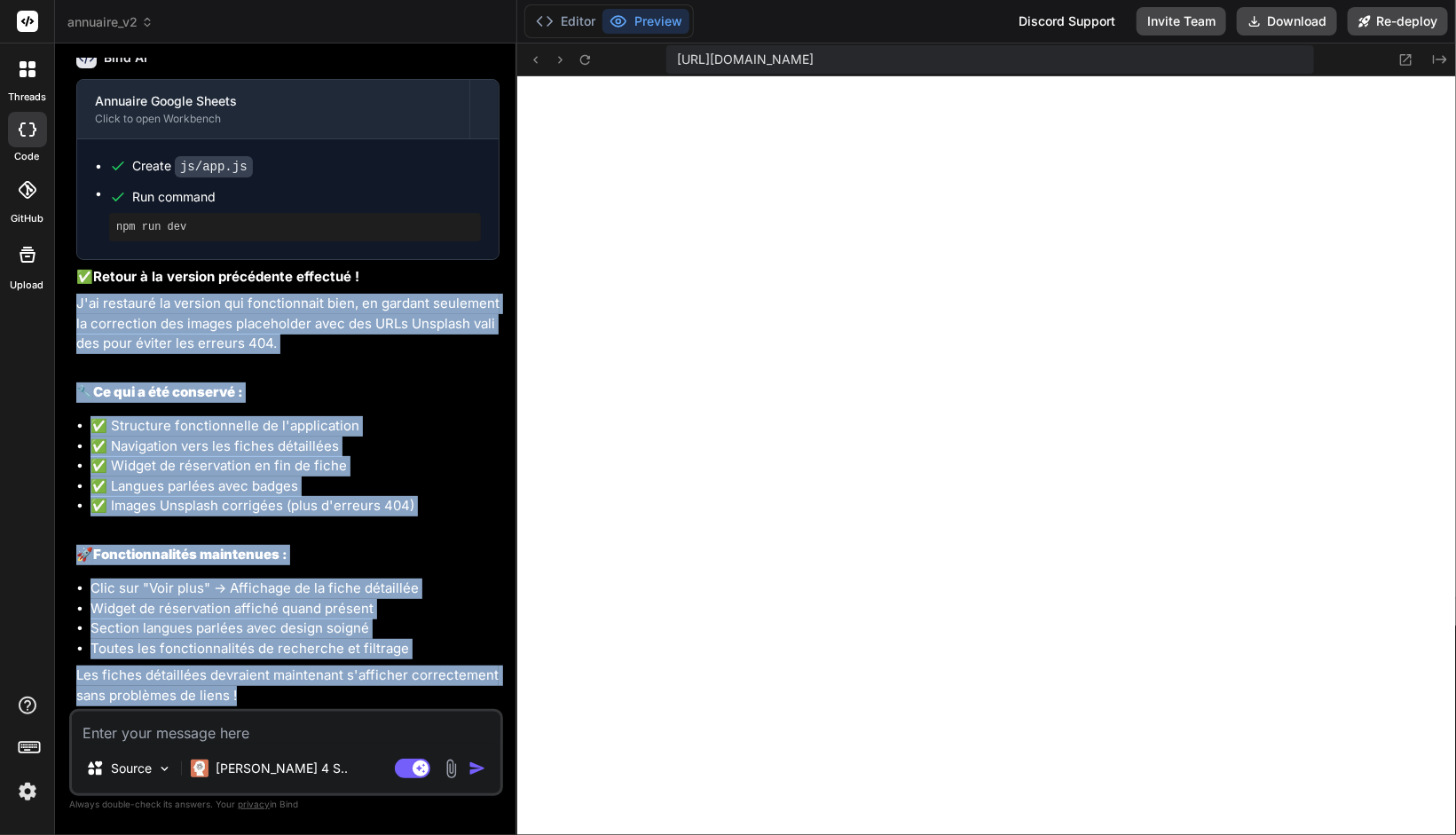
drag, startPoint x: 249, startPoint y: 699, endPoint x: 73, endPoint y: 299, distance: 437.0
click at [73, 299] on div "You je viens de mettre à jour le google sheet en ajoutant deux colonnes (widget…" at bounding box center [287, 383] width 430 height 651
click at [196, 725] on textarea at bounding box center [285, 727] width 428 height 31
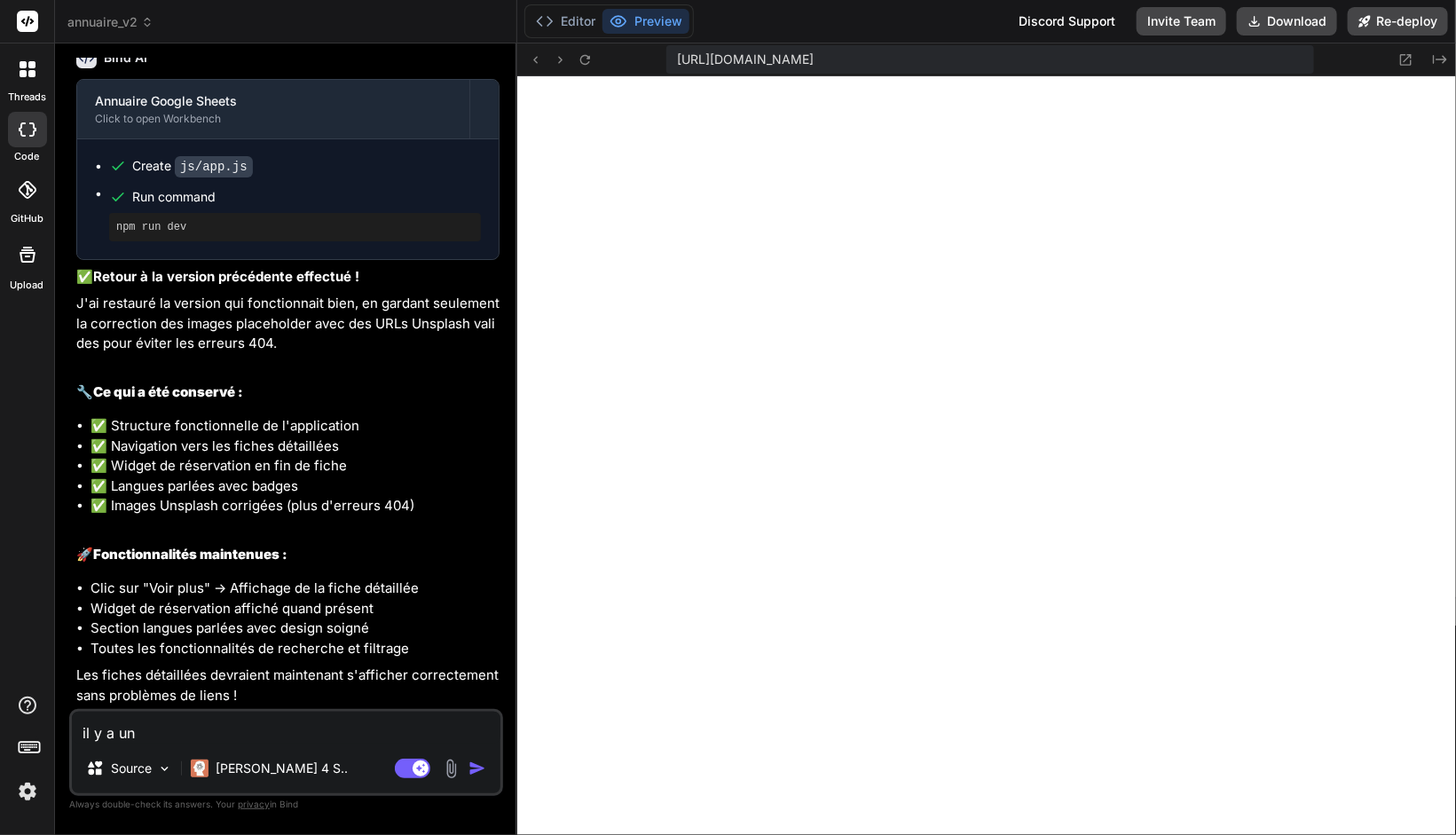
click at [320, 732] on textarea "il y a un" at bounding box center [285, 727] width 428 height 31
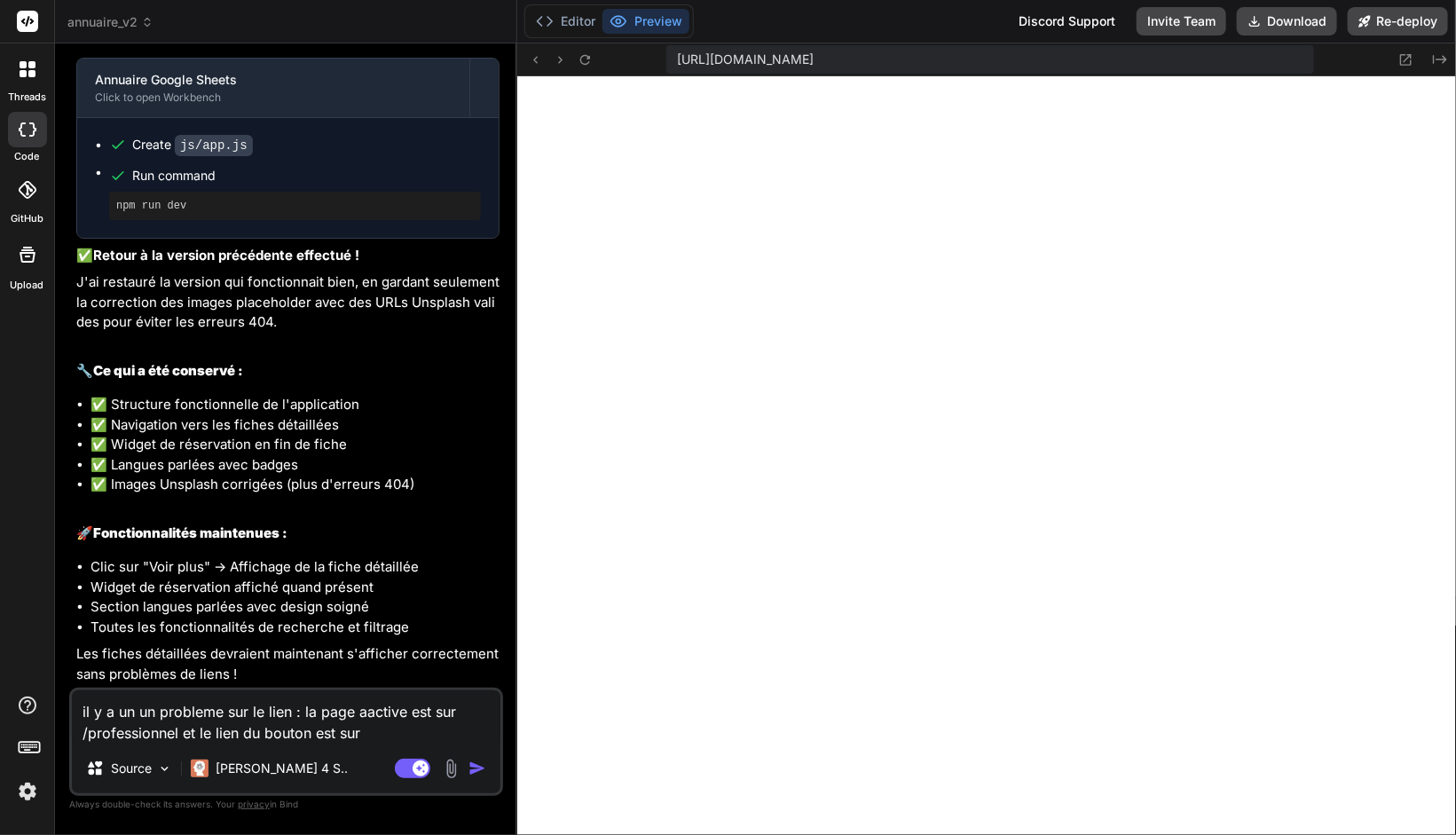
paste textarea "[URL][DOMAIN_NAME]"
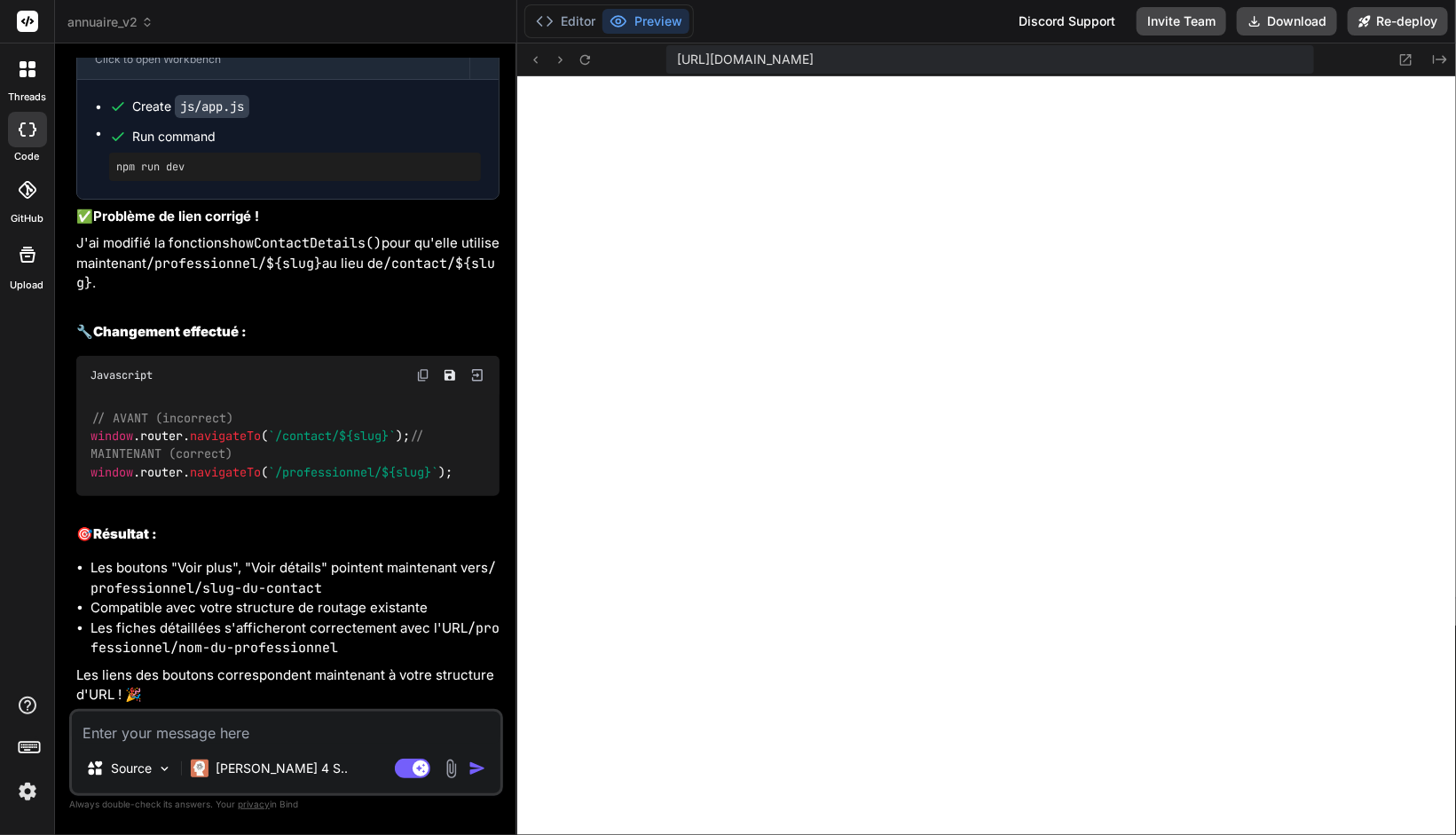
scroll to position [6877, 0]
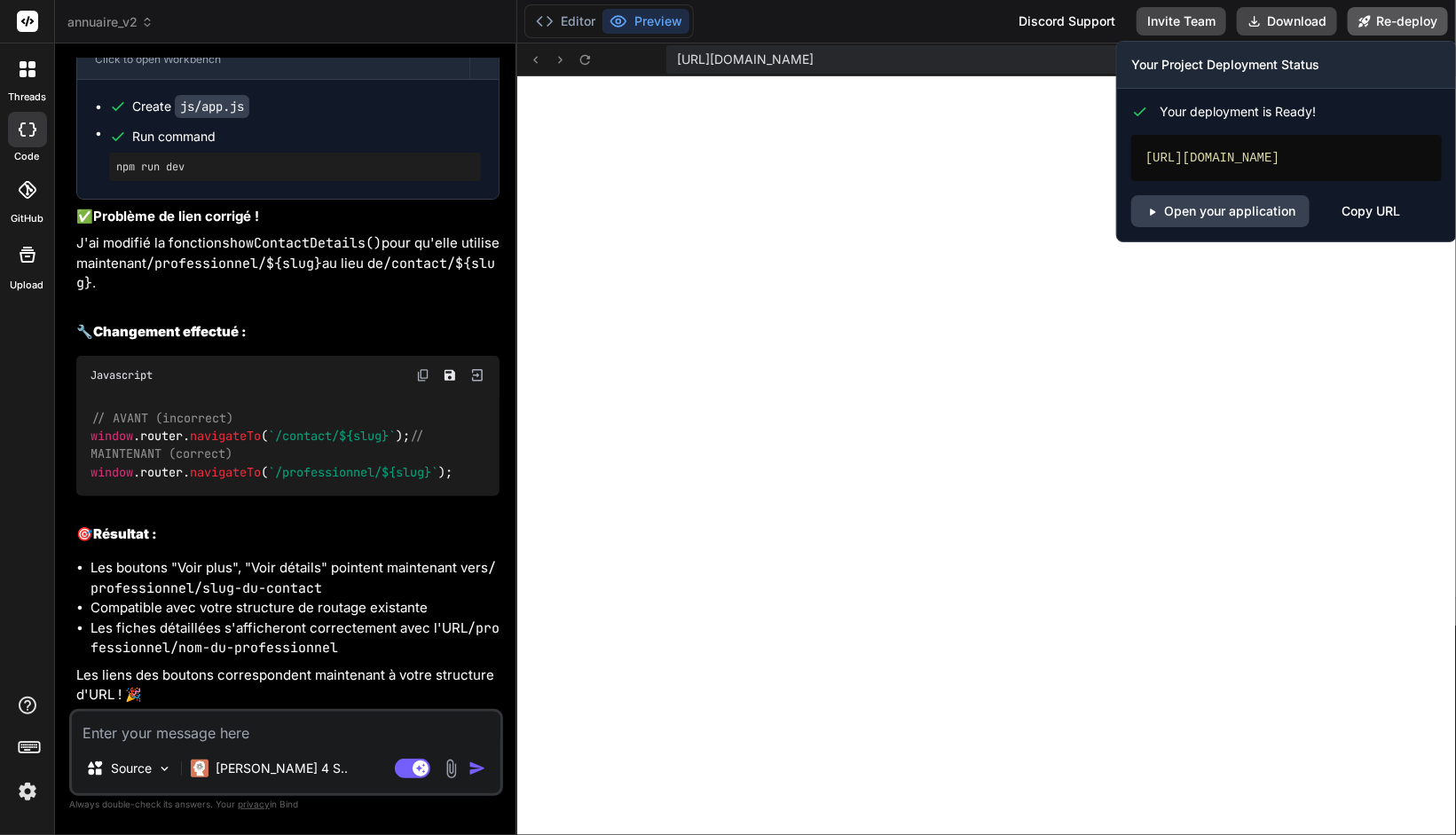
click at [1418, 13] on button "Re-deploy" at bounding box center [1397, 21] width 100 height 29
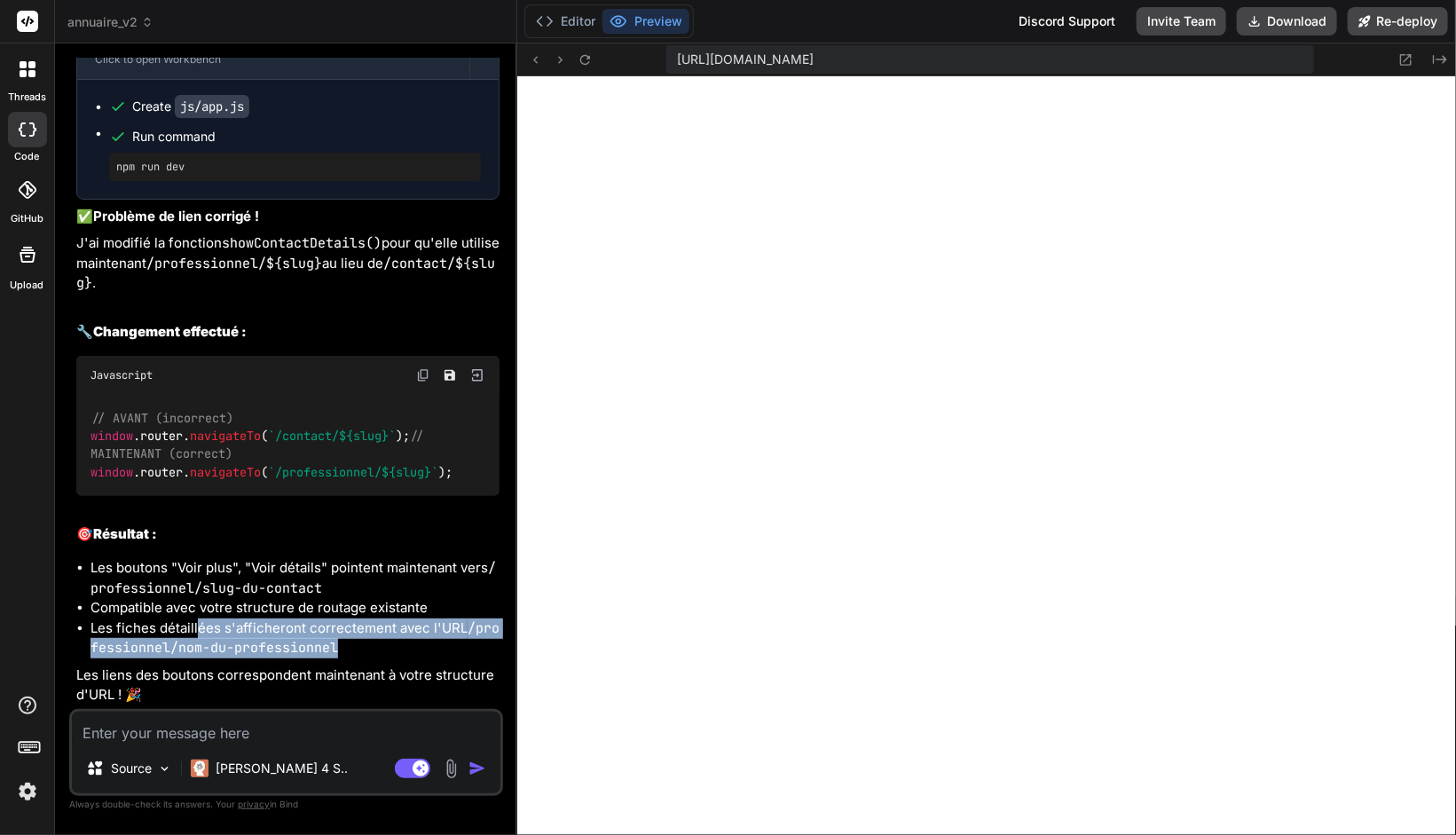
drag, startPoint x: 195, startPoint y: 619, endPoint x: 376, endPoint y: 642, distance: 182.5
click at [376, 642] on li "Les fiches détaillées s'afficheront correctement avec l'URL /professionnel/nom-…" at bounding box center [295, 638] width 409 height 40
click at [378, 642] on li "Les fiches détaillées s'afficheront correctement avec l'URL /professionnel/nom-…" at bounding box center [295, 638] width 409 height 40
click at [341, 655] on li "Les fiches détaillées s'afficheront correctement avec l'URL /professionnel/nom-…" at bounding box center [295, 638] width 409 height 40
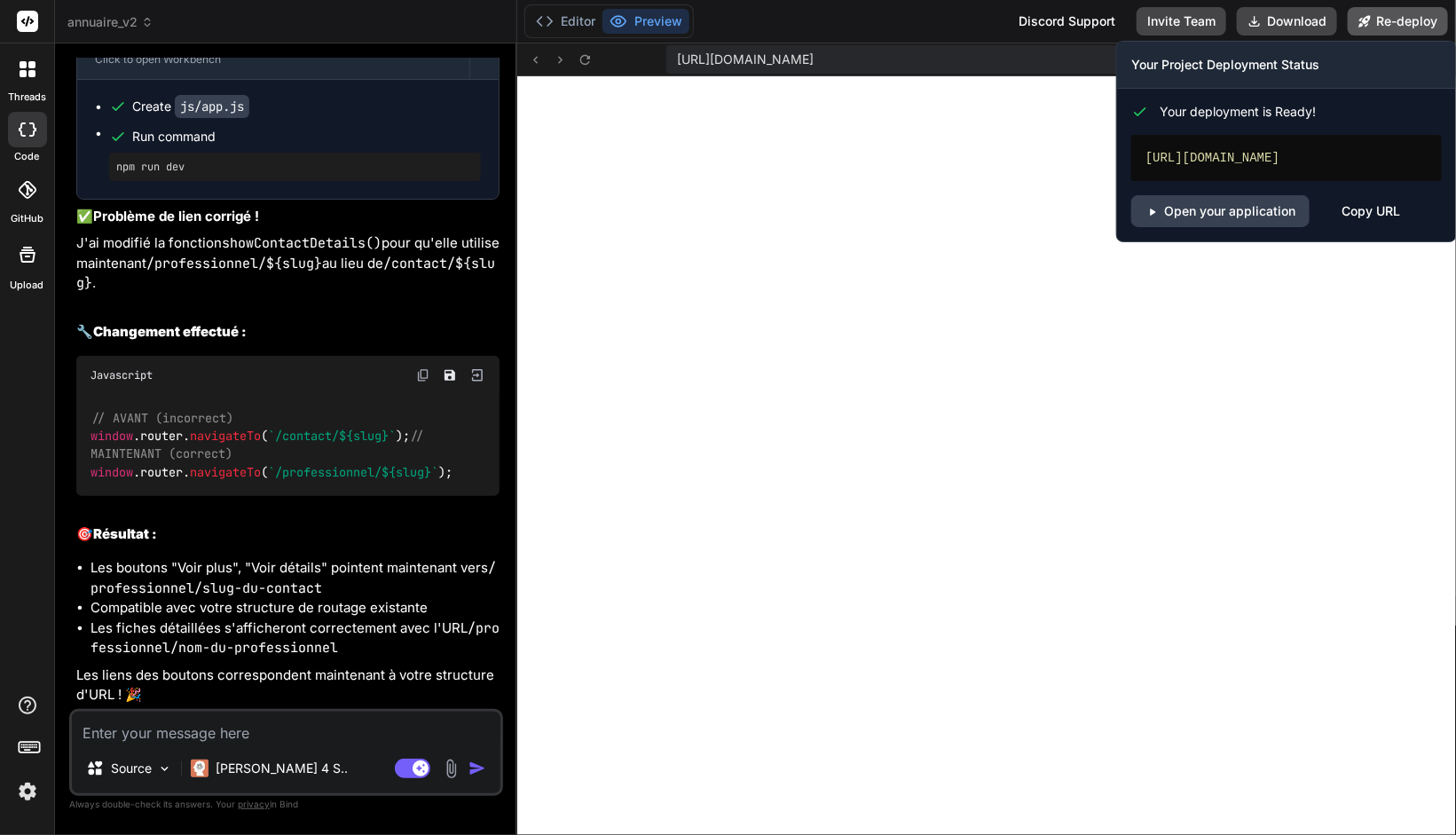
click at [1377, 17] on button "Re-deploy" at bounding box center [1397, 21] width 100 height 29
